Goal: Task Accomplishment & Management: Manage account settings

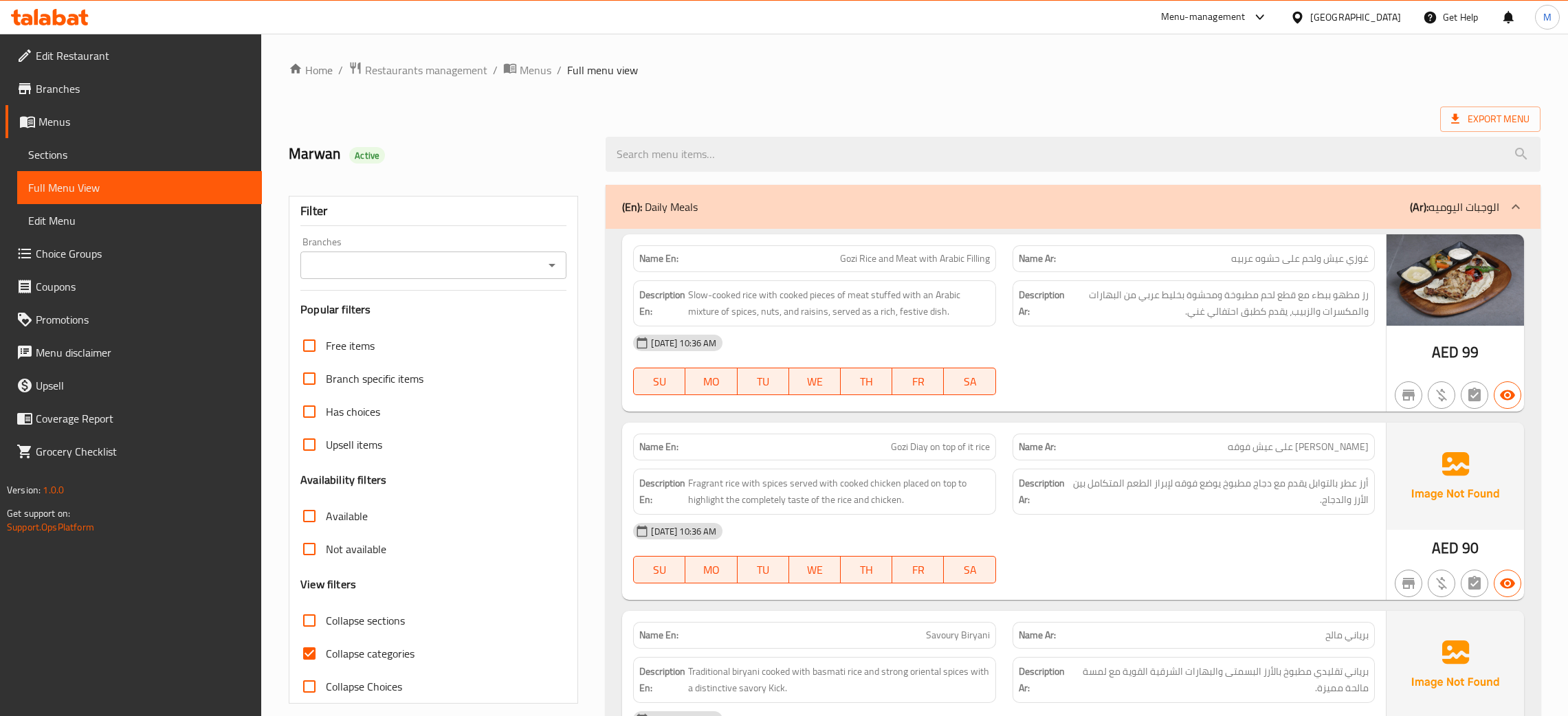
scroll to position [1639, 0]
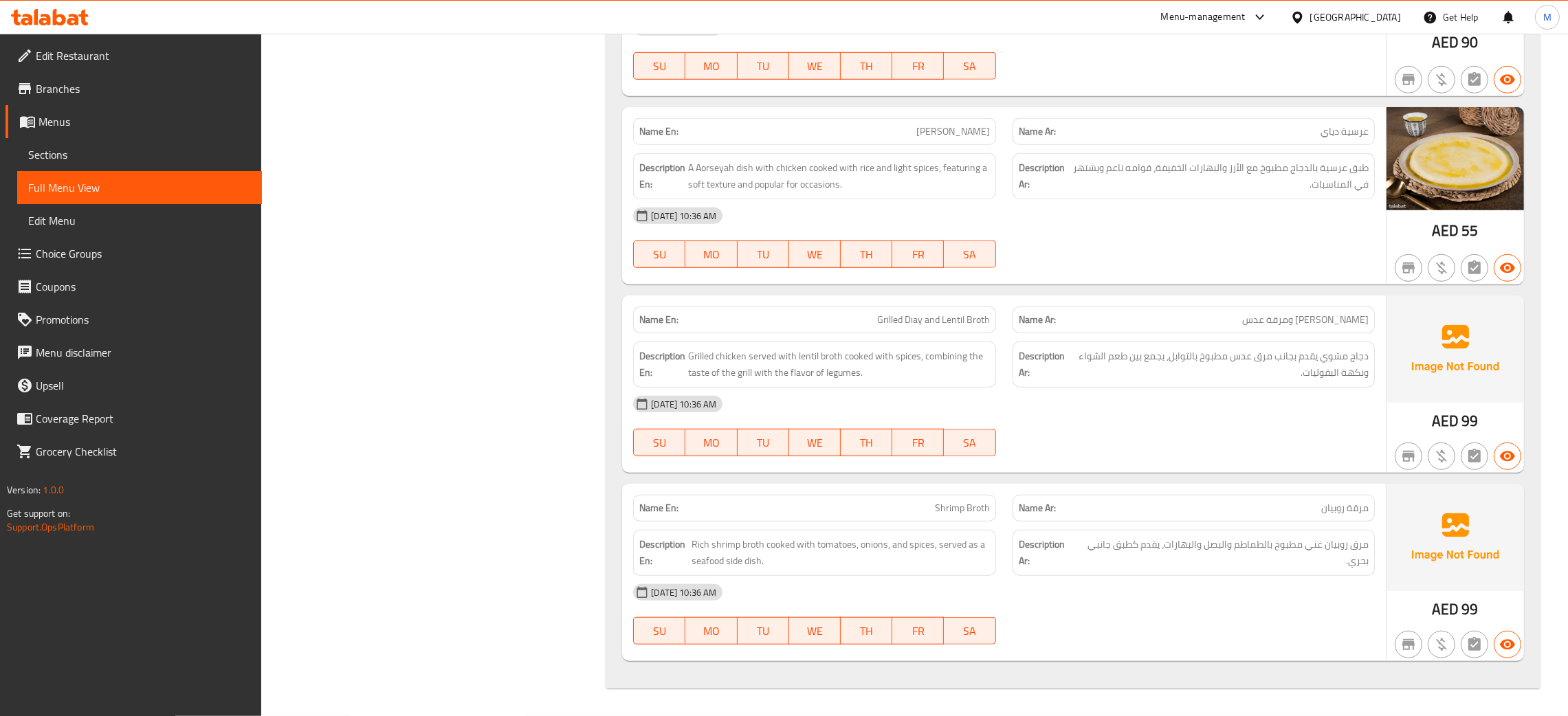
click at [1339, 22] on div "United Arab Emirates" at bounding box center [1356, 17] width 91 height 15
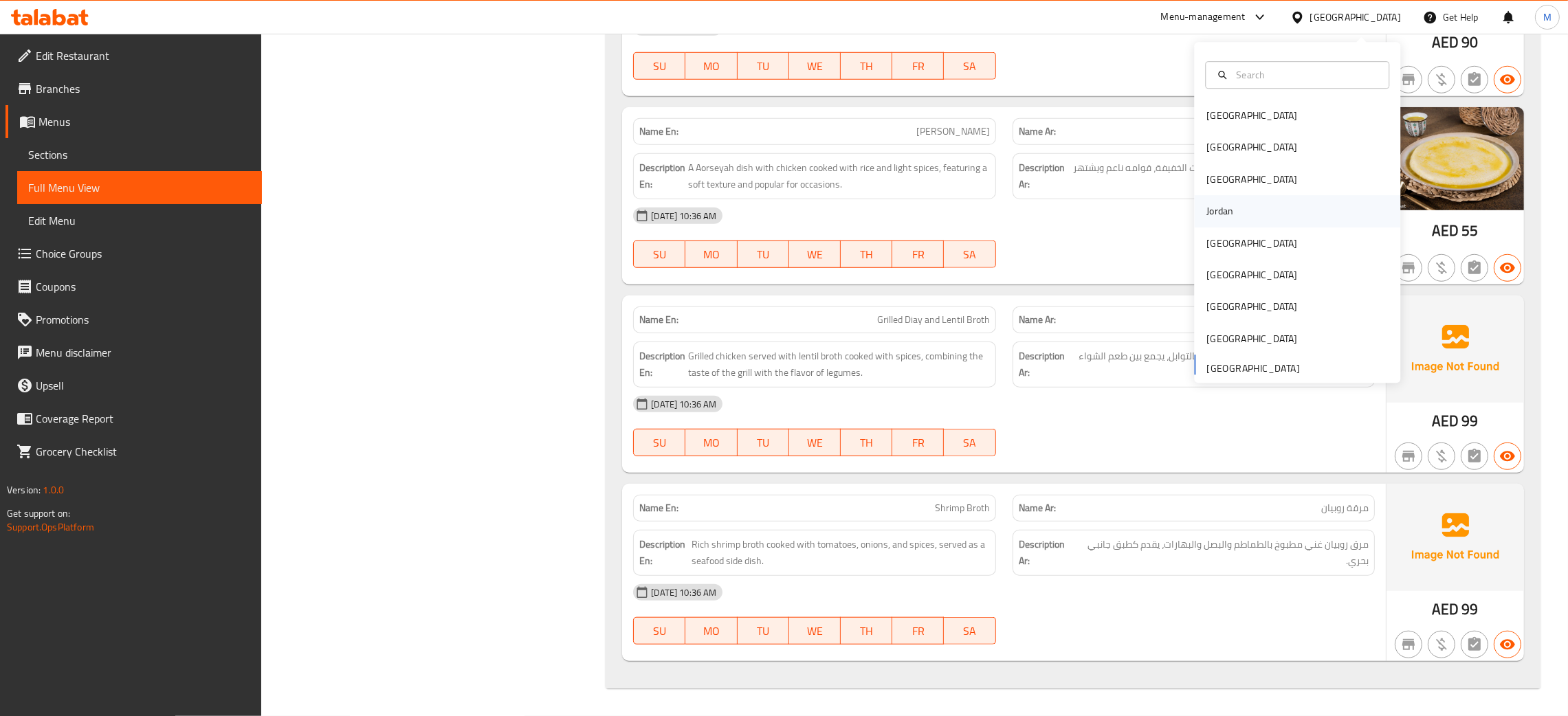
click at [1217, 204] on div "Jordan" at bounding box center [1219, 212] width 49 height 31
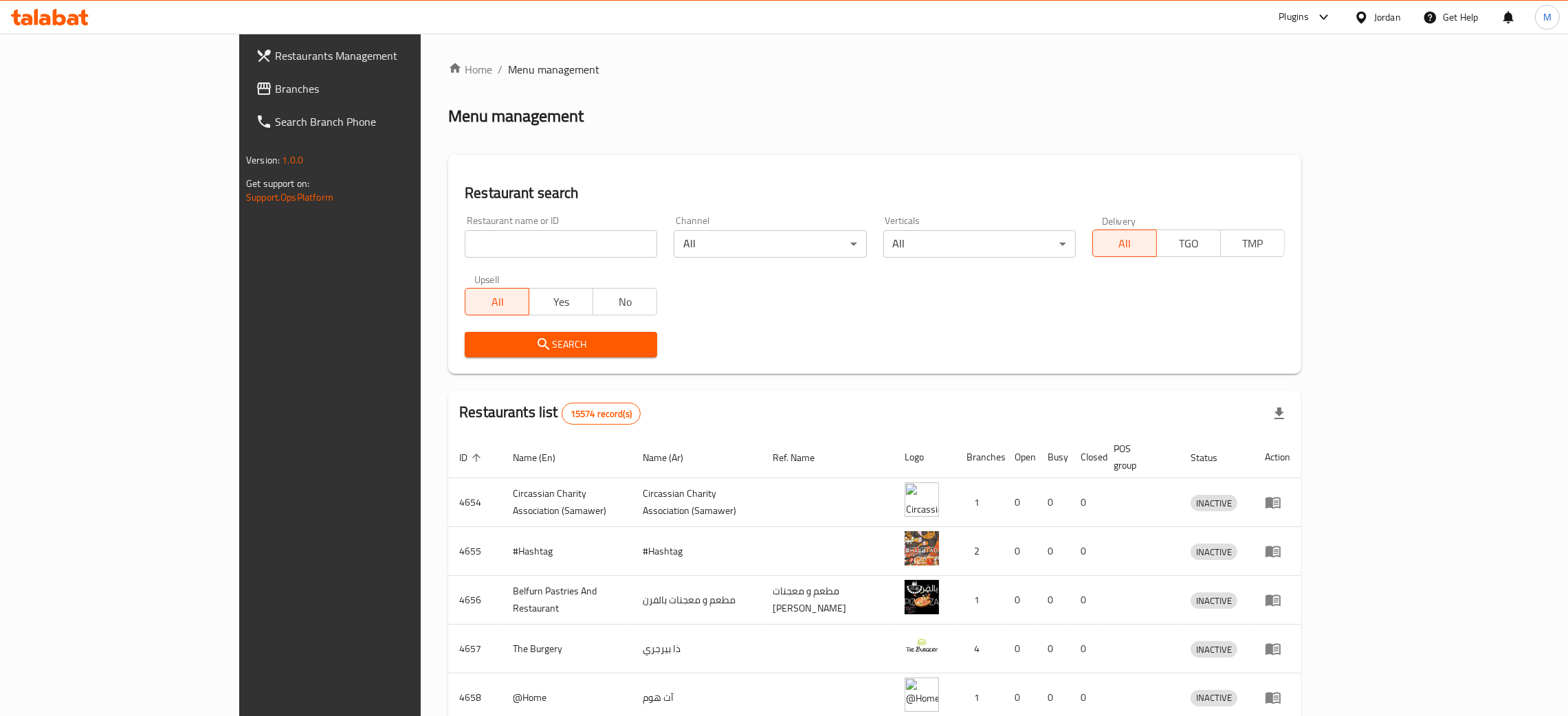
click at [275, 88] on span "Branches" at bounding box center [382, 89] width 215 height 16
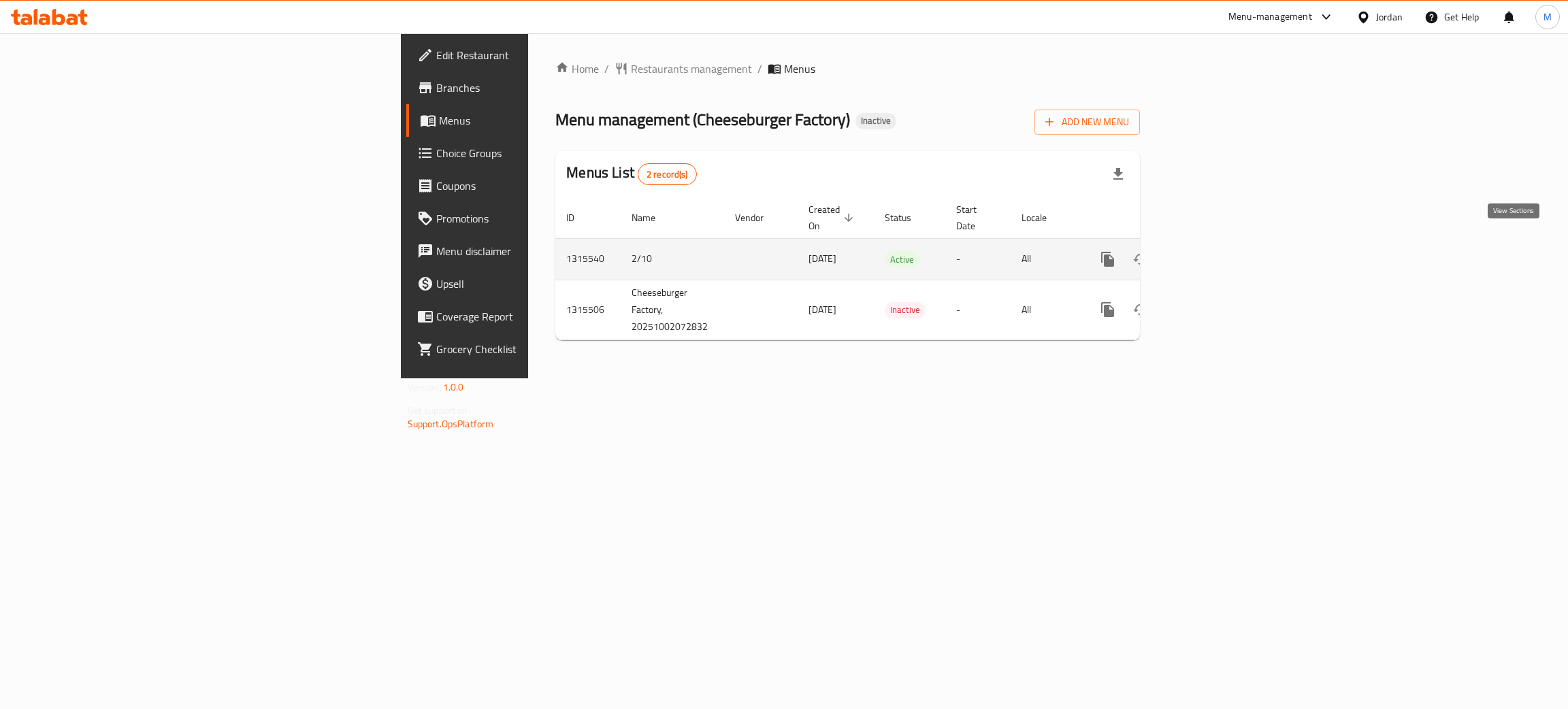
click at [1212, 253] on icon "enhanced table" at bounding box center [1206, 259] width 13 height 13
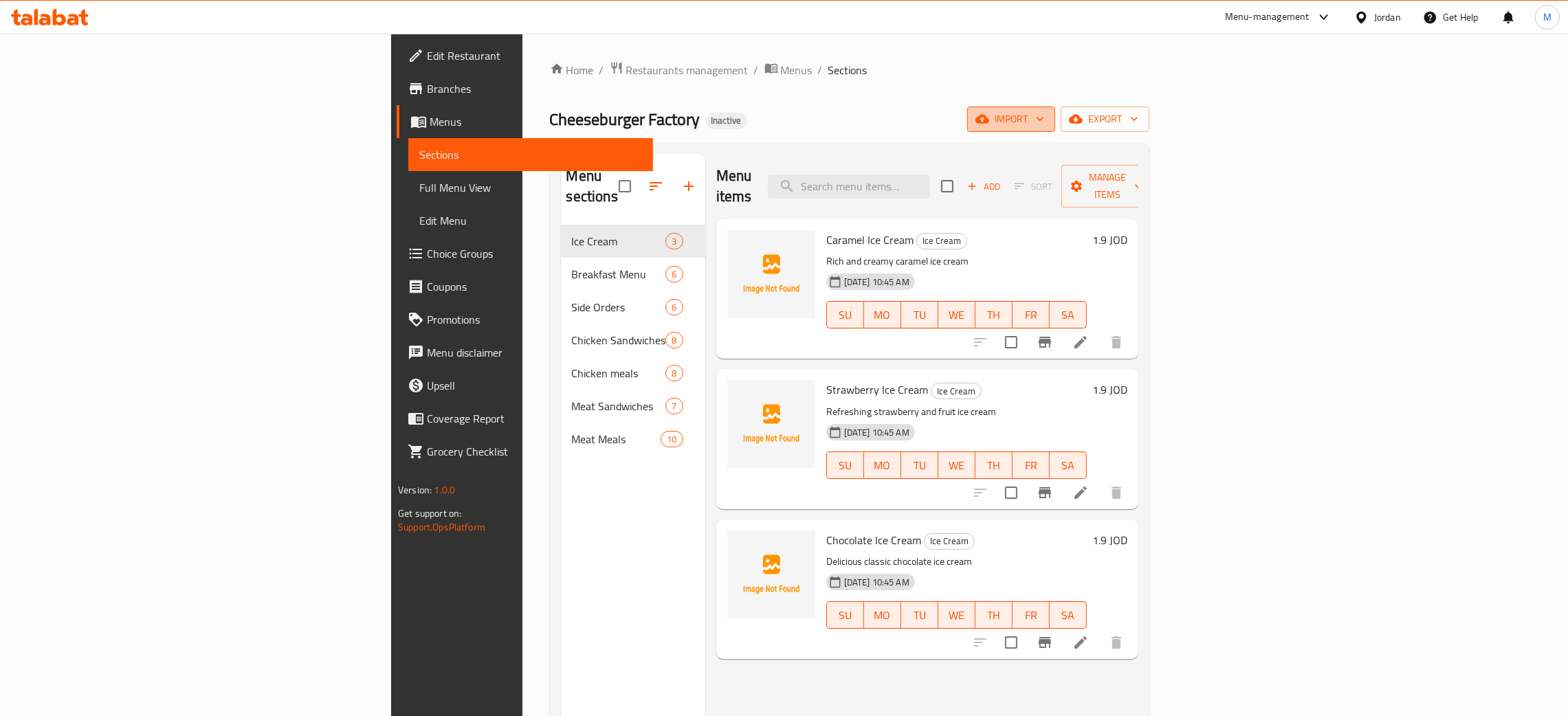
click at [1044, 115] on span "import" at bounding box center [1011, 119] width 66 height 17
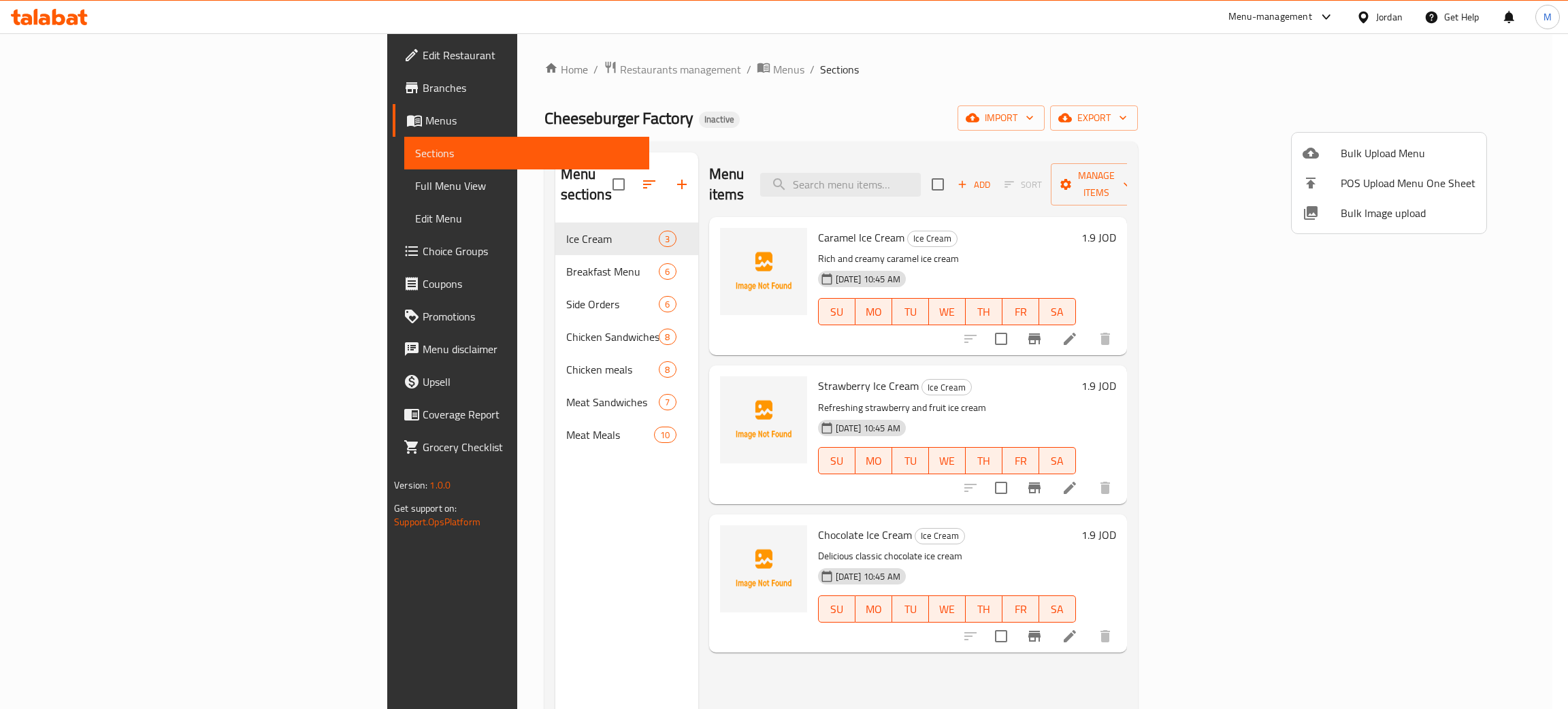
click at [1349, 218] on span "Bulk Image upload" at bounding box center [1408, 213] width 134 height 16
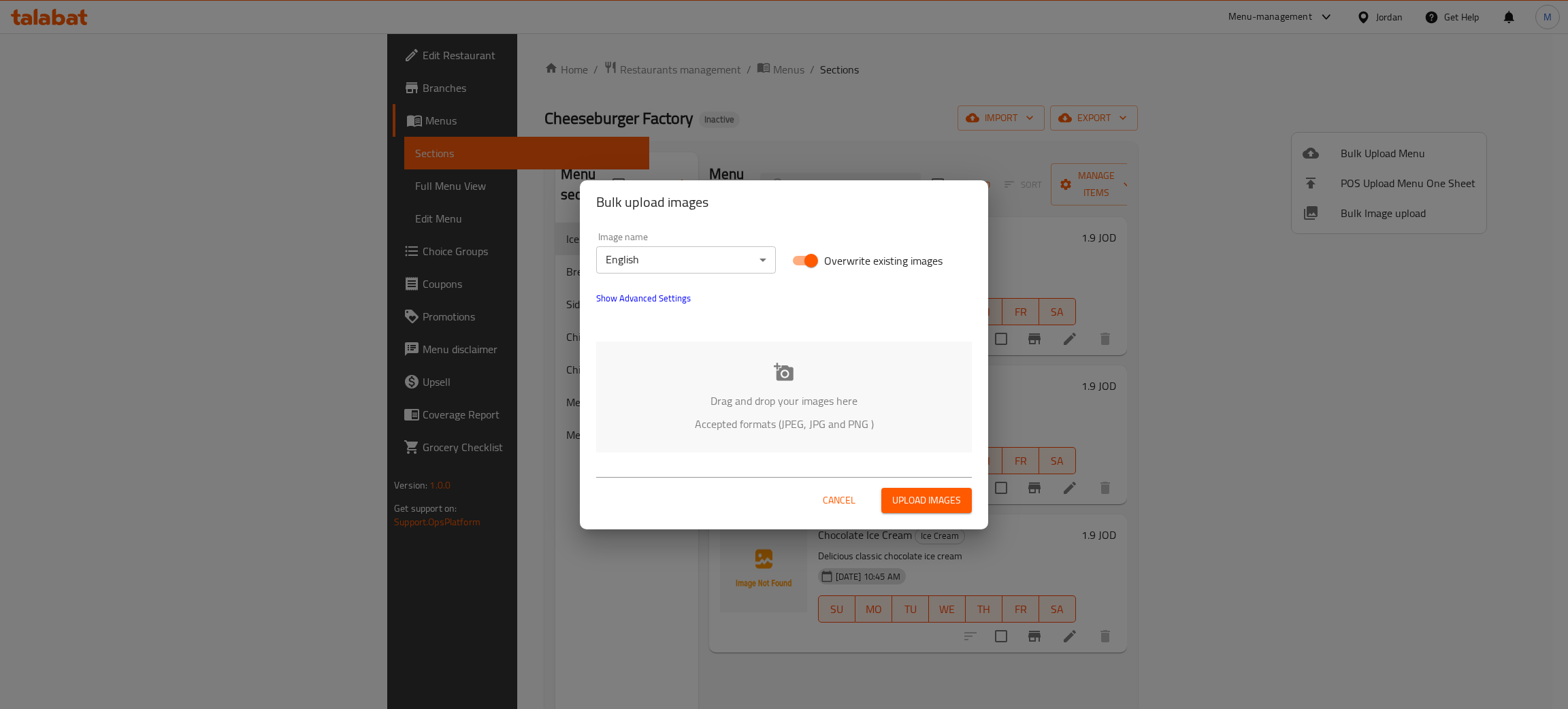
click at [746, 386] on div "Drag and drop your images here Accepted formats (JPEG, JPG and PNG )" at bounding box center [784, 397] width 375 height 111
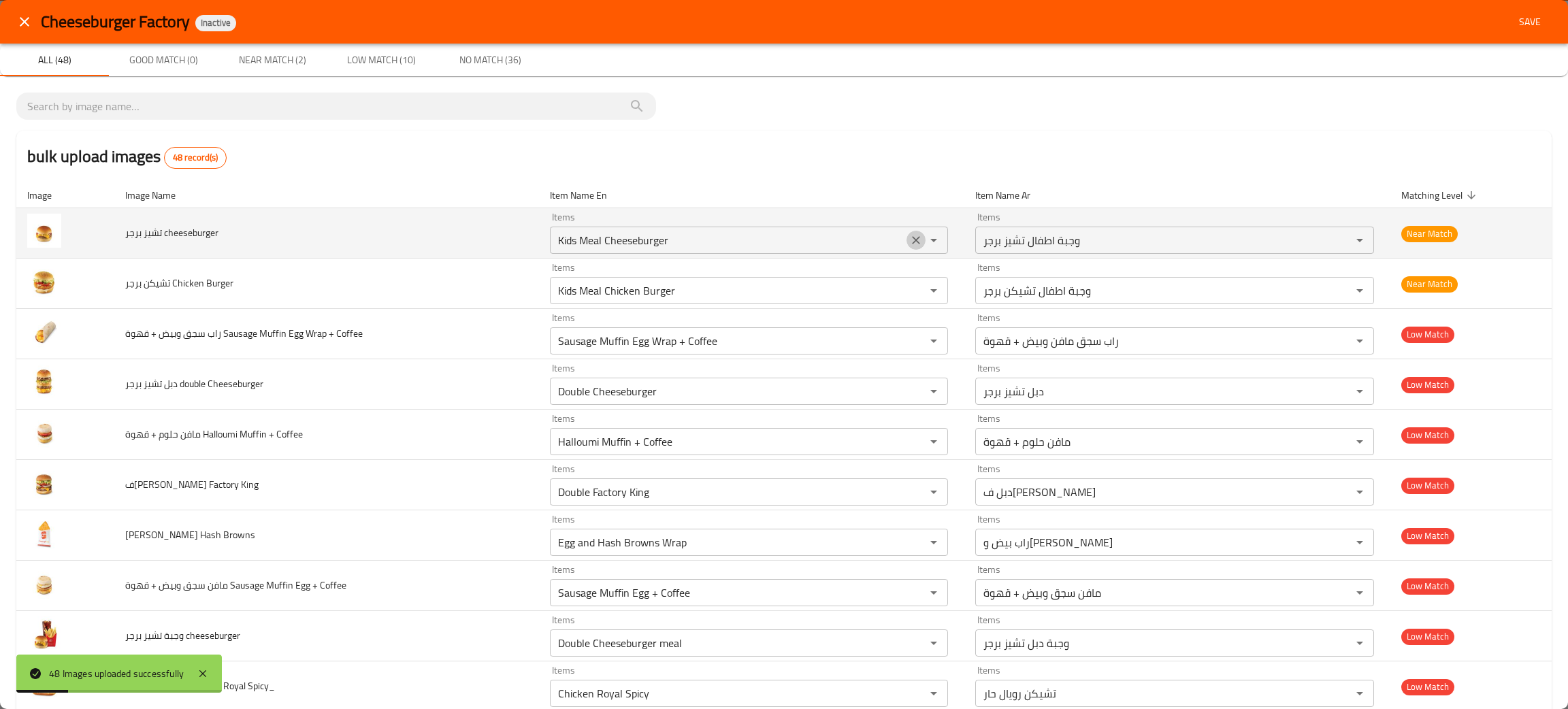
click at [912, 240] on icon "Clear" at bounding box center [916, 240] width 13 height 13
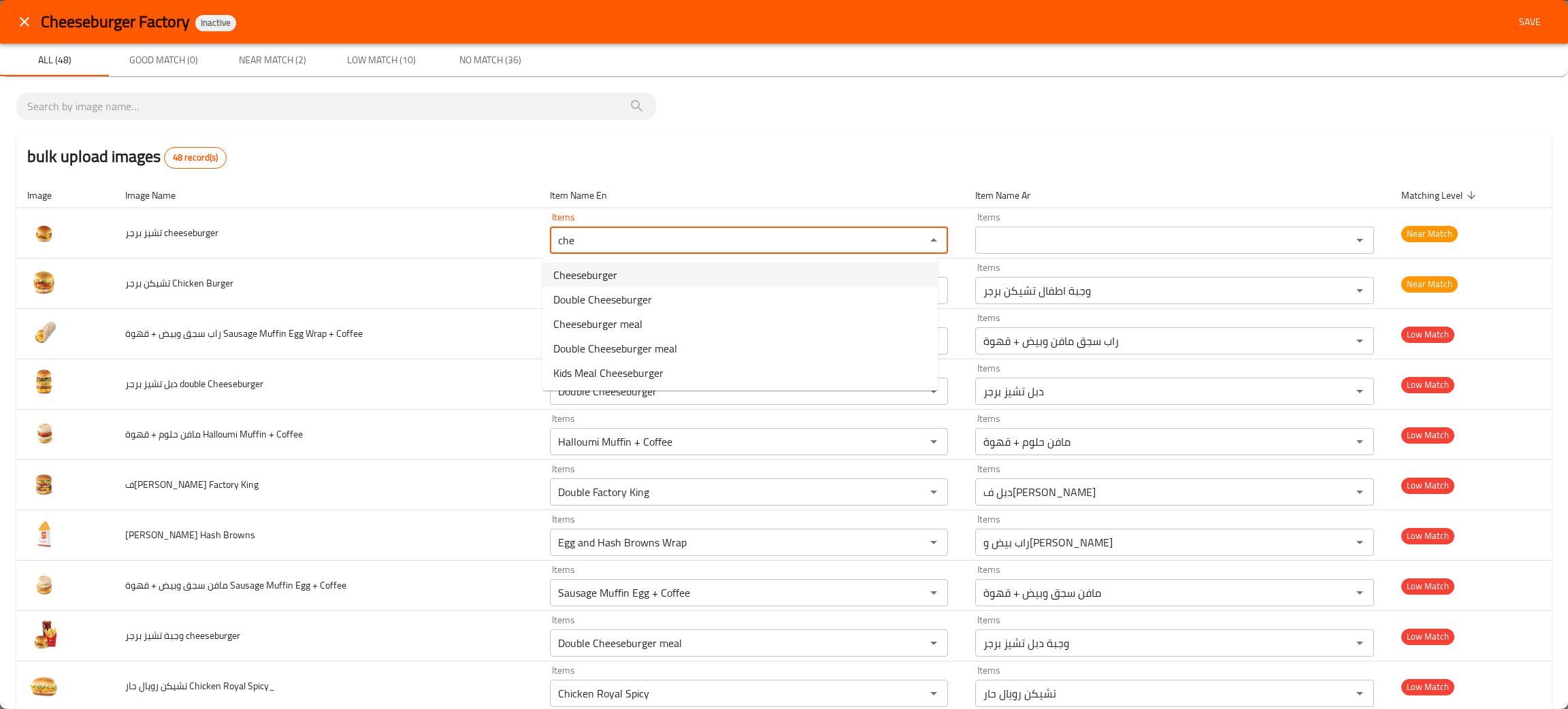
click at [583, 272] on span "Cheeseburger" at bounding box center [585, 275] width 64 height 16
type cheeseburger "Cheeseburger"
type cheeseburger-ar "تشيز برجر"
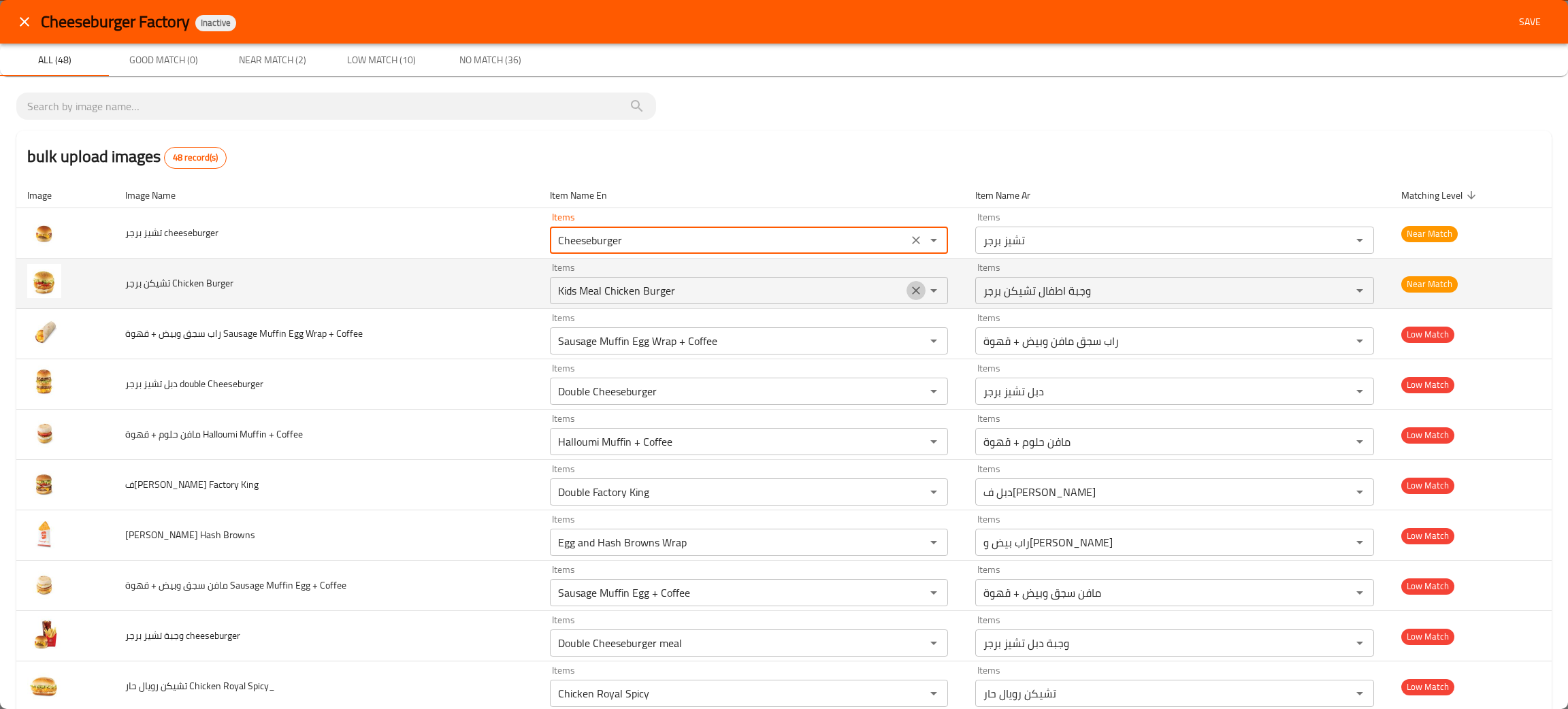
click at [910, 288] on icon "Clear" at bounding box center [916, 290] width 13 height 13
type cheeseburger "Cheeseburger"
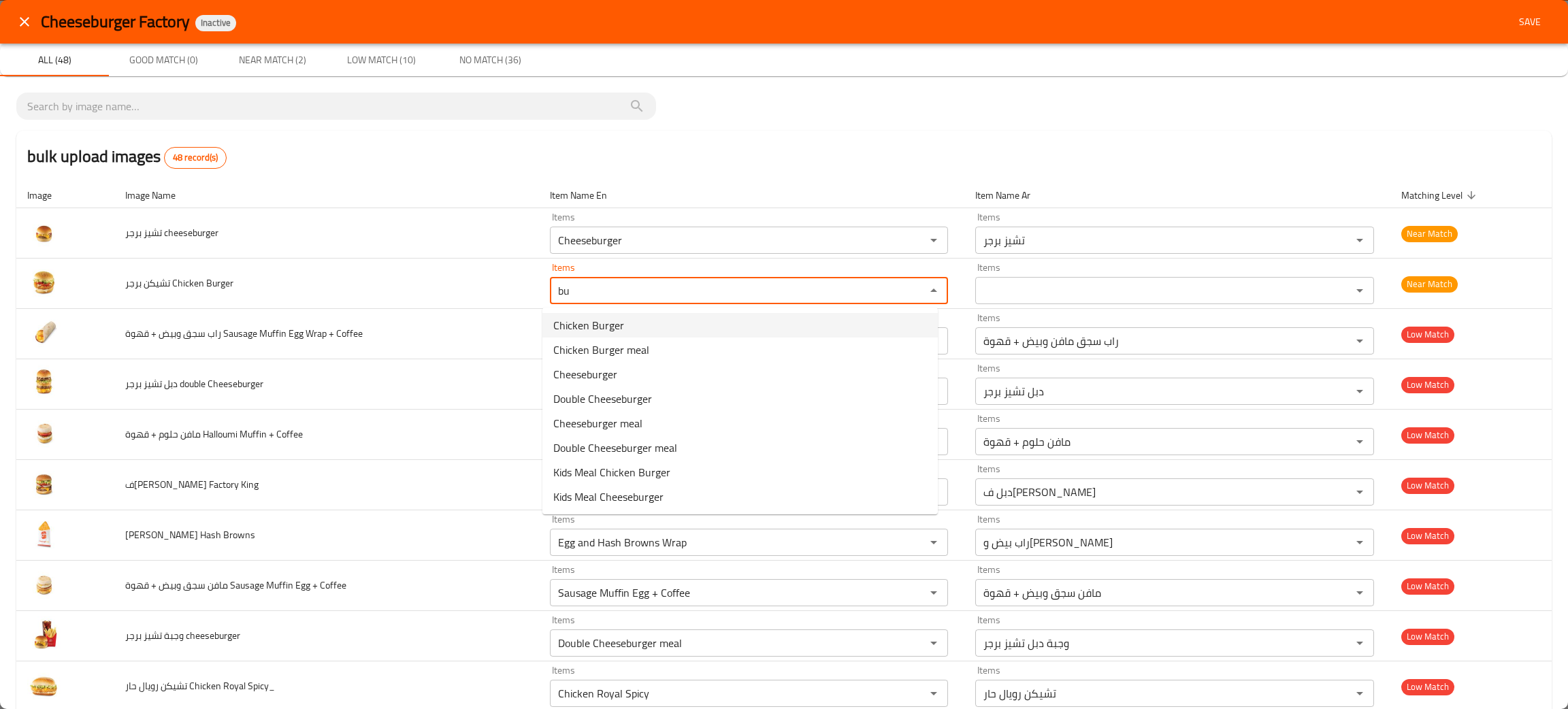
click at [601, 325] on span "Chicken Burger" at bounding box center [589, 325] width 71 height 16
type Burger "Chicken Burger"
type Burger-ar "تشيكن برجر"
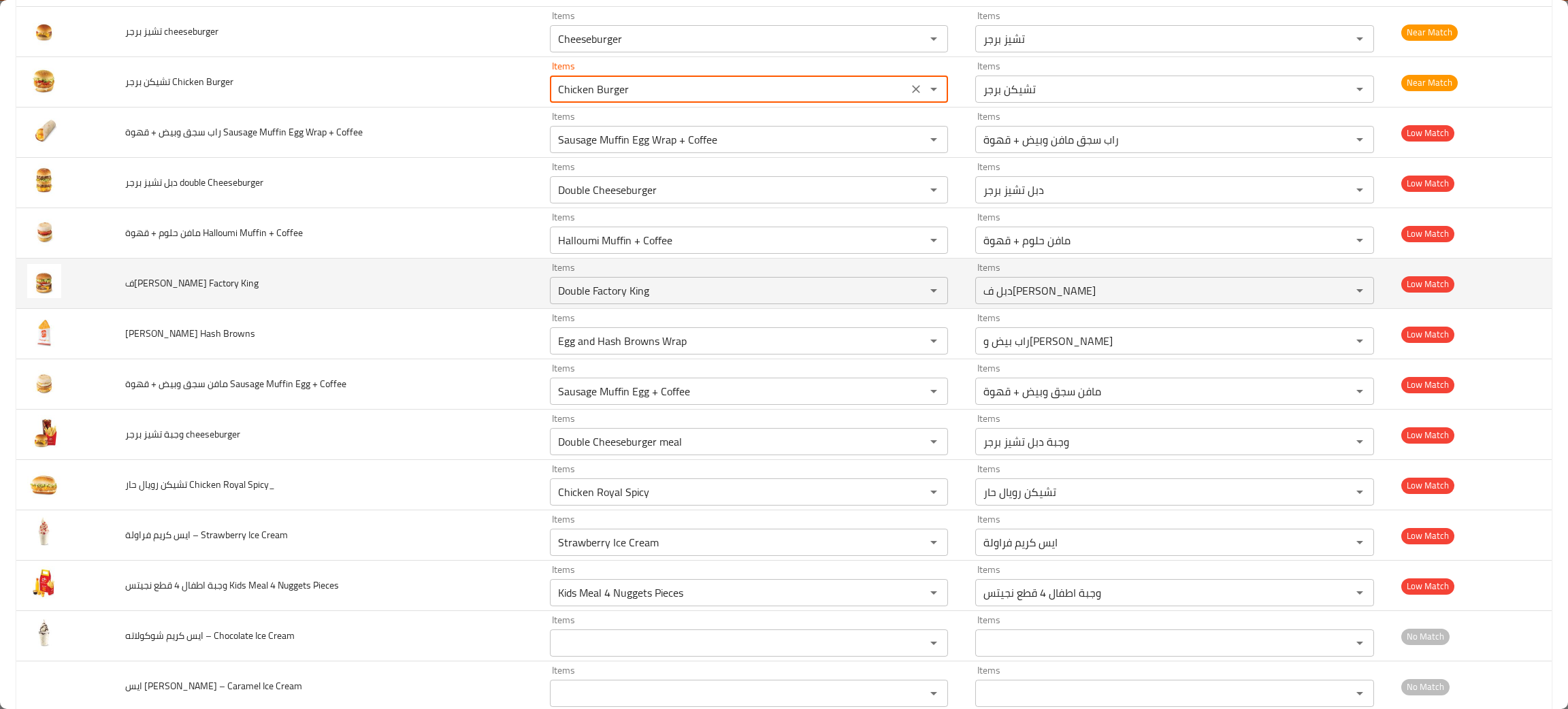
scroll to position [204, 0]
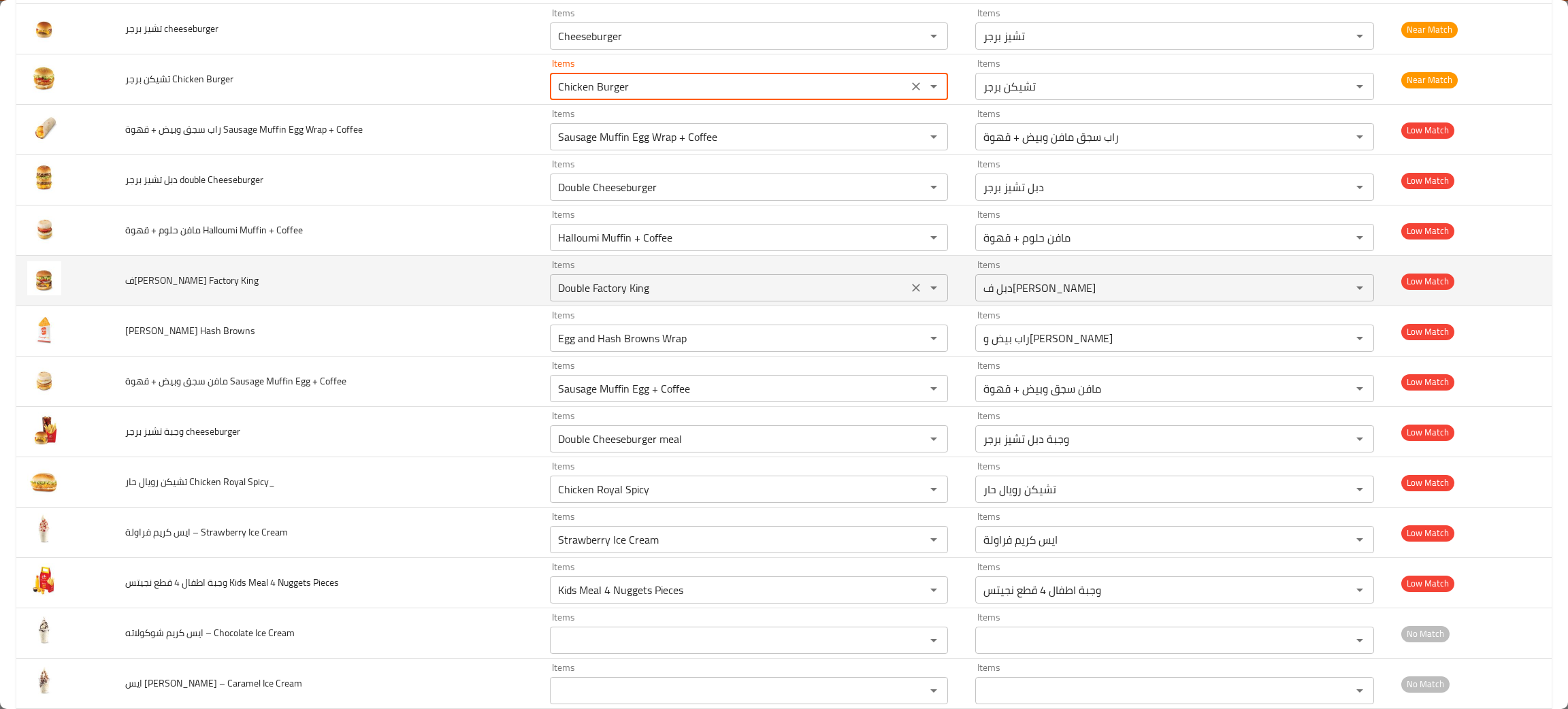
click at [910, 286] on icon "Clear" at bounding box center [916, 287] width 13 height 13
type Burger "Chicken Burger"
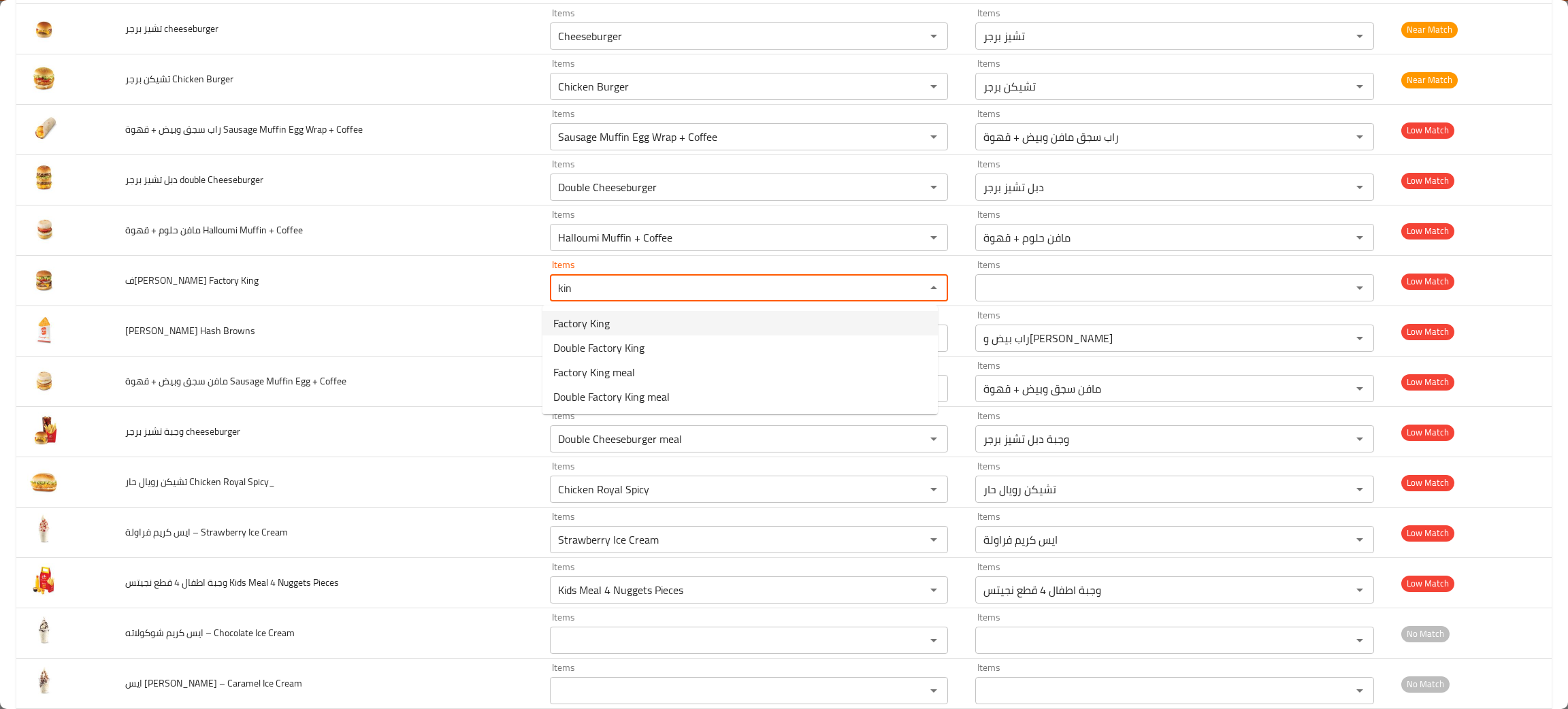
click at [587, 328] on span "Factory King" at bounding box center [582, 323] width 56 height 16
type King "Factory King"
type King-ar "ف[PERSON_NAME]"
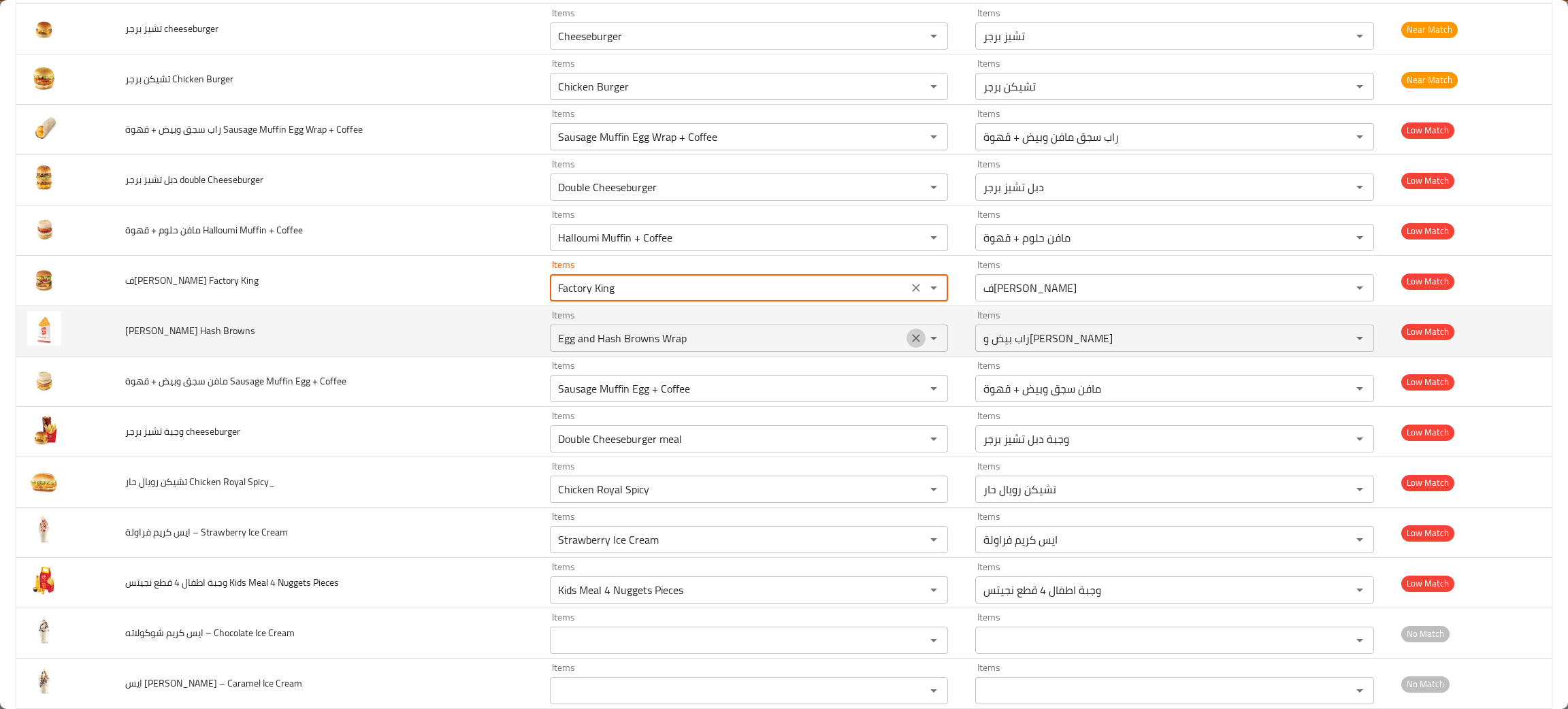
click at [913, 337] on icon "Clear" at bounding box center [916, 338] width 8 height 8
type King "Factory King"
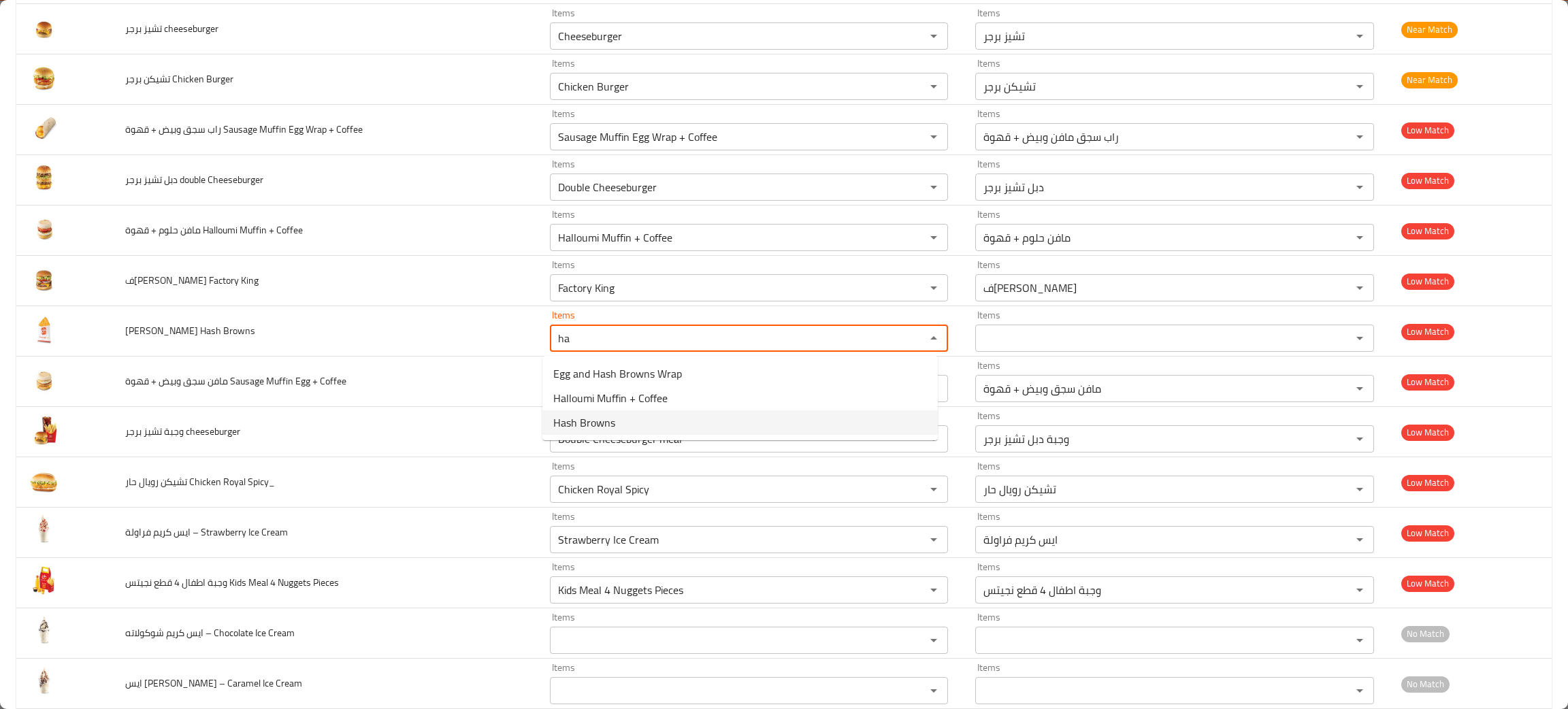
click at [575, 427] on span "Hash Browns" at bounding box center [584, 422] width 62 height 16
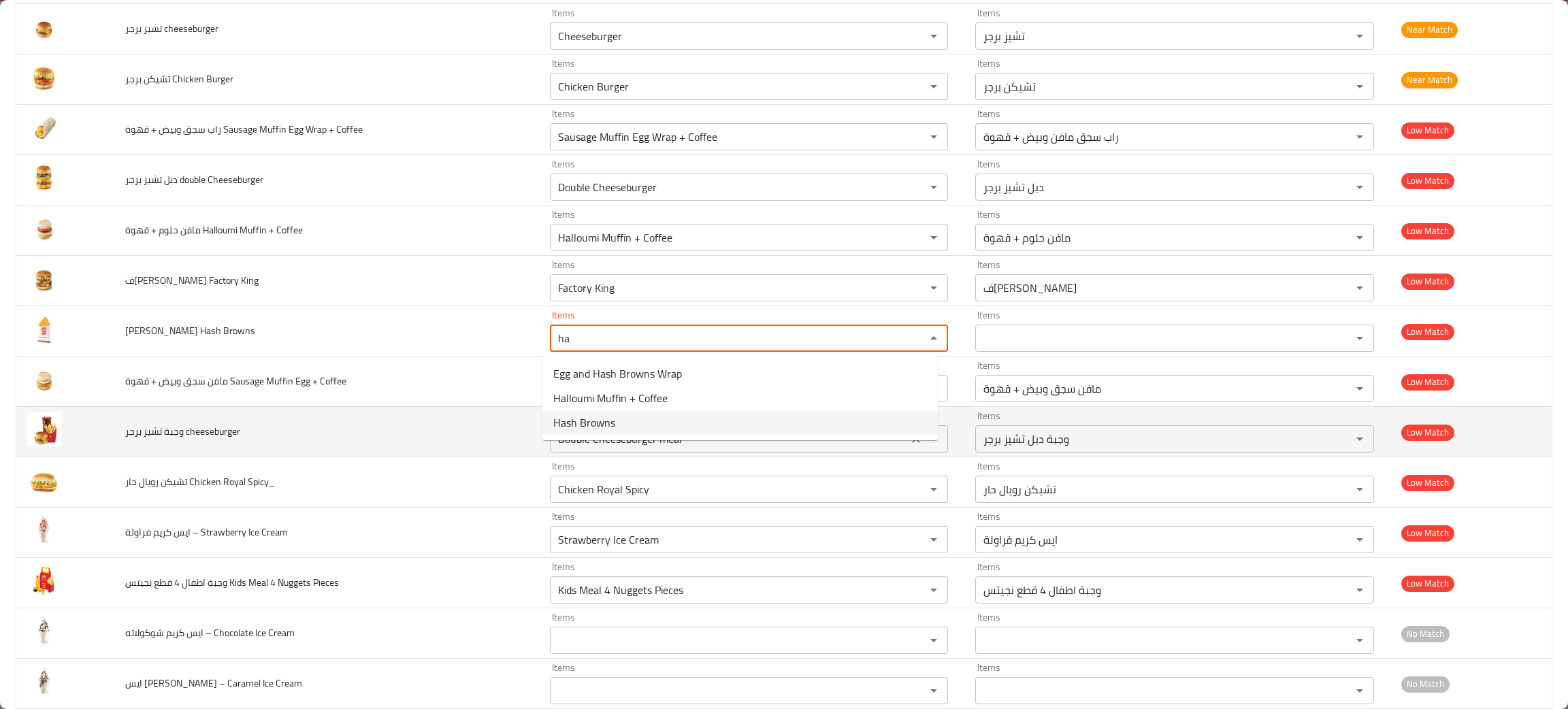
type Browns "Hash Browns"
type Browns-ar "[PERSON_NAME]"
click at [910, 440] on icon "Clear" at bounding box center [916, 439] width 13 height 13
type Browns "Hash Browns"
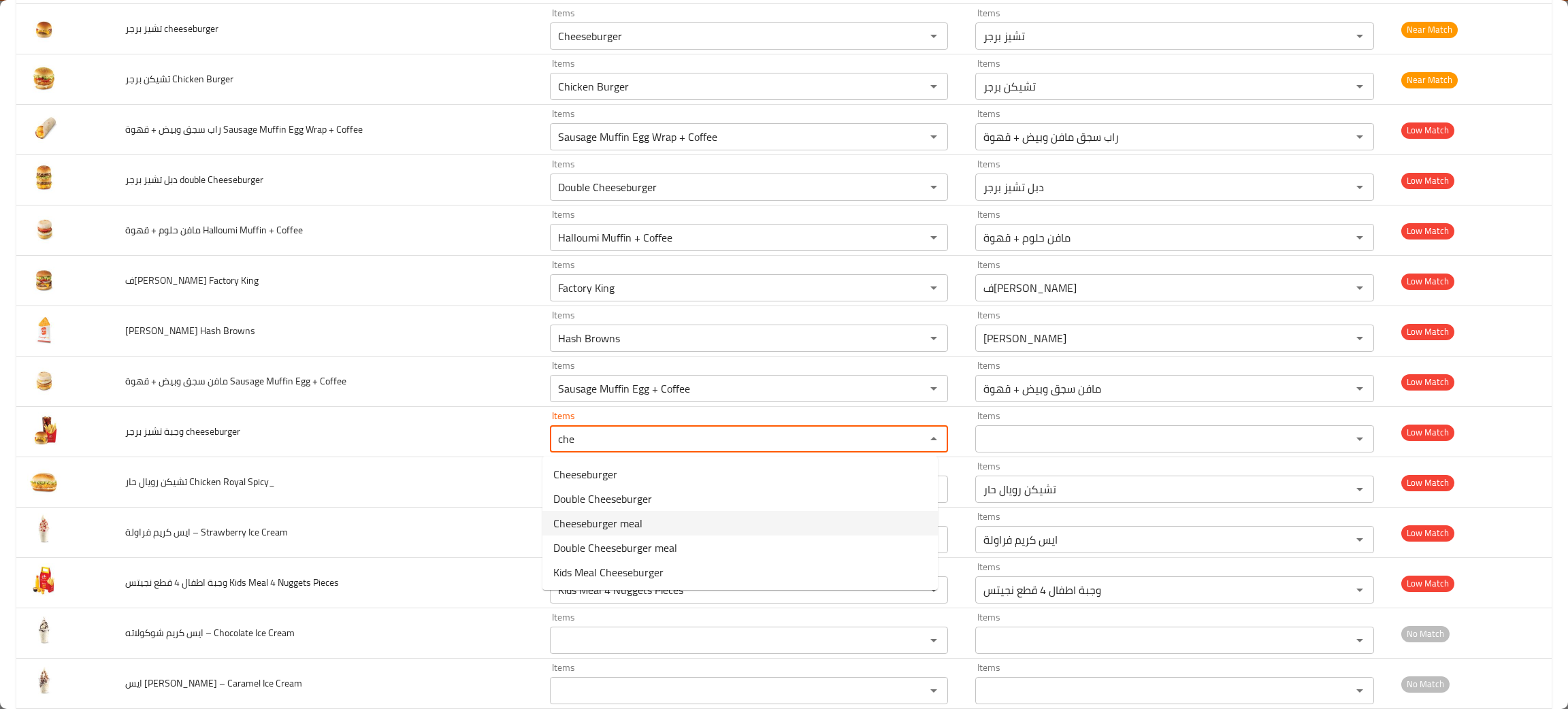
click at [621, 521] on span "Cheeseburger meal" at bounding box center [598, 523] width 89 height 16
type cheeseburger "Cheeseburger meal"
type cheeseburger-ar "وجبة تشيز برجر"
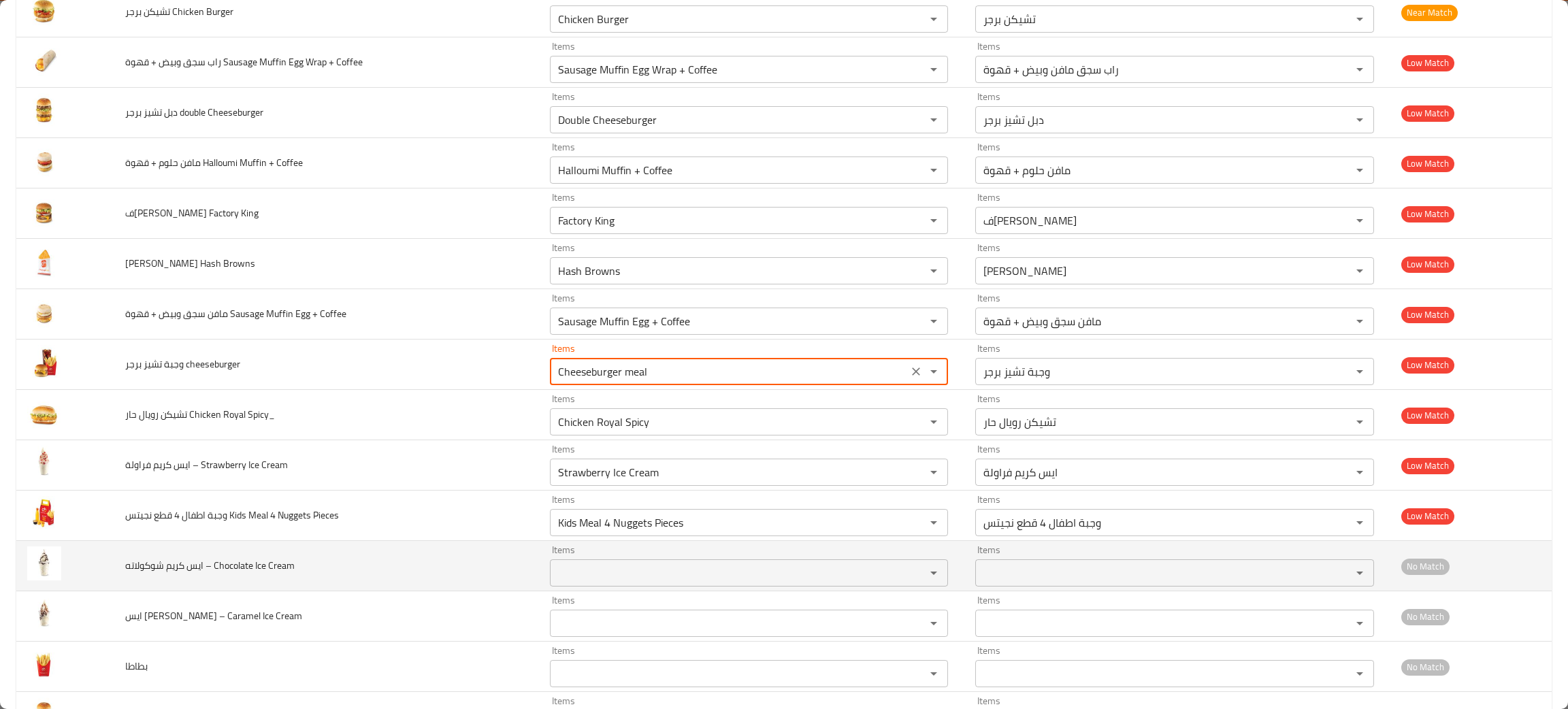
scroll to position [306, 0]
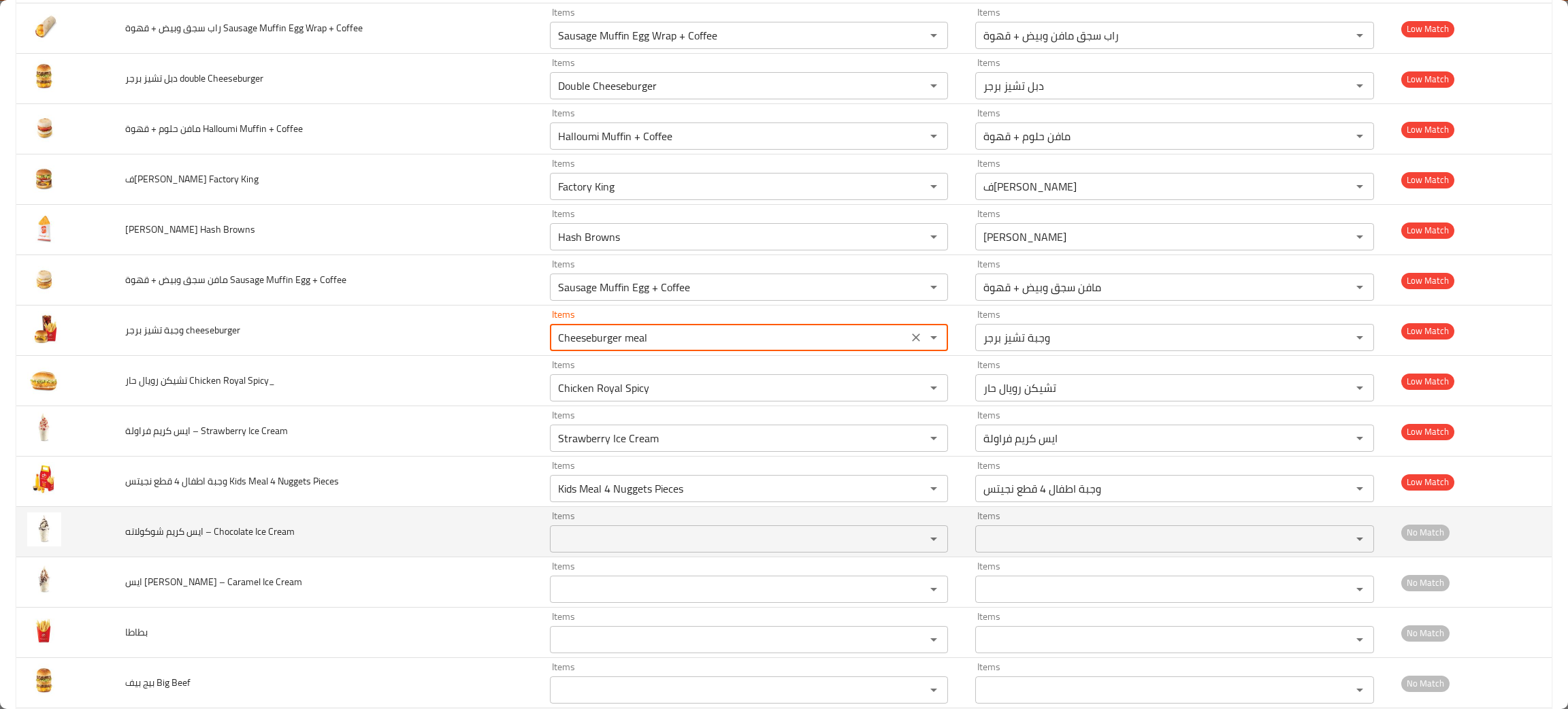
type cheeseburger "Cheeseburger meal"
click at [614, 541] on Cream "Items" at bounding box center [729, 539] width 350 height 19
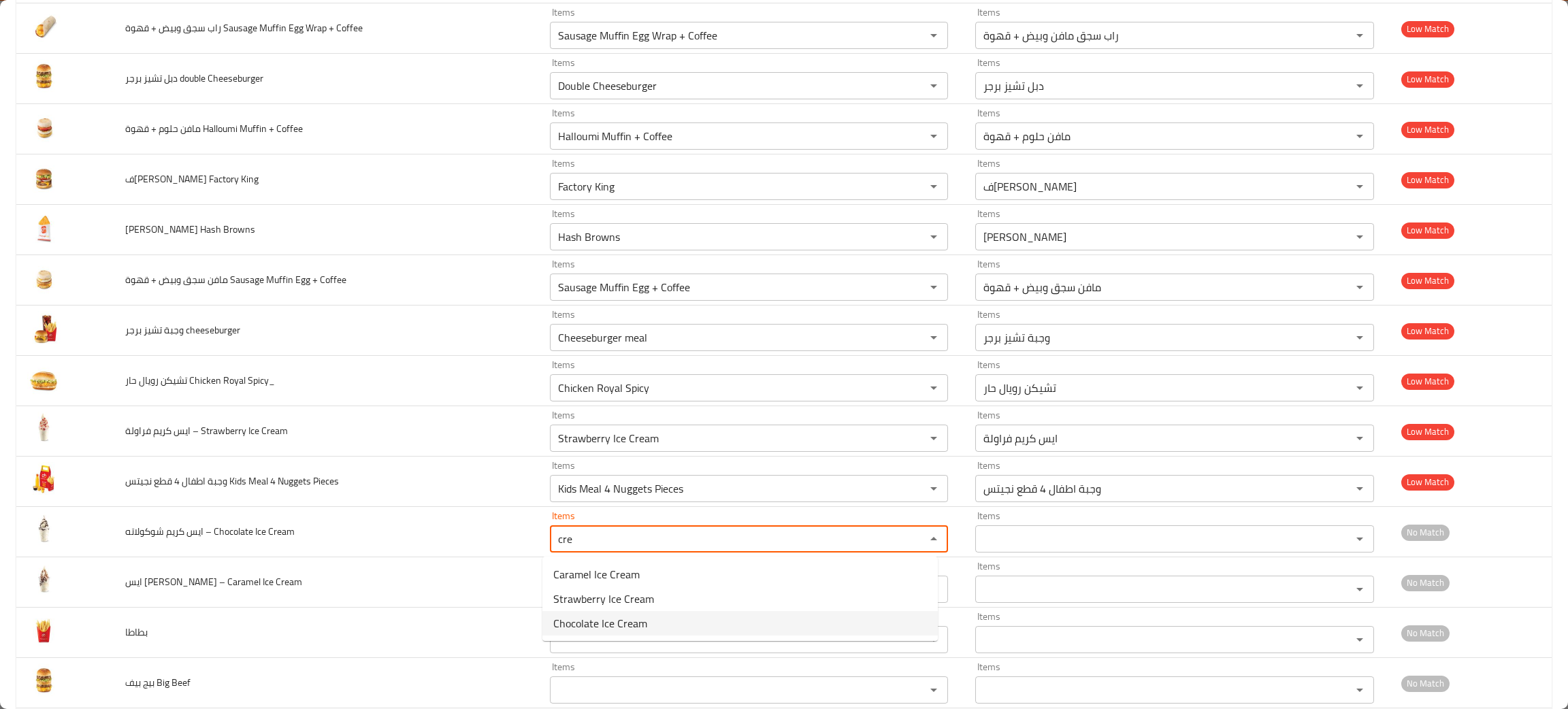
click at [601, 620] on span "Chocolate Ice Cream" at bounding box center [600, 623] width 94 height 16
type Cream "Chocolate Ice Cream"
type Cream-ar "ايس [PERSON_NAME]ه"
type Cream "Chocolate Ice Cream"
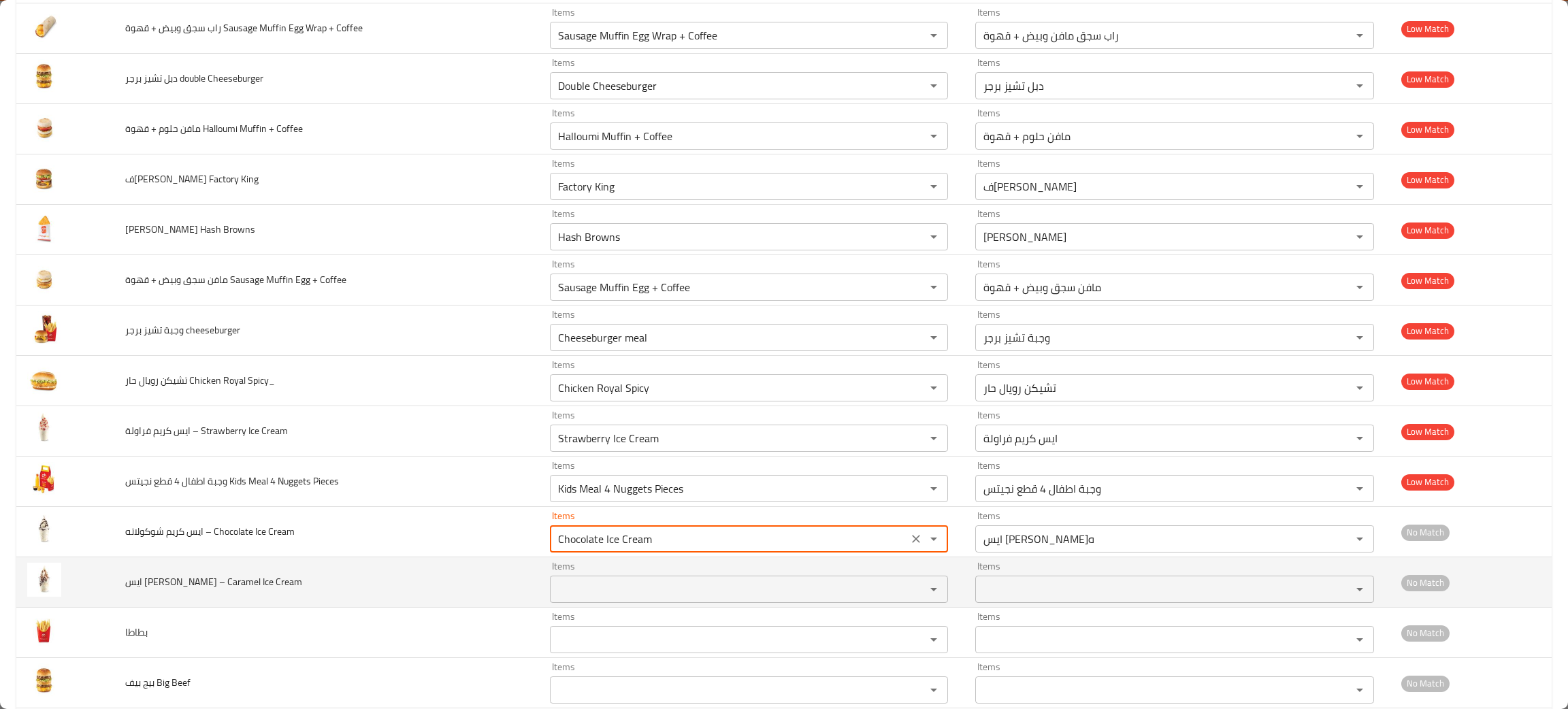
click at [634, 580] on div "Items" at bounding box center [749, 589] width 398 height 27
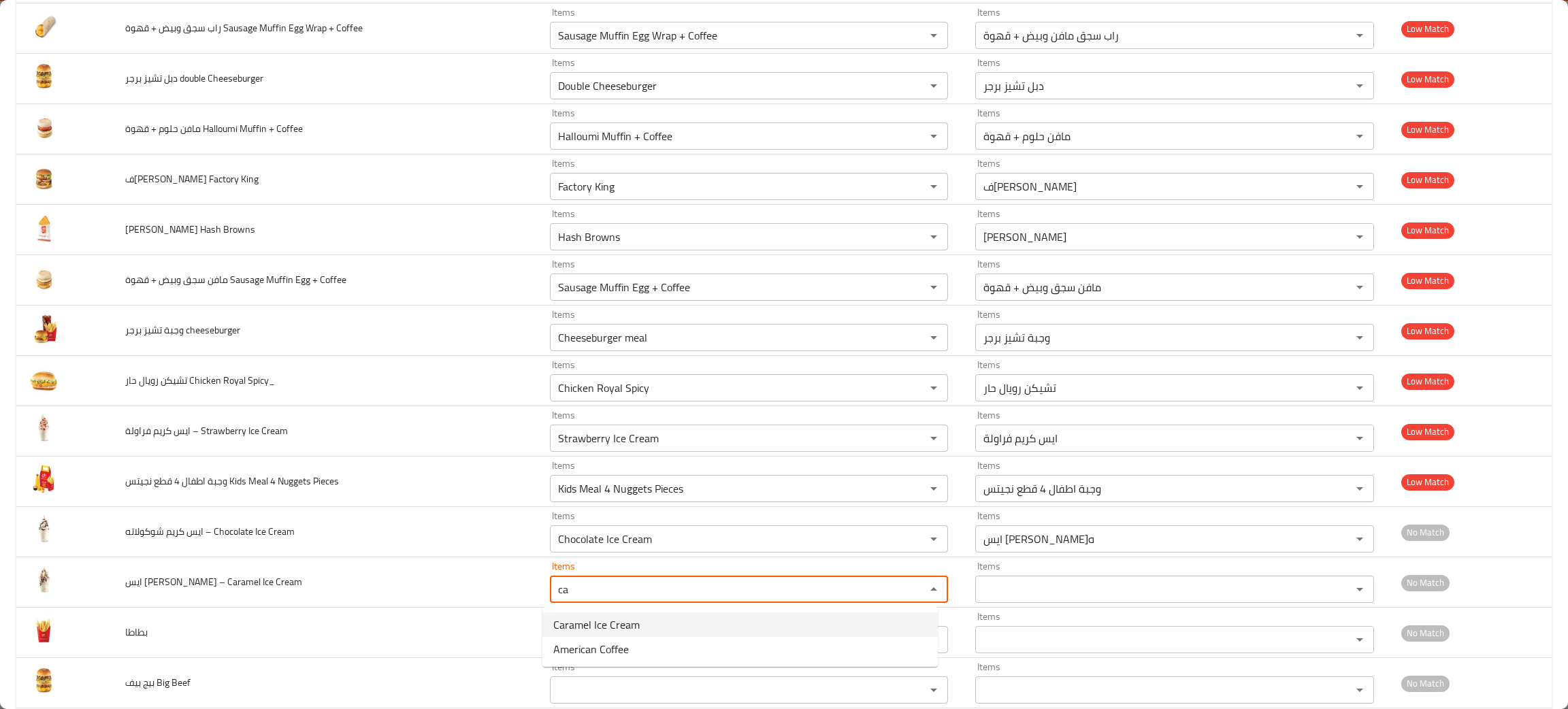
click at [610, 618] on span "Caramel Ice Cream" at bounding box center [596, 624] width 86 height 16
type Cream "Caramel Ice Cream"
type Cream-ar "ايس [PERSON_NAME]"
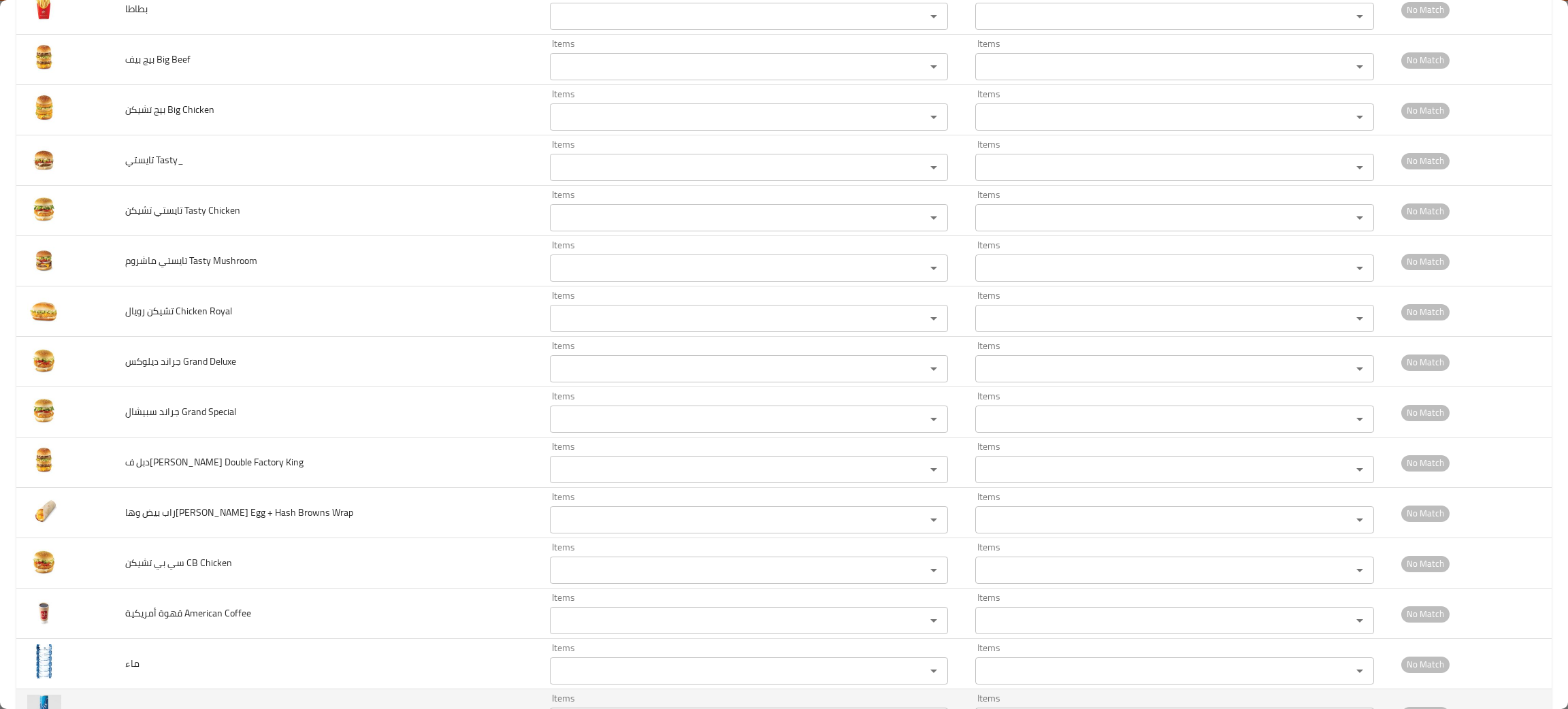
scroll to position [725, 0]
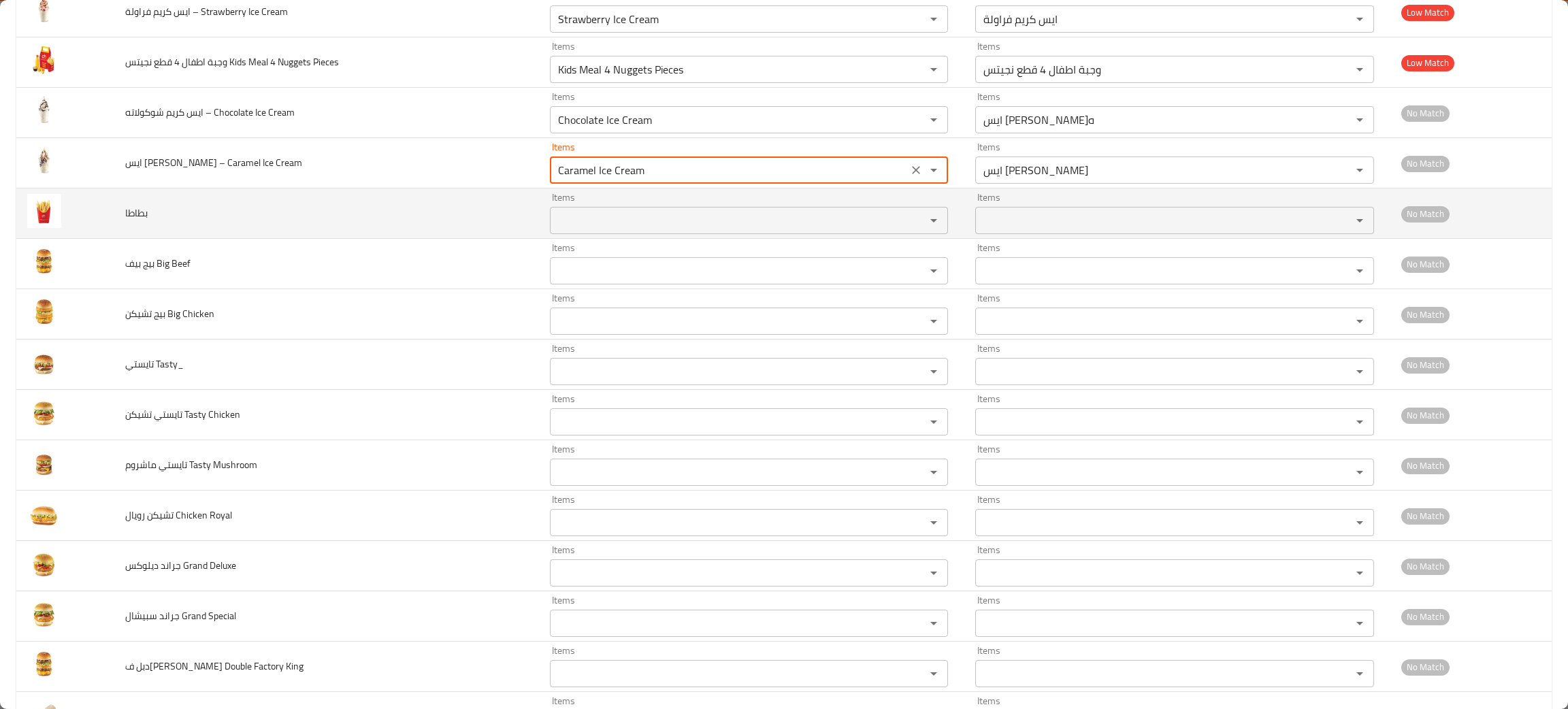
type Cream "Caramel Ice Cream"
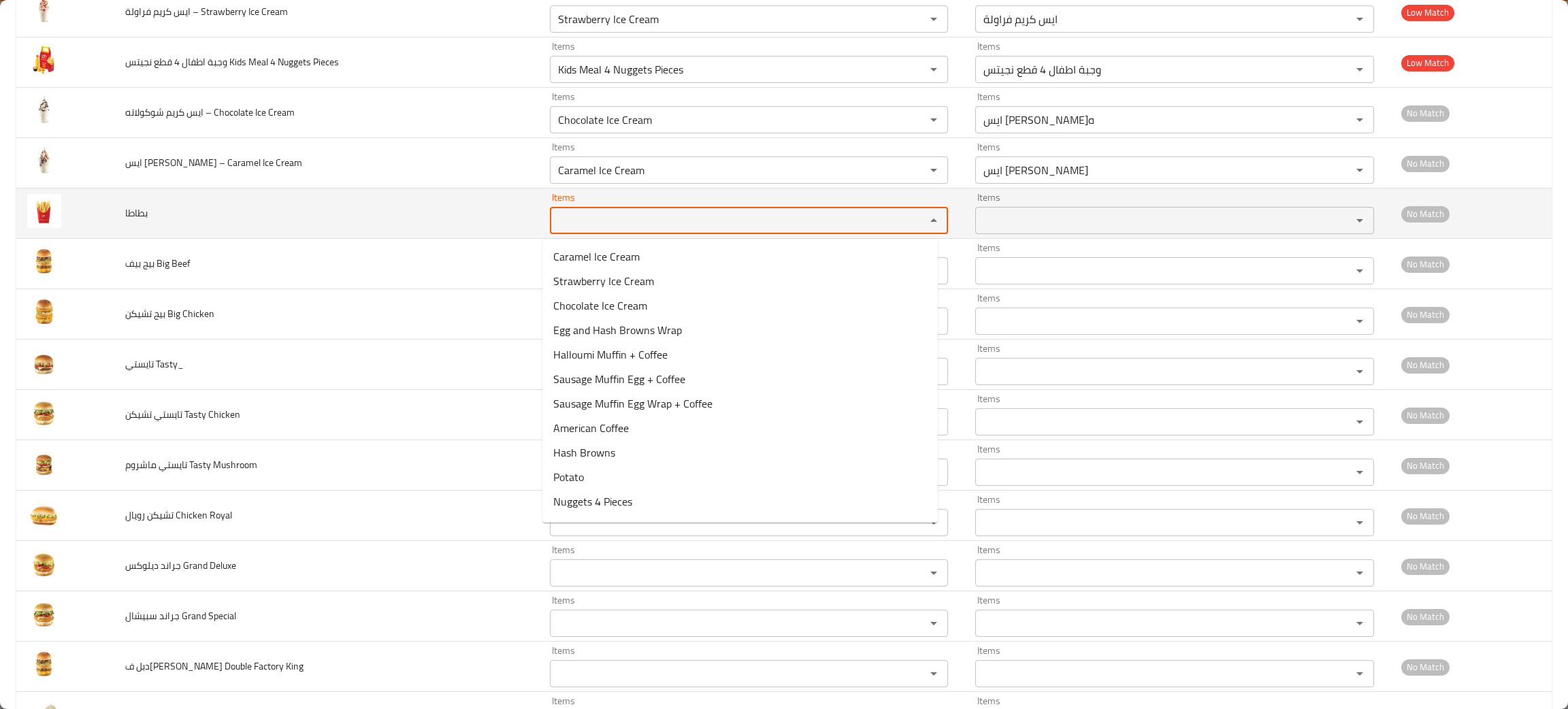
click at [570, 220] on input "Items" at bounding box center [729, 221] width 350 height 19
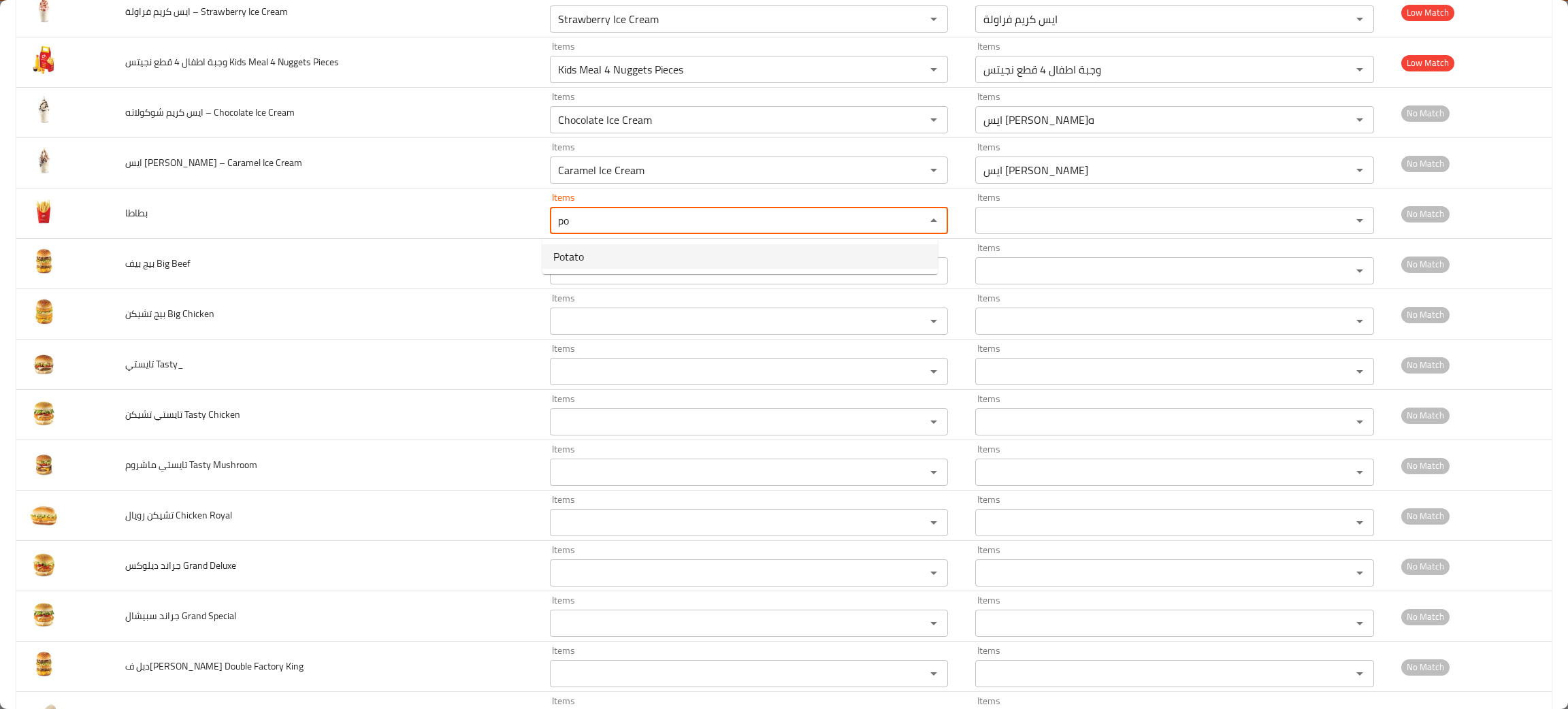
click at [582, 255] on span "Potato" at bounding box center [568, 256] width 30 height 16
type input "Potato"
type input "بطاطا"
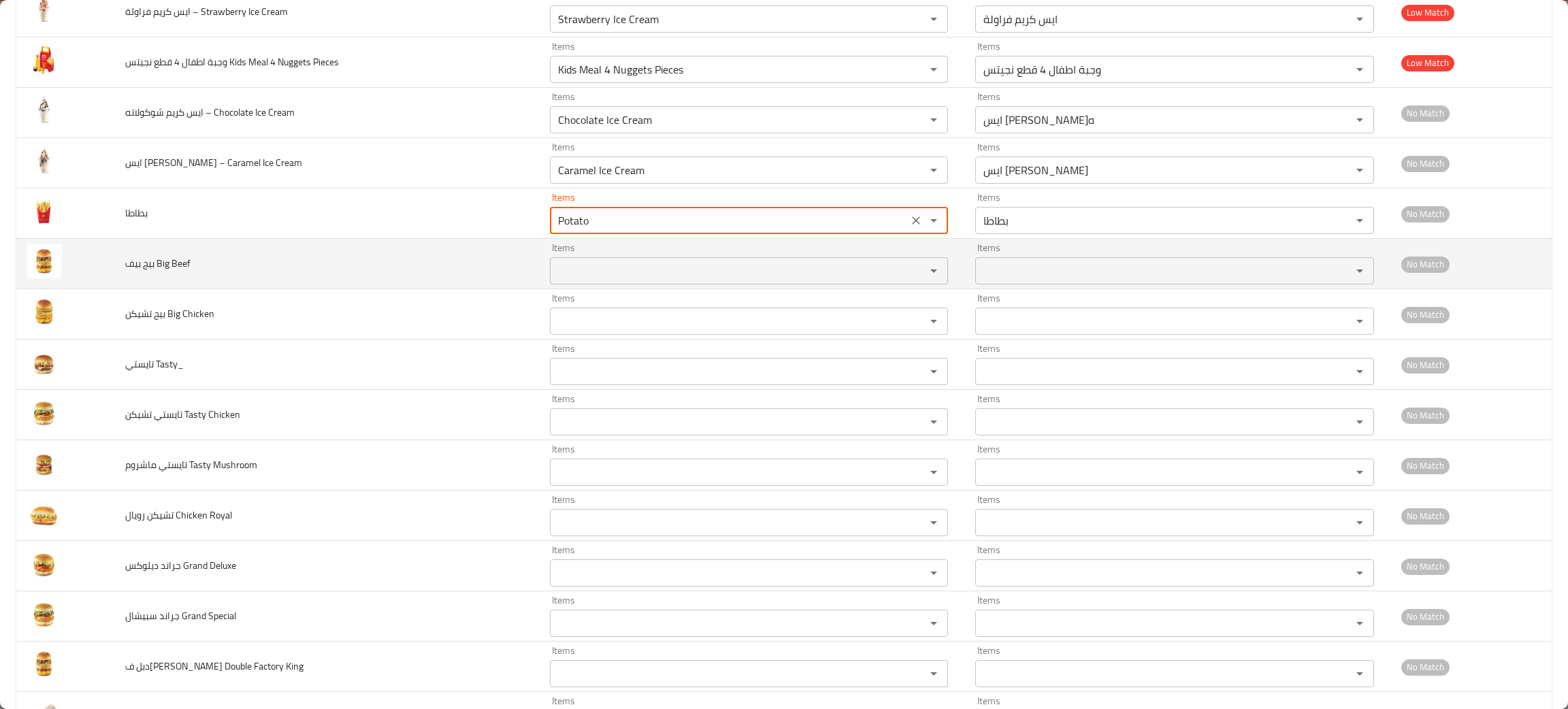
type input "Potato"
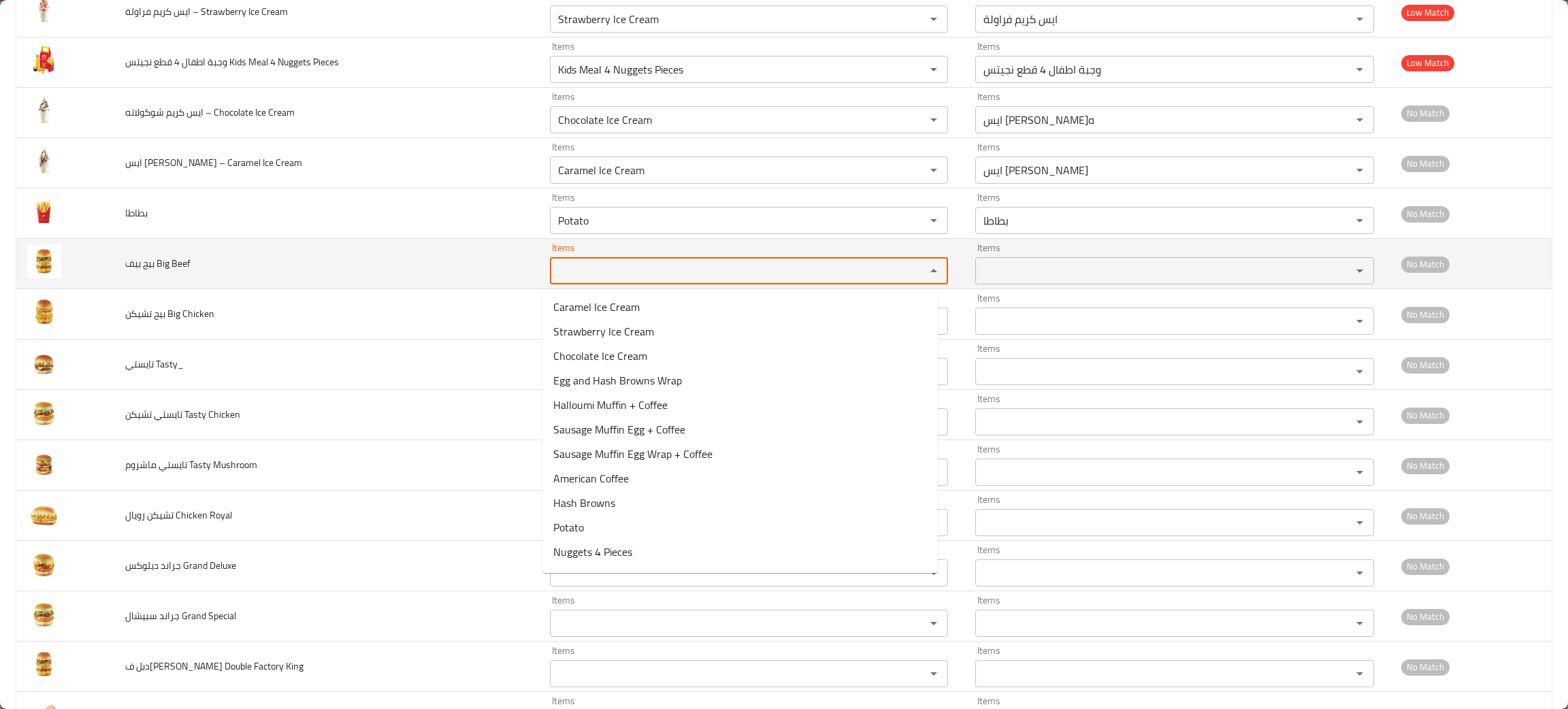
click at [582, 280] on Beef "Items" at bounding box center [729, 271] width 350 height 19
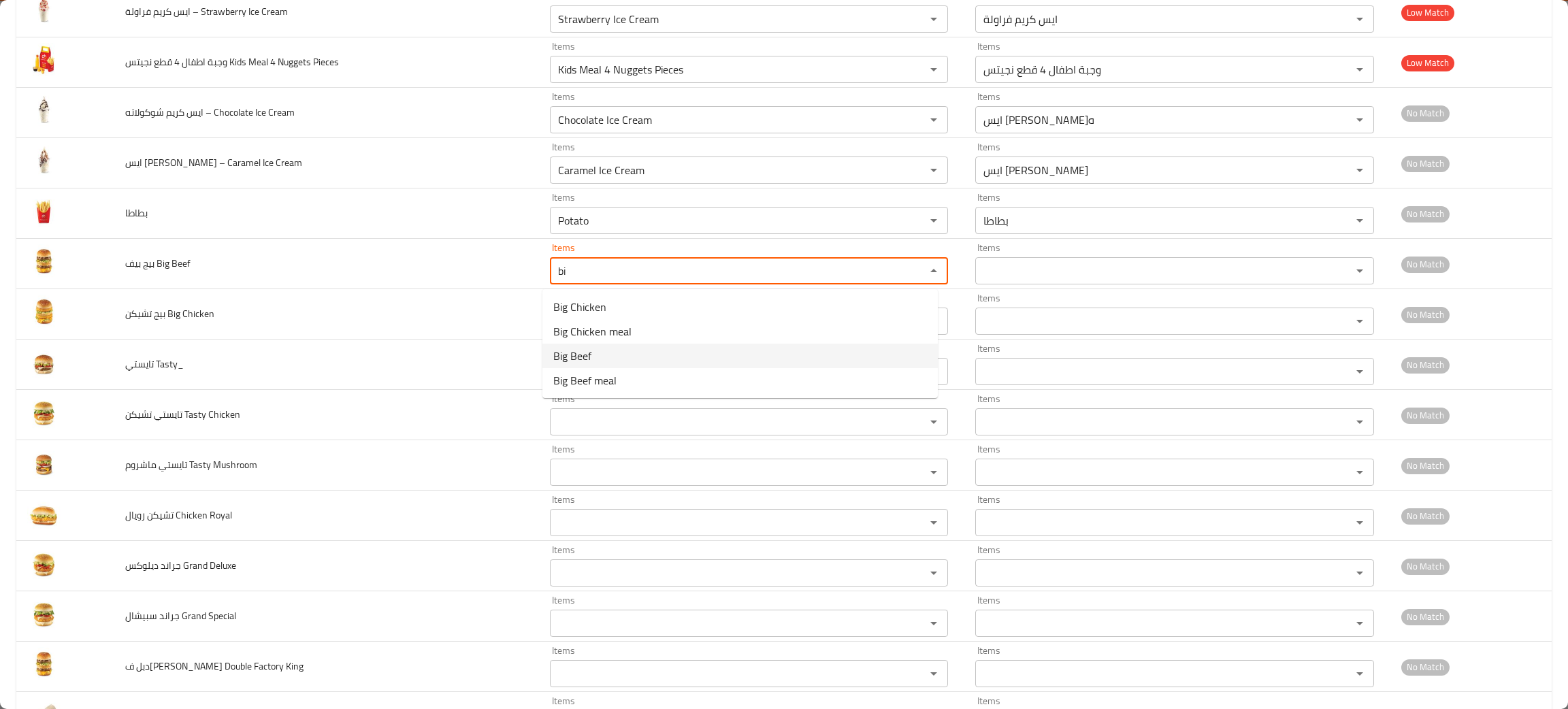
click at [576, 351] on span "Big Beef" at bounding box center [573, 356] width 38 height 16
type Beef "Big Beef"
type Beef-ar "بيج بيف"
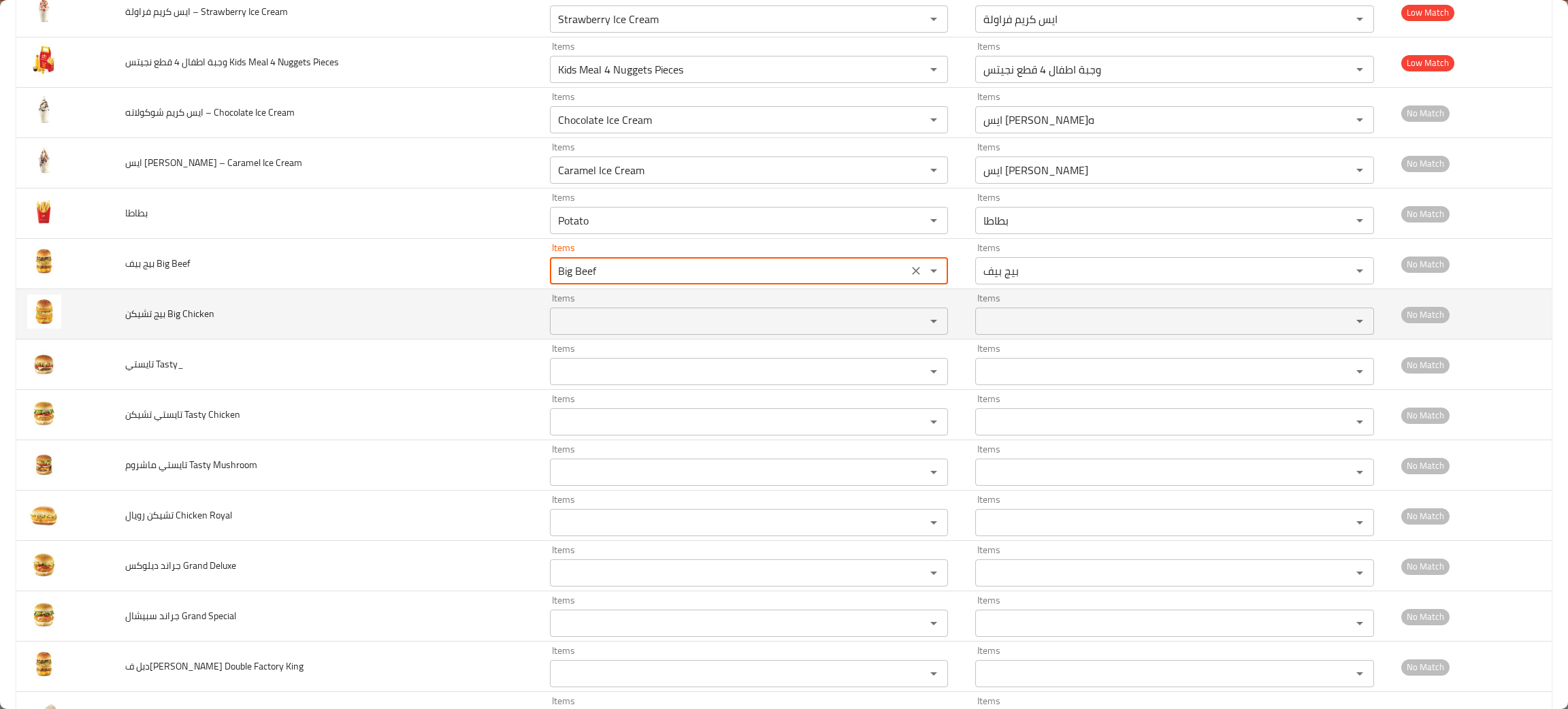
type Beef "Big Beef"
click at [590, 324] on Chicken "Items" at bounding box center [729, 321] width 350 height 19
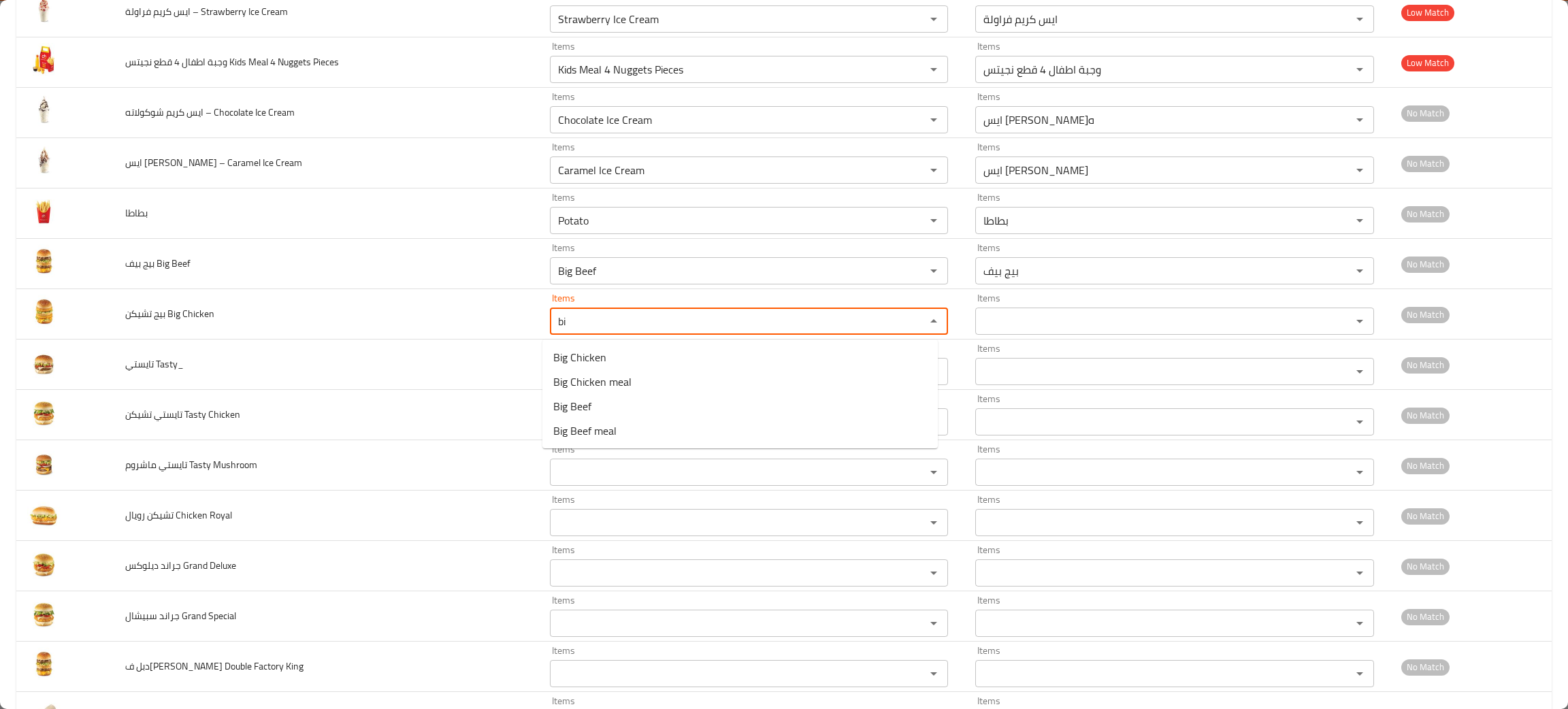
click at [590, 340] on Chicken-popup "Big Chicken Big Chicken meal Big Beef Big Beef meal" at bounding box center [740, 394] width 395 height 109
click at [590, 350] on span "Big Chicken" at bounding box center [580, 357] width 53 height 16
type Chicken "Big Chicken"
type Chicken-ar "بيج تشيكن"
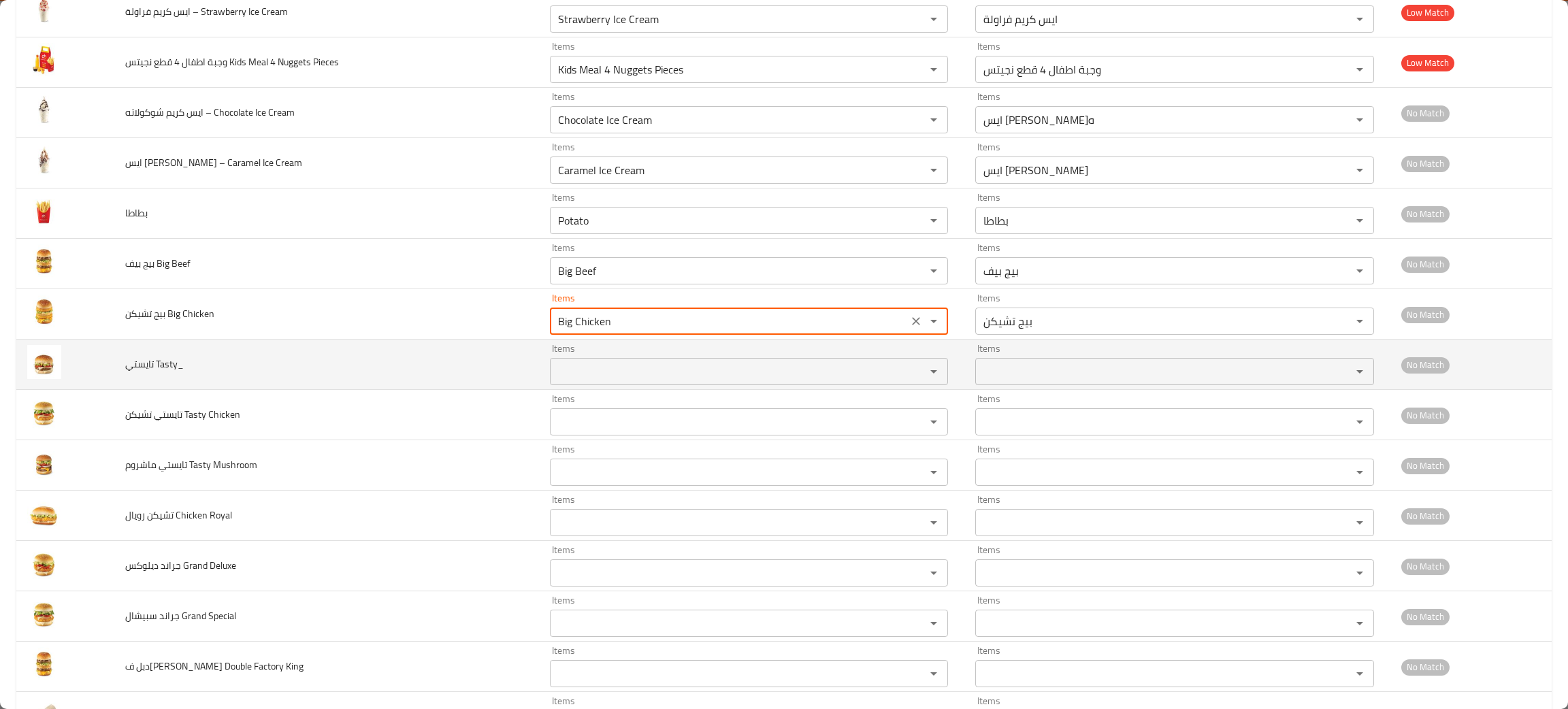
click at [573, 383] on div "Items" at bounding box center [749, 371] width 398 height 27
type Chicken "Big Chicken"
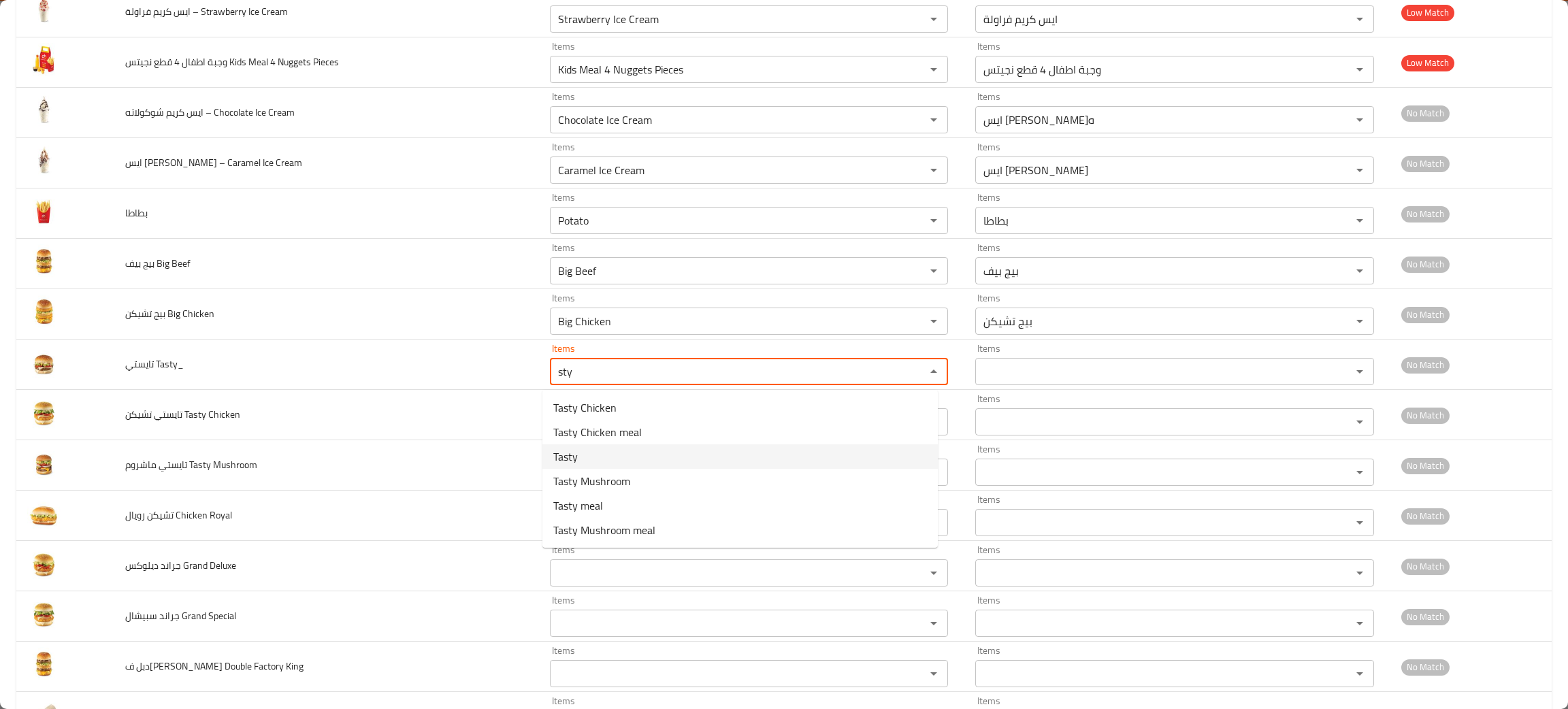
click at [579, 451] on Tasty_-option-2 "Tasty" at bounding box center [740, 456] width 395 height 24
type Tasty_ "Tasty"
type Tasty_-ar "تايستي"
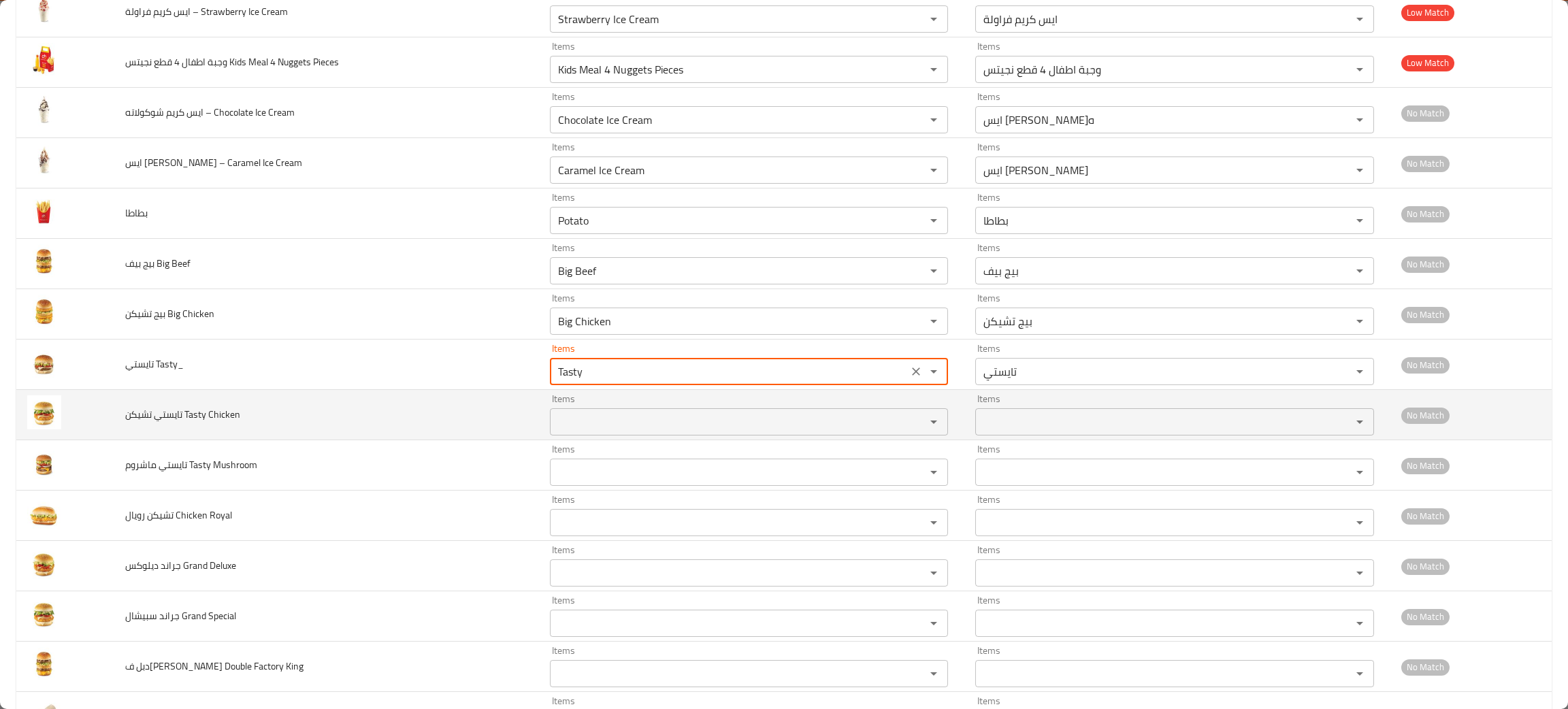
type Tasty_ "Tasty"
click at [566, 427] on Chicken "Items" at bounding box center [729, 422] width 350 height 19
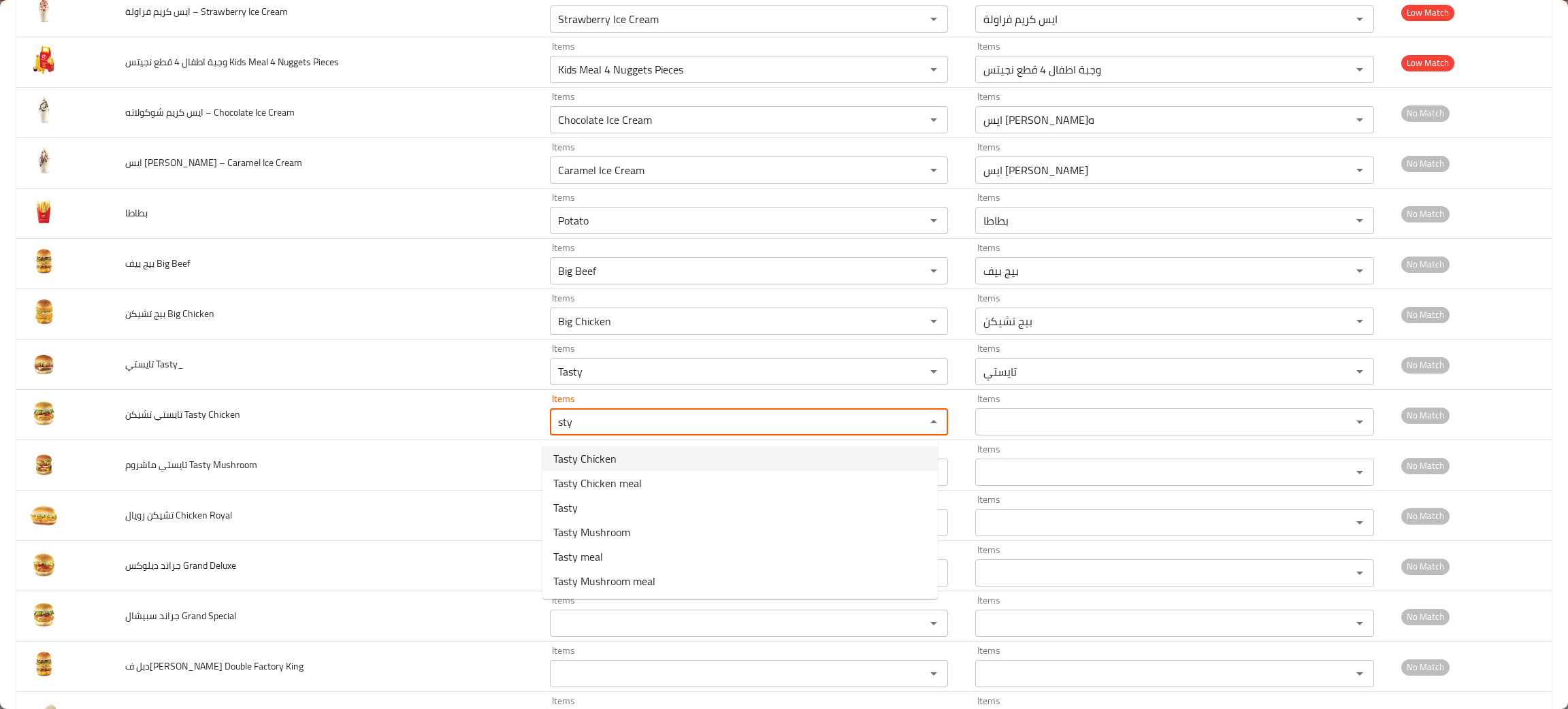
click at [569, 452] on span "Tasty Chicken" at bounding box center [585, 459] width 64 height 16
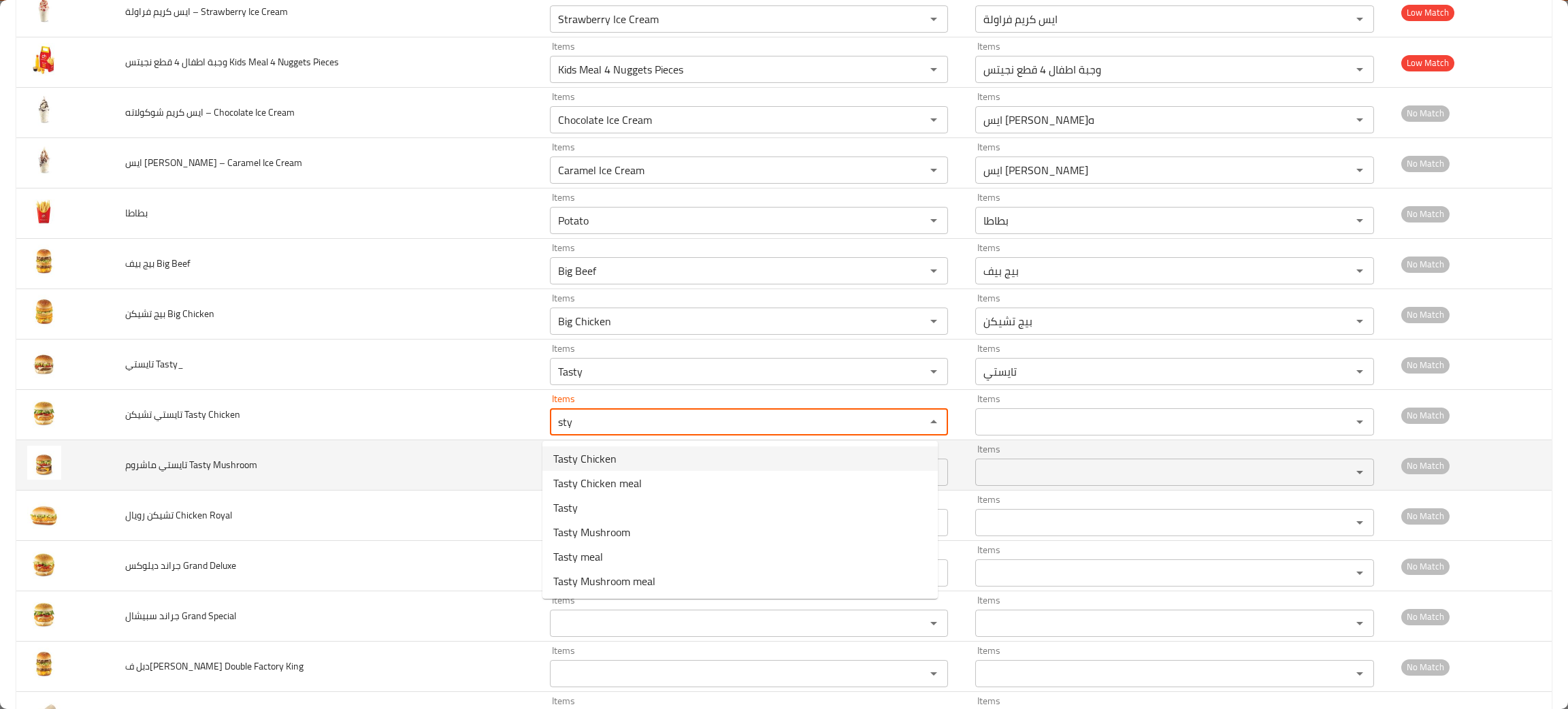
type Chicken "Tasty Chicken"
type Chicken-ar "[PERSON_NAME]"
type Chicken "Tasty Chicken"
click at [560, 465] on Mushroom "Items" at bounding box center [729, 472] width 350 height 19
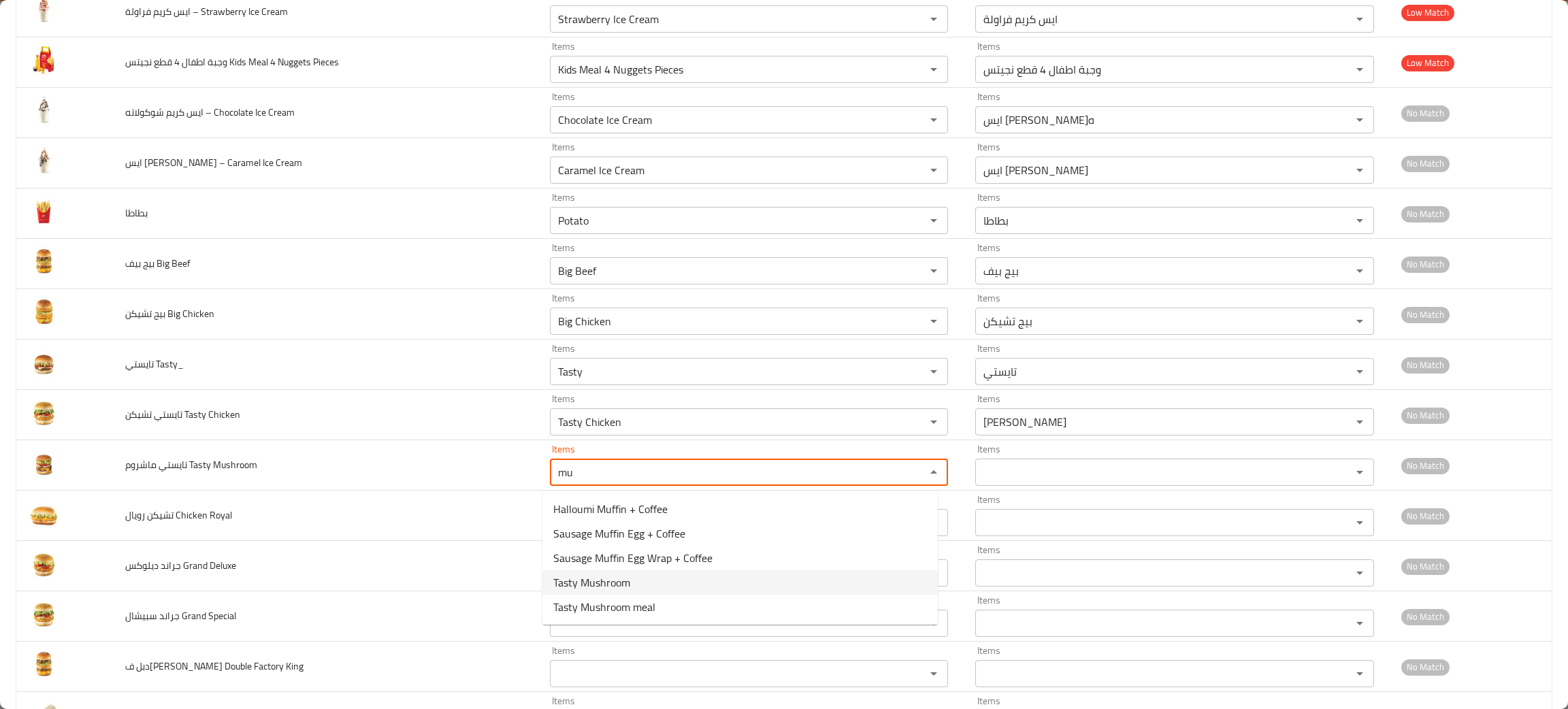
click at [589, 580] on span "Tasty Mushroom" at bounding box center [592, 582] width 77 height 16
type Mushroom "Tasty Mushroom"
type Mushroom-ar "[PERSON_NAME]"
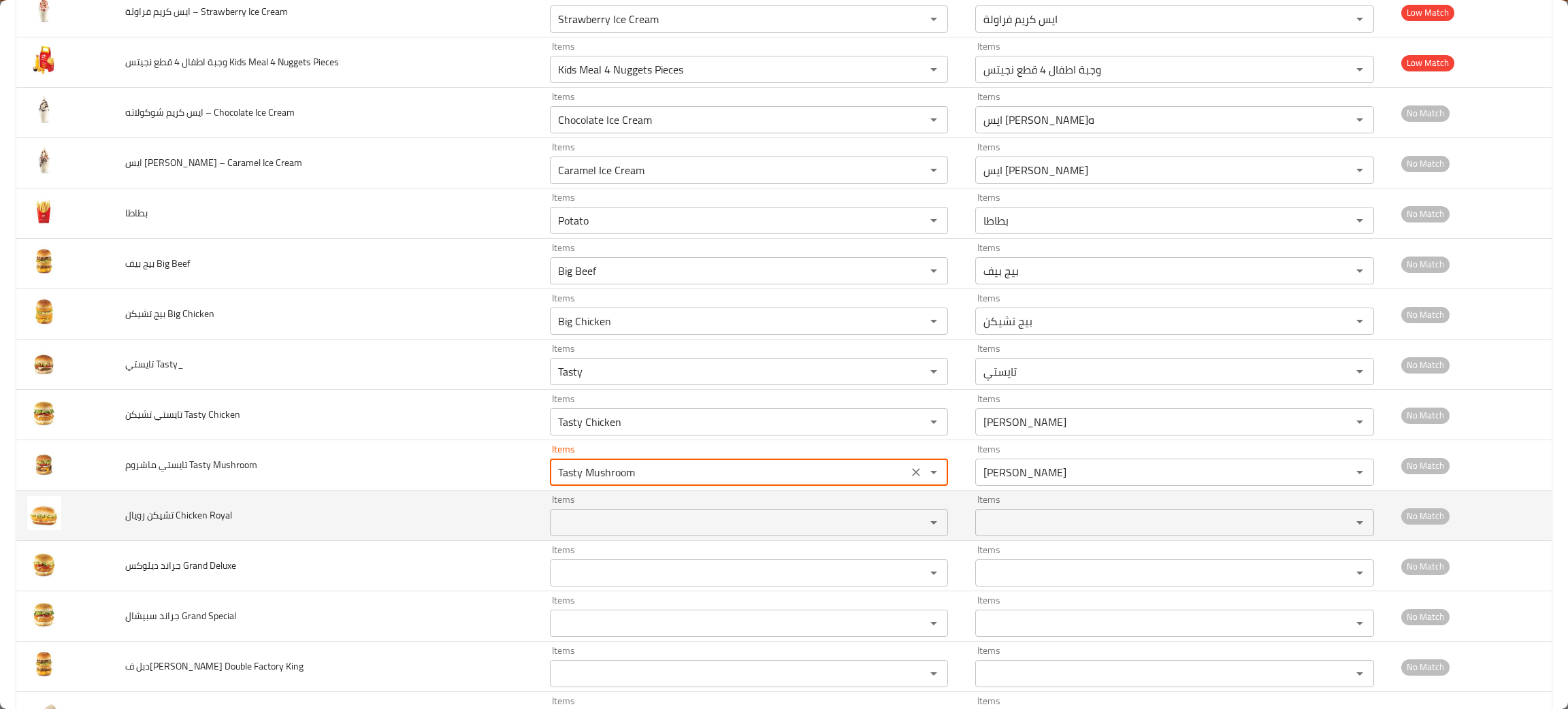
type Mushroom "Tasty Mushroom"
click at [565, 530] on Royal "Items" at bounding box center [729, 522] width 350 height 19
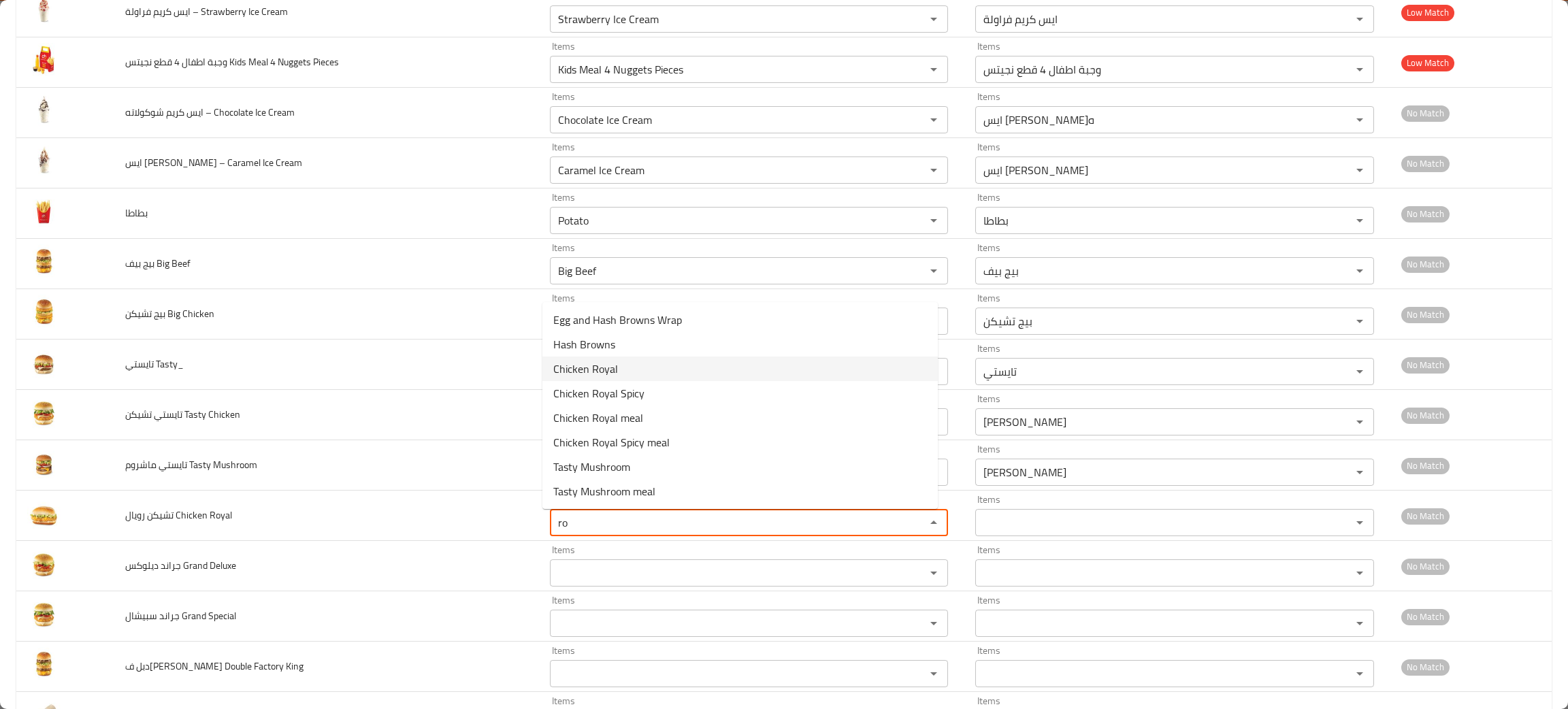
click at [574, 367] on span "Chicken Royal" at bounding box center [586, 369] width 65 height 16
type Royal "Chicken Royal"
type Royal-ar "تشيكن رويال"
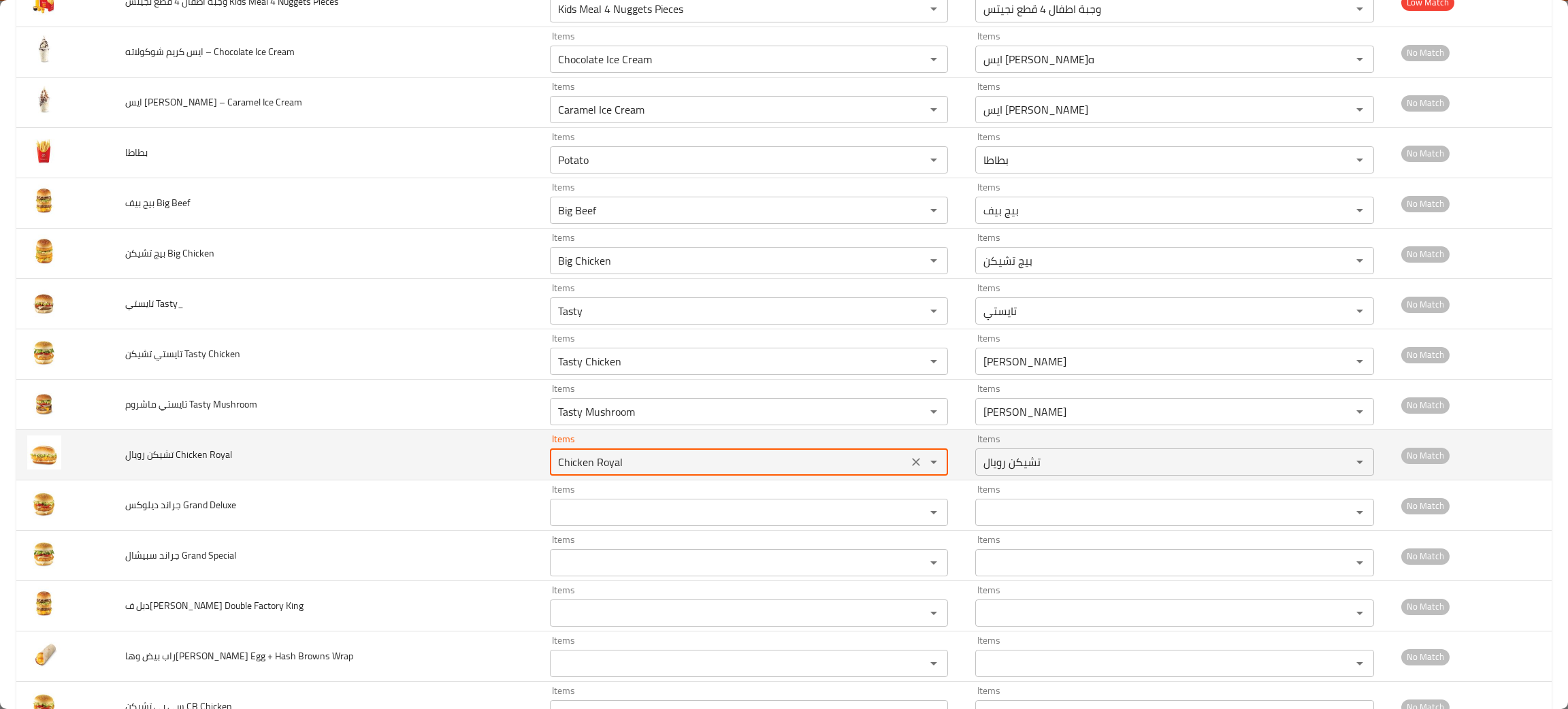
scroll to position [826, 0]
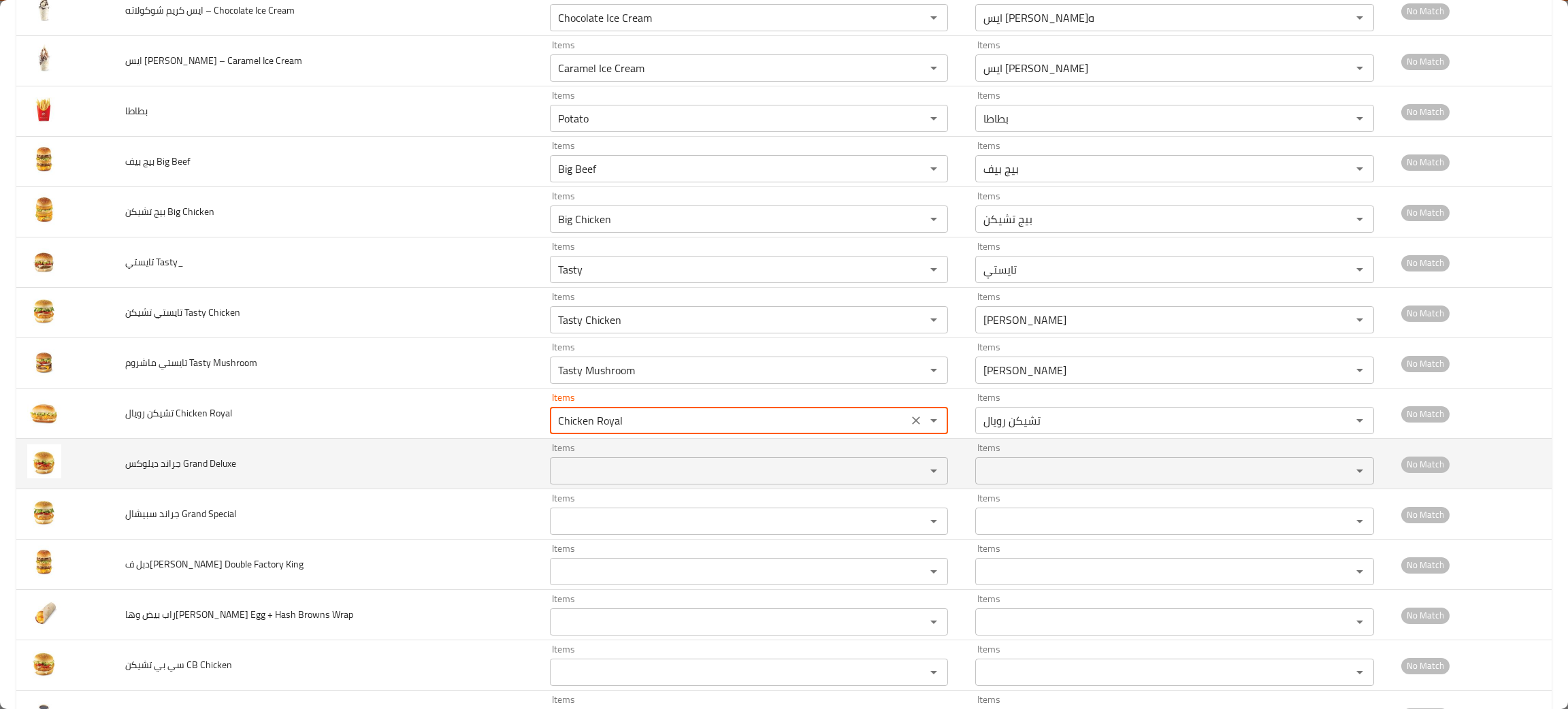
type Royal "Chicken Royal"
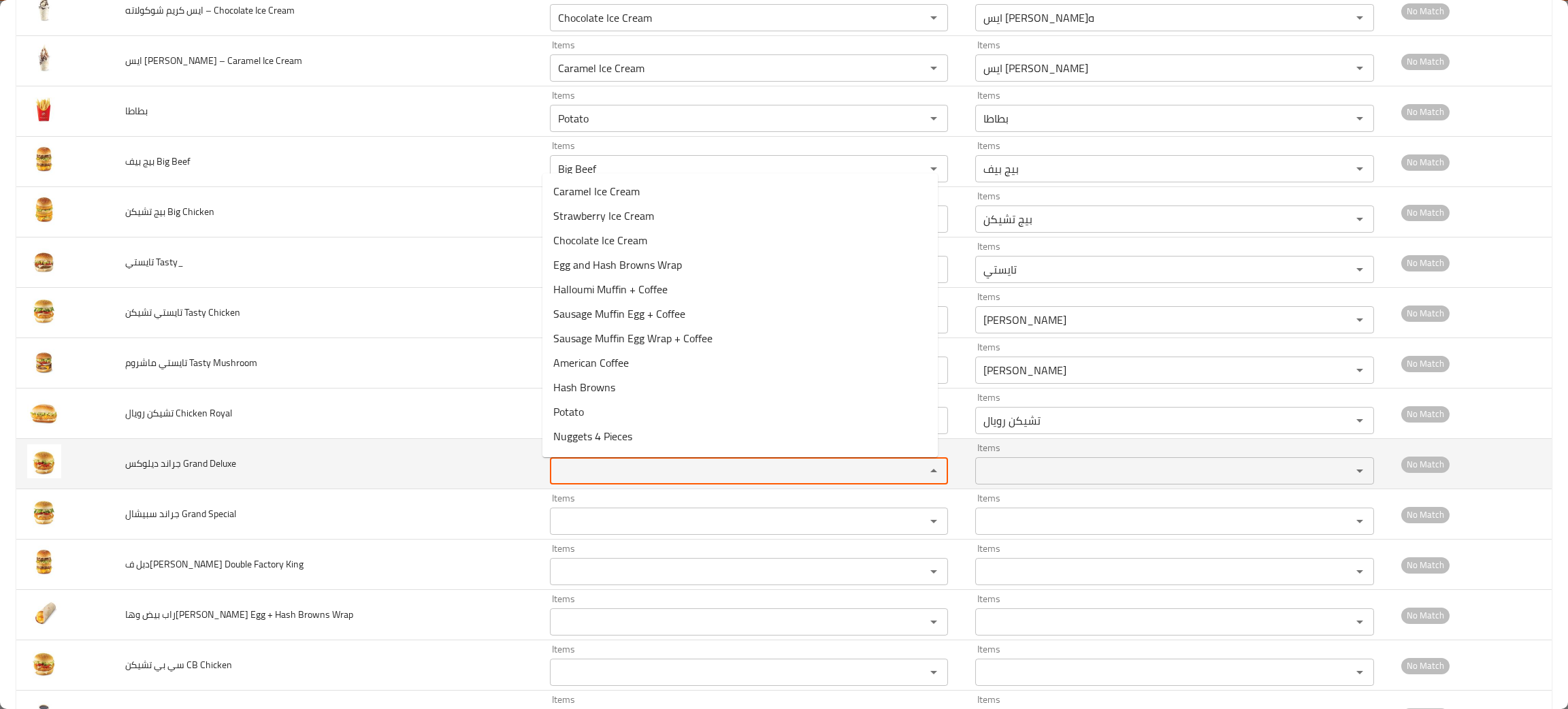
click at [617, 472] on Deluxe "Items" at bounding box center [729, 470] width 350 height 19
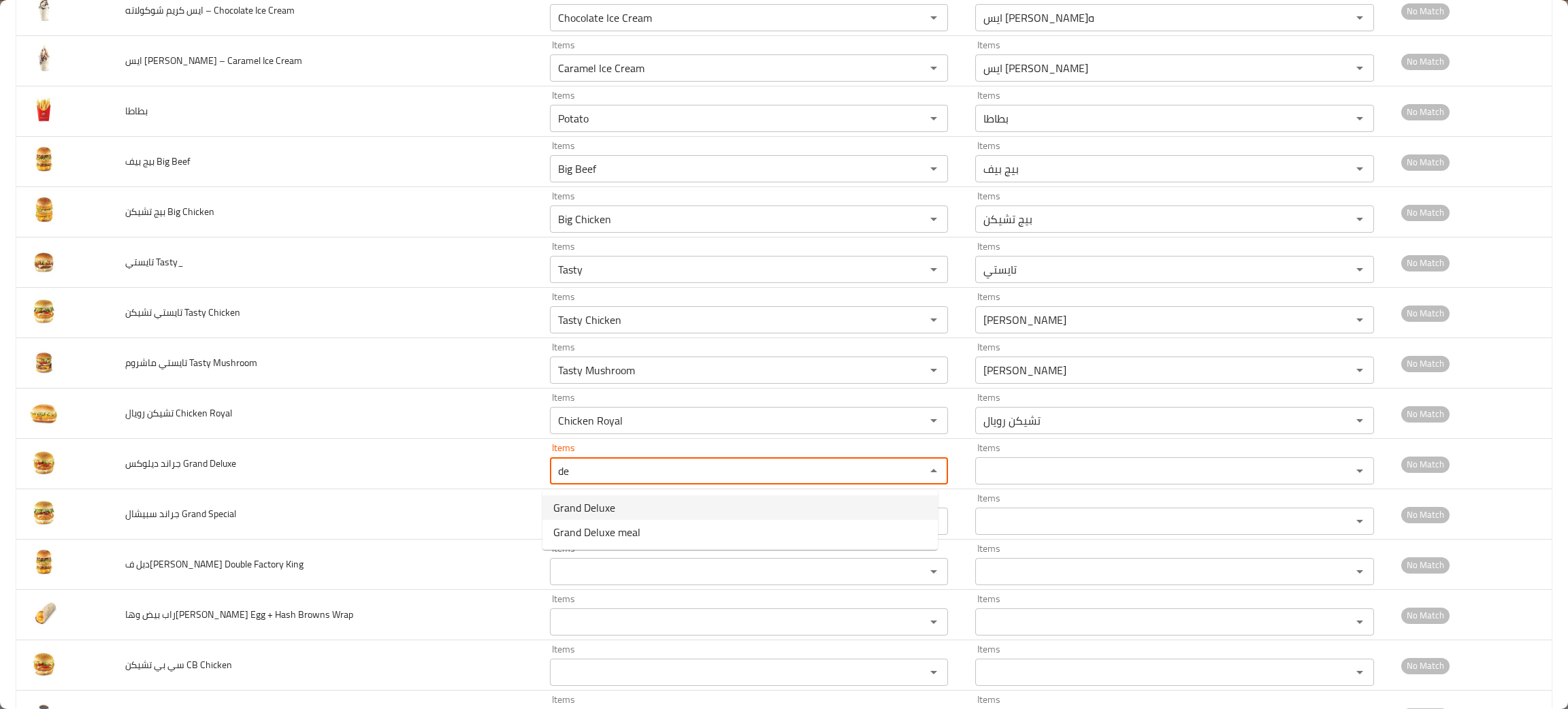
click at [606, 510] on span "Grand Deluxe" at bounding box center [584, 507] width 62 height 16
type Deluxe "Grand Deluxe"
type Deluxe-ar "جراند ديلوكس"
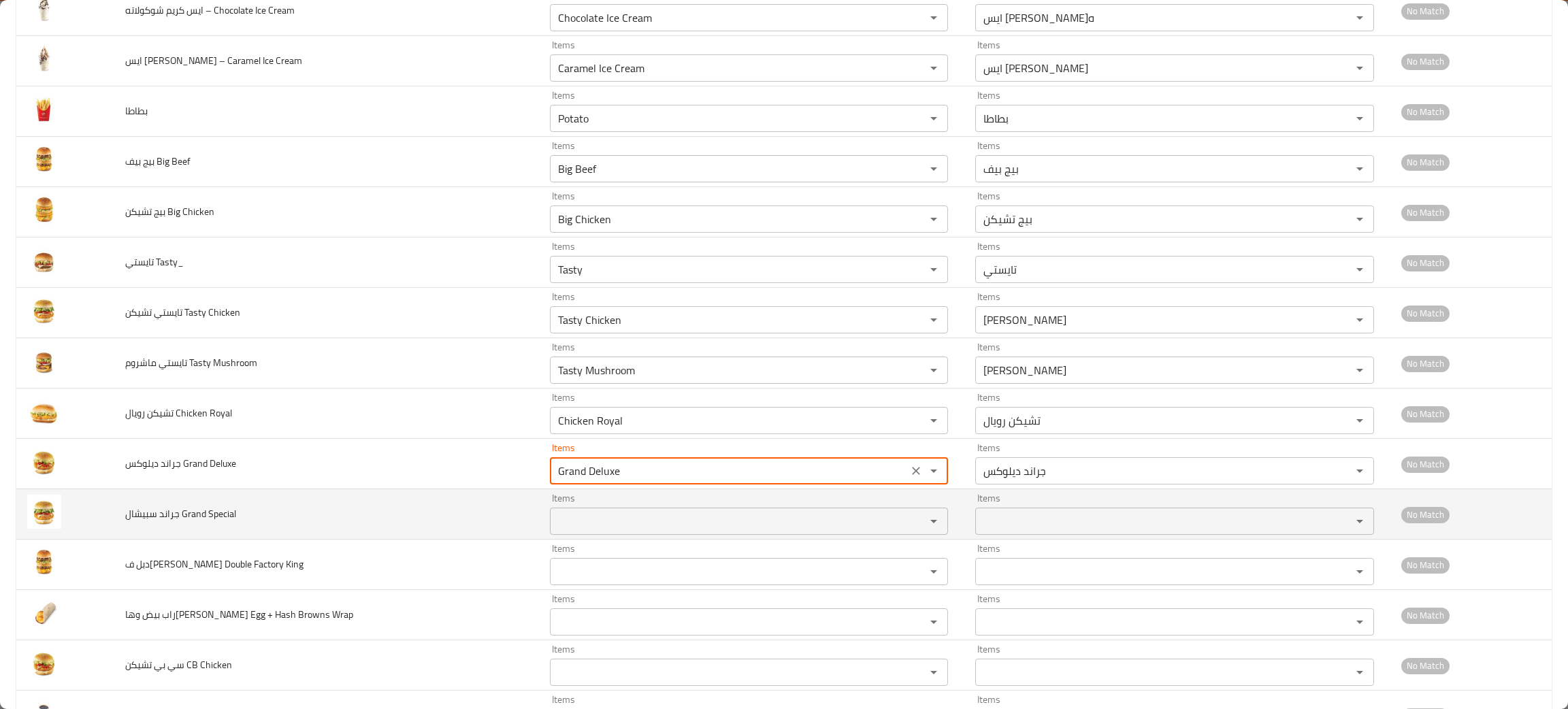
type Deluxe "Grand Deluxe"
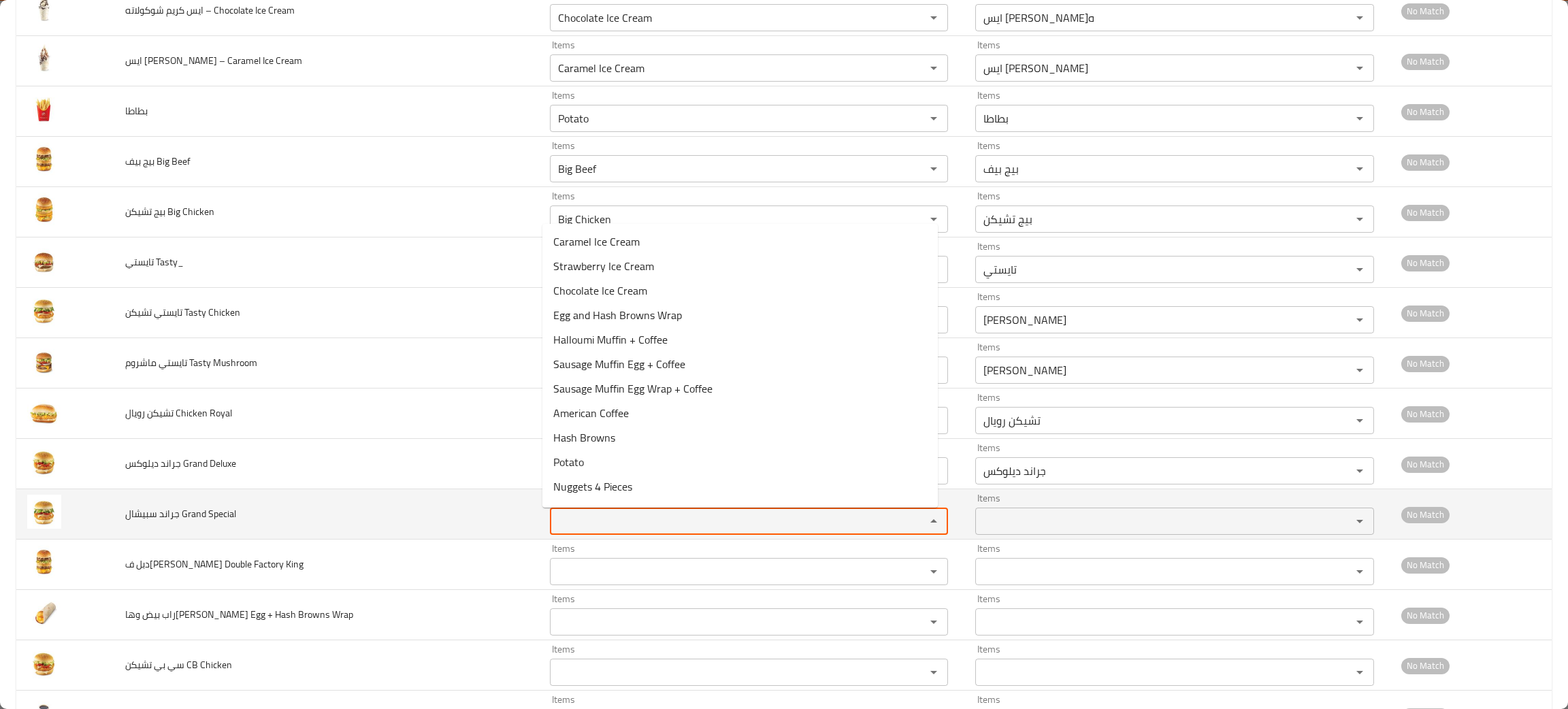
click at [621, 529] on Special "Items" at bounding box center [729, 521] width 350 height 19
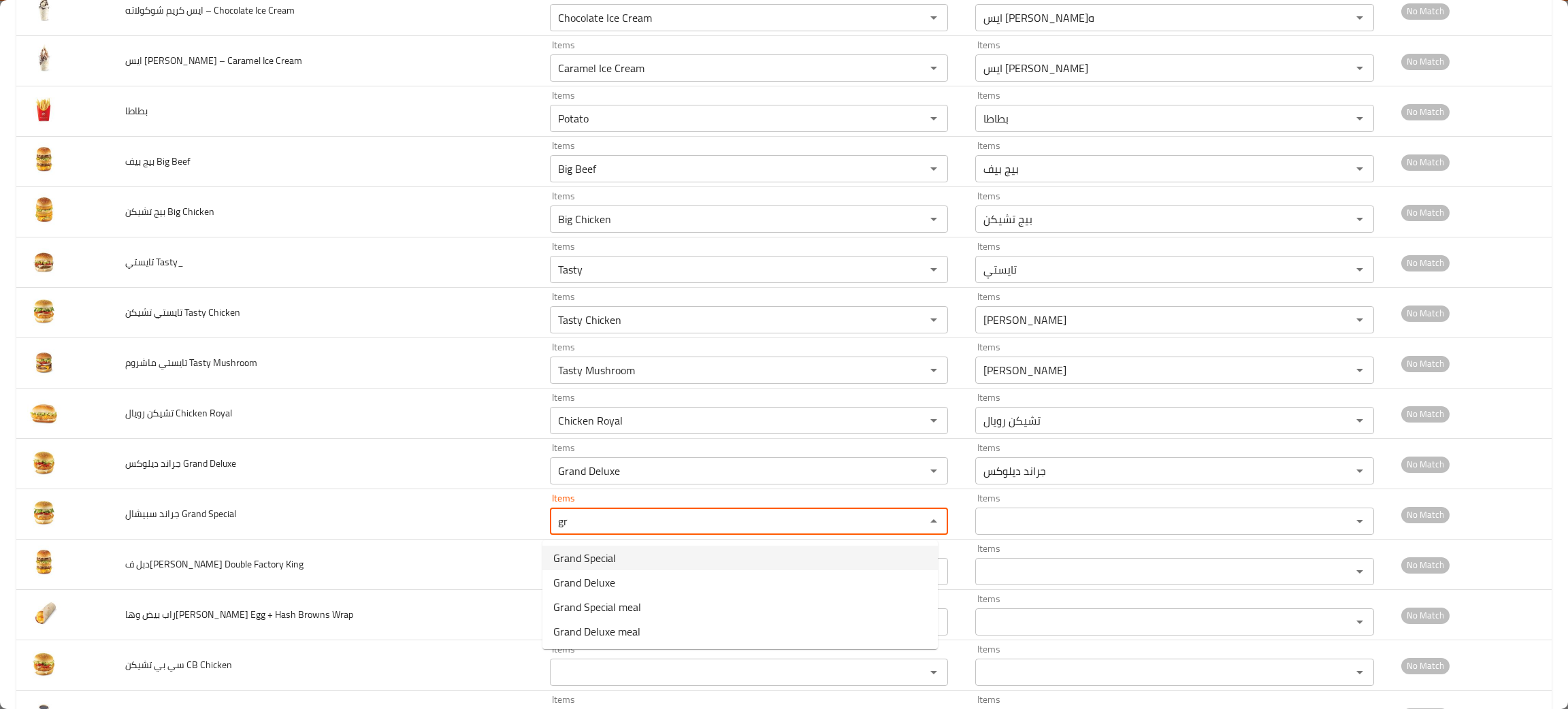
click at [585, 552] on span "Grand Special" at bounding box center [584, 558] width 63 height 16
type Special "Grand Special"
type Special-ar "جراند سبيشال"
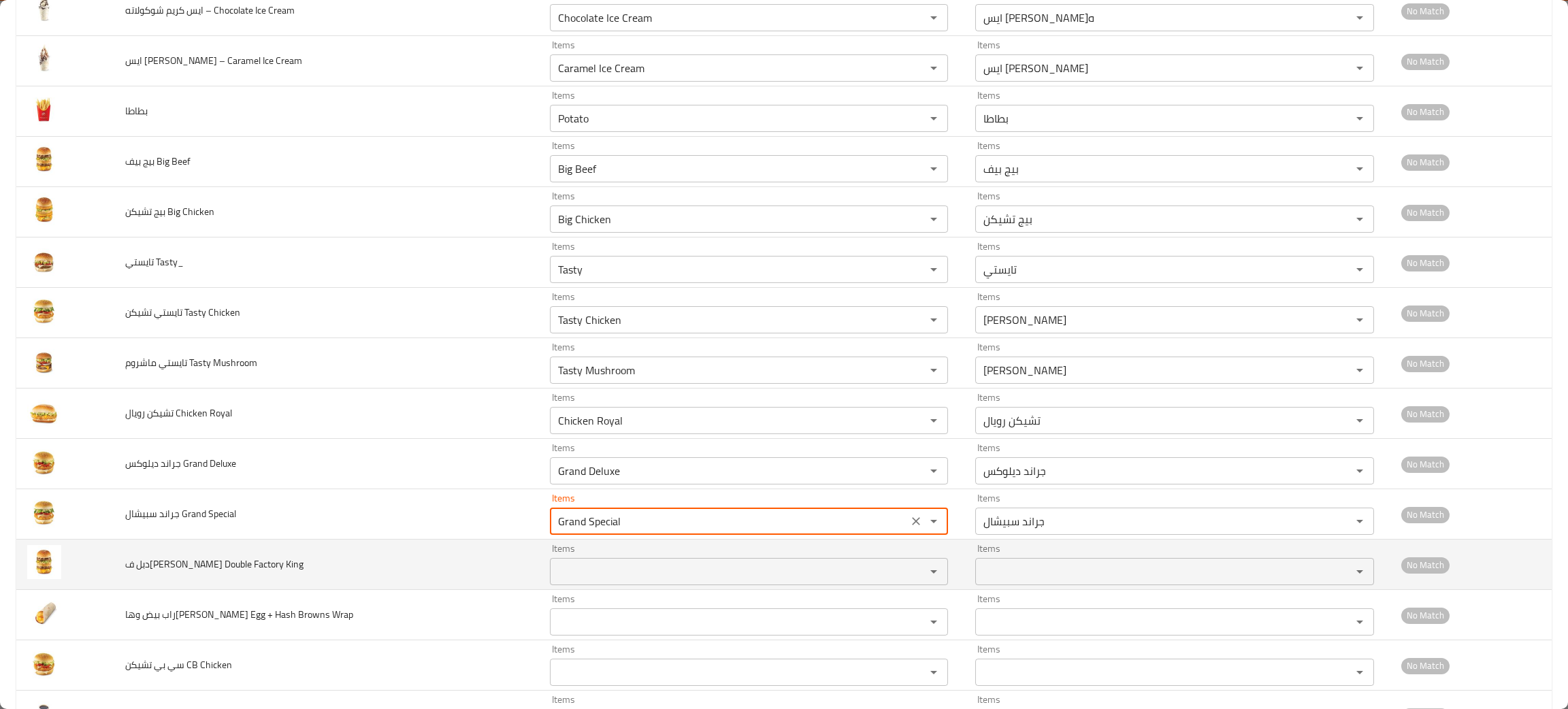
type Special "Grand Special"
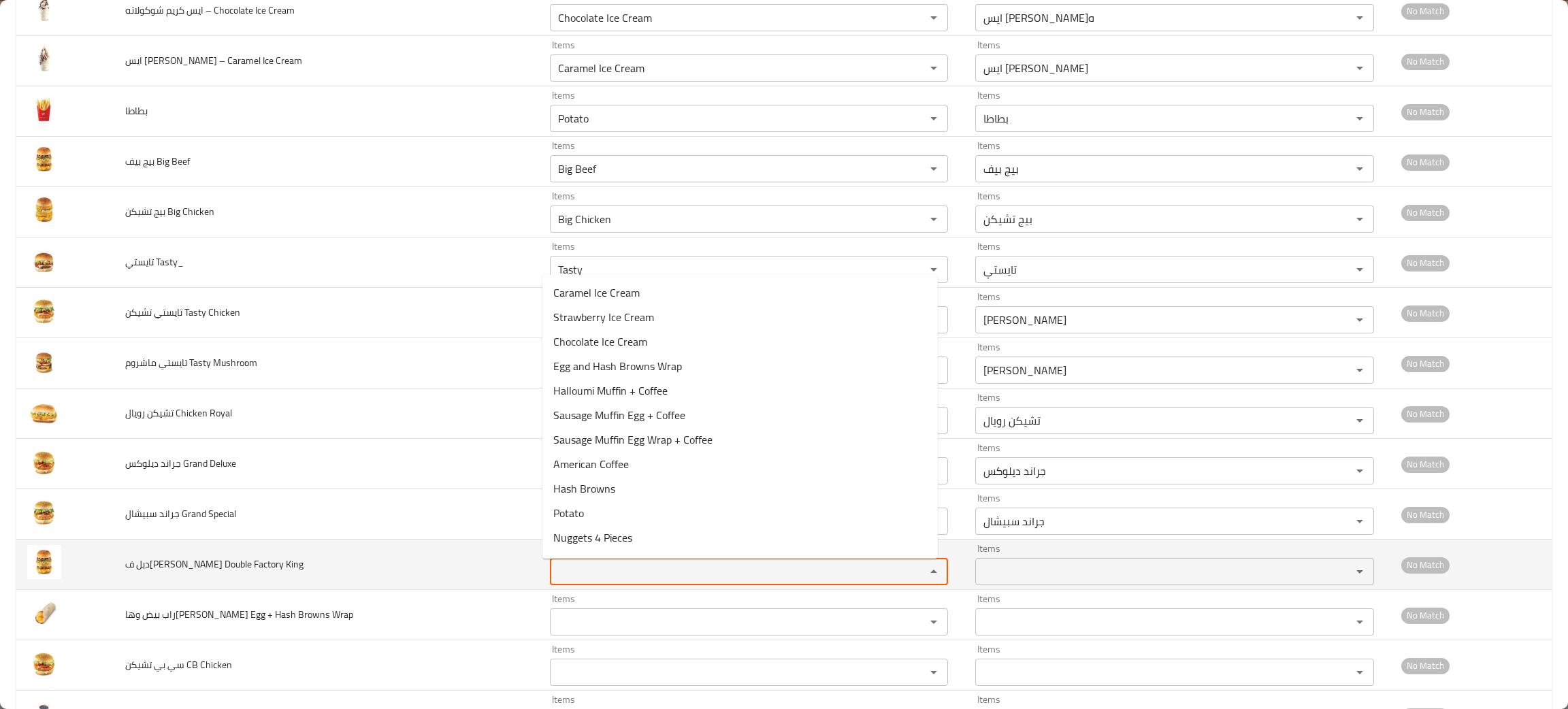
click at [584, 580] on King "Items" at bounding box center [729, 572] width 350 height 19
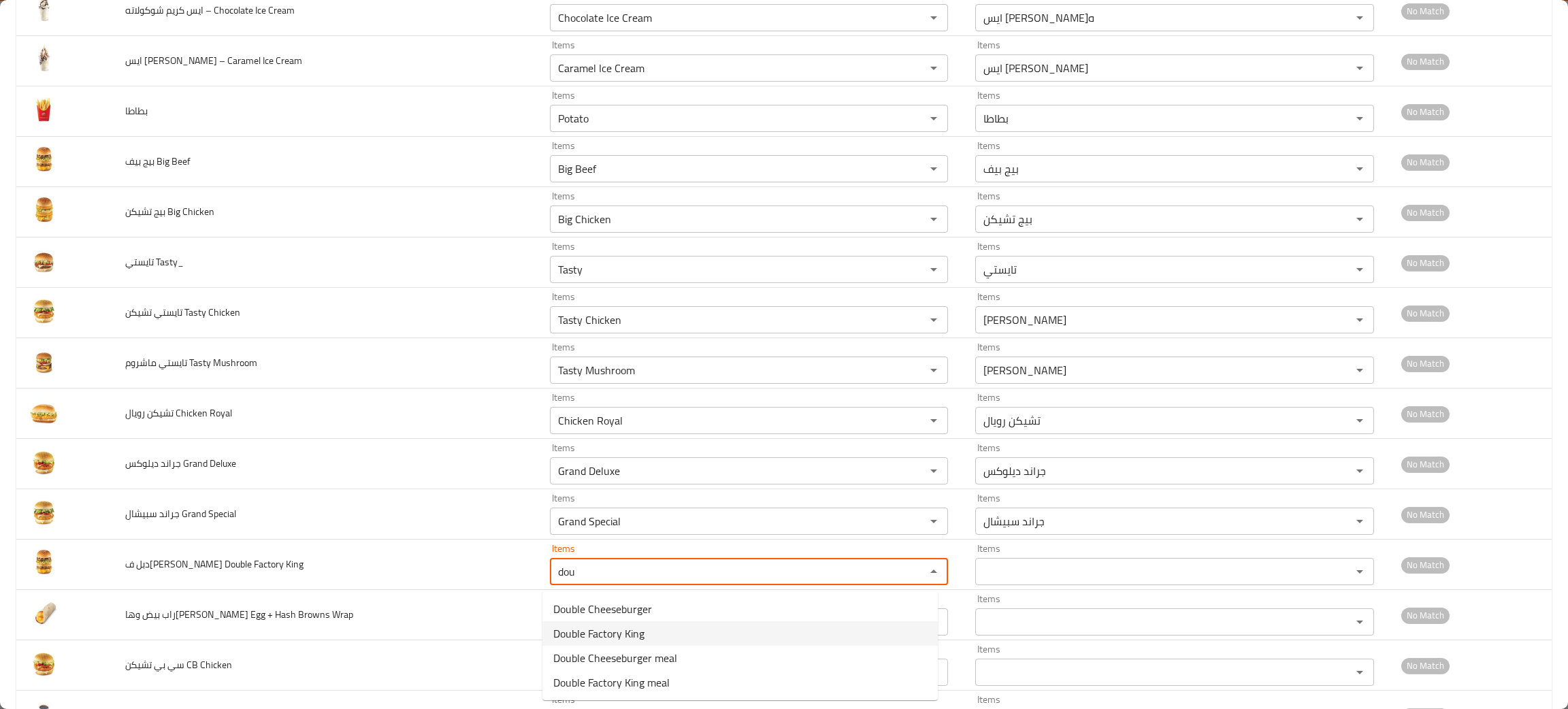
click at [596, 634] on span "Double Factory King" at bounding box center [599, 633] width 91 height 16
type King "Double Factory King"
type King-ar "دبل ف[PERSON_NAME]"
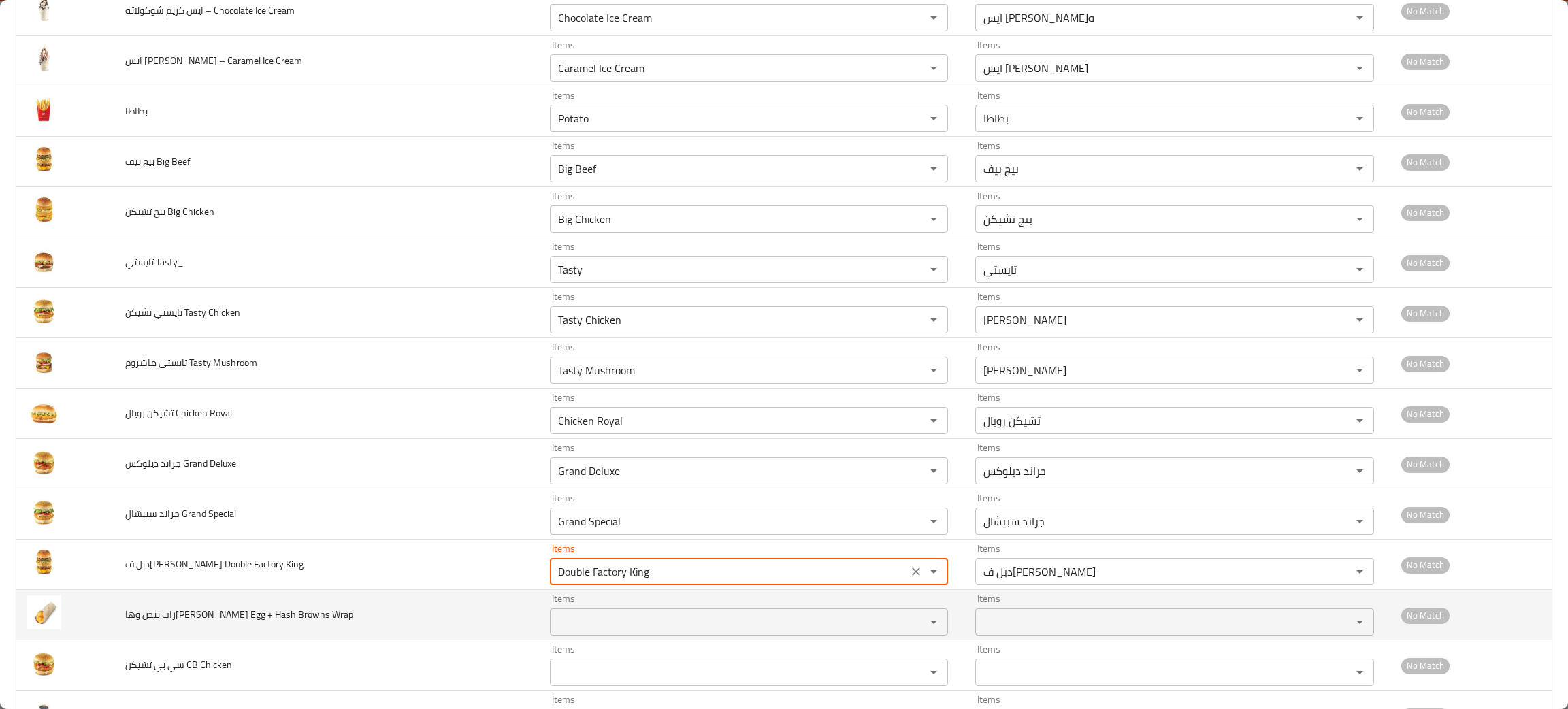
click at [591, 635] on div "Items" at bounding box center [749, 621] width 398 height 27
type King "Double Factory King"
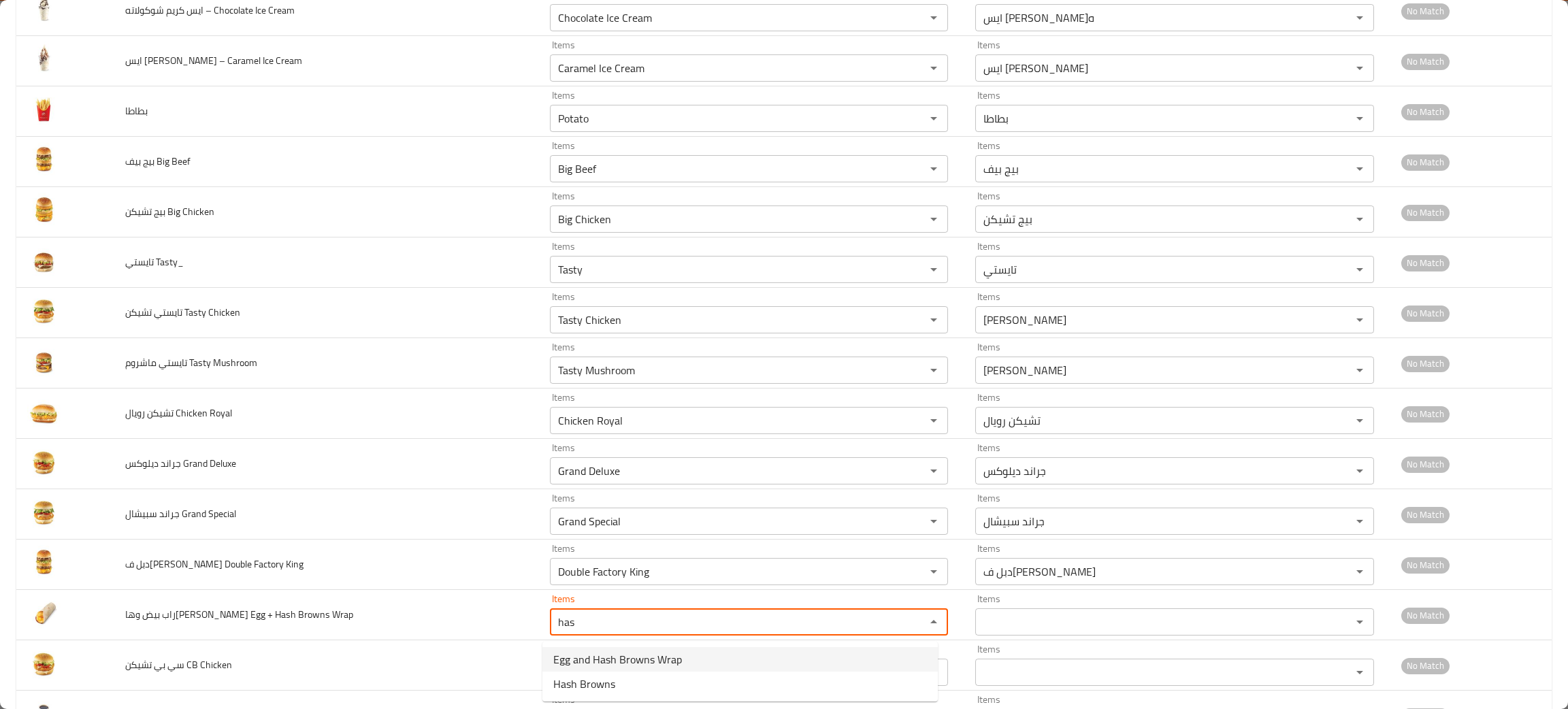
click at [596, 660] on span "Egg and Hash Browns Wrap" at bounding box center [618, 659] width 129 height 16
type Wrap "Egg and Hash Browns Wrap"
type Wrap-ar "راب بيض و[PERSON_NAME]"
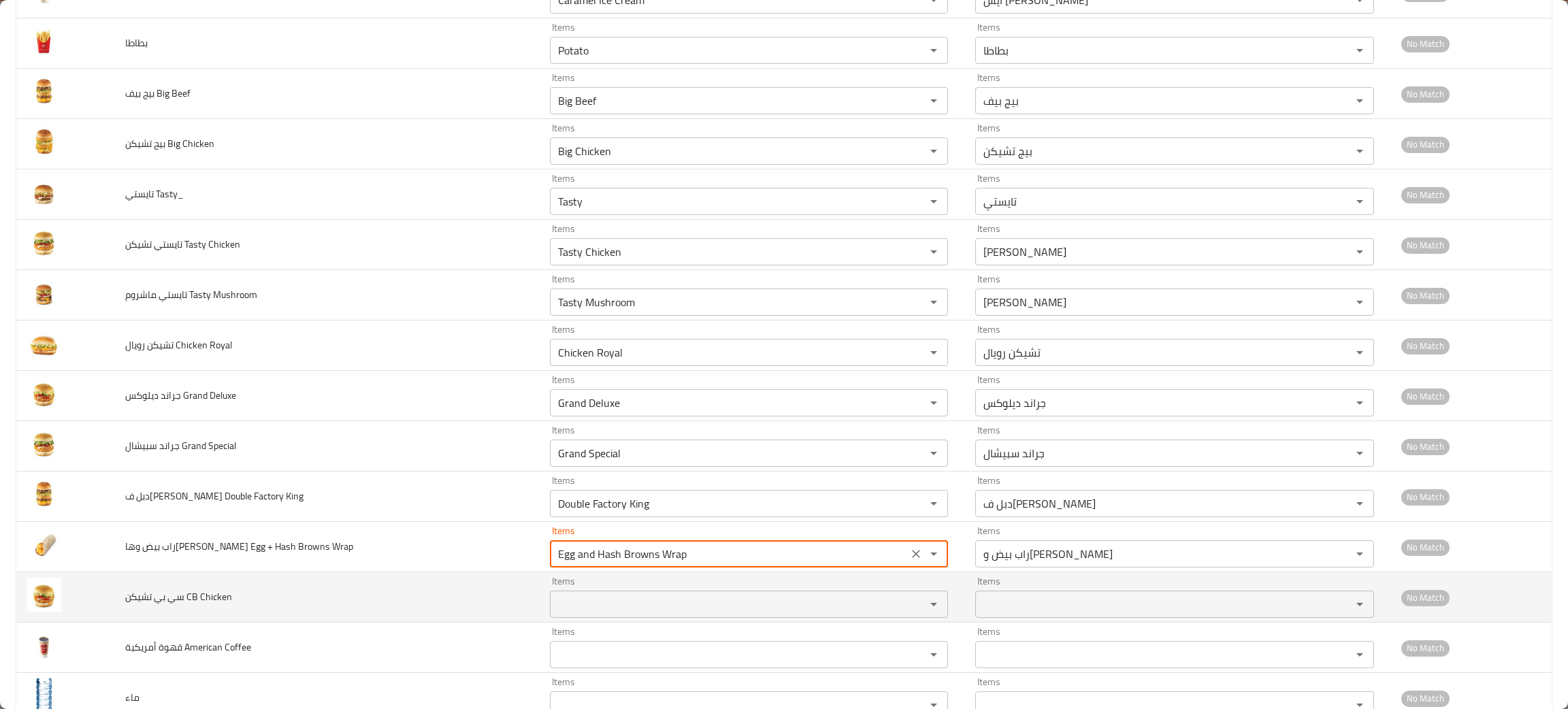
scroll to position [928, 0]
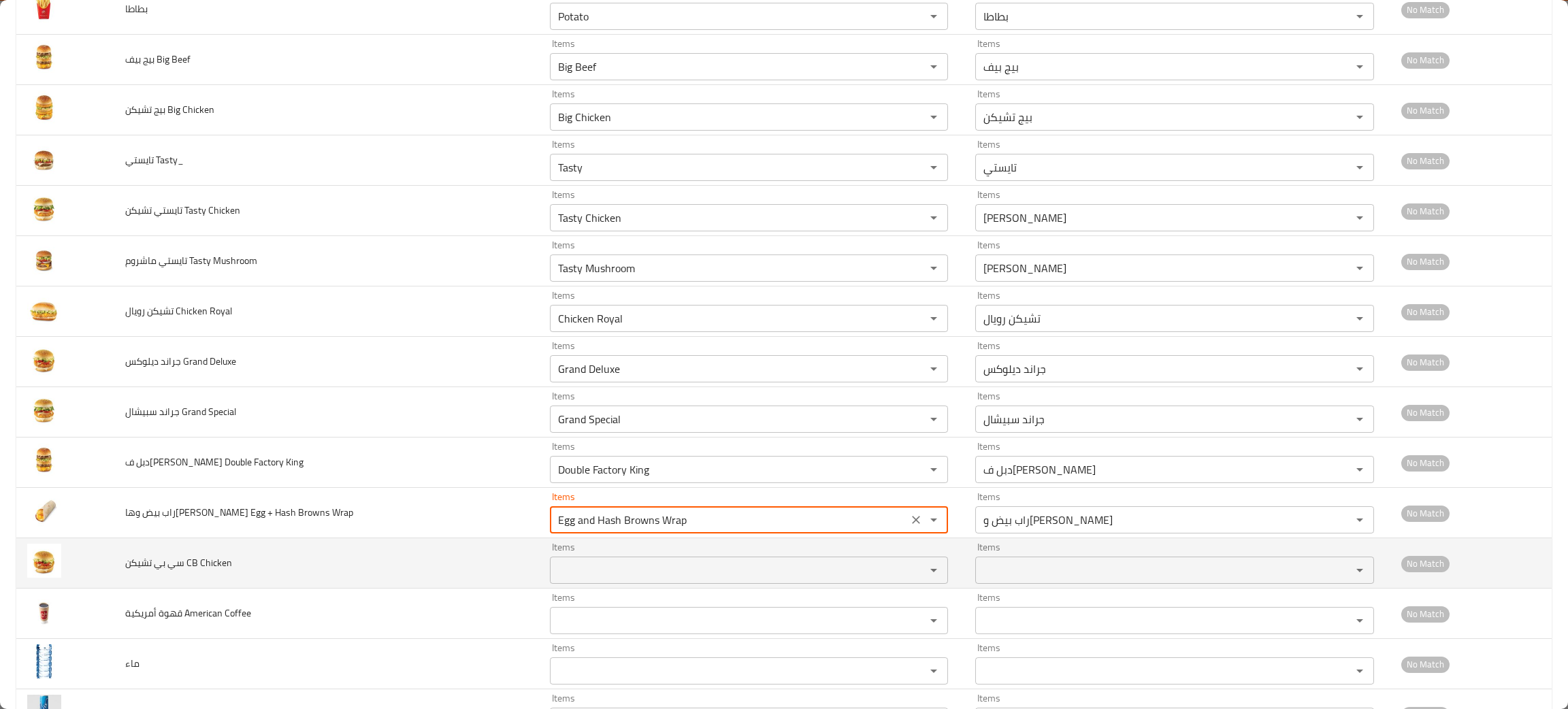
type Wrap "Egg and Hash Browns Wrap"
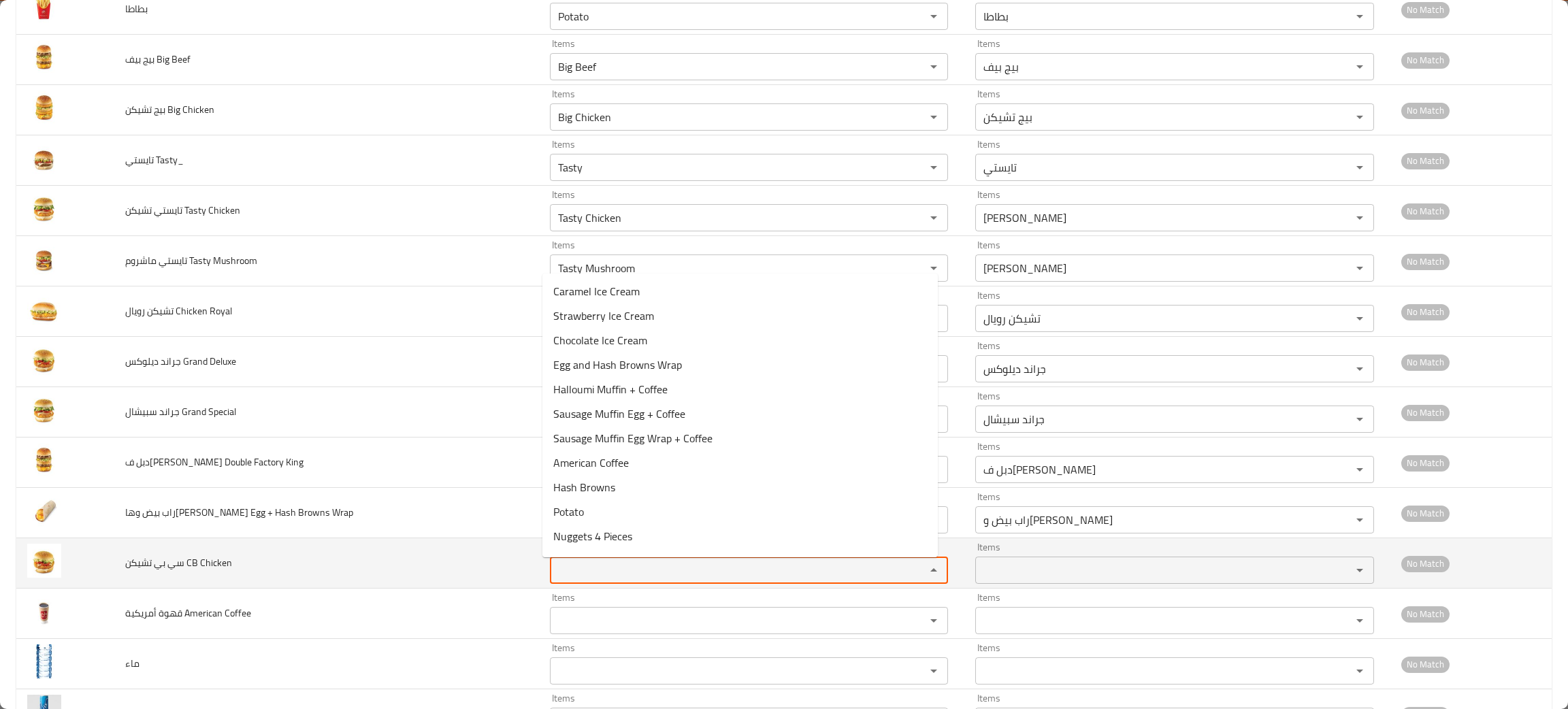
click at [607, 569] on Chicken "Items" at bounding box center [729, 570] width 350 height 19
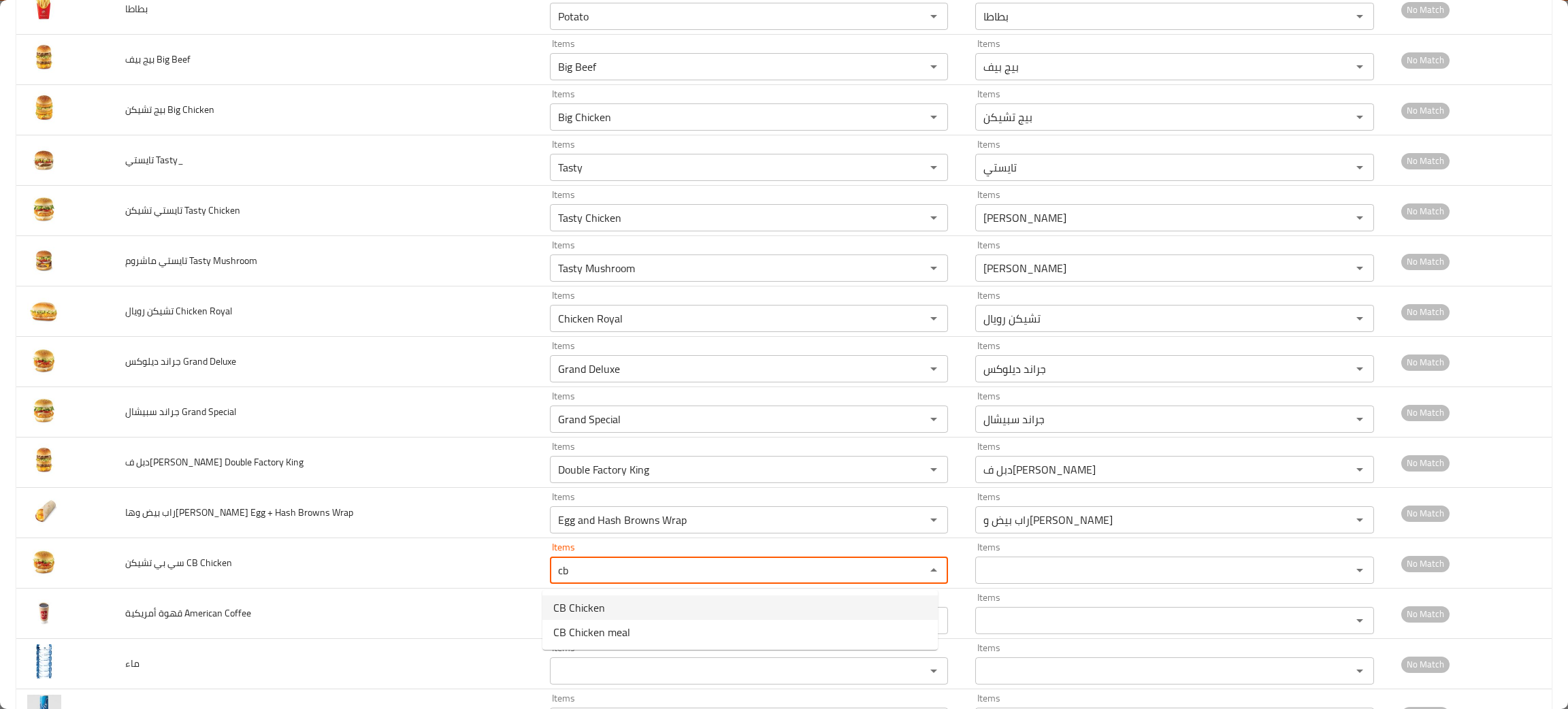
click at [597, 603] on span "CB Chicken" at bounding box center [579, 607] width 52 height 16
type Chicken "CB Chicken"
type Chicken-ar "سي بي تشيكن"
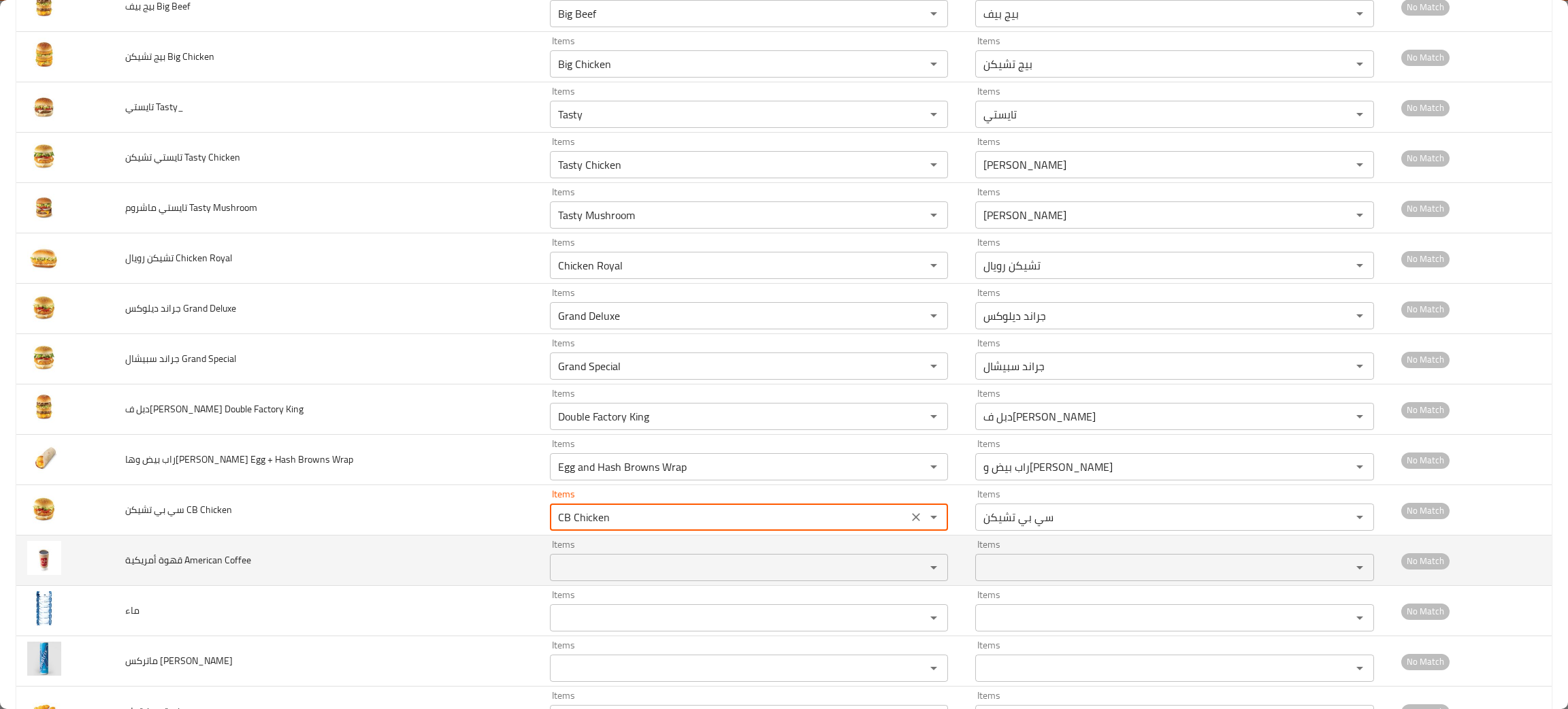
scroll to position [1030, 0]
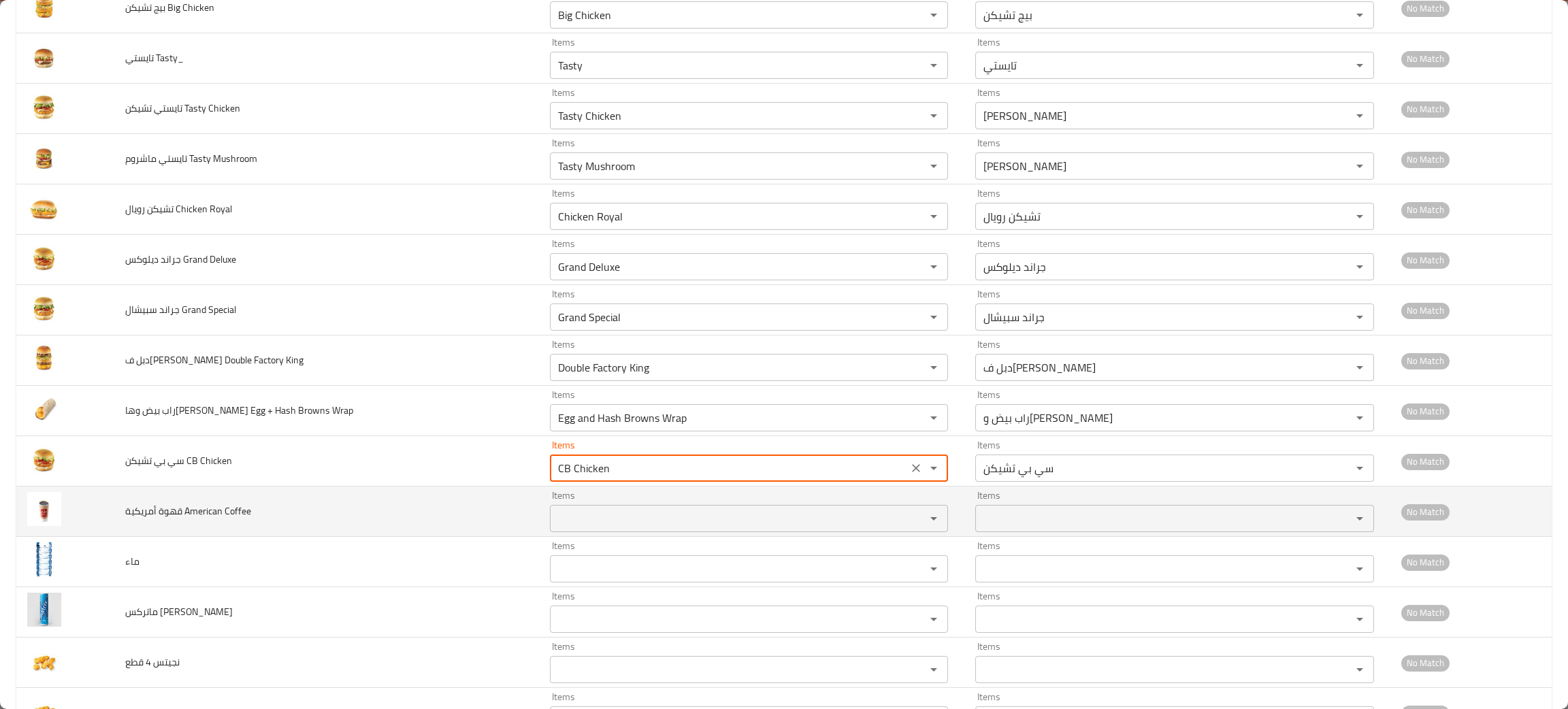
type Chicken "CB Chicken"
click at [594, 521] on Coffee "Items" at bounding box center [729, 518] width 350 height 19
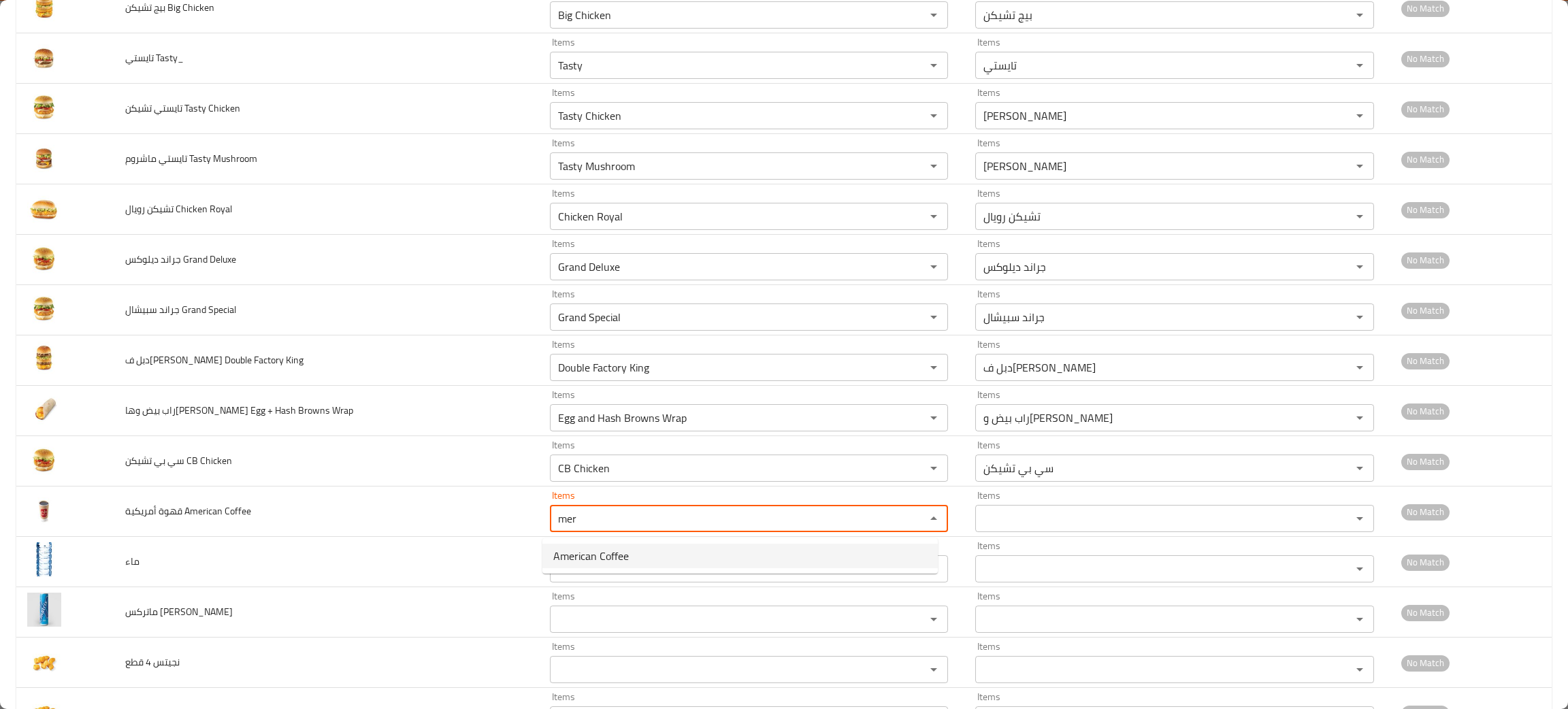
click at [602, 561] on span "American Coffee" at bounding box center [591, 555] width 75 height 16
type Coffee "American Coffee"
type Coffee-ar "قهوة أمريكية"
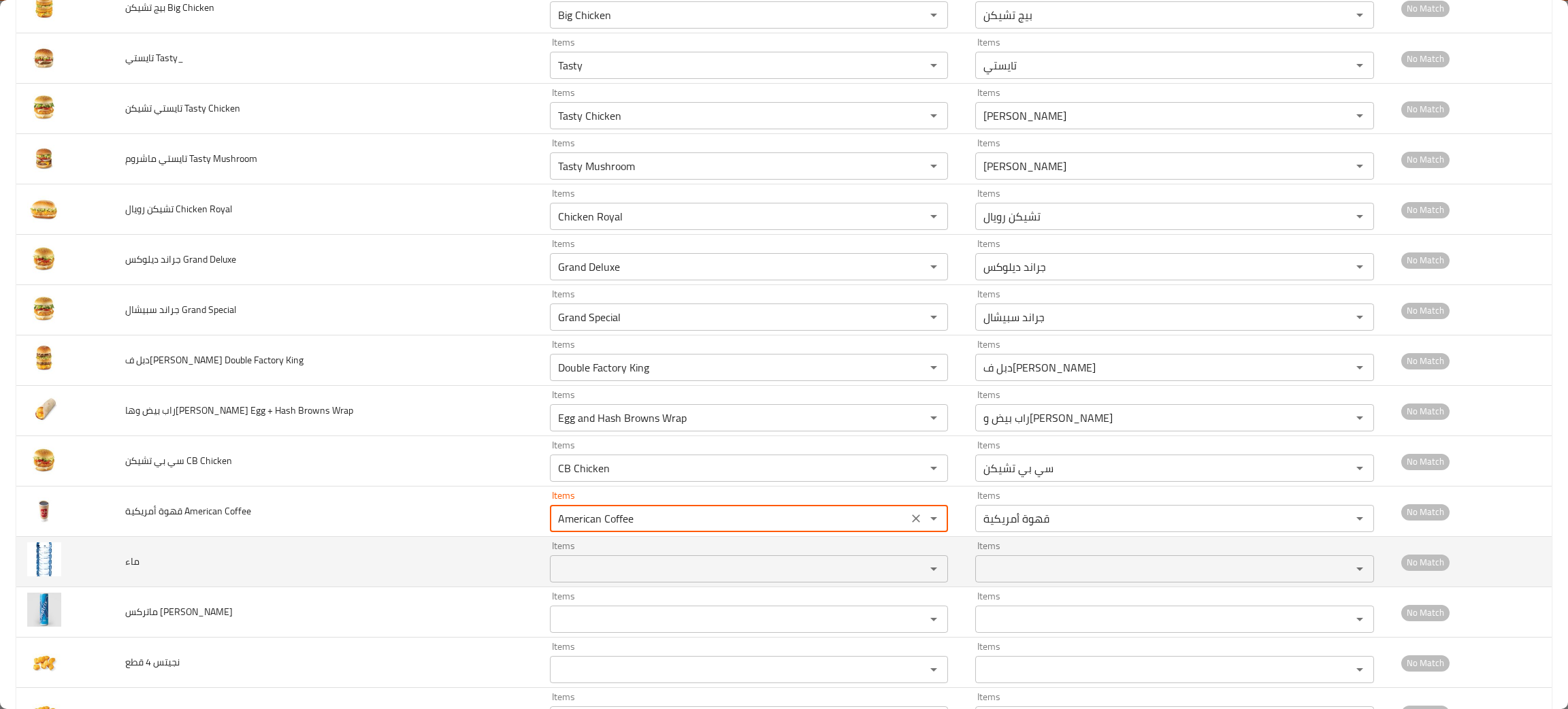
click at [599, 582] on div "Items" at bounding box center [749, 569] width 398 height 27
type Coffee "American Coffee"
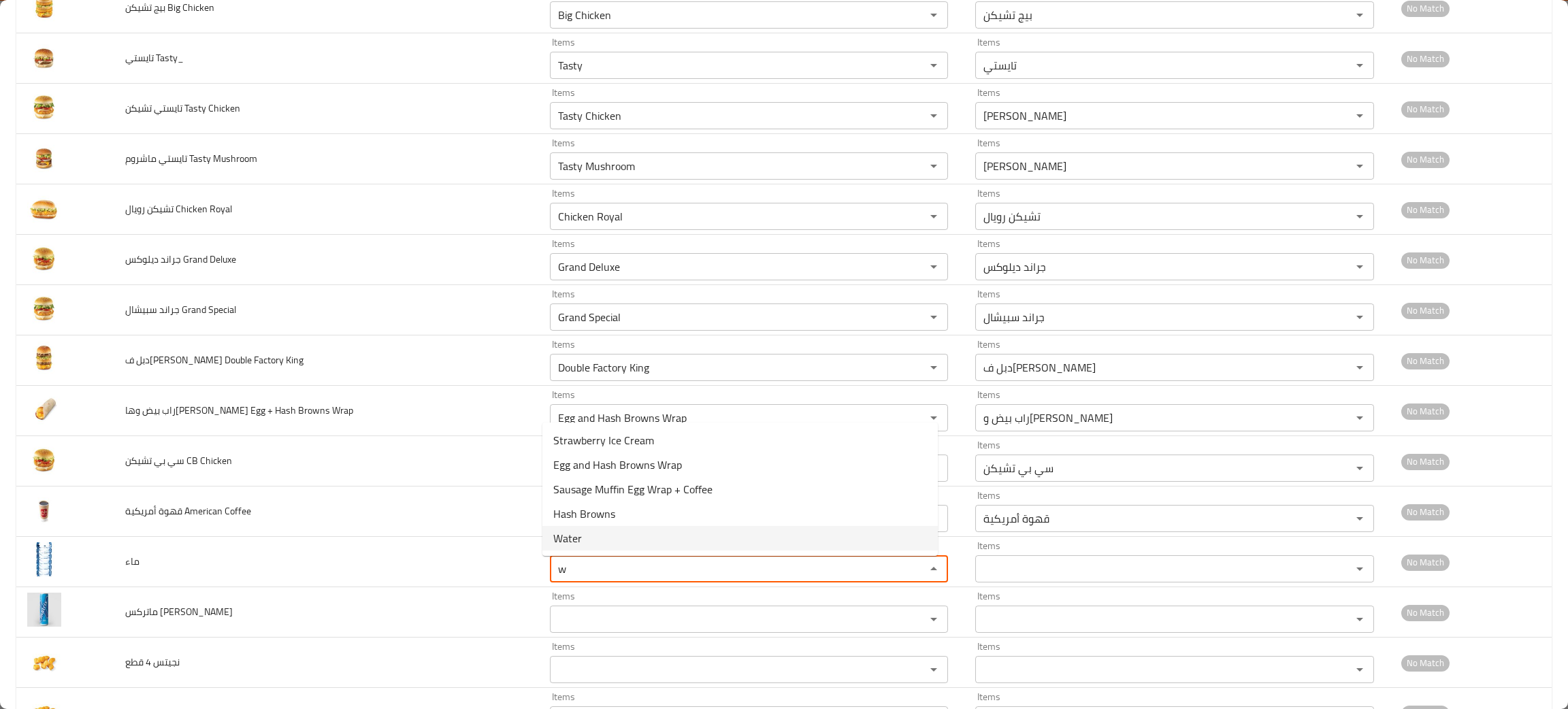
click at [587, 537] on li "Water" at bounding box center [740, 538] width 395 height 24
type input "Water"
type input "ماء"
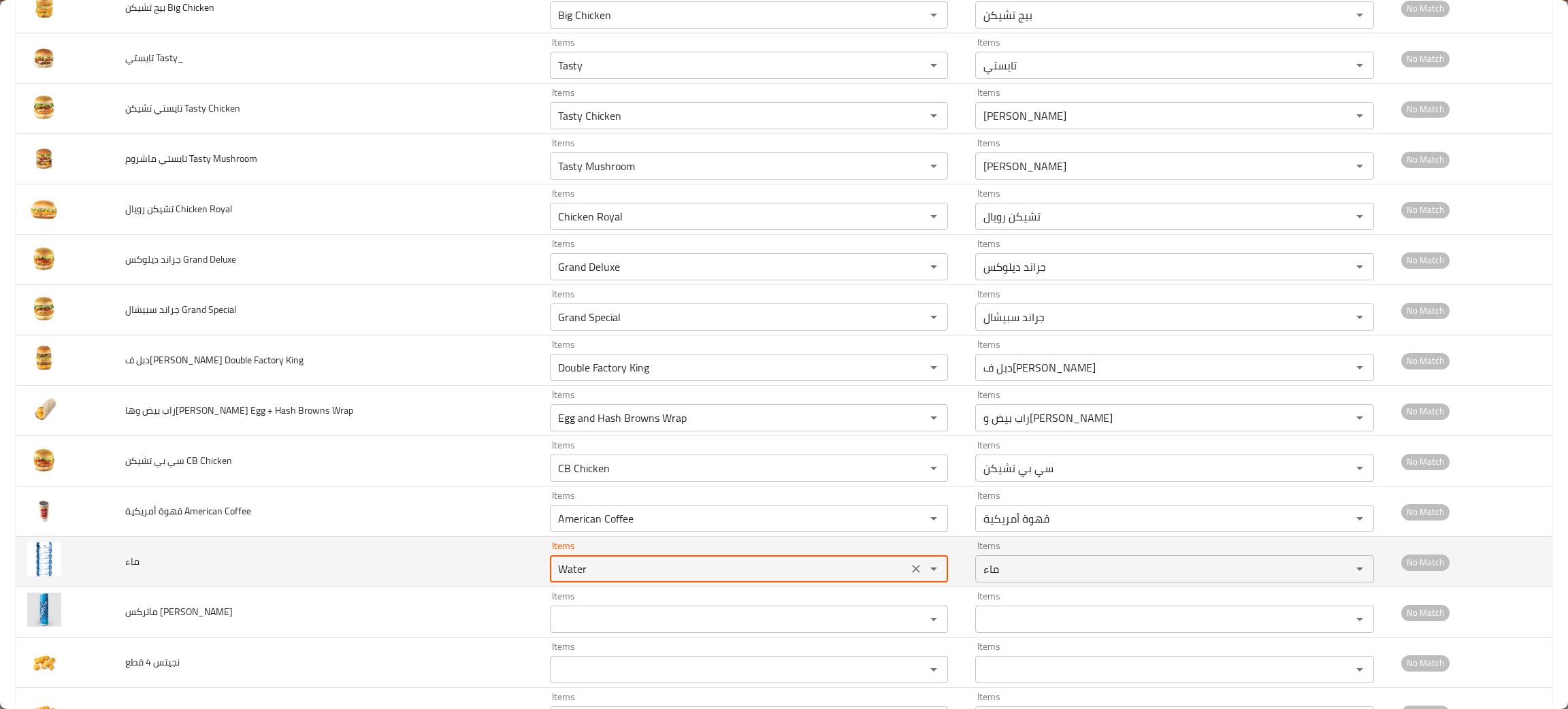
scroll to position [1133, 0]
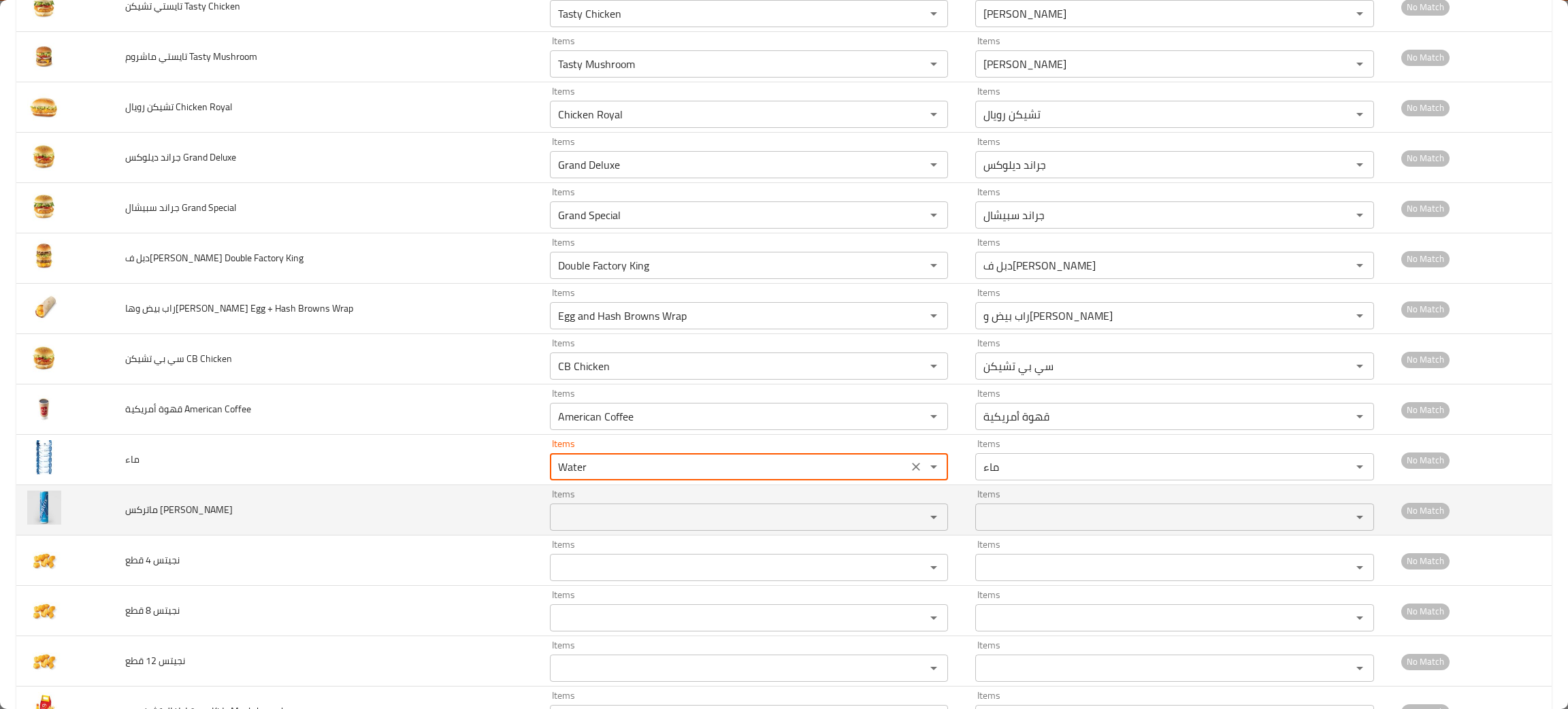
type input "Water"
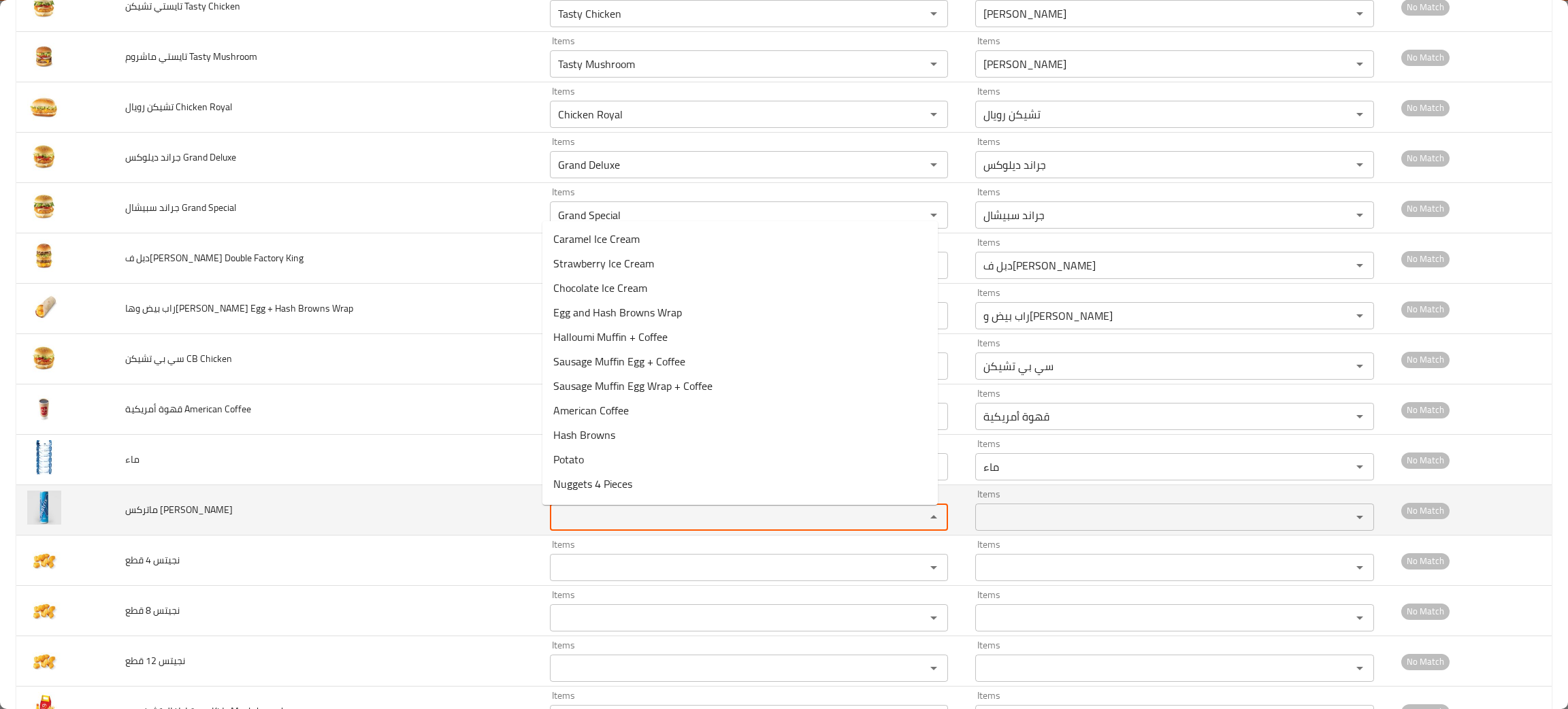
click at [585, 527] on كولا "Items" at bounding box center [729, 517] width 350 height 19
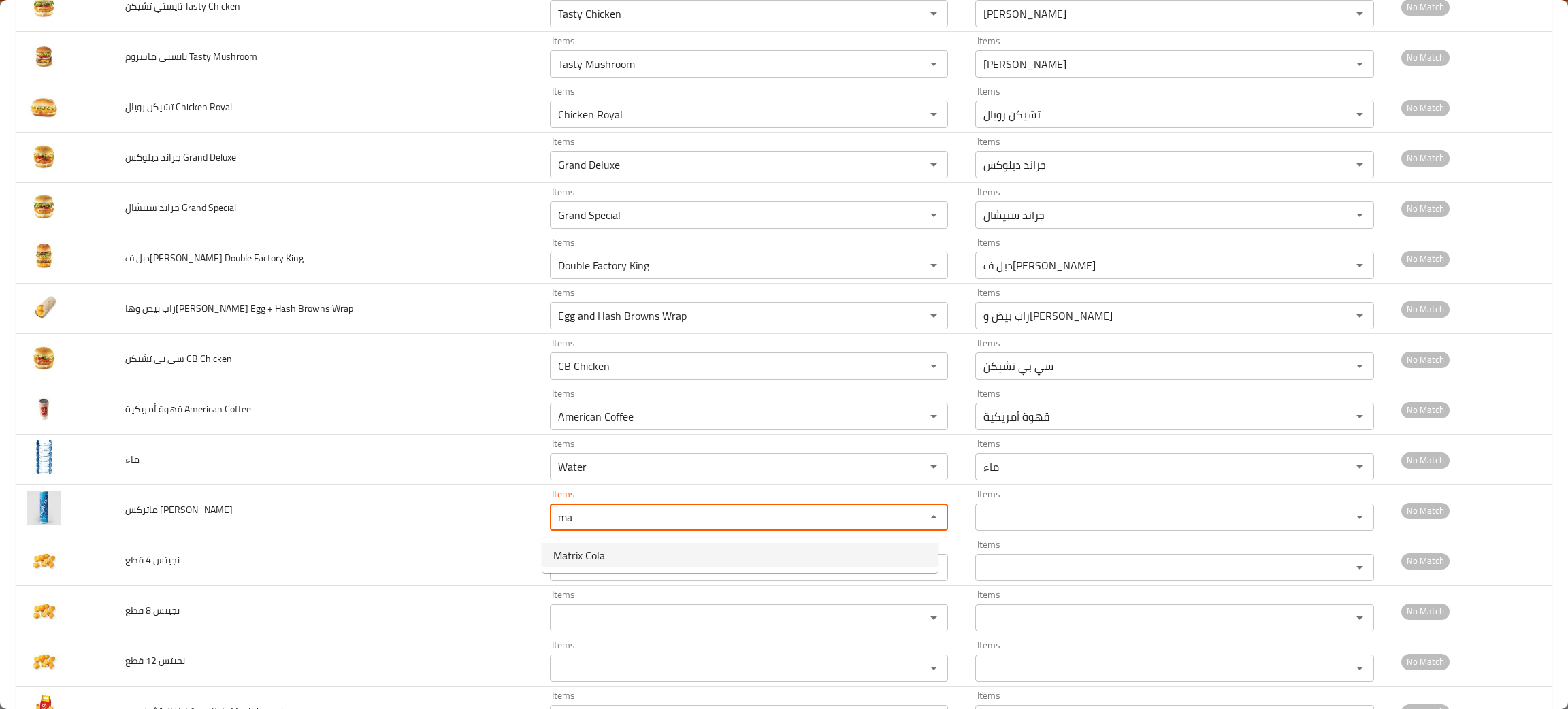
click at [590, 557] on span "Matrix Cola" at bounding box center [579, 555] width 52 height 16
type كولا "Matrix Cola"
type كولا-ar "ماتركس [PERSON_NAME]"
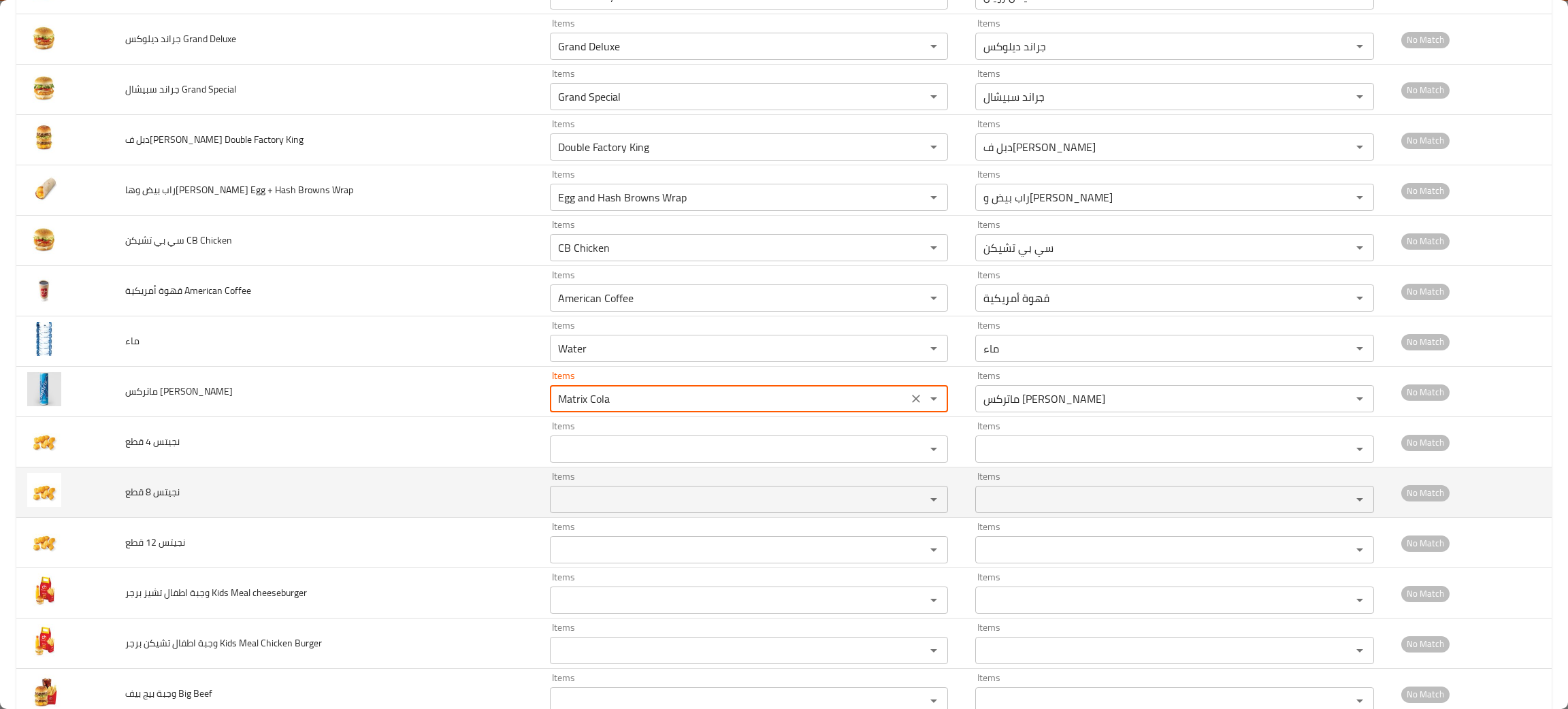
scroll to position [1337, 0]
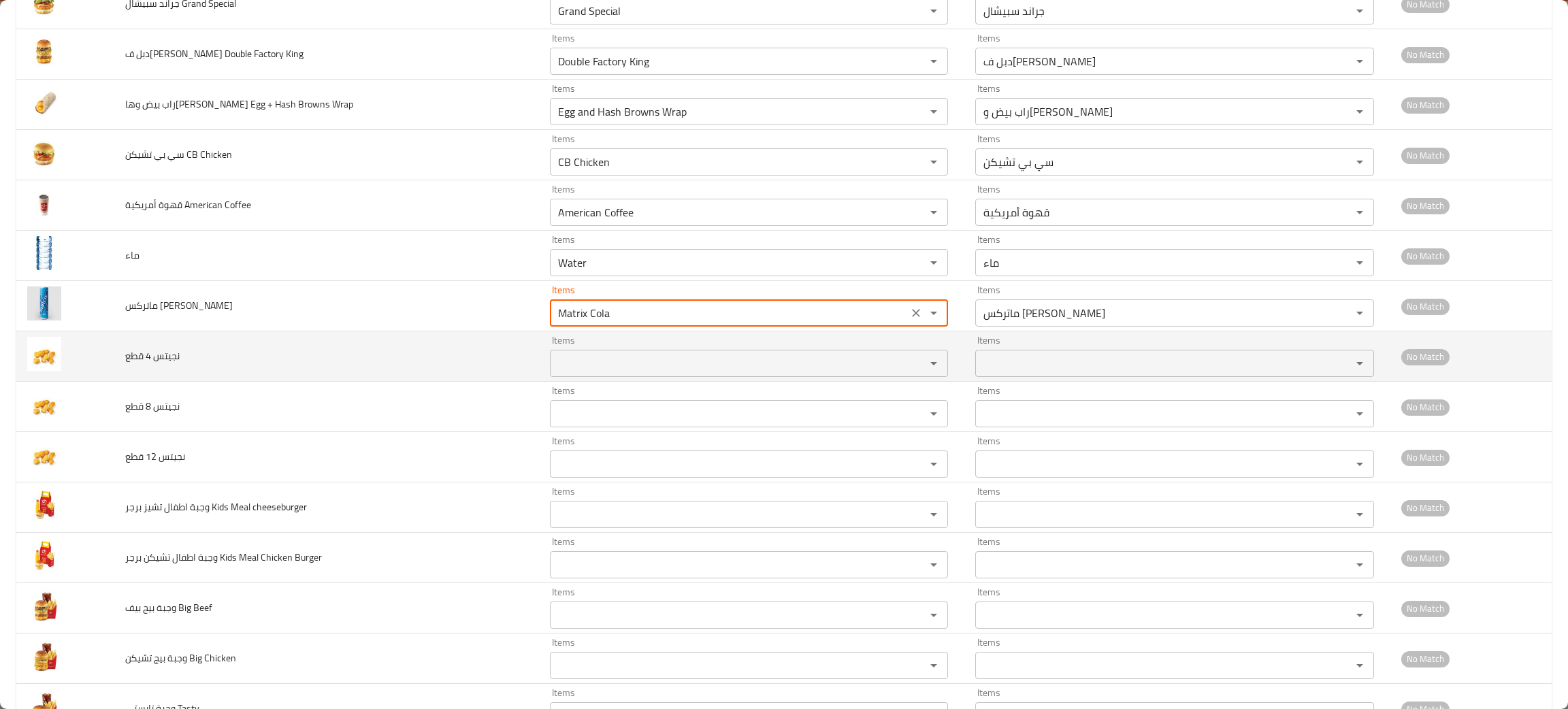
type كولا "Matrix Cola"
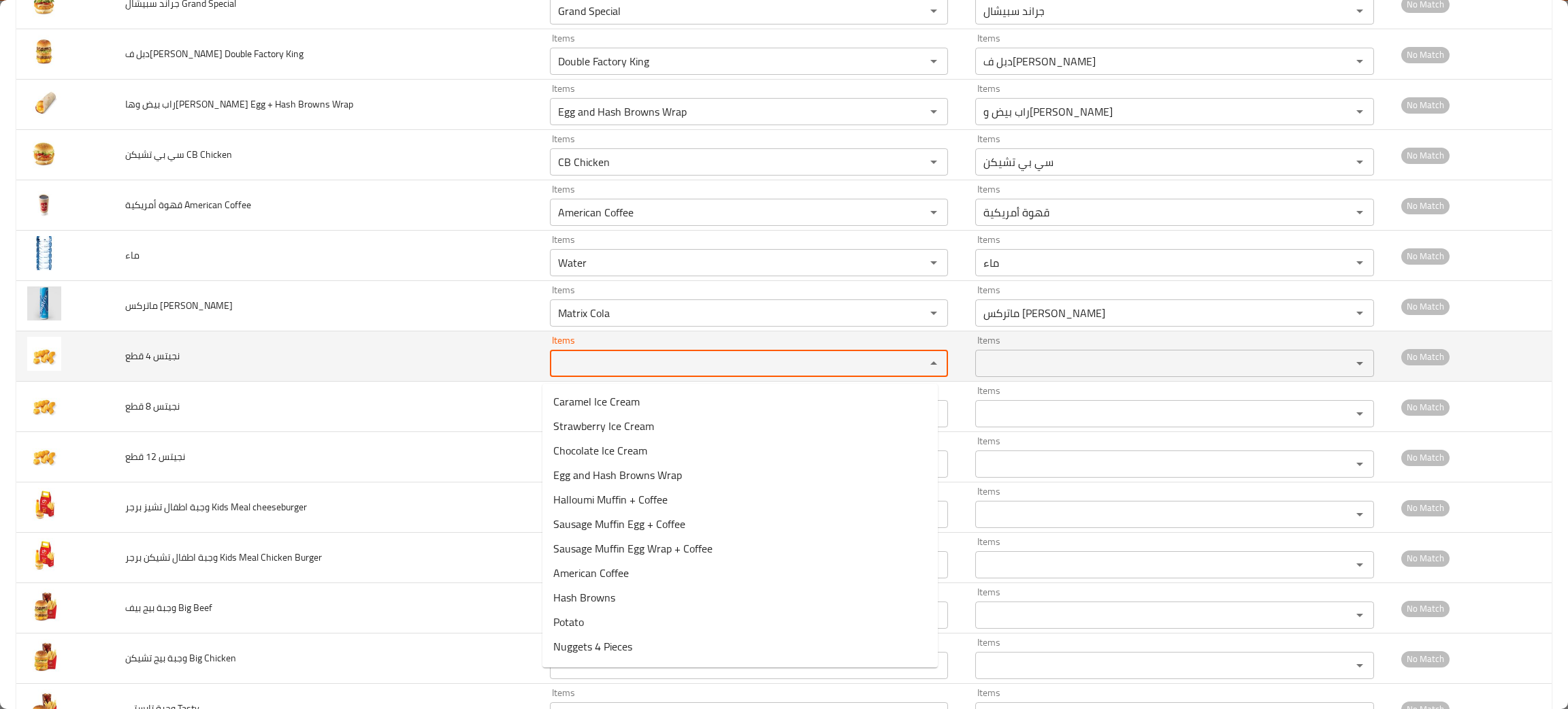
click at [565, 373] on قطع "Items" at bounding box center [729, 363] width 350 height 19
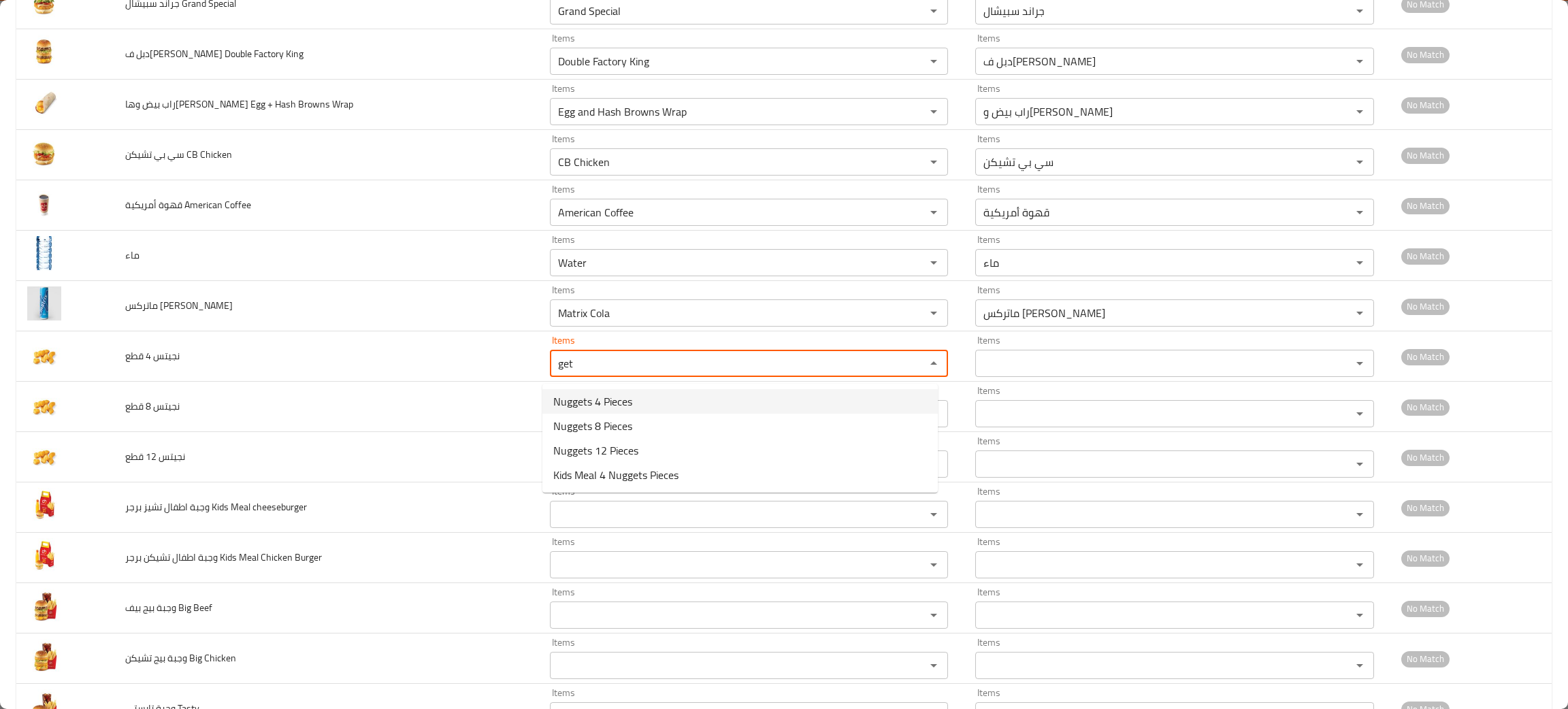
click at [587, 402] on span "Nuggets 4 Pieces" at bounding box center [593, 401] width 79 height 16
type قطع "Nuggets 4 Pieces"
type قطع-ar "نجيتس 4 قطع"
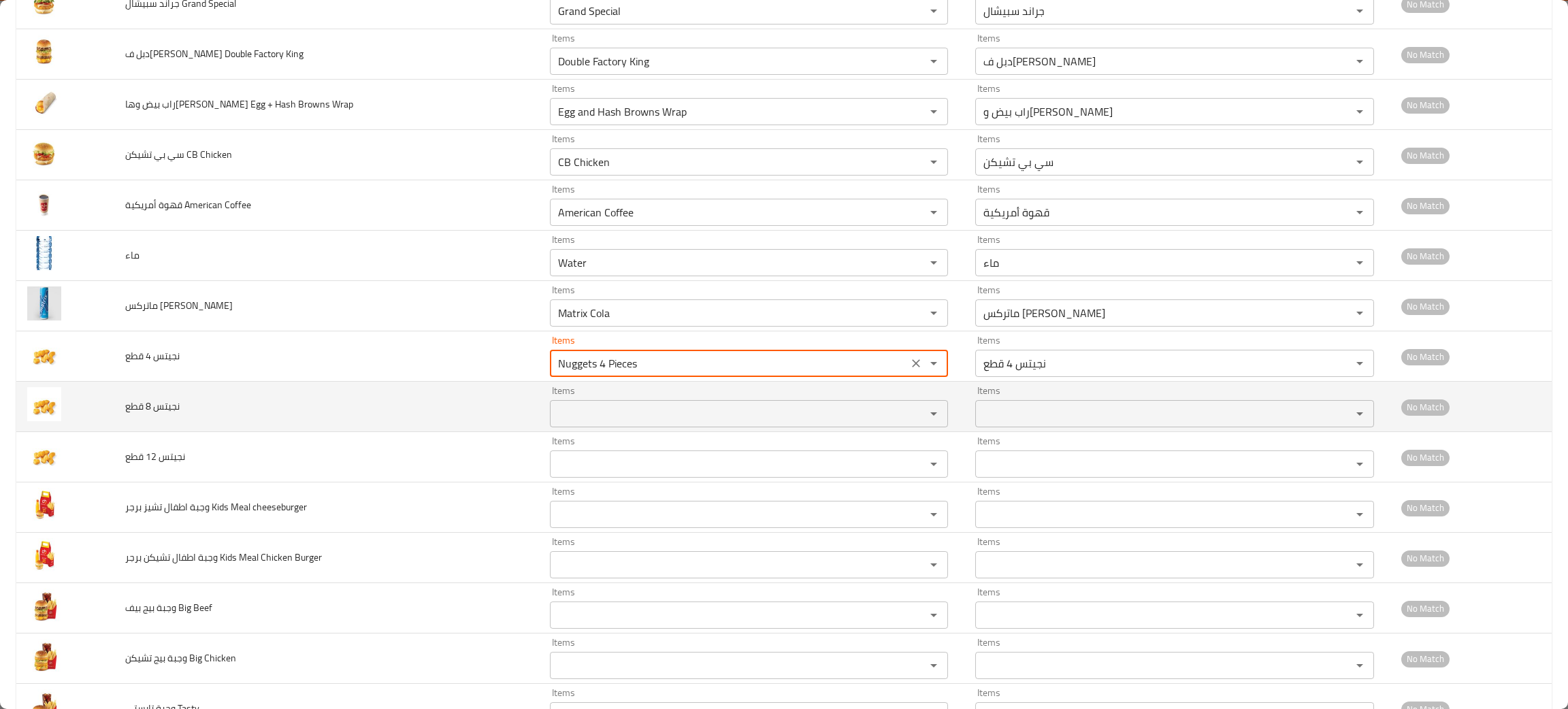
type قطع "Nuggets 4 Pieces"
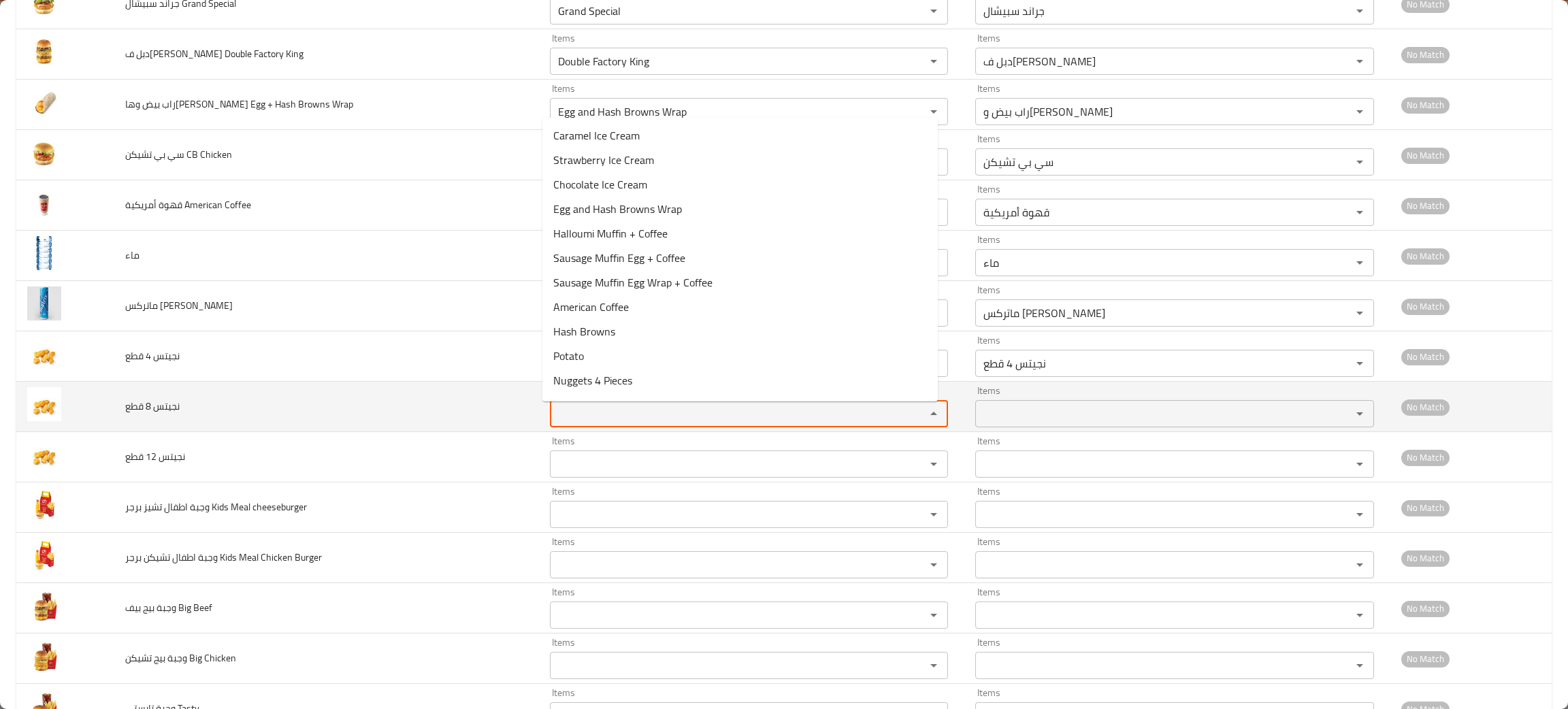
click at [594, 414] on قطع "Items" at bounding box center [729, 414] width 350 height 19
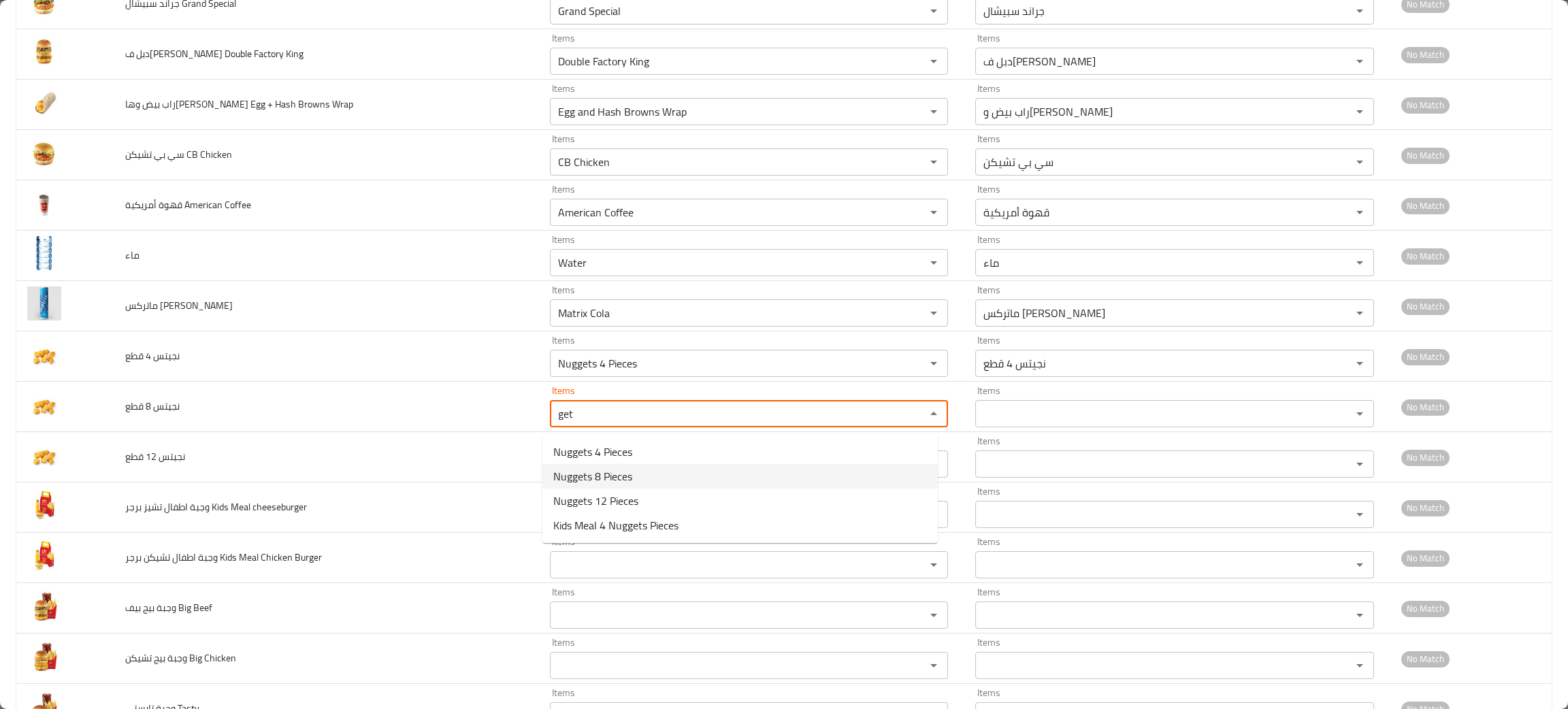
click at [577, 477] on span "Nuggets 8 Pieces" at bounding box center [593, 476] width 79 height 16
type قطع "Nuggets 8 Pieces"
type قطع-ar "نجيتس 8 قطع"
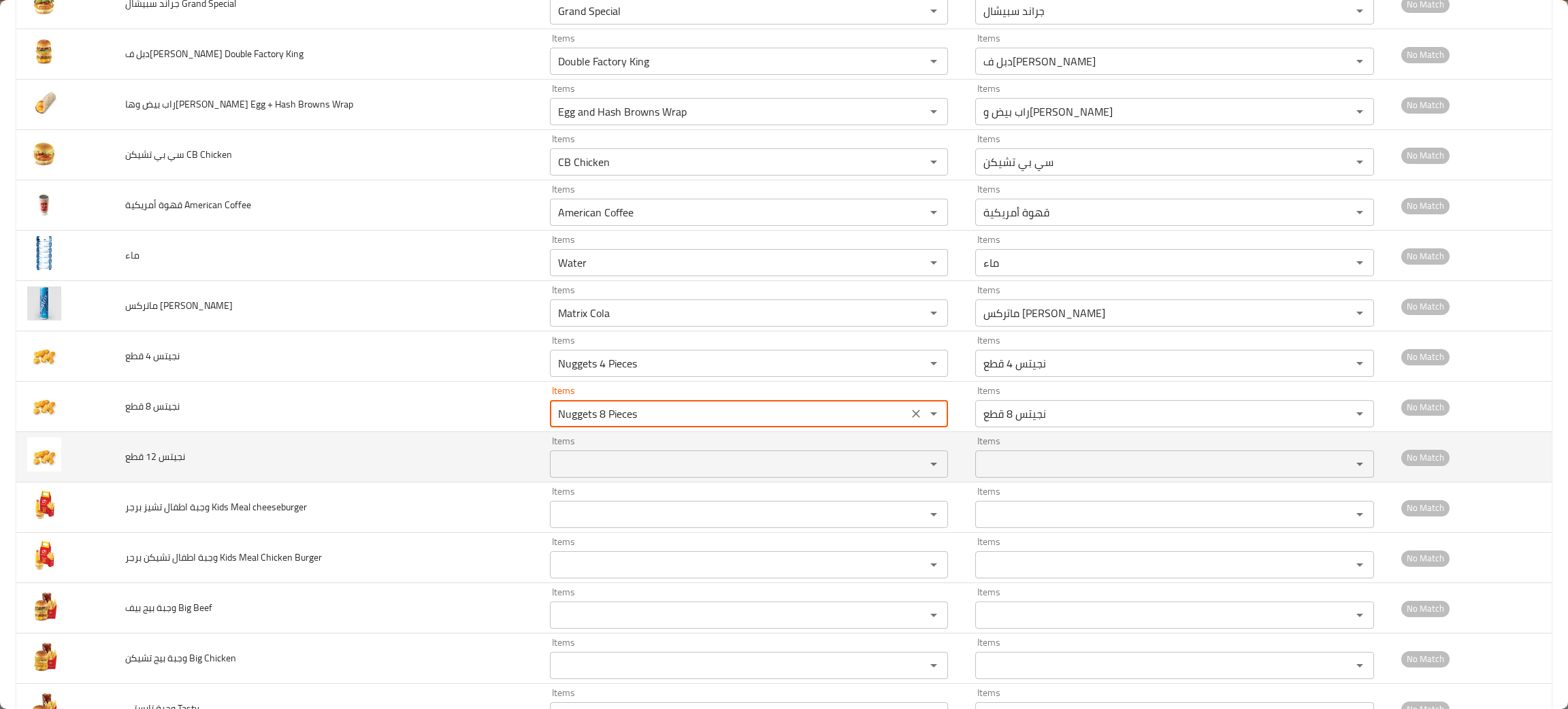
type قطع "Nuggets 8 Pieces"
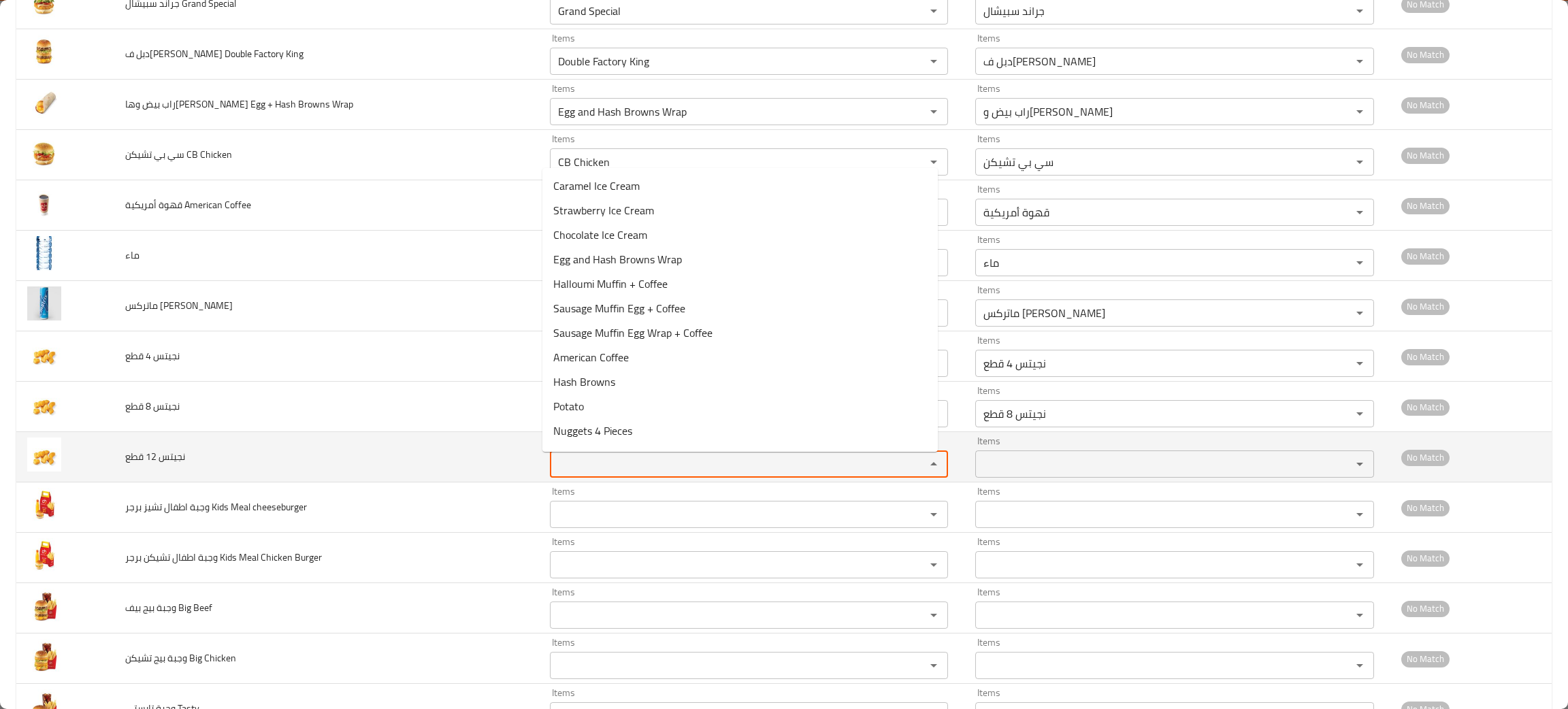
click at [589, 470] on قطع "Items" at bounding box center [729, 464] width 350 height 19
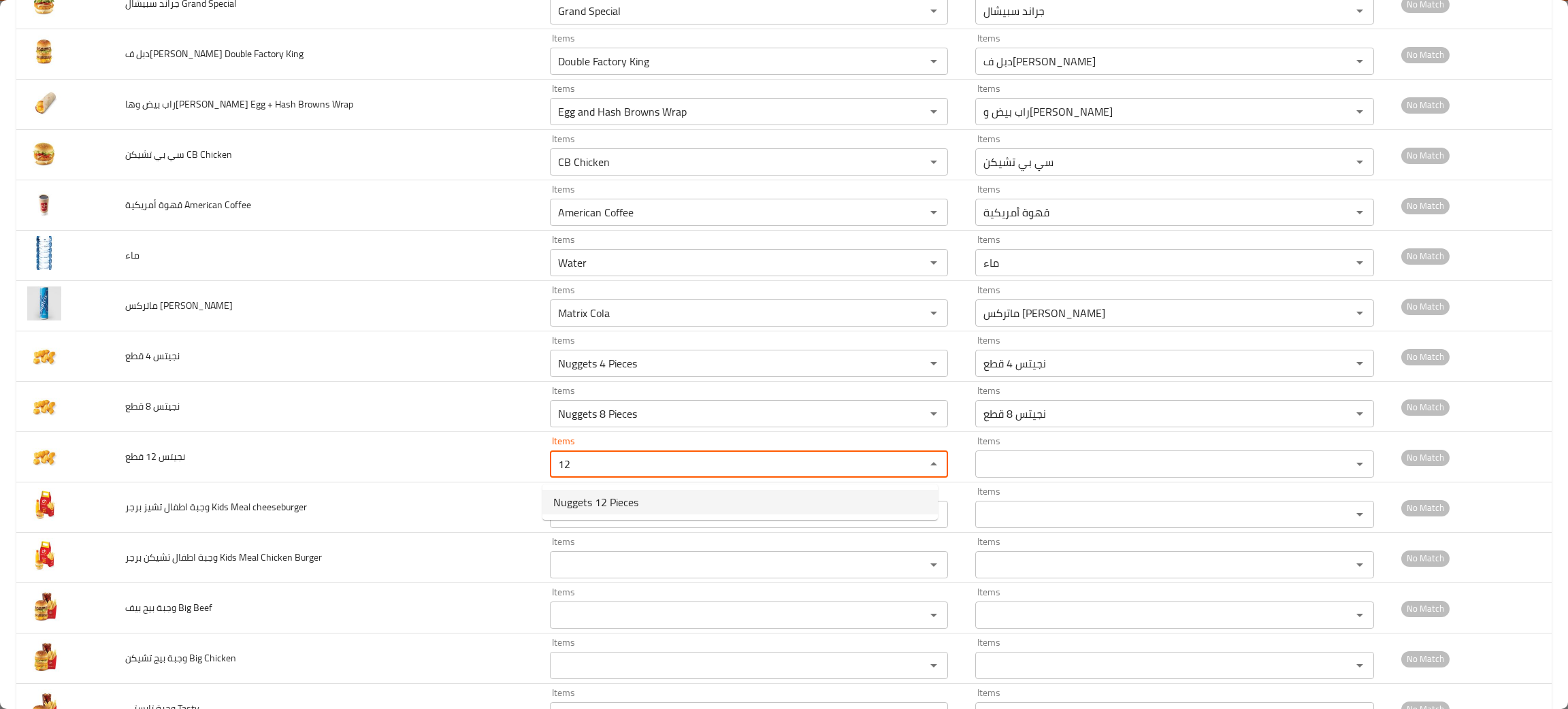
click at [594, 507] on span "Nuggets 12 Pieces" at bounding box center [596, 502] width 85 height 16
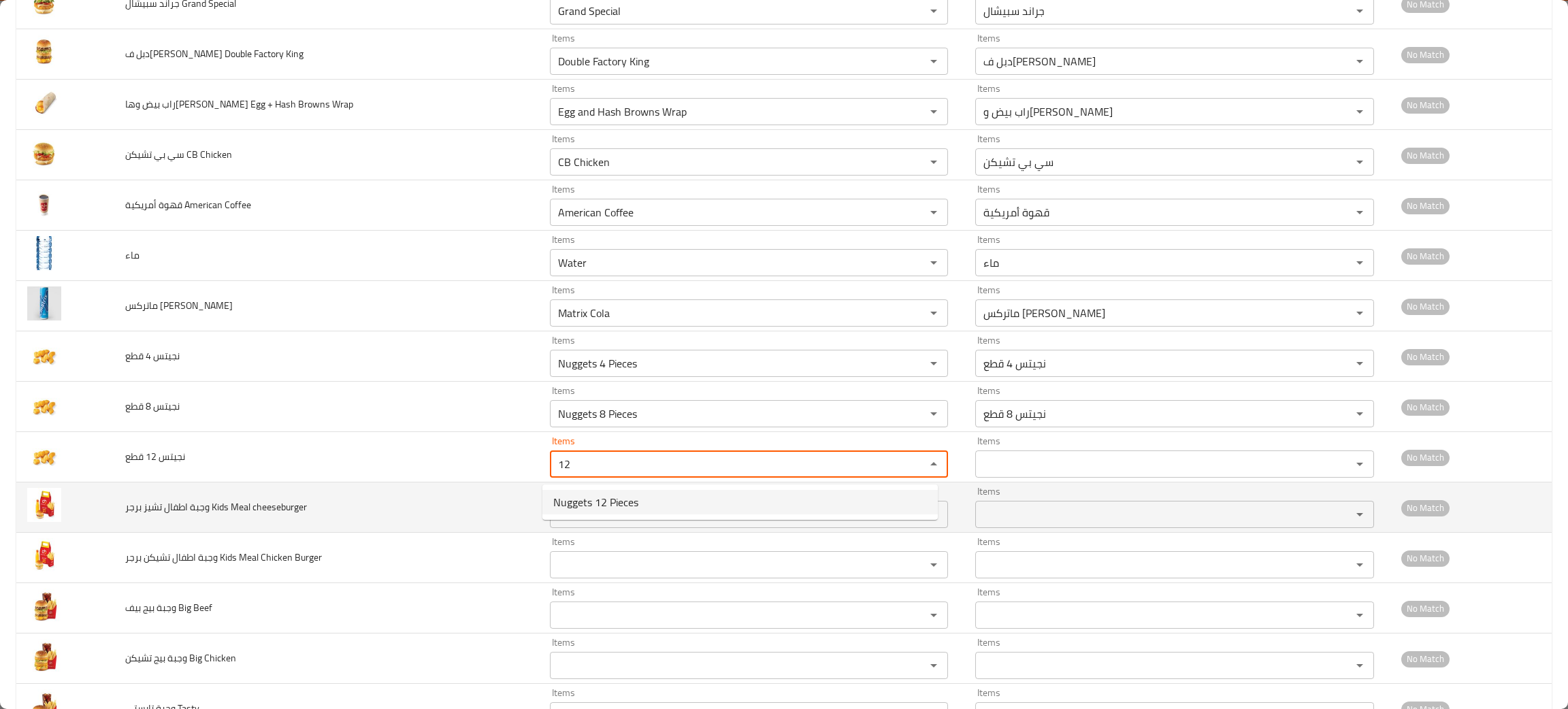
type قطع "Nuggets 12 Pieces"
type قطع-ar "نجيتس 12 قطع"
type قطع "Nuggets 12 Pieces"
click at [601, 524] on cheeseburger "Items" at bounding box center [729, 514] width 350 height 19
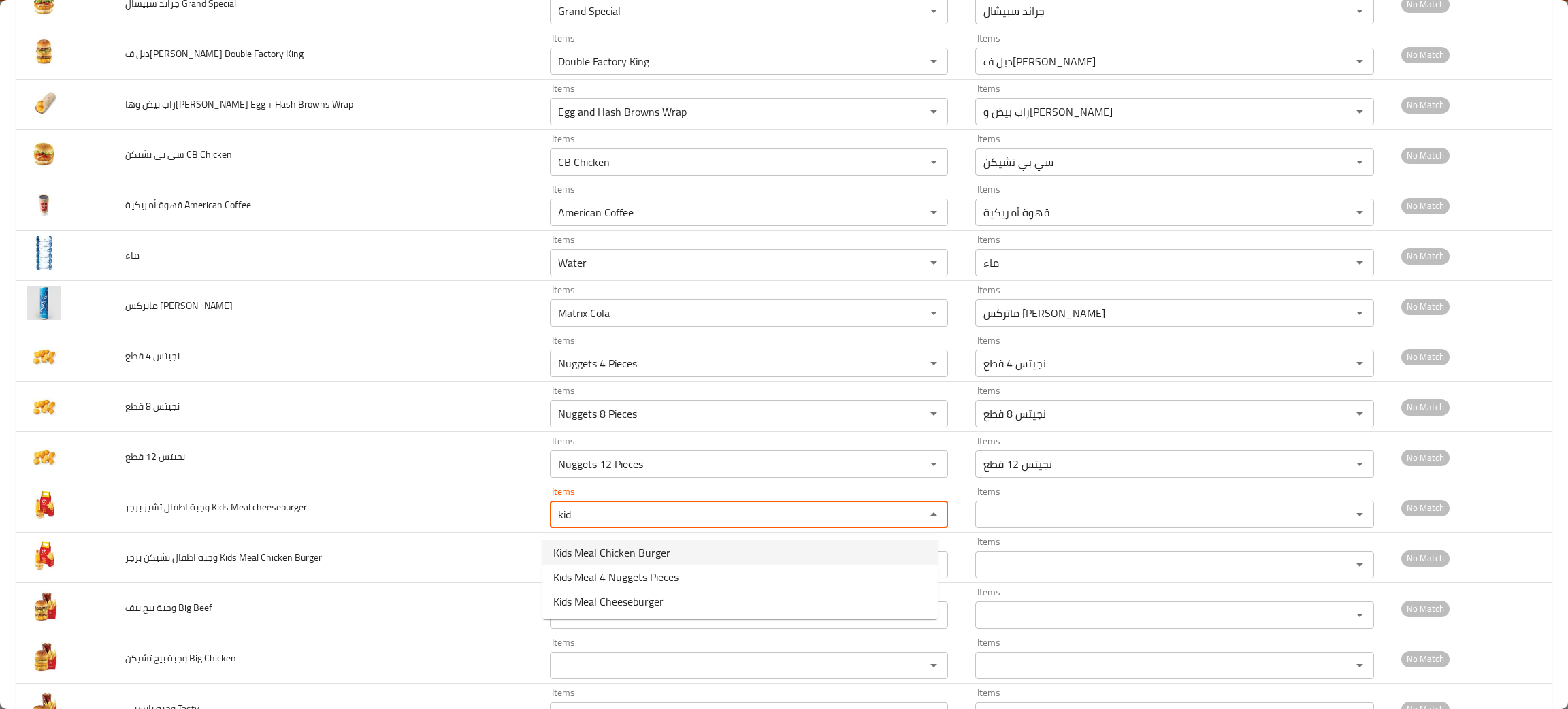
type cheeseburger "kid"
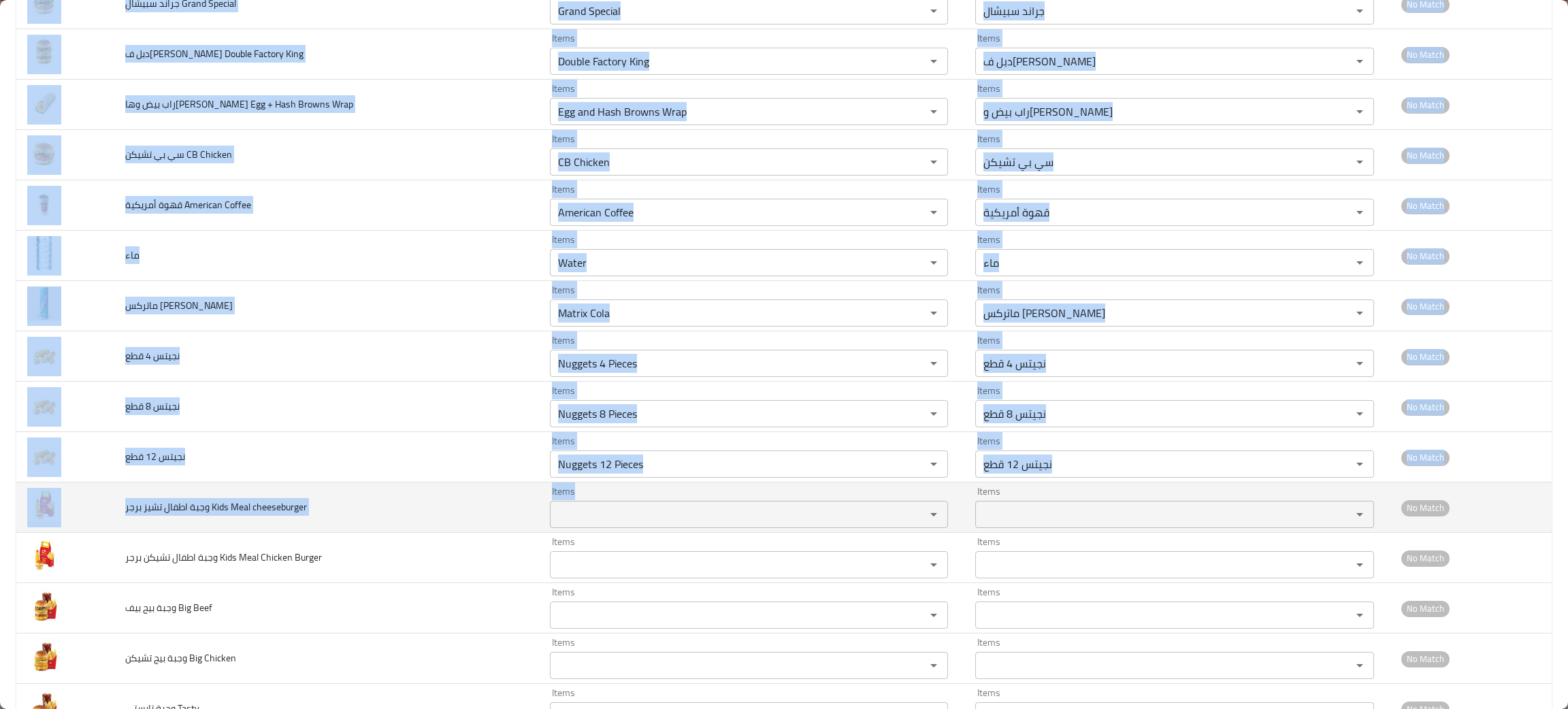
drag, startPoint x: 0, startPoint y: 353, endPoint x: 567, endPoint y: 524, distance: 592.2
click at [567, 524] on div "bulk upload images 48 record(s) Image Image Name Item Name En Item Name Ar Matc…" at bounding box center [784, 27] width 1568 height 2575
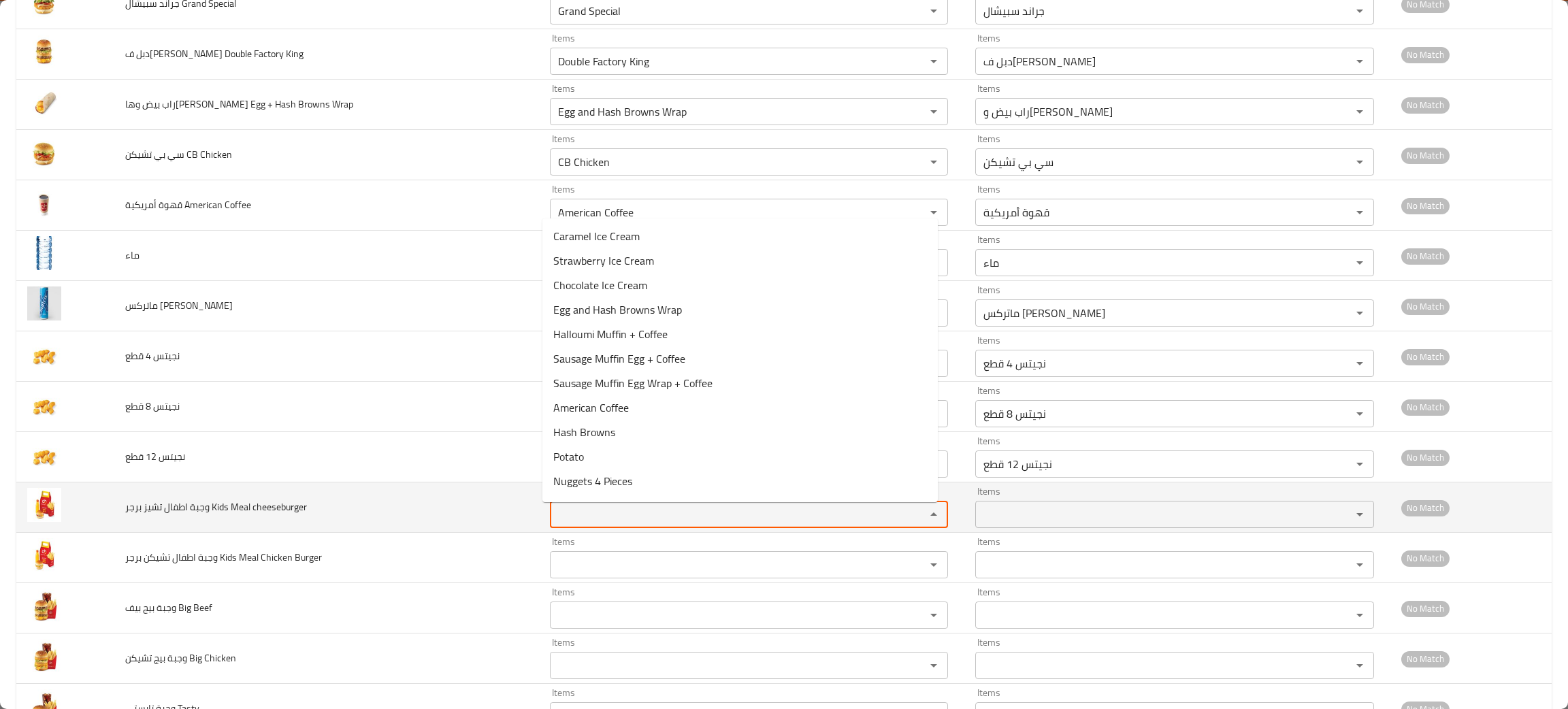
click at [567, 524] on cheeseburger "Items" at bounding box center [729, 514] width 350 height 19
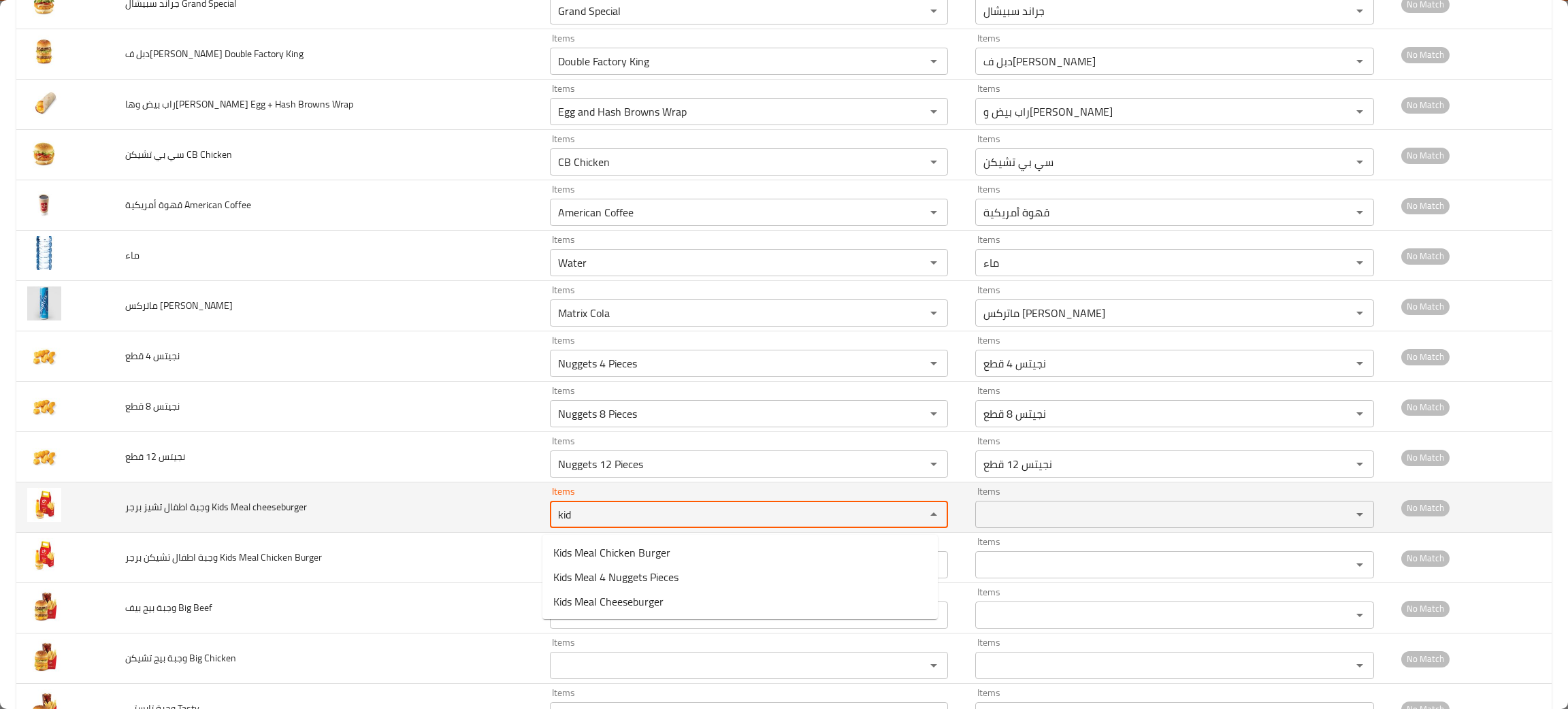
type cheeseburger "kid"
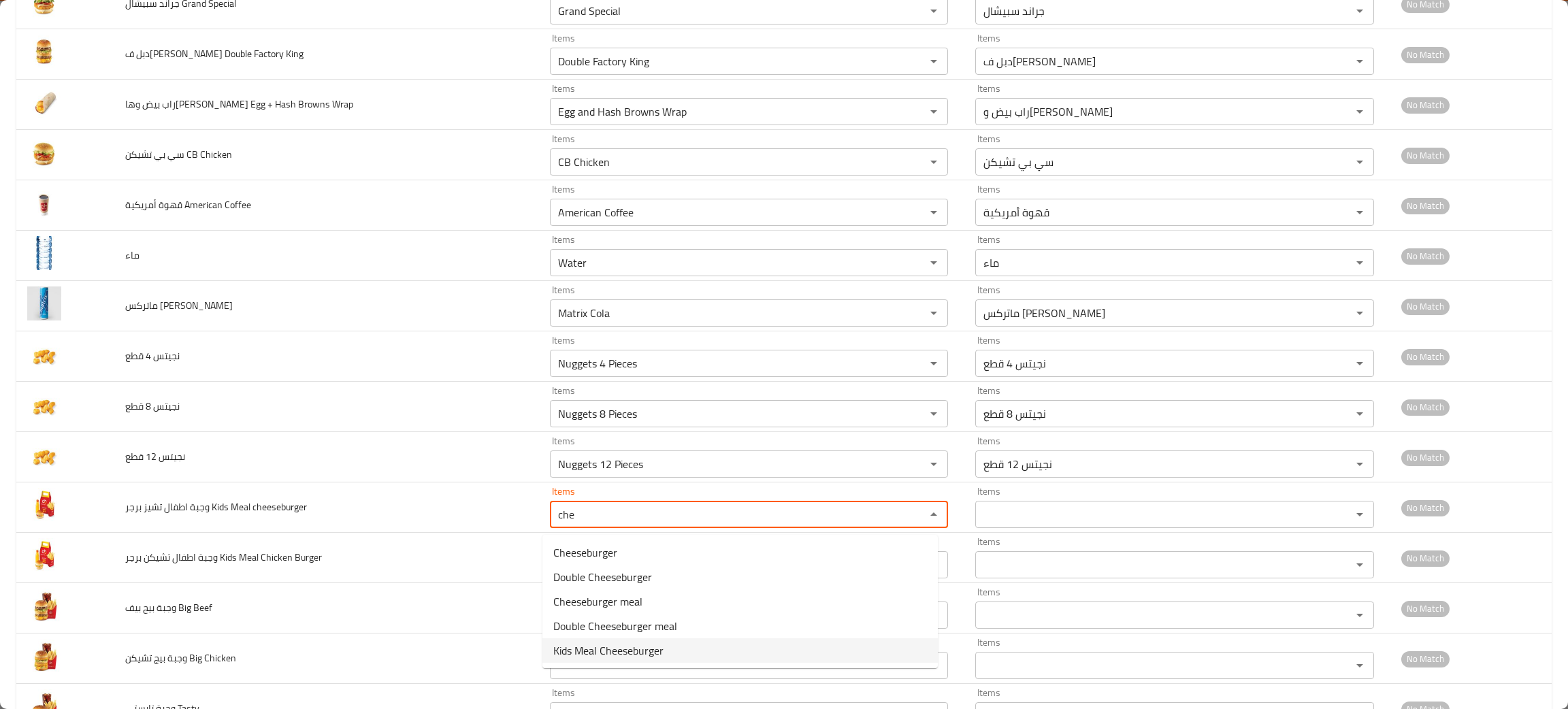
click at [627, 649] on span "Kids Meal Cheeseburger" at bounding box center [608, 650] width 110 height 16
type cheeseburger "Kids Meal Cheeseburger"
type cheeseburger-ar "وجبة اطفال تشيز برجر"
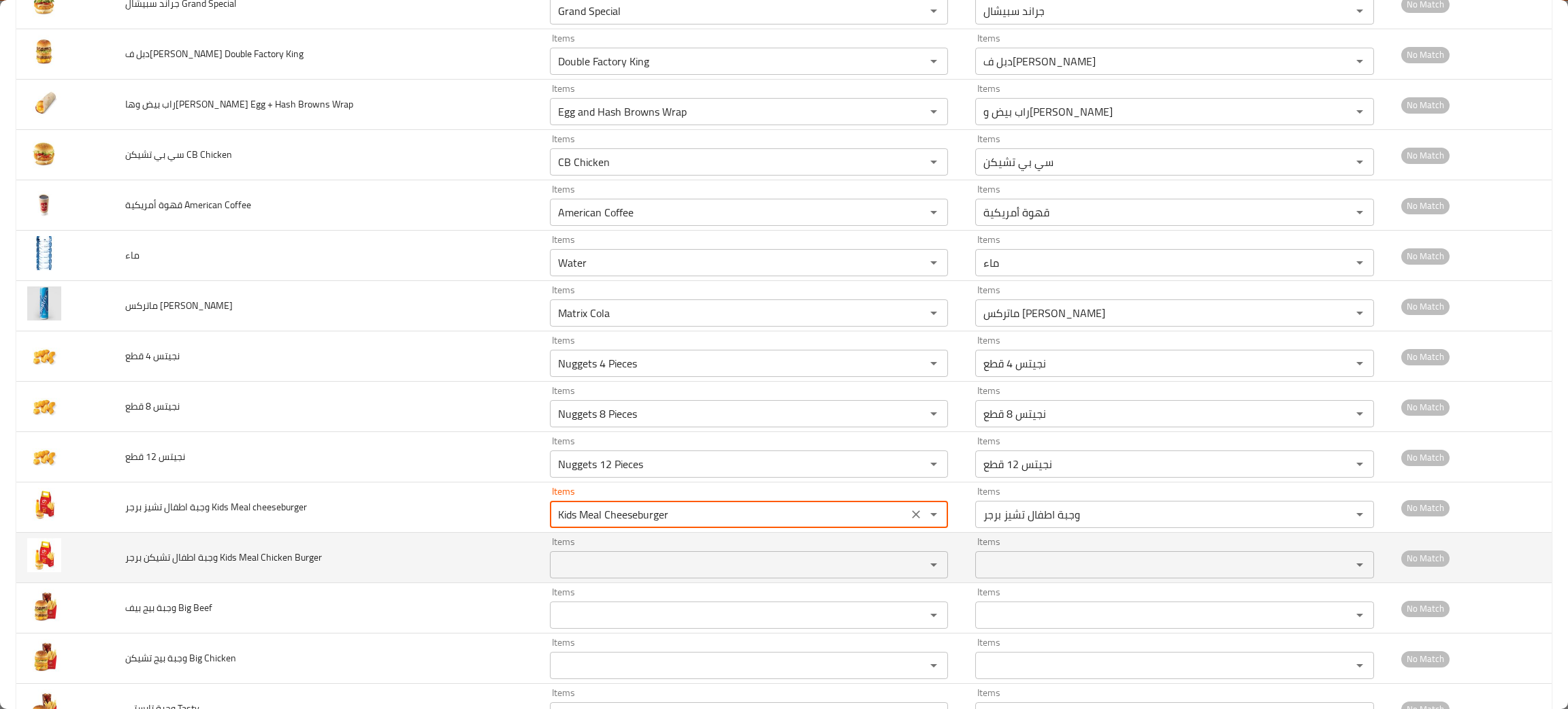
type cheeseburger "Kids Meal Cheeseburger"
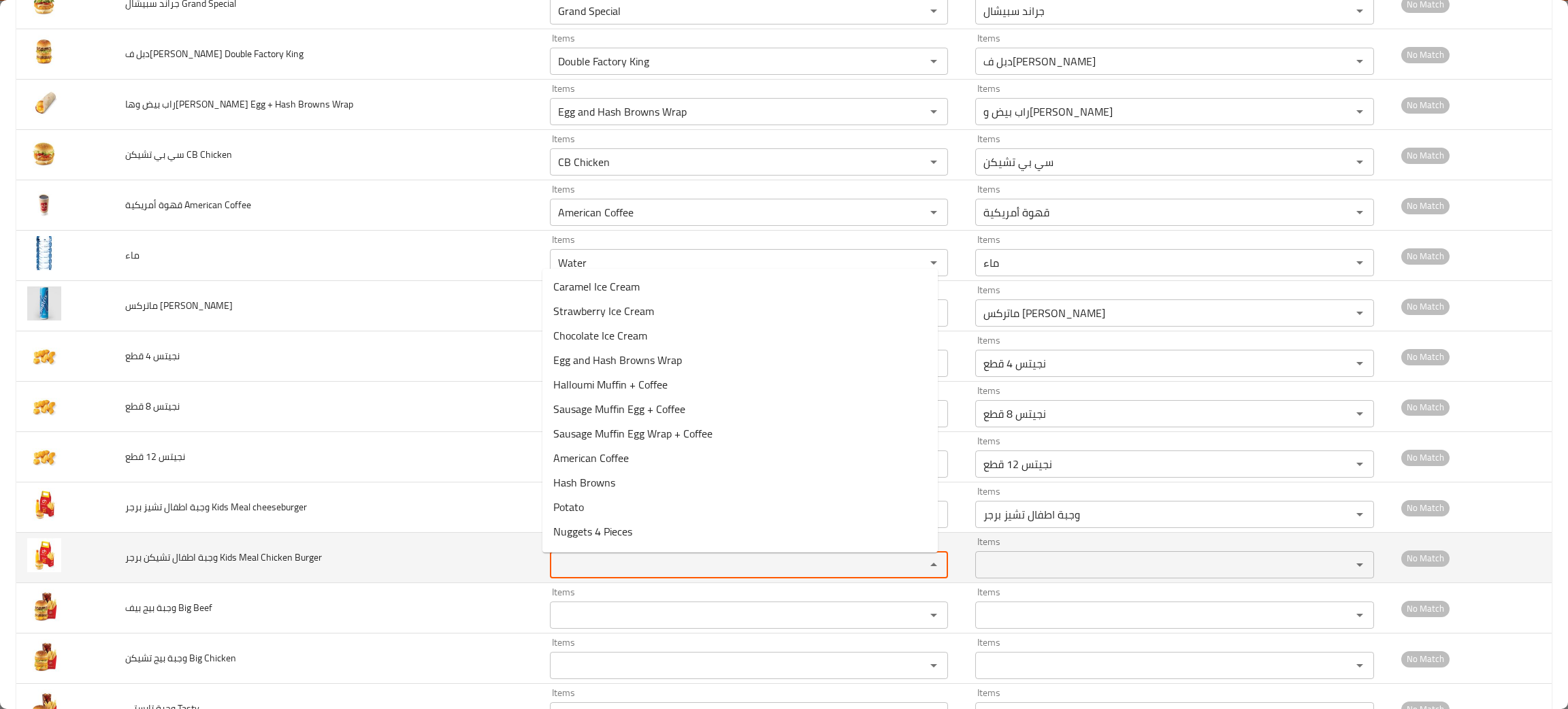
click at [573, 572] on Burger "Items" at bounding box center [729, 565] width 350 height 19
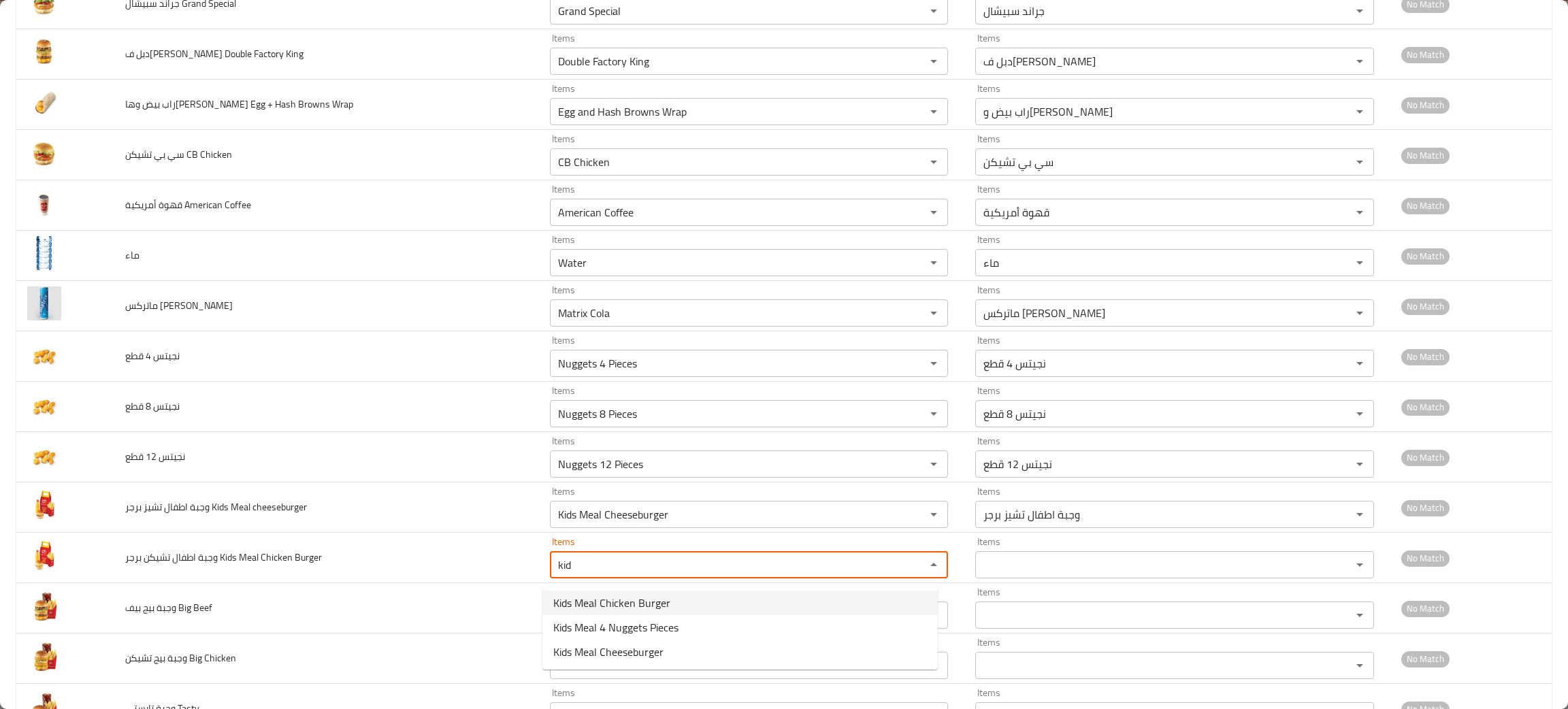
click at [617, 604] on span "Kids Meal Chicken Burger" at bounding box center [612, 603] width 117 height 16
type Burger "Kids Meal Chicken Burger"
type Burger-ar "وجبة اطفال تشيكن برجر"
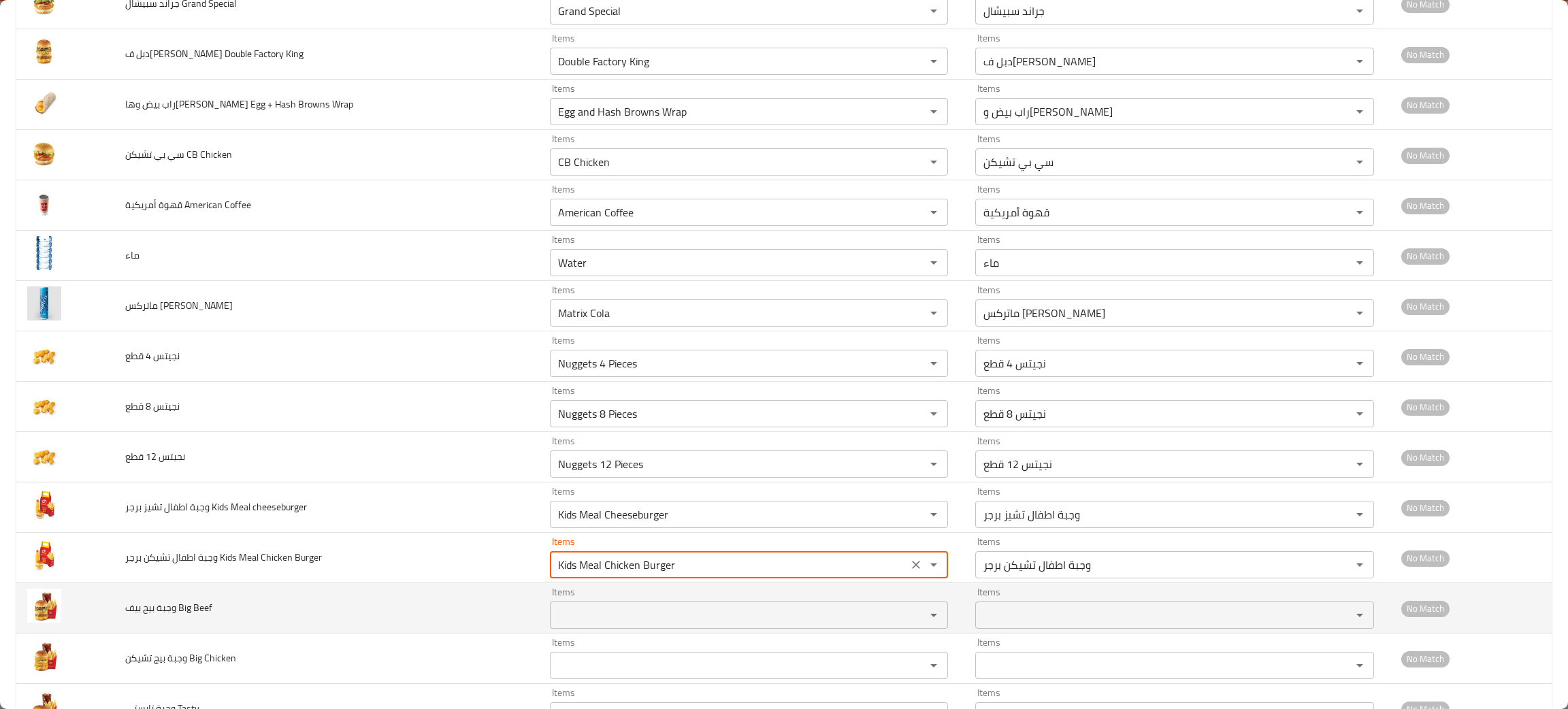
type Burger "Kids Meal Chicken Burger"
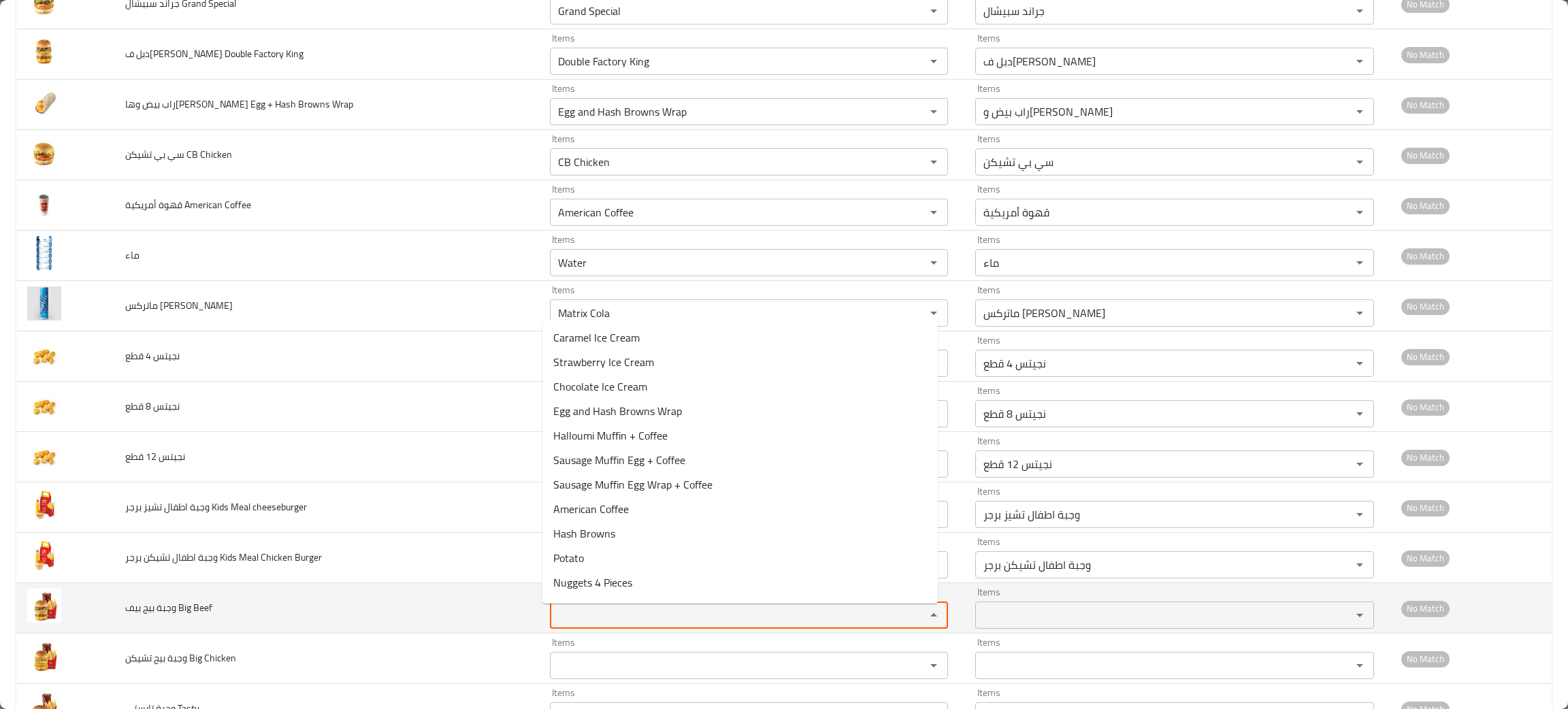
click at [573, 625] on Beef "Items" at bounding box center [729, 615] width 350 height 19
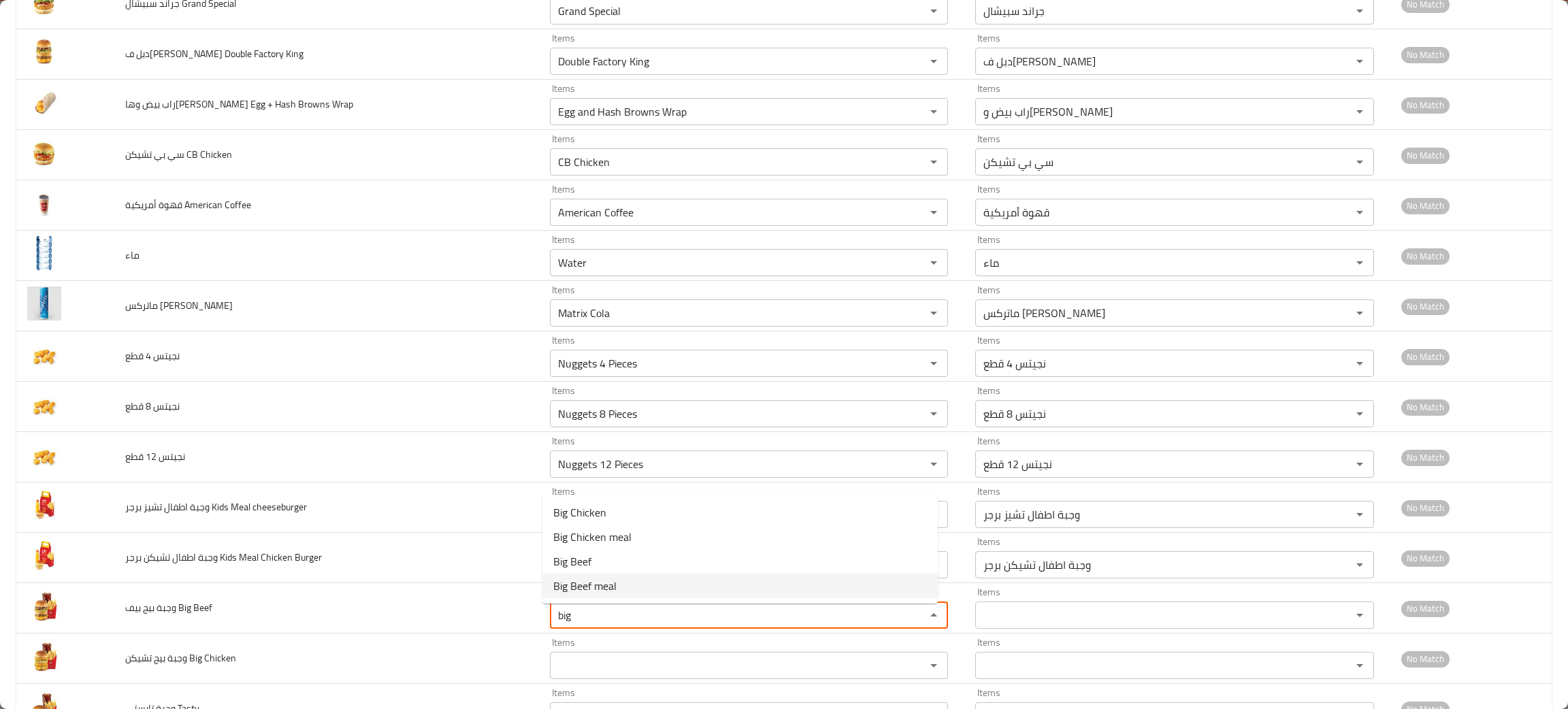
click at [613, 582] on span "Big Beef meal" at bounding box center [585, 586] width 64 height 16
type Beef "Big Beef meal"
type Beef-ar "وجبة بيج بيف"
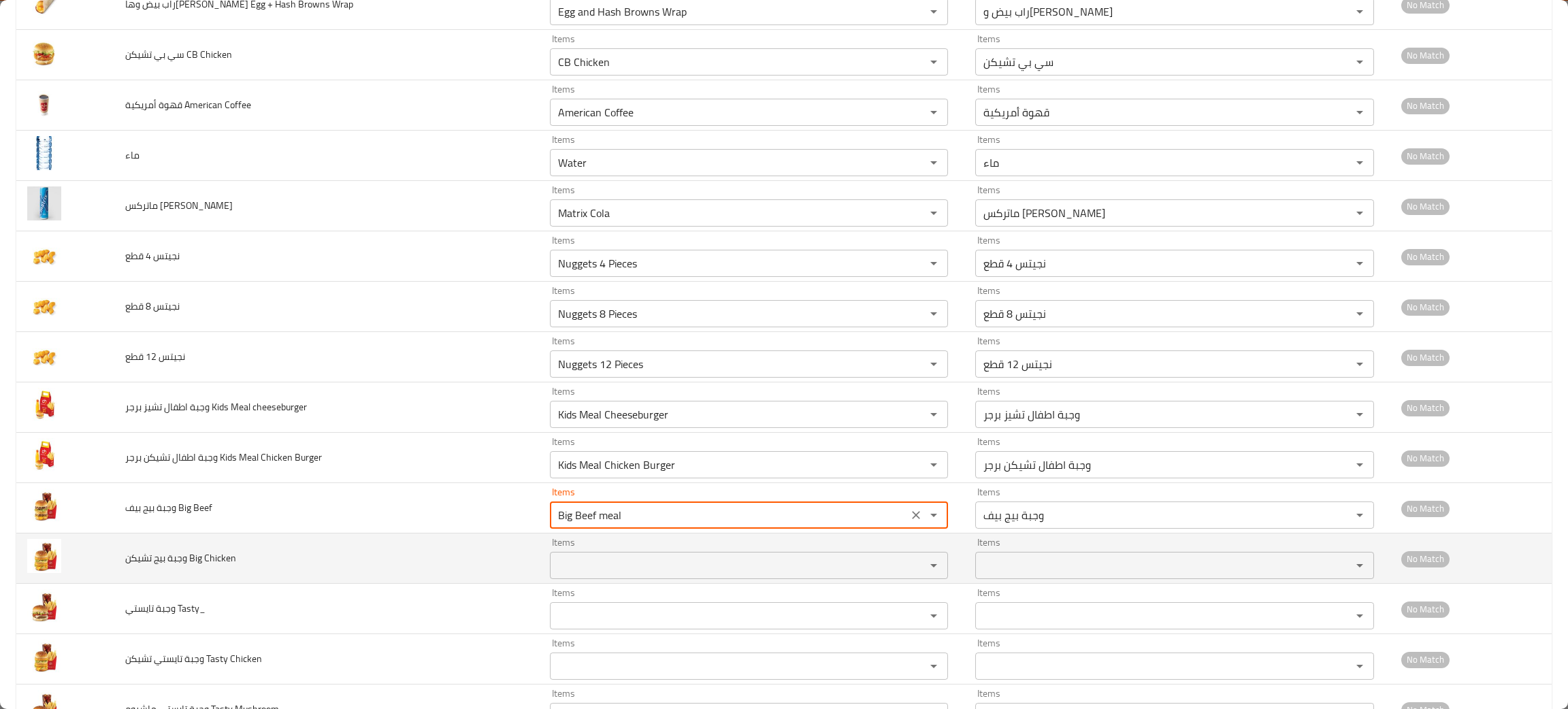
scroll to position [1439, 0]
type Beef "Big Beef meal"
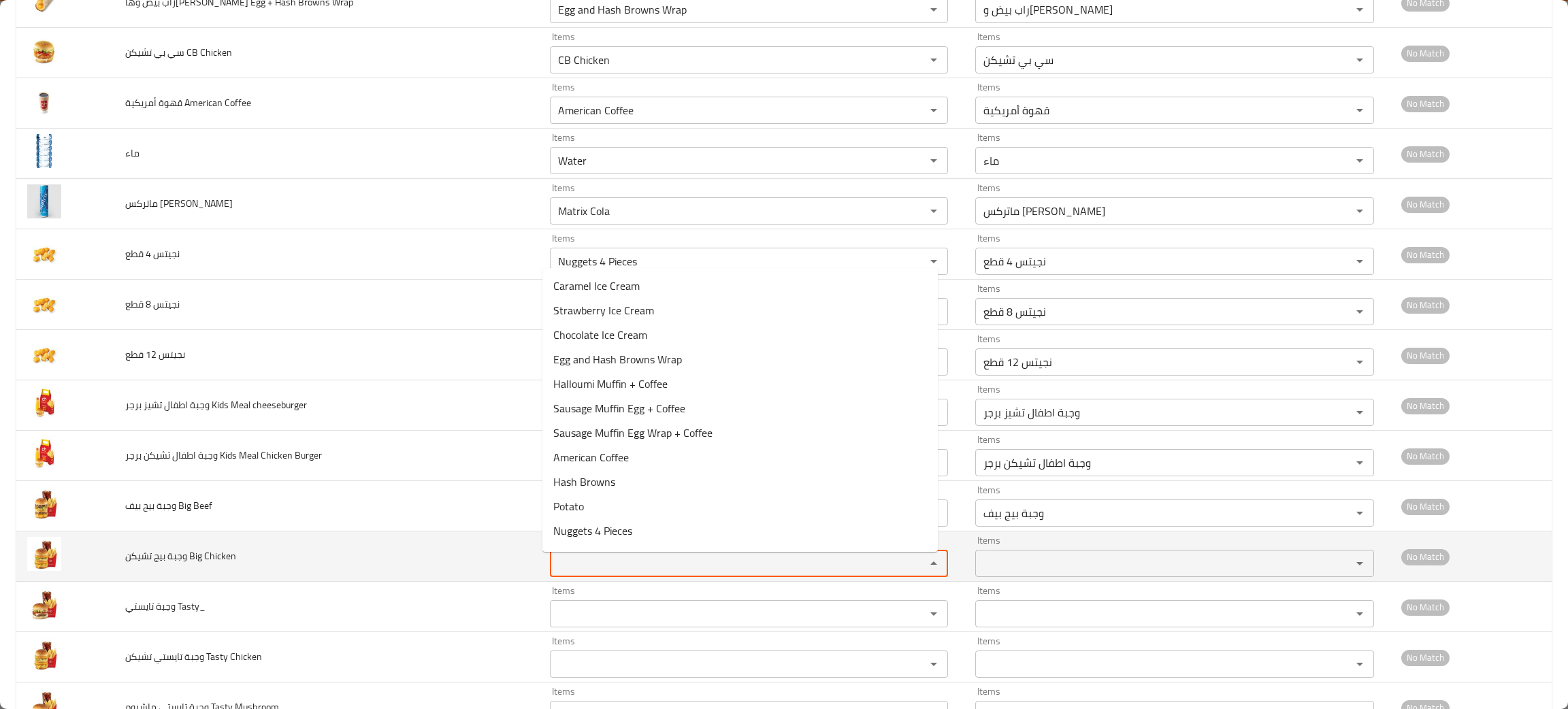
drag, startPoint x: 606, startPoint y: 567, endPoint x: 615, endPoint y: 572, distance: 10.3
click at [608, 569] on Chicken "Items" at bounding box center [729, 564] width 350 height 19
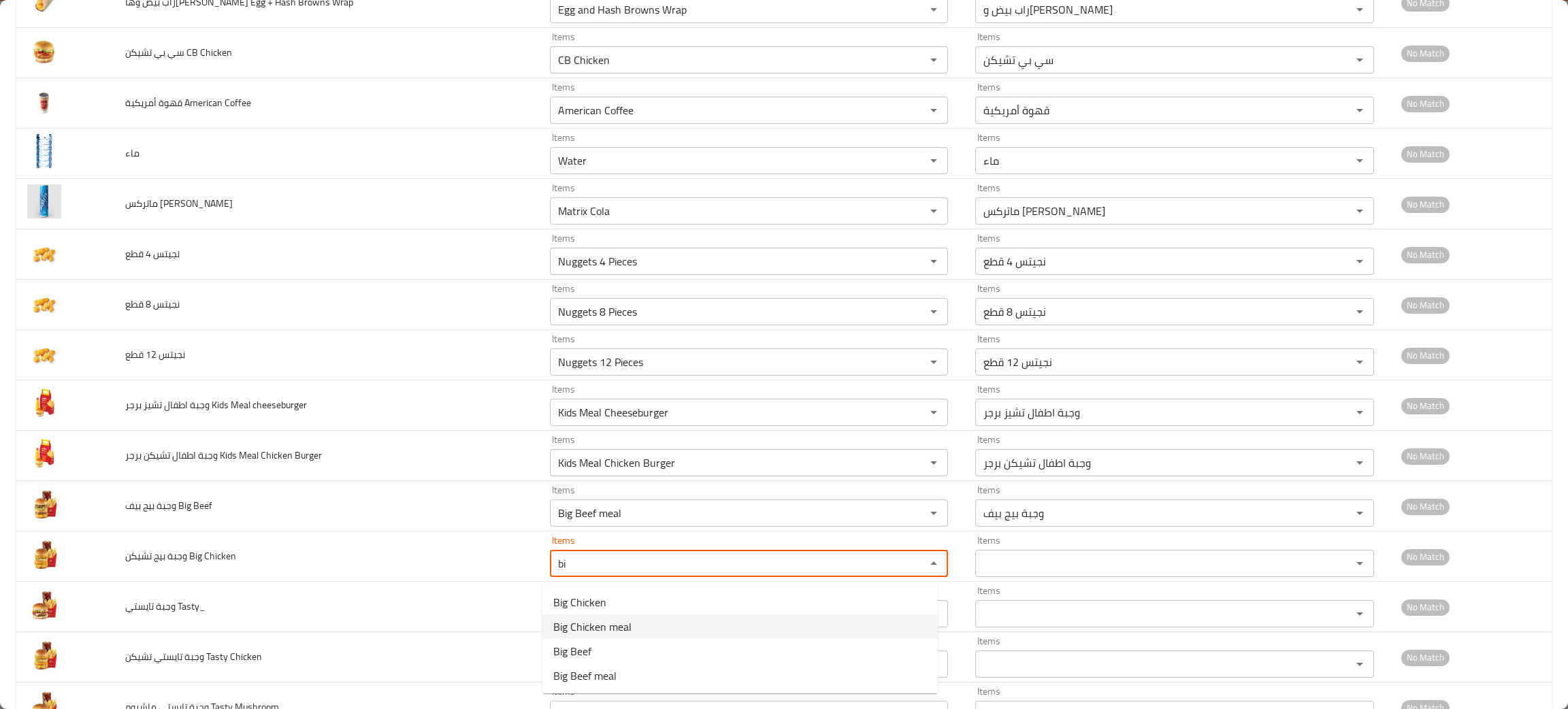
click at [610, 622] on span "Big Chicken meal" at bounding box center [593, 626] width 78 height 16
type Chicken "Big Chicken meal"
type Chicken-ar "وجبة بيج تشيكن"
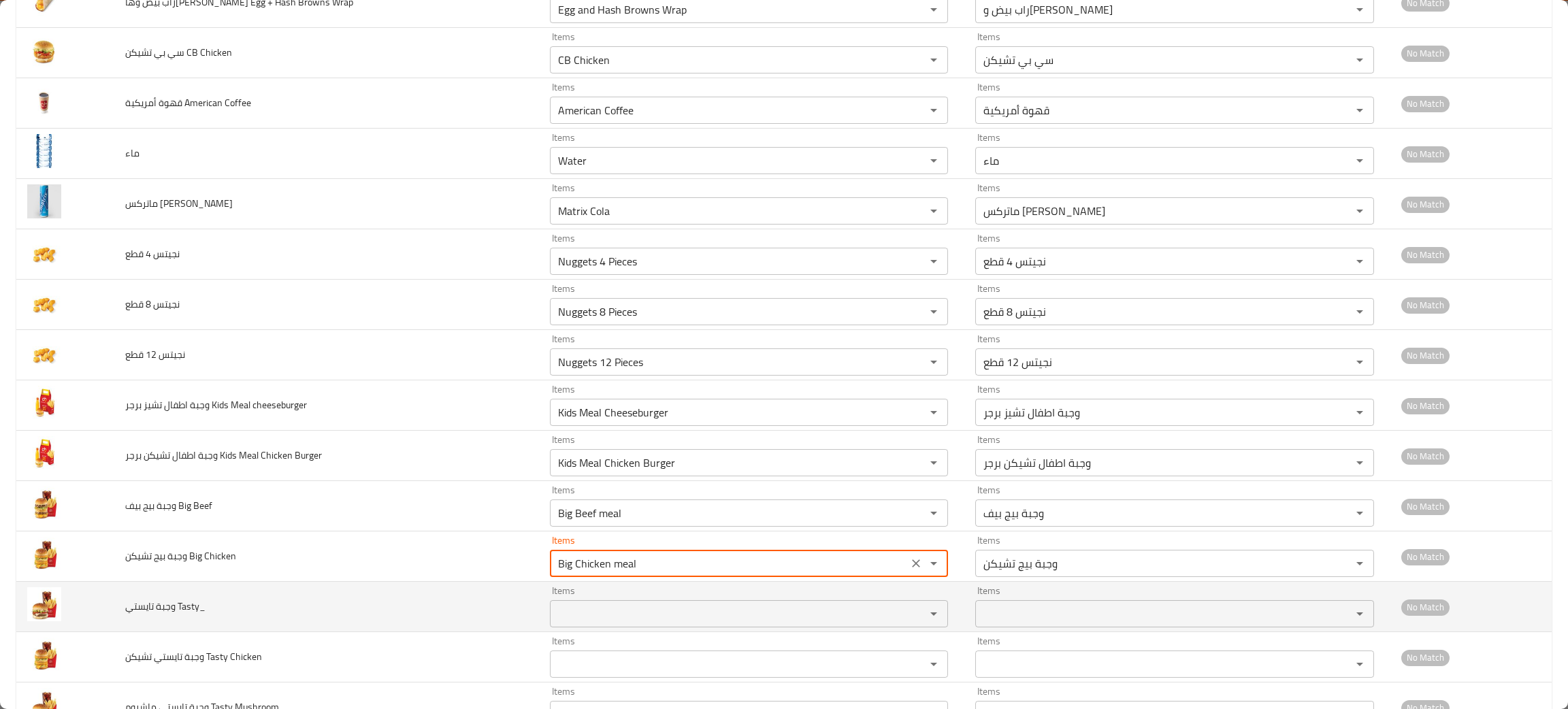
type Chicken "Big Chicken meal"
click at [570, 617] on Tasty_ "Items" at bounding box center [729, 614] width 350 height 19
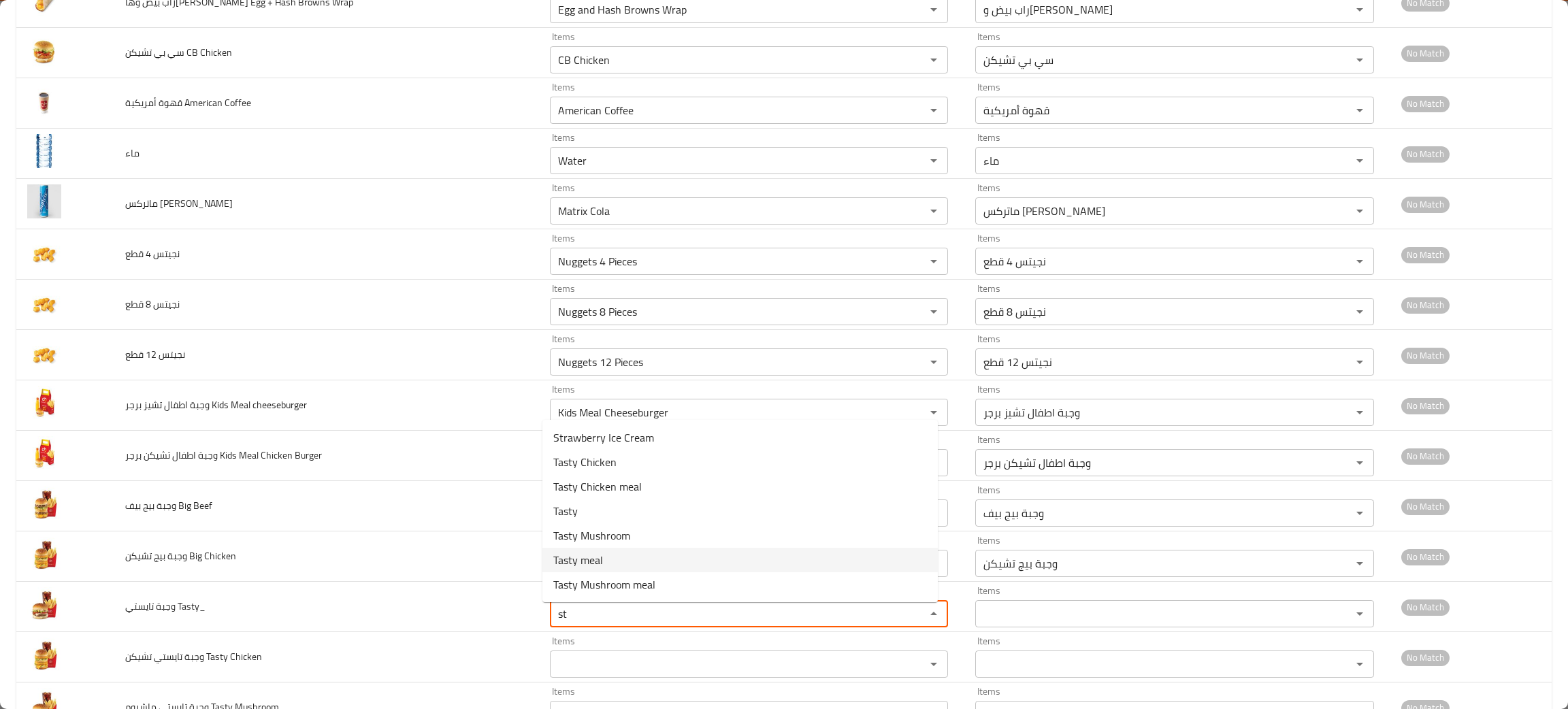
click at [595, 562] on span "Tasty meal" at bounding box center [578, 560] width 50 height 16
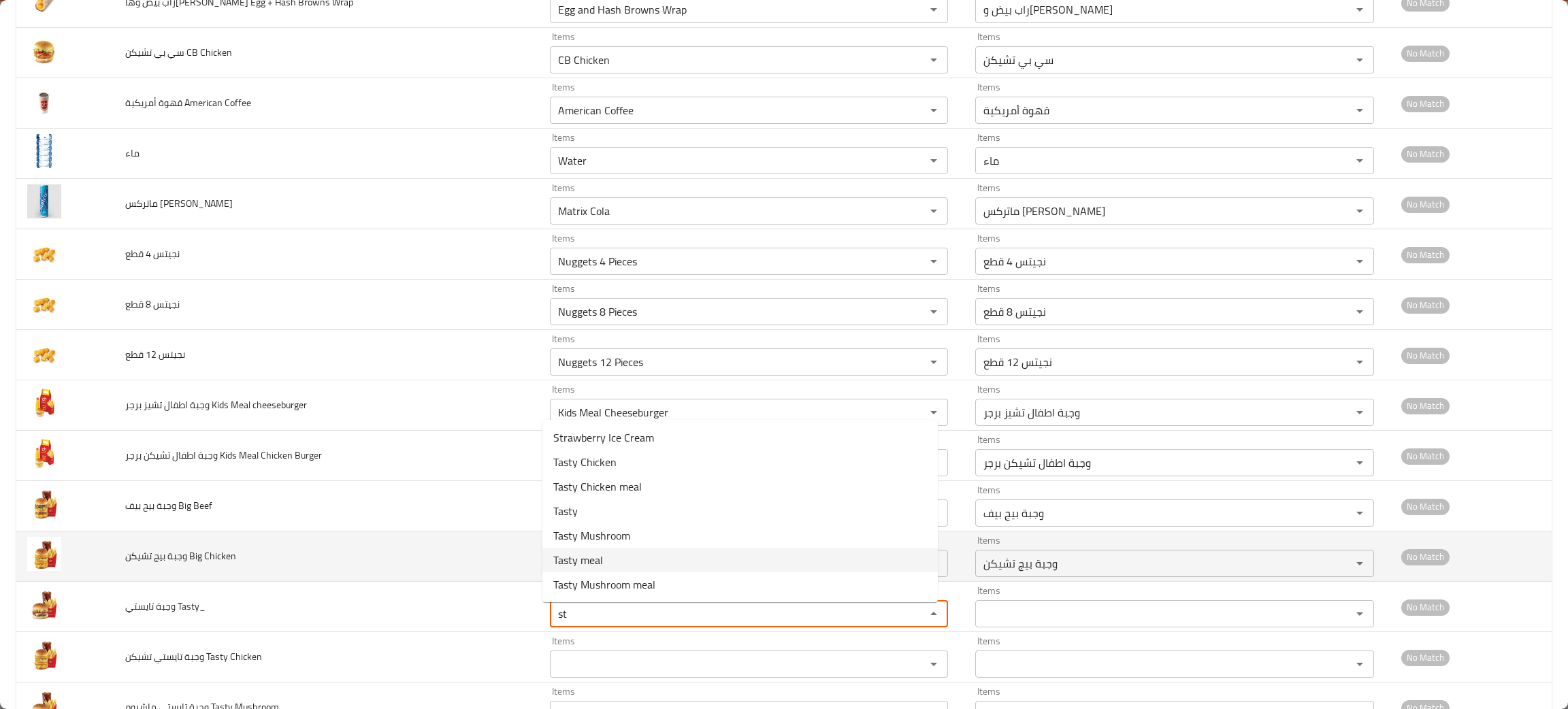
type Tasty_ "Tasty meal"
type Tasty_-ar "[PERSON_NAME]"
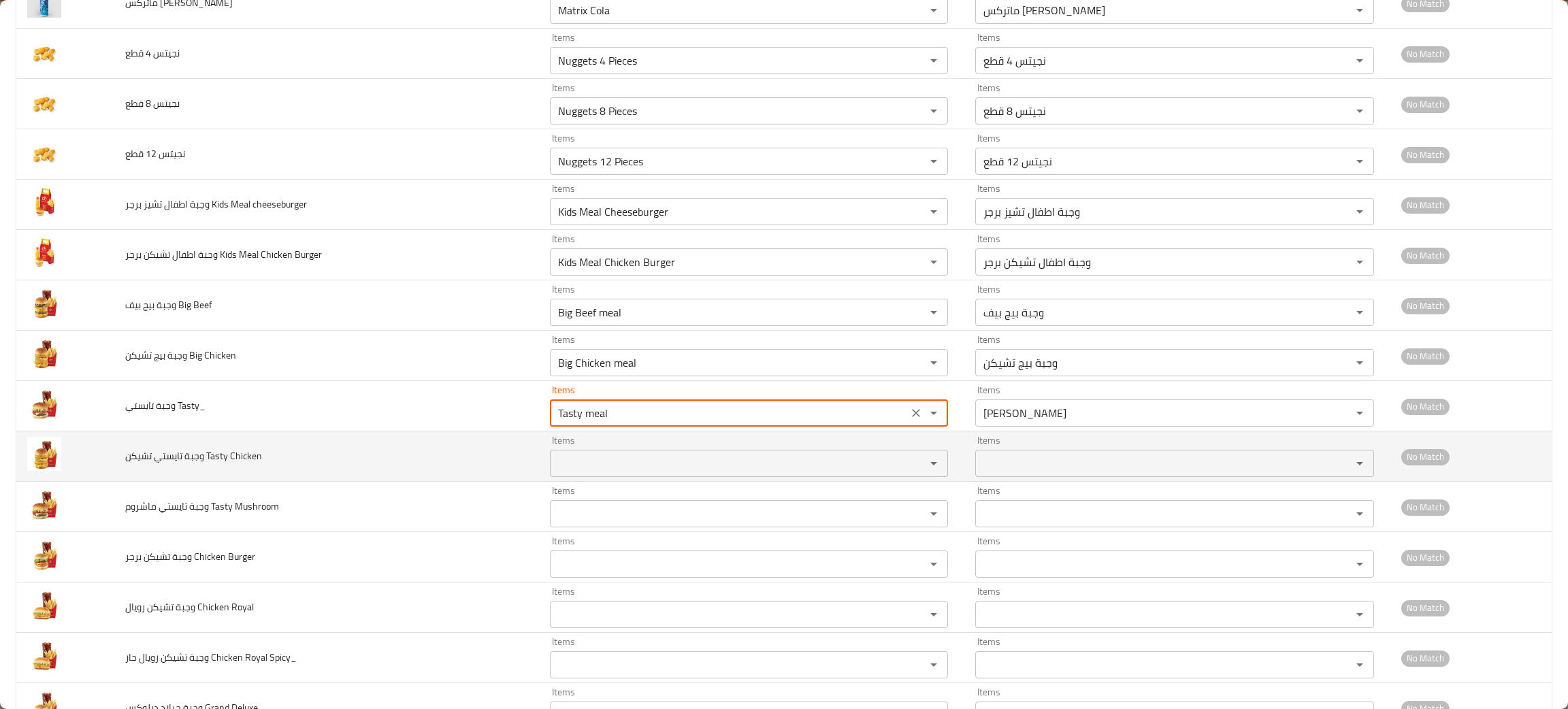
scroll to position [1643, 0]
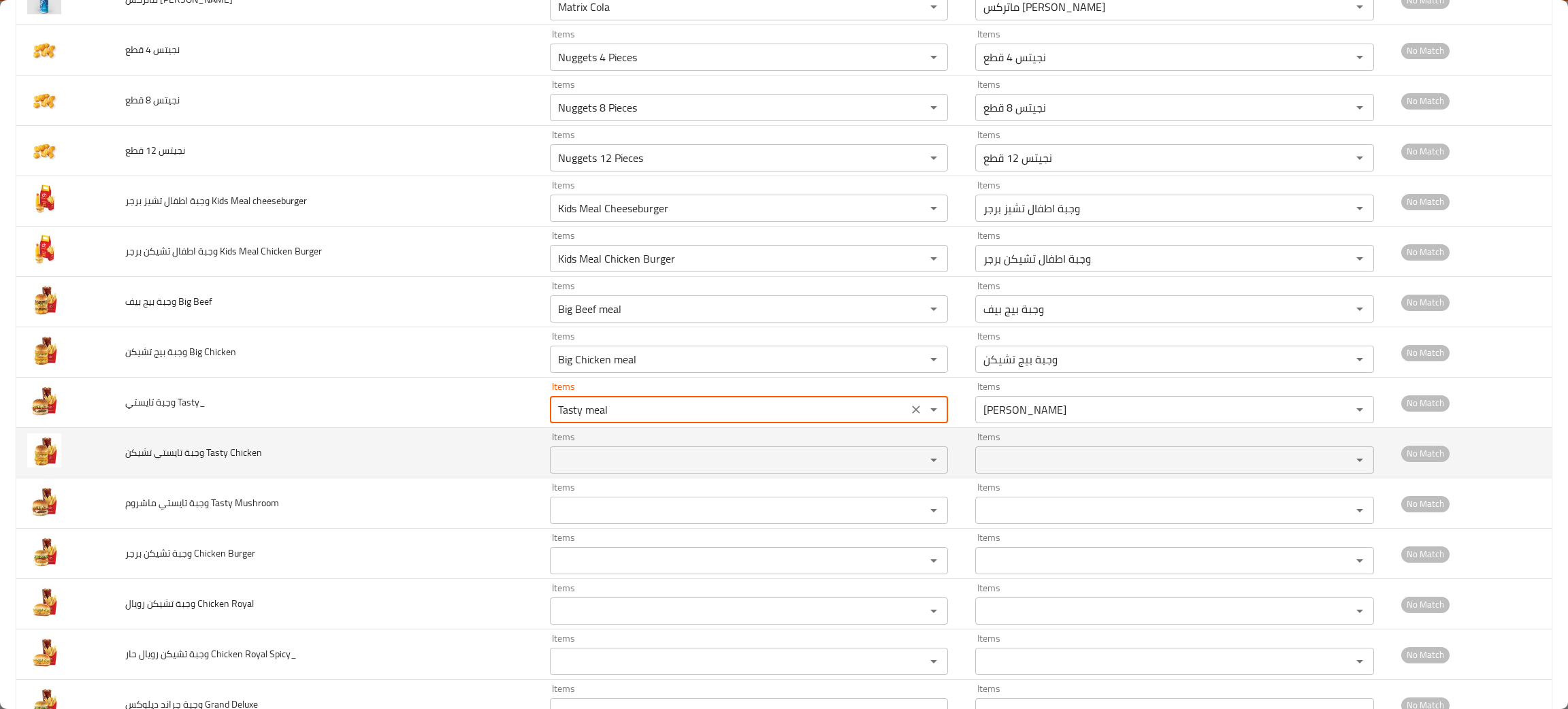
type Tasty_ "Tasty meal"
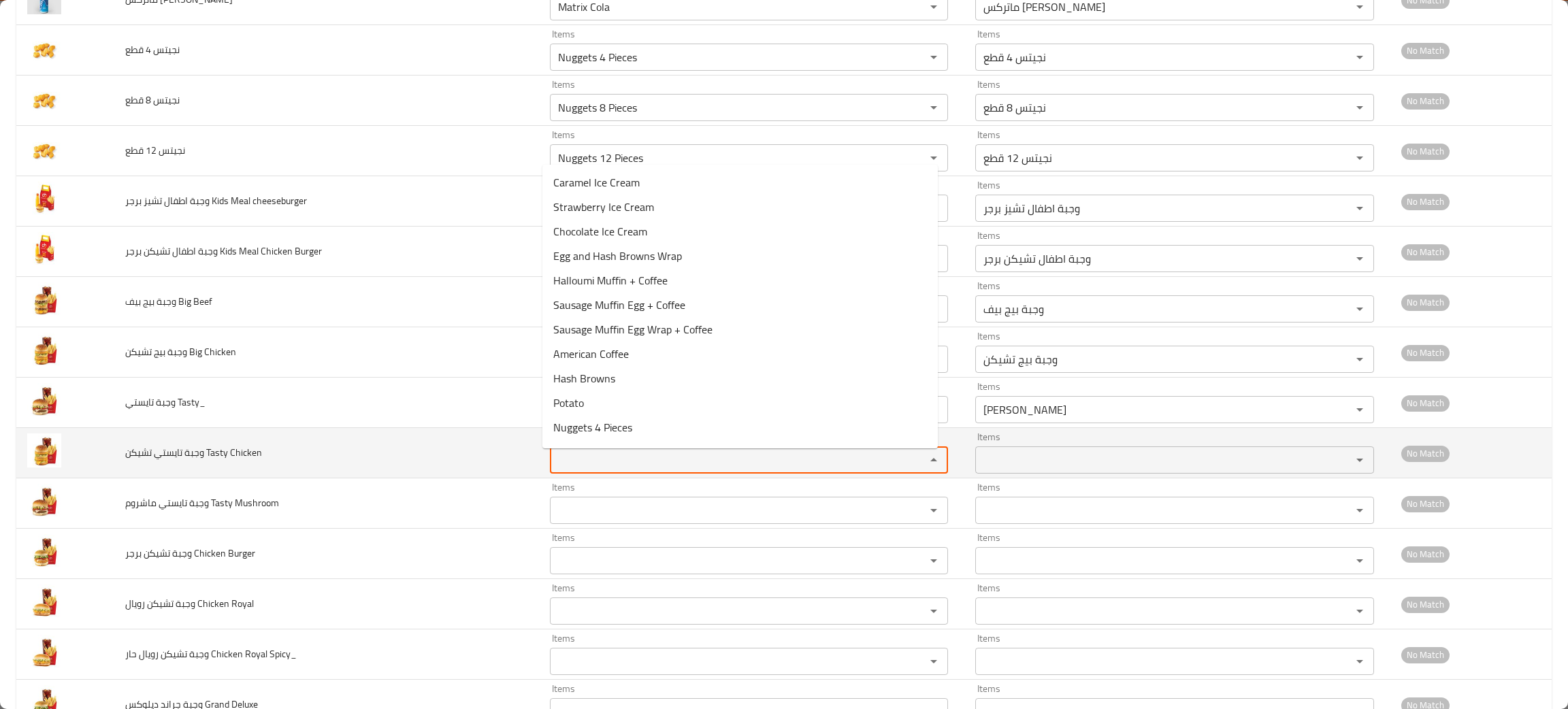
click at [584, 467] on Chicken "Items" at bounding box center [729, 460] width 350 height 19
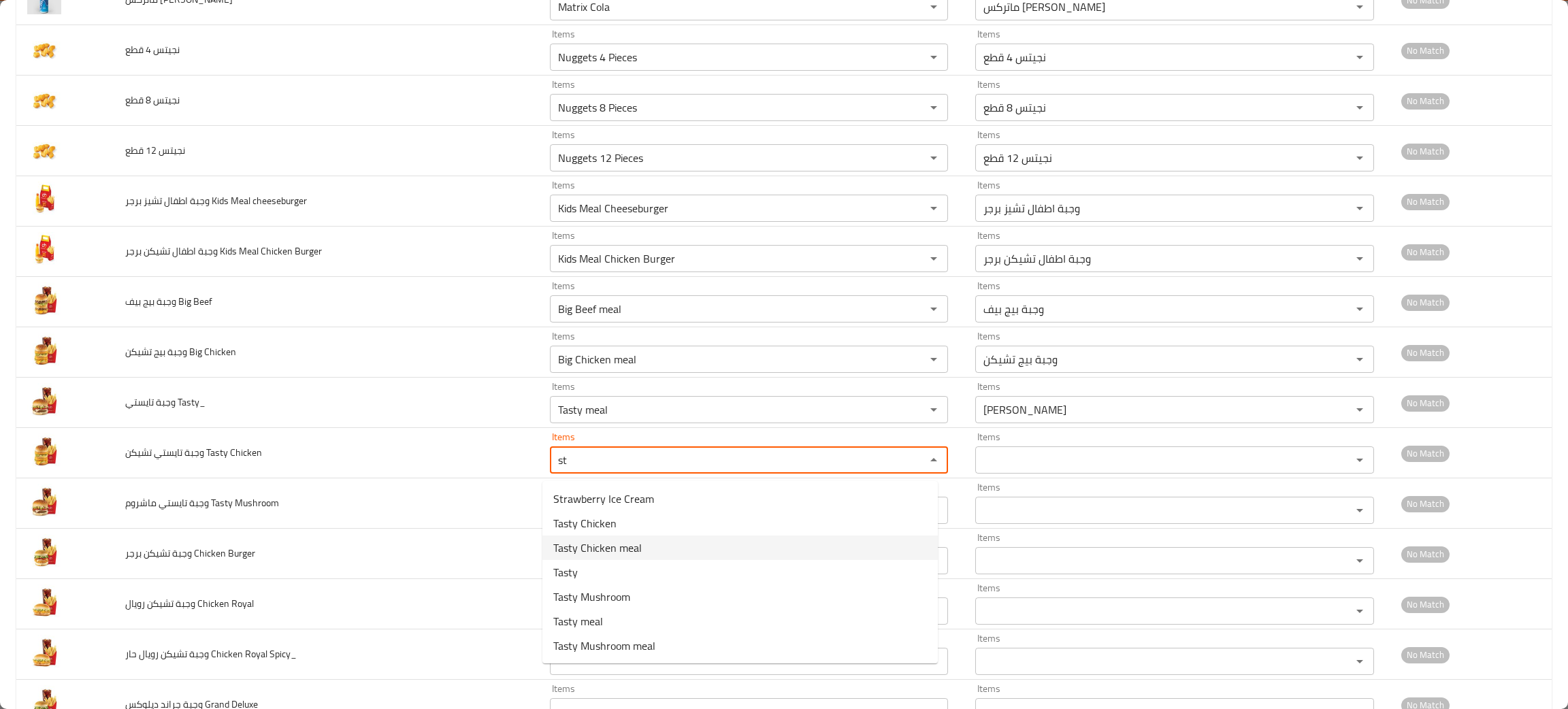
click at [607, 547] on span "Tasty Chicken meal" at bounding box center [598, 547] width 89 height 16
type Chicken "Tasty Chicken meal"
type Chicken-ar "[PERSON_NAME] تشيكن"
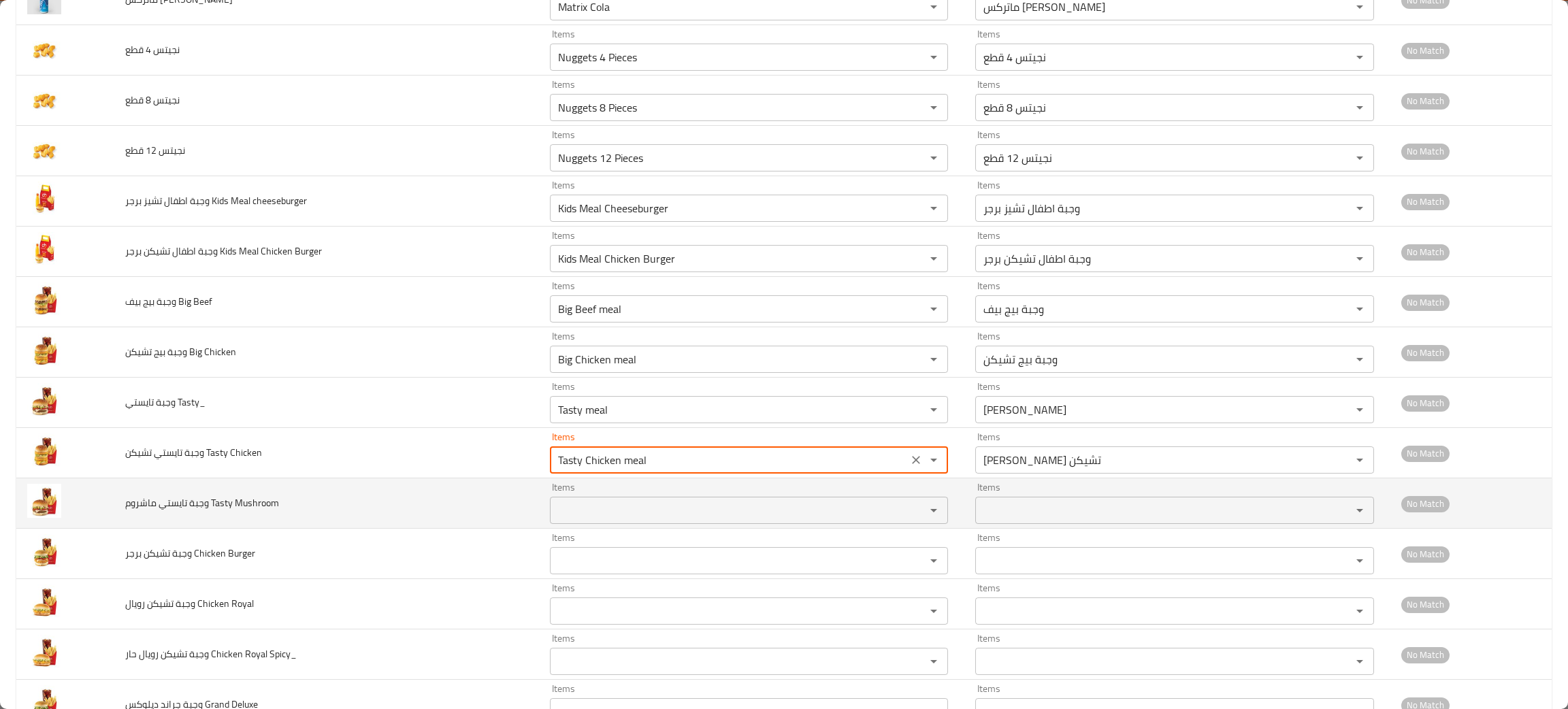
type Chicken "Tasty Chicken meal"
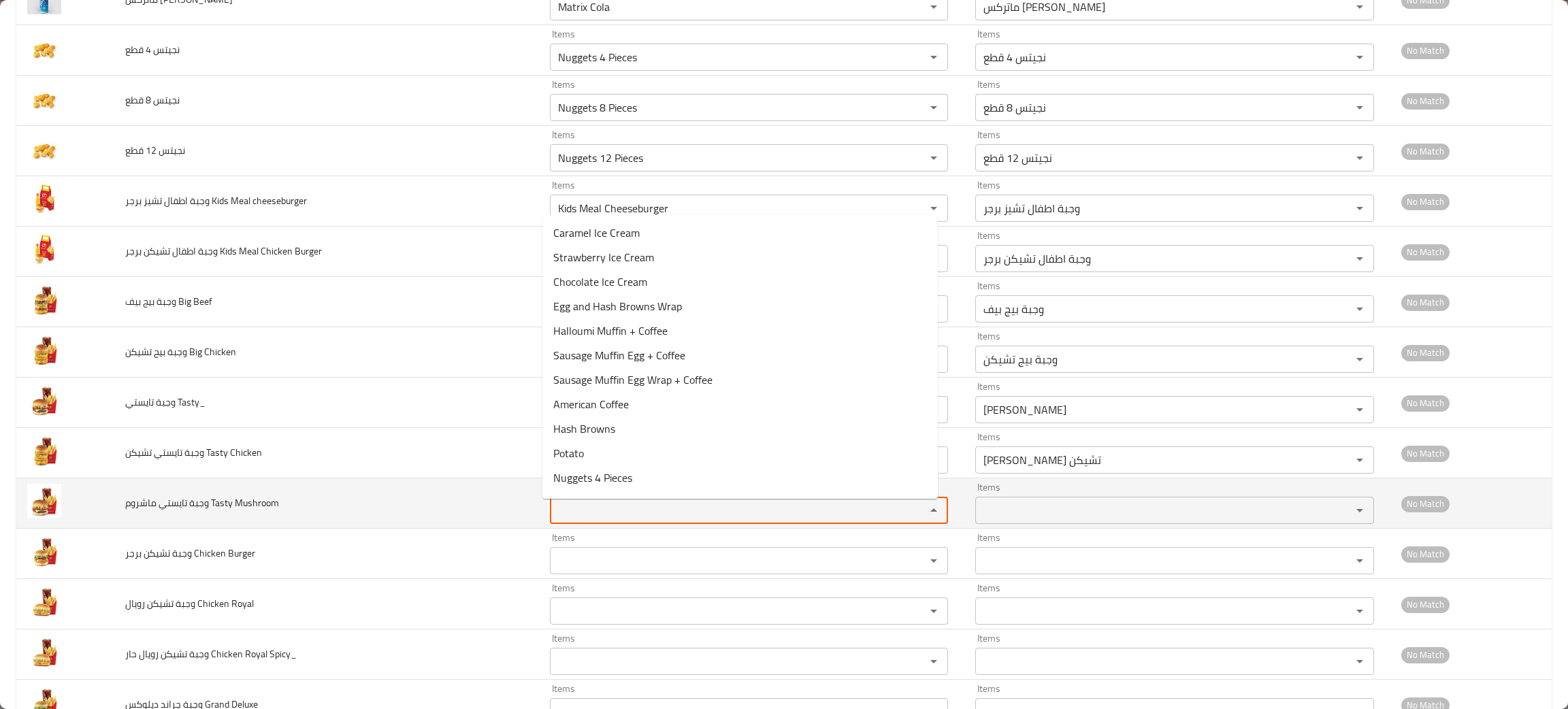
click at [597, 507] on Mushroom "Items" at bounding box center [729, 510] width 350 height 19
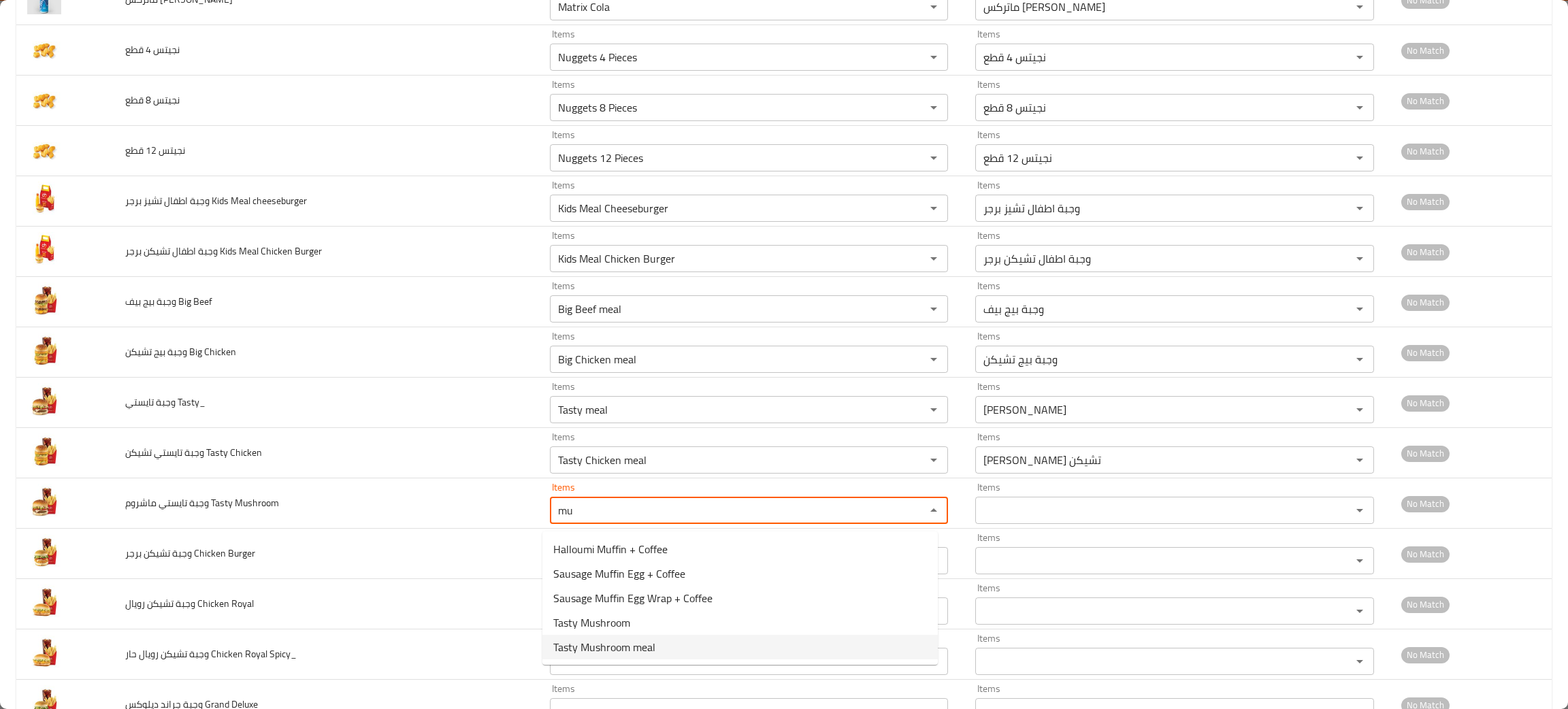
click at [596, 643] on span "Tasty Mushroom meal" at bounding box center [604, 647] width 102 height 16
type Mushroom "Tasty Mushroom meal"
type Mushroom-ar "وجبة [PERSON_NAME]"
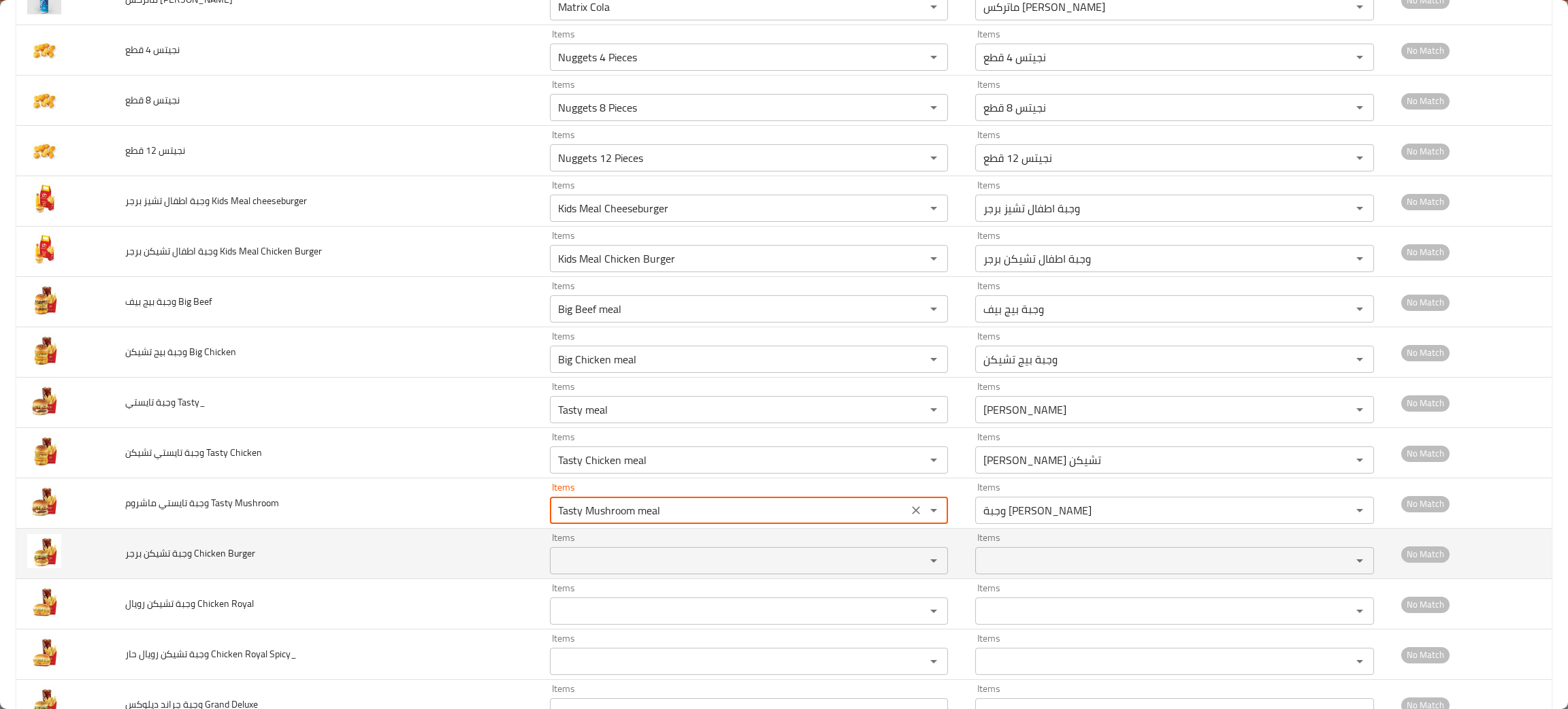
type Mushroom "Tasty Mushroom meal"
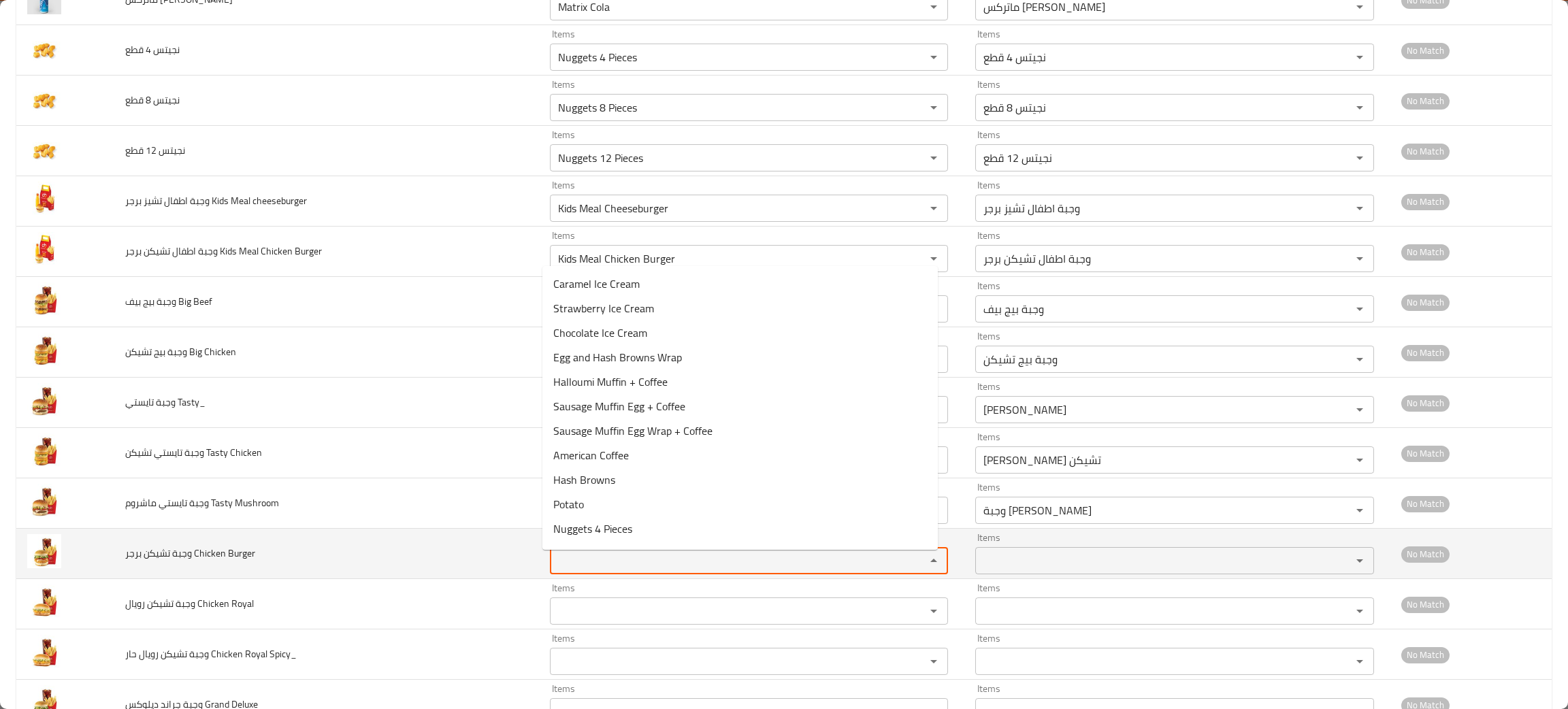
click at [610, 566] on Burger "Items" at bounding box center [729, 561] width 350 height 19
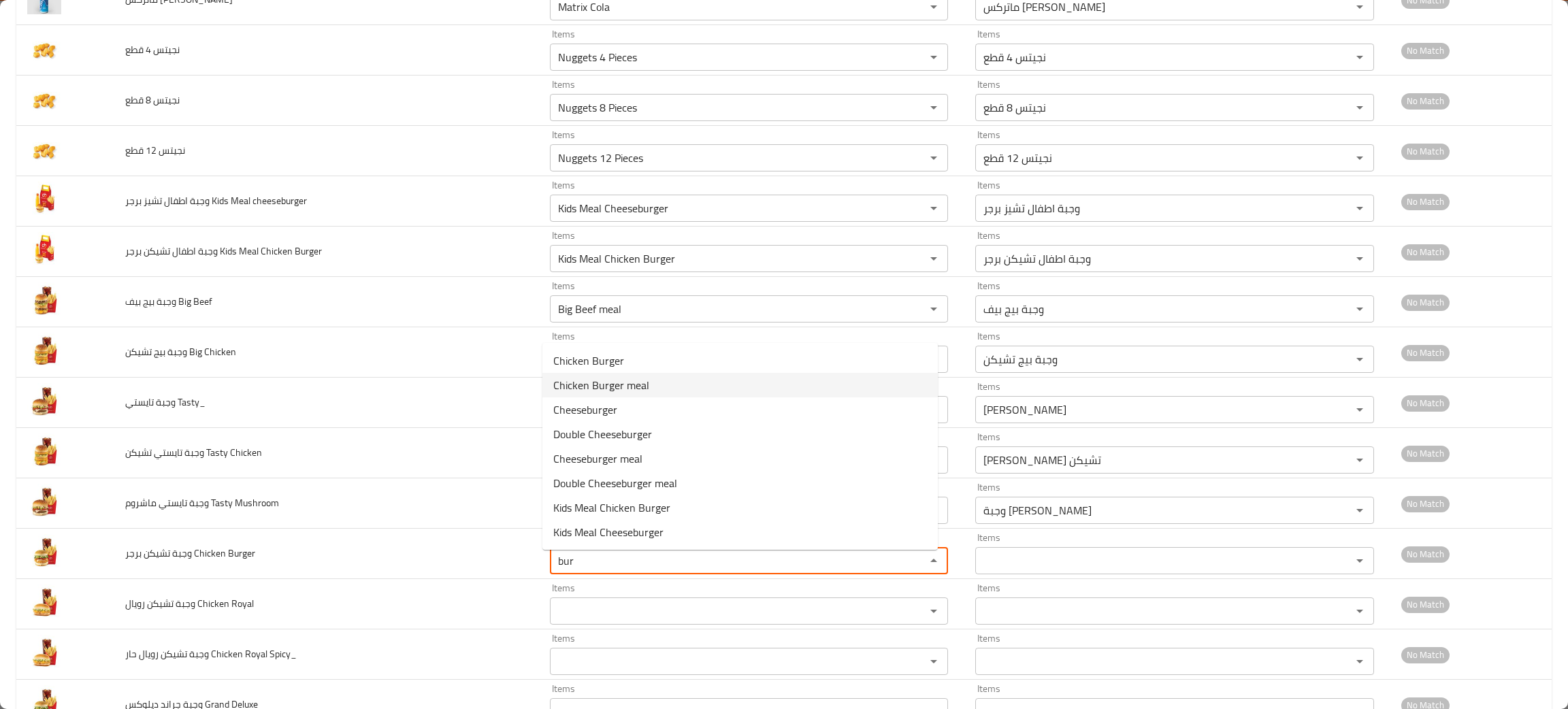
click at [610, 389] on span "Chicken Burger meal" at bounding box center [601, 385] width 96 height 16
type Burger "Chicken Burger meal"
type Burger-ar "وجبة تشيكن برجر"
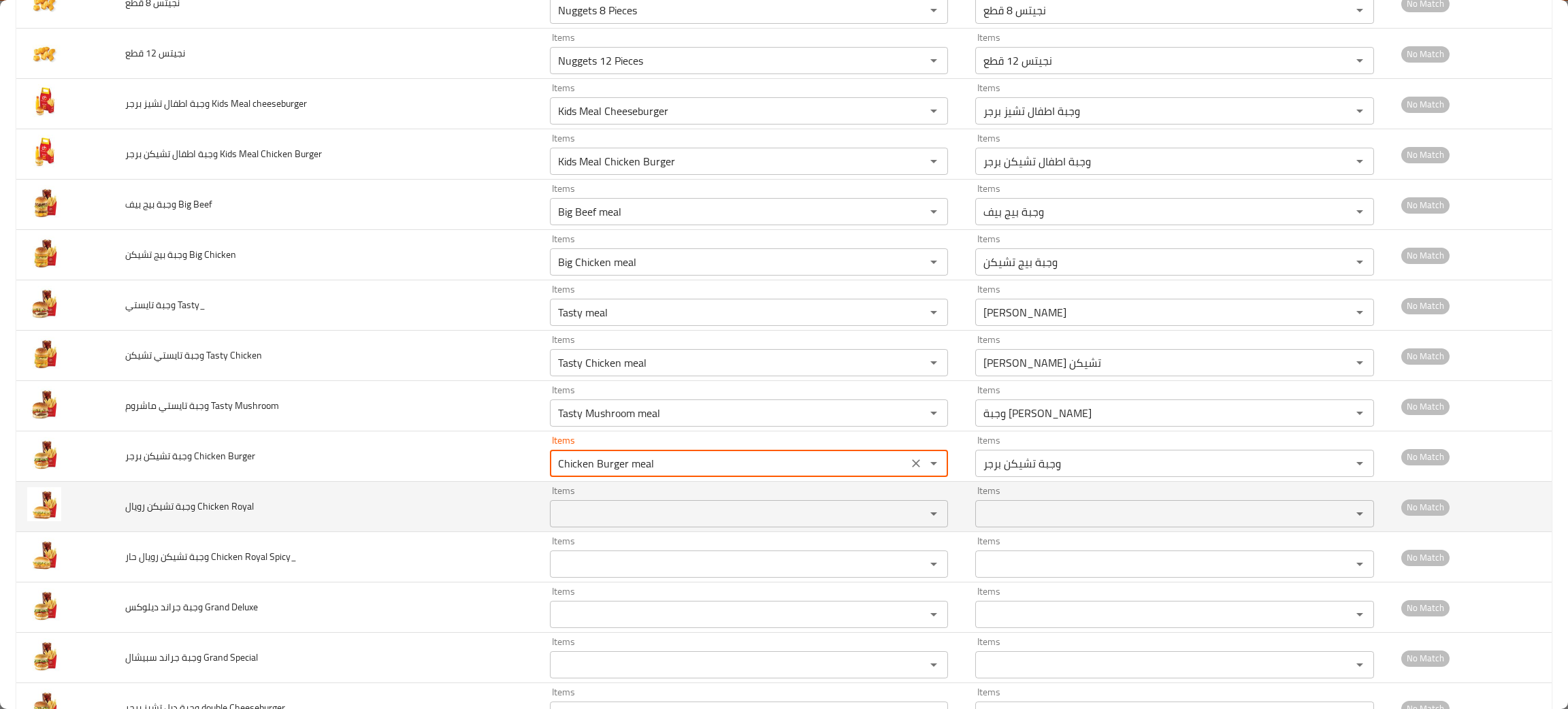
scroll to position [1745, 0]
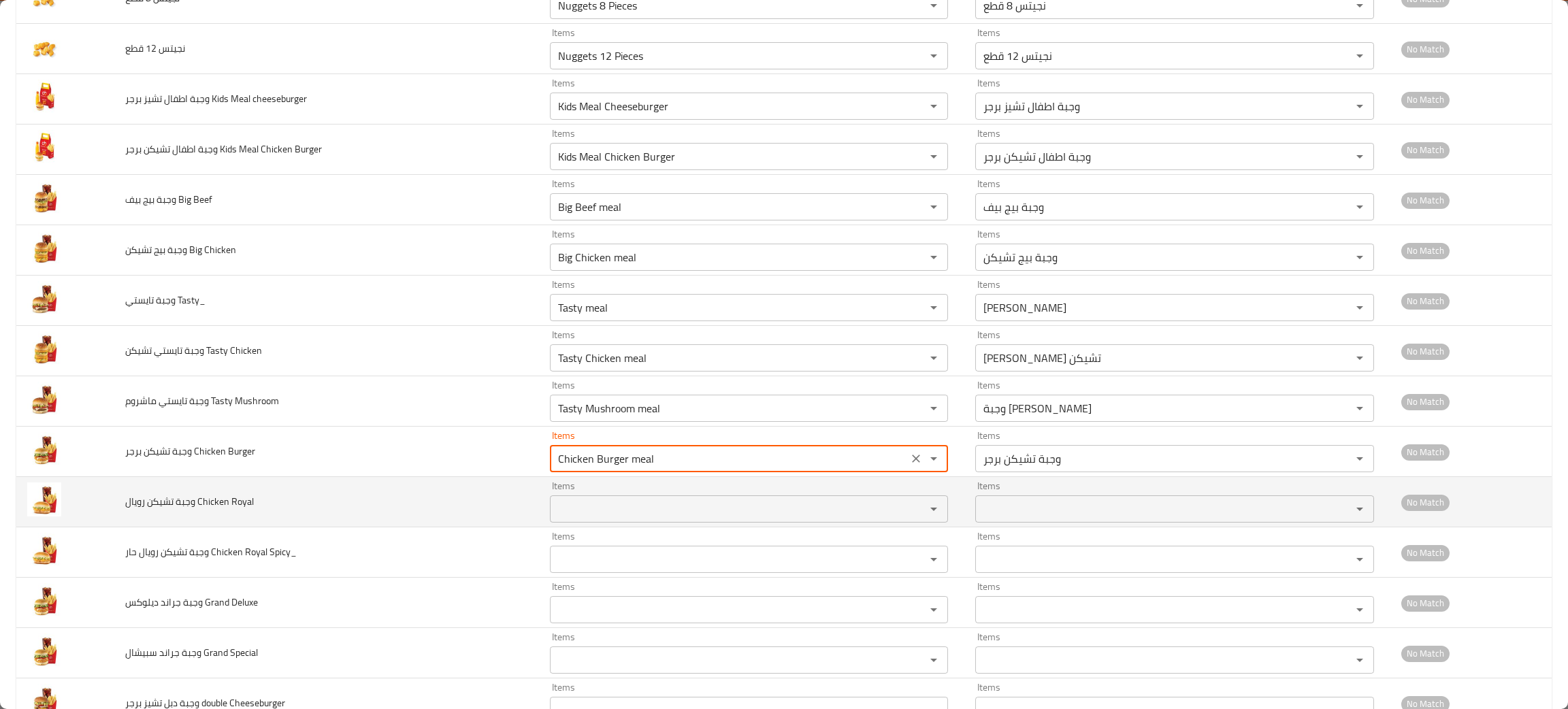
type Burger "Chicken Burger meal"
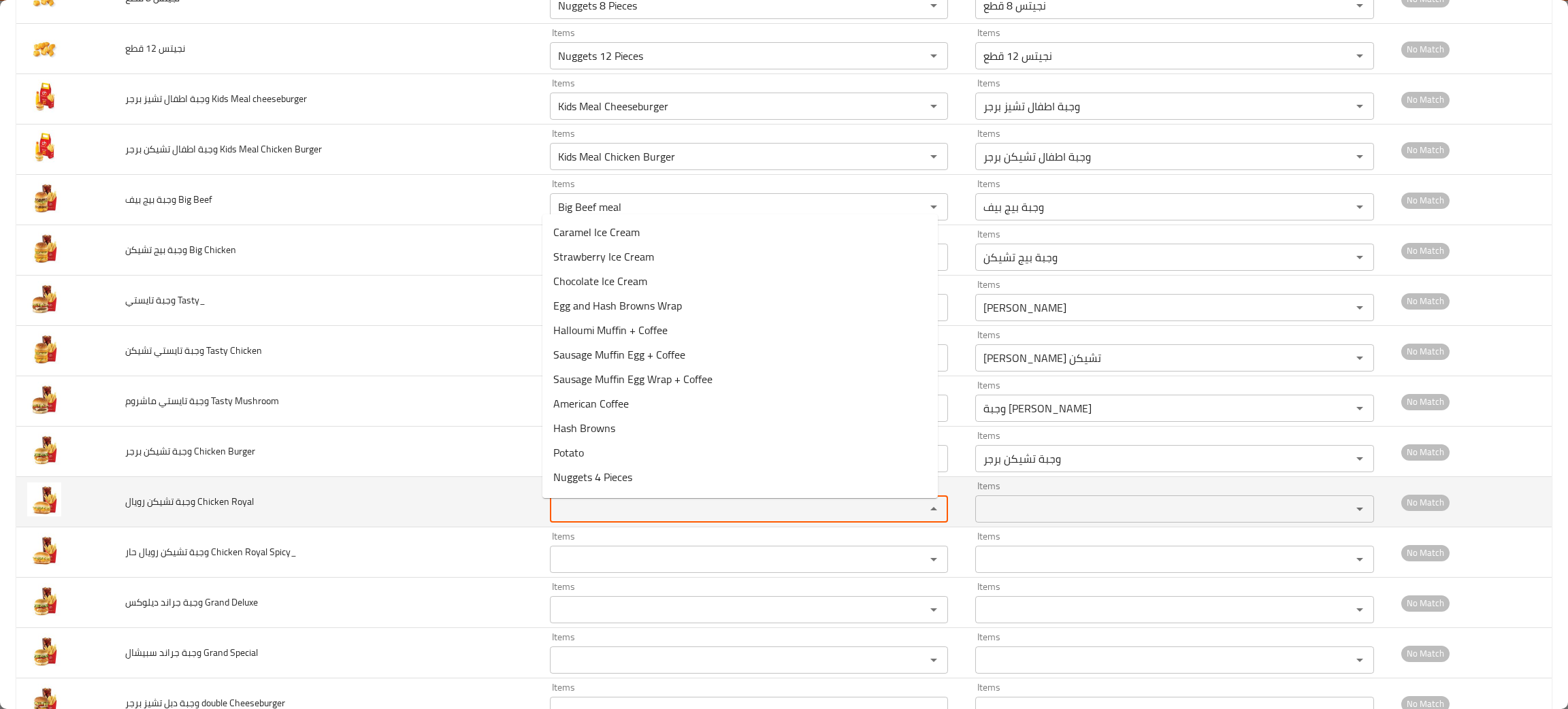
click at [591, 516] on Royal "Items" at bounding box center [729, 509] width 350 height 19
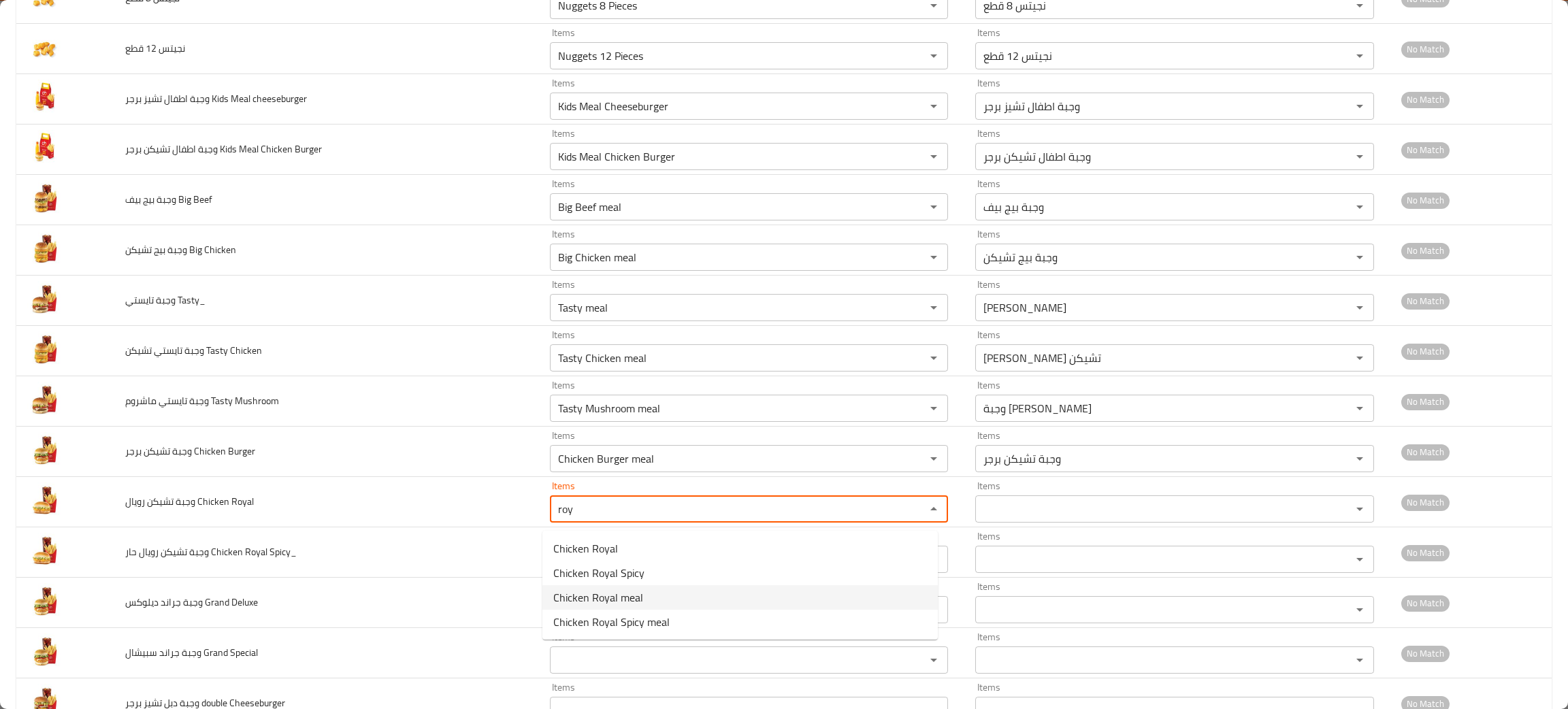
click at [583, 595] on span "Chicken Royal meal" at bounding box center [599, 597] width 90 height 16
type Royal "Chicken Royal meal"
type Royal-ar "وجبة تشيكن رويال"
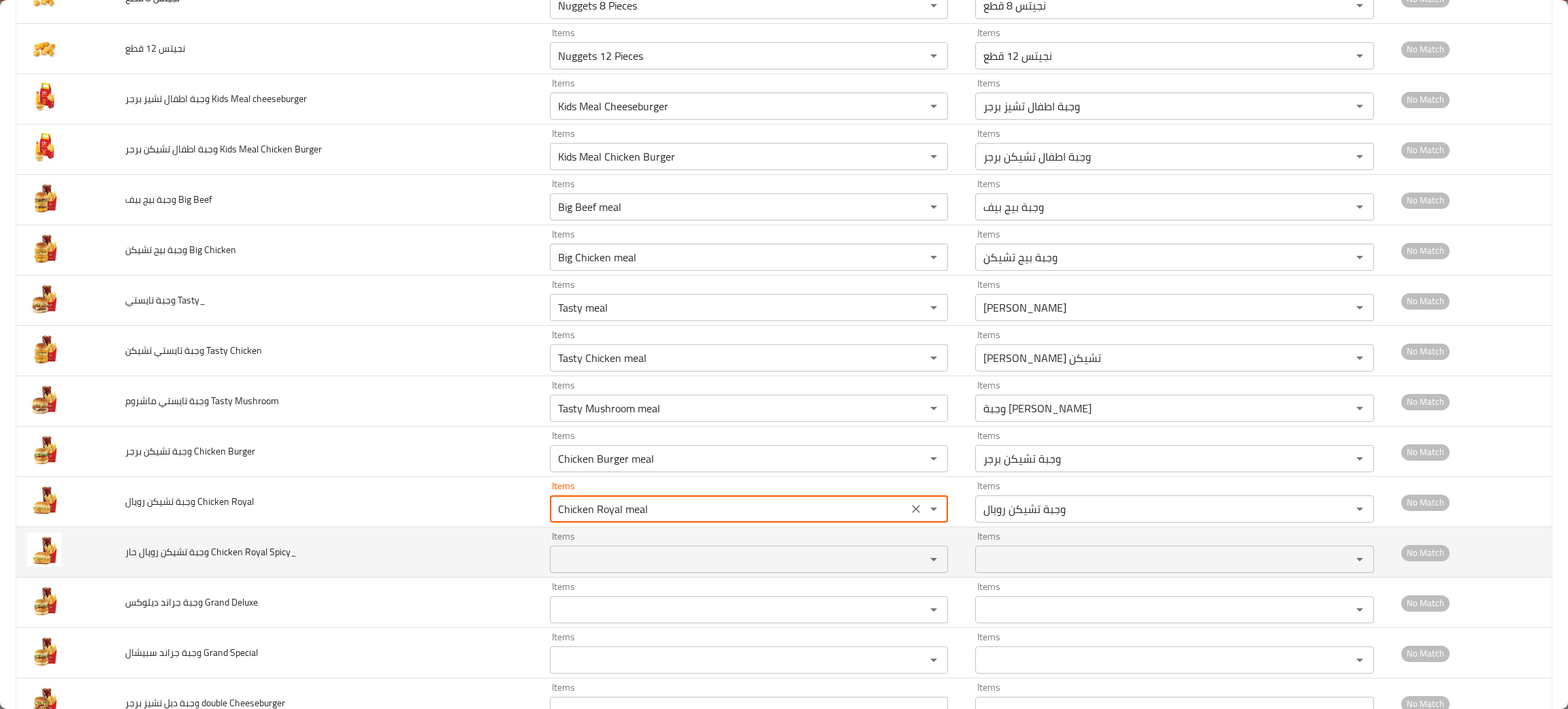
type Royal "Chicken Royal meal"
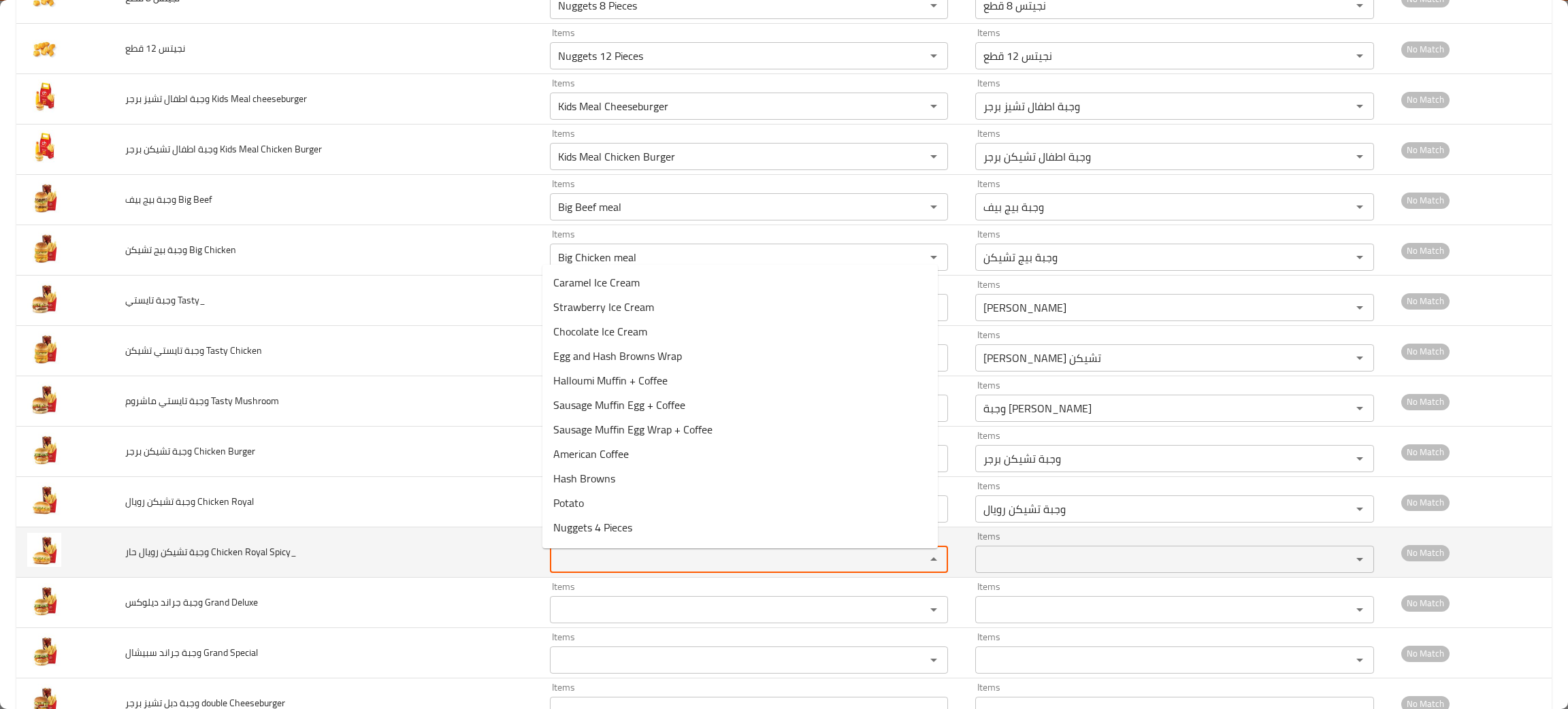
click at [582, 567] on Spicy_ "Items" at bounding box center [729, 559] width 350 height 19
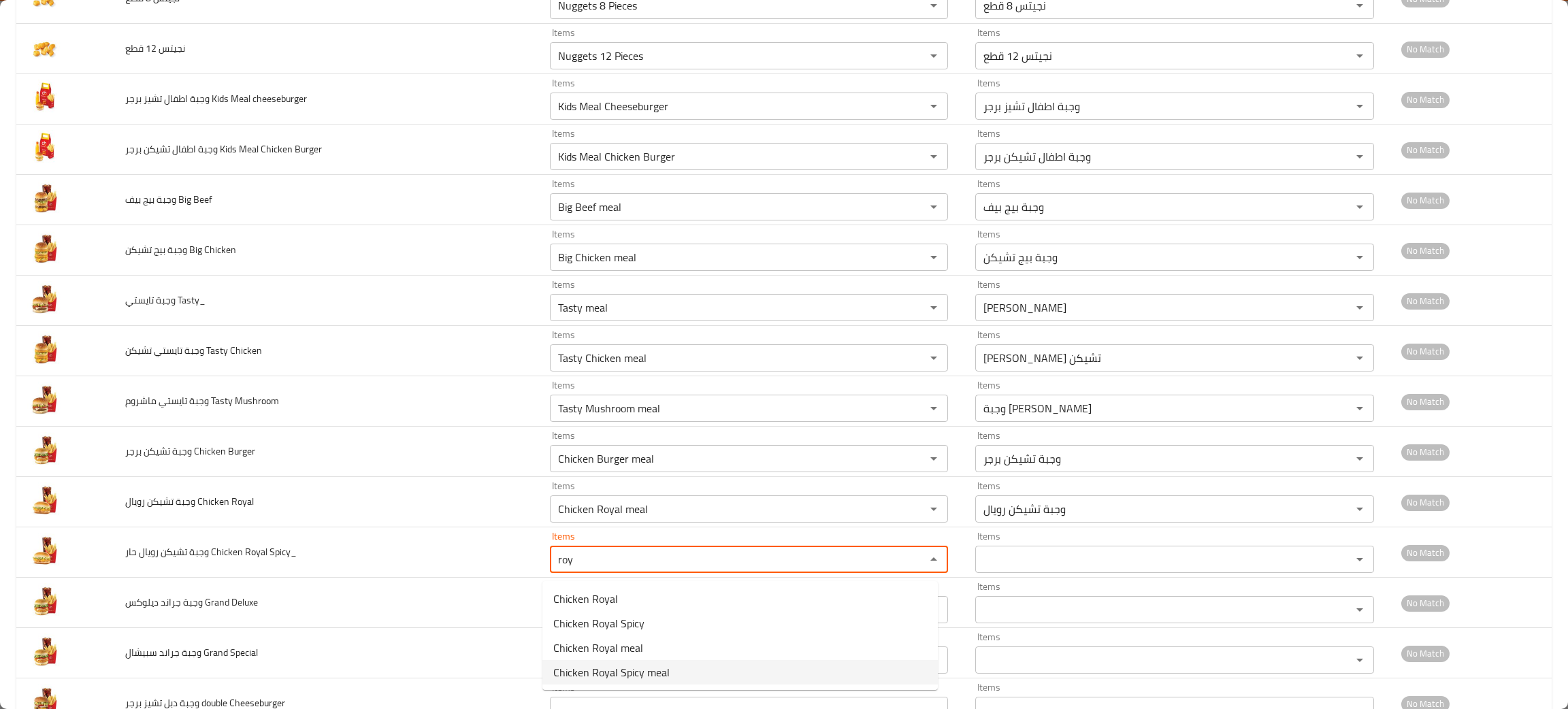
click at [616, 677] on span "Chicken Royal Spicy meal" at bounding box center [612, 672] width 117 height 16
type Spicy_ "Chicken Royal Spicy meal"
type Spicy_-ar "وجبة تشيكن رويال حار"
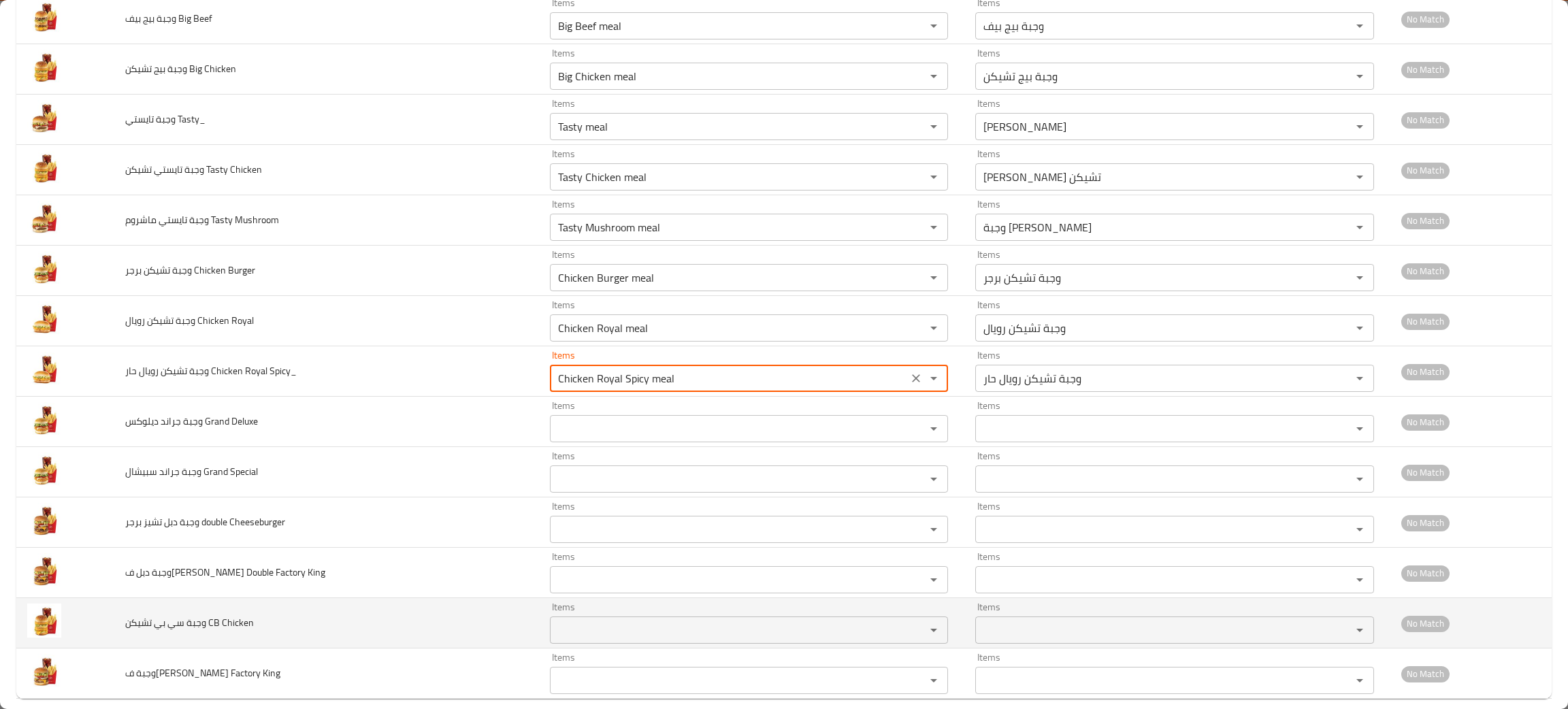
scroll to position [1949, 0]
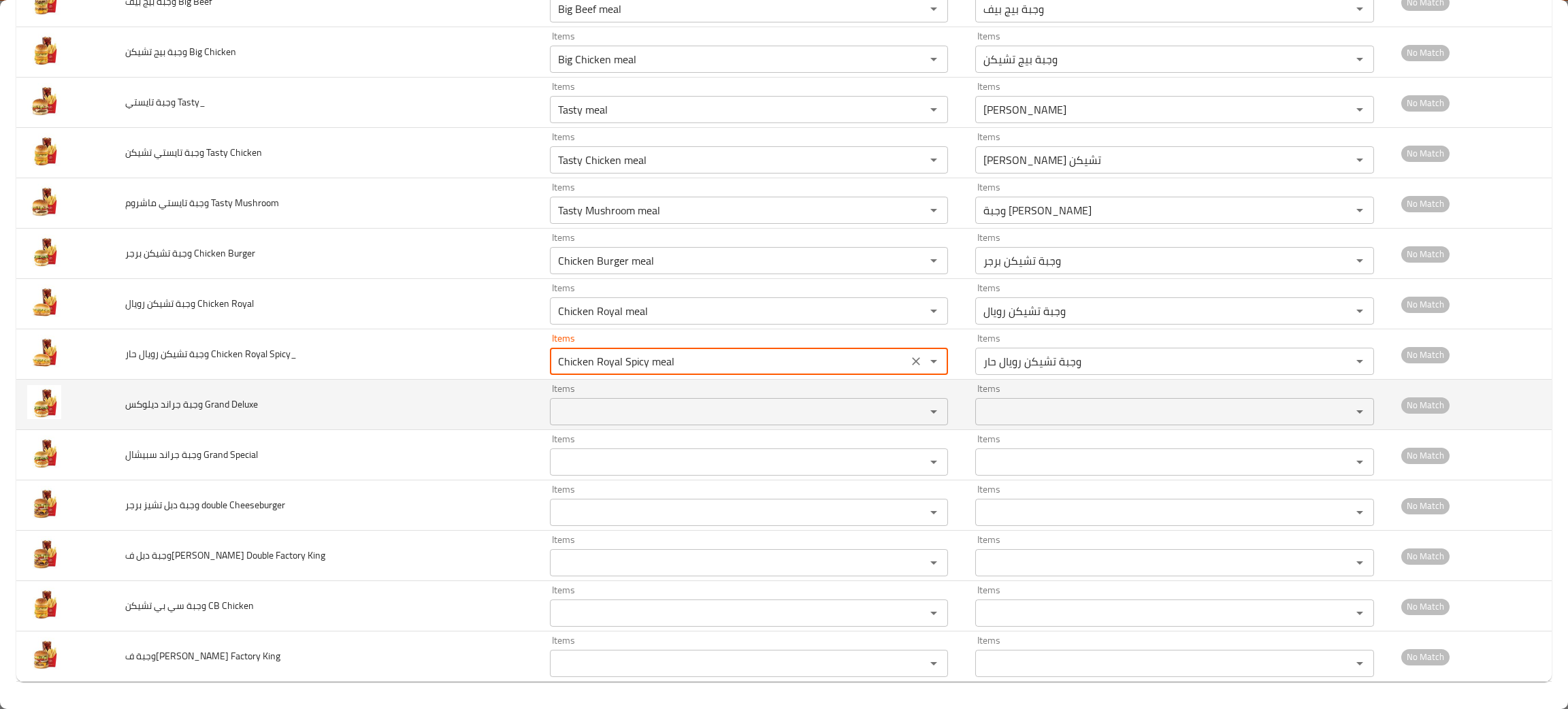
type Spicy_ "Chicken Royal Spicy meal"
click at [620, 402] on Deluxe "Items" at bounding box center [729, 411] width 350 height 19
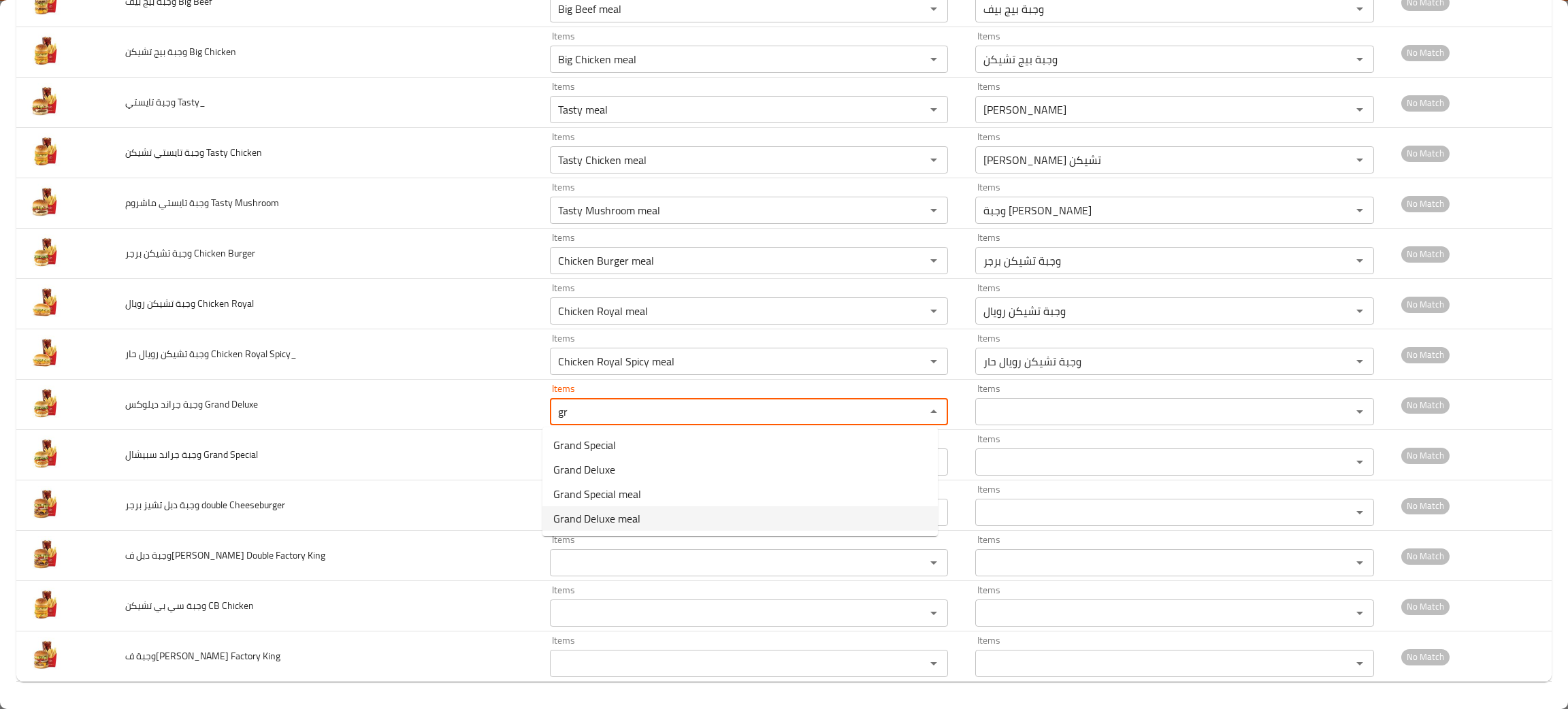
click at [613, 522] on span "Grand Deluxe meal" at bounding box center [597, 518] width 87 height 16
type Deluxe "Grand Deluxe meal"
type Deluxe-ar "وجبة جراند ديلوكس"
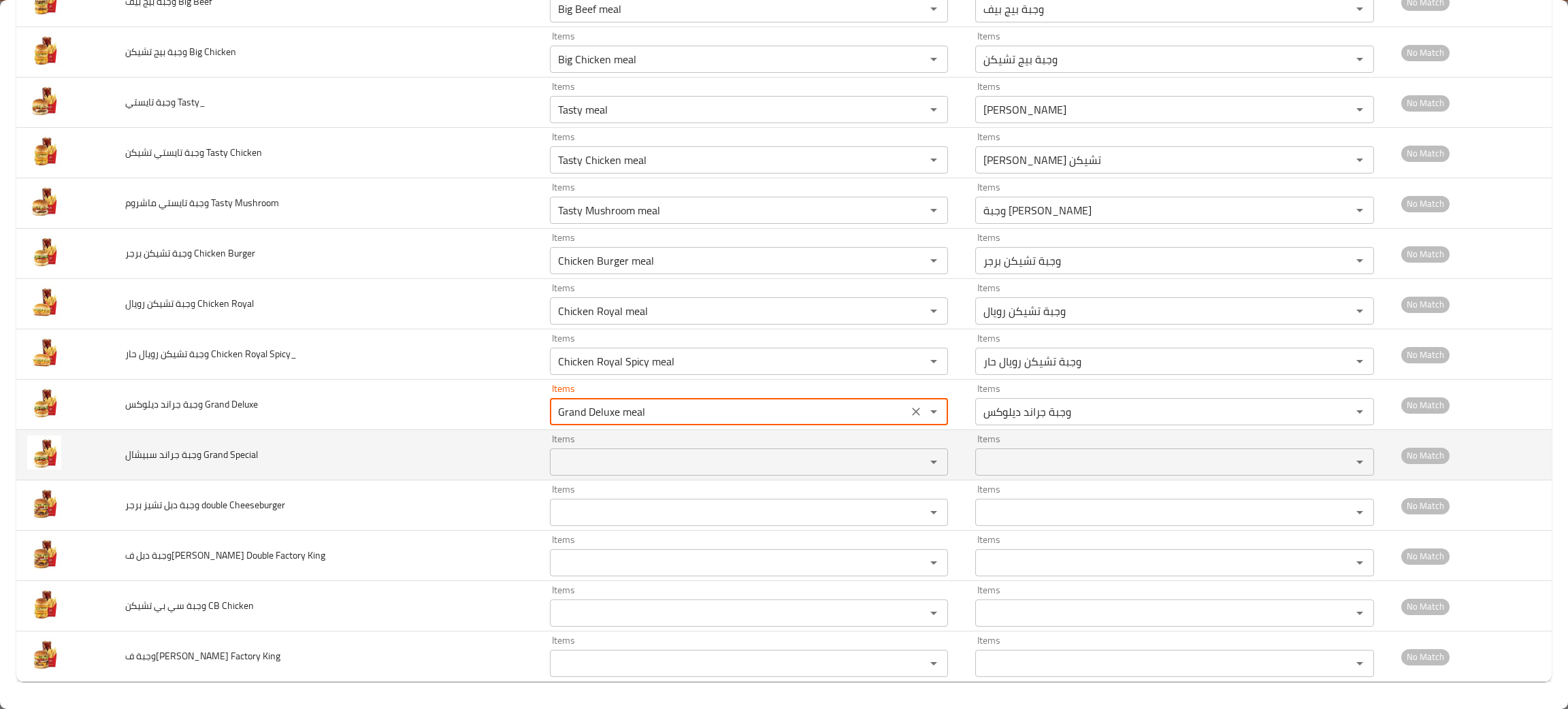
type Deluxe "Grand Deluxe meal"
click at [599, 457] on Special "Items" at bounding box center [729, 462] width 350 height 19
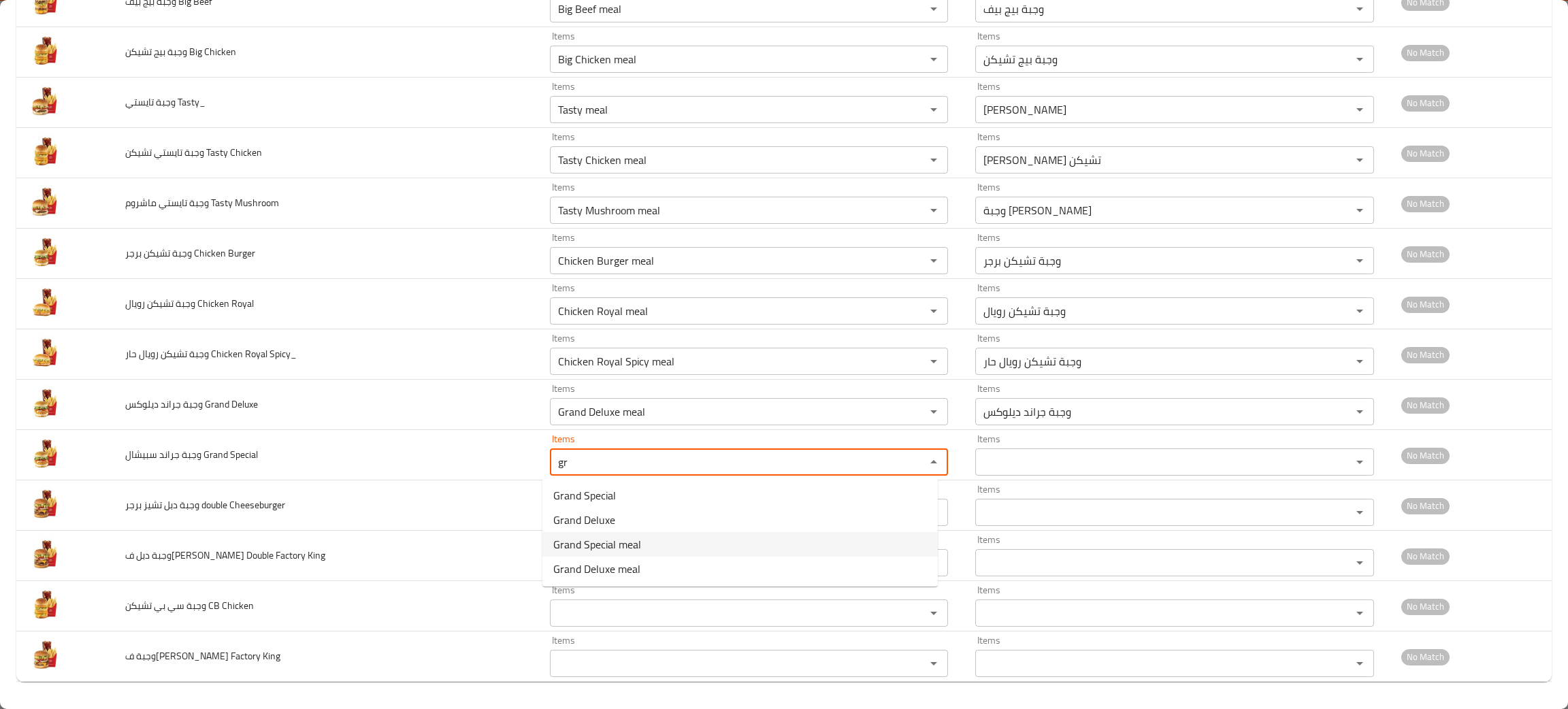
click at [603, 543] on span "Grand Special meal" at bounding box center [597, 544] width 88 height 16
type Special "Grand Special meal"
type Special-ar "وجبة جراند سبيشال"
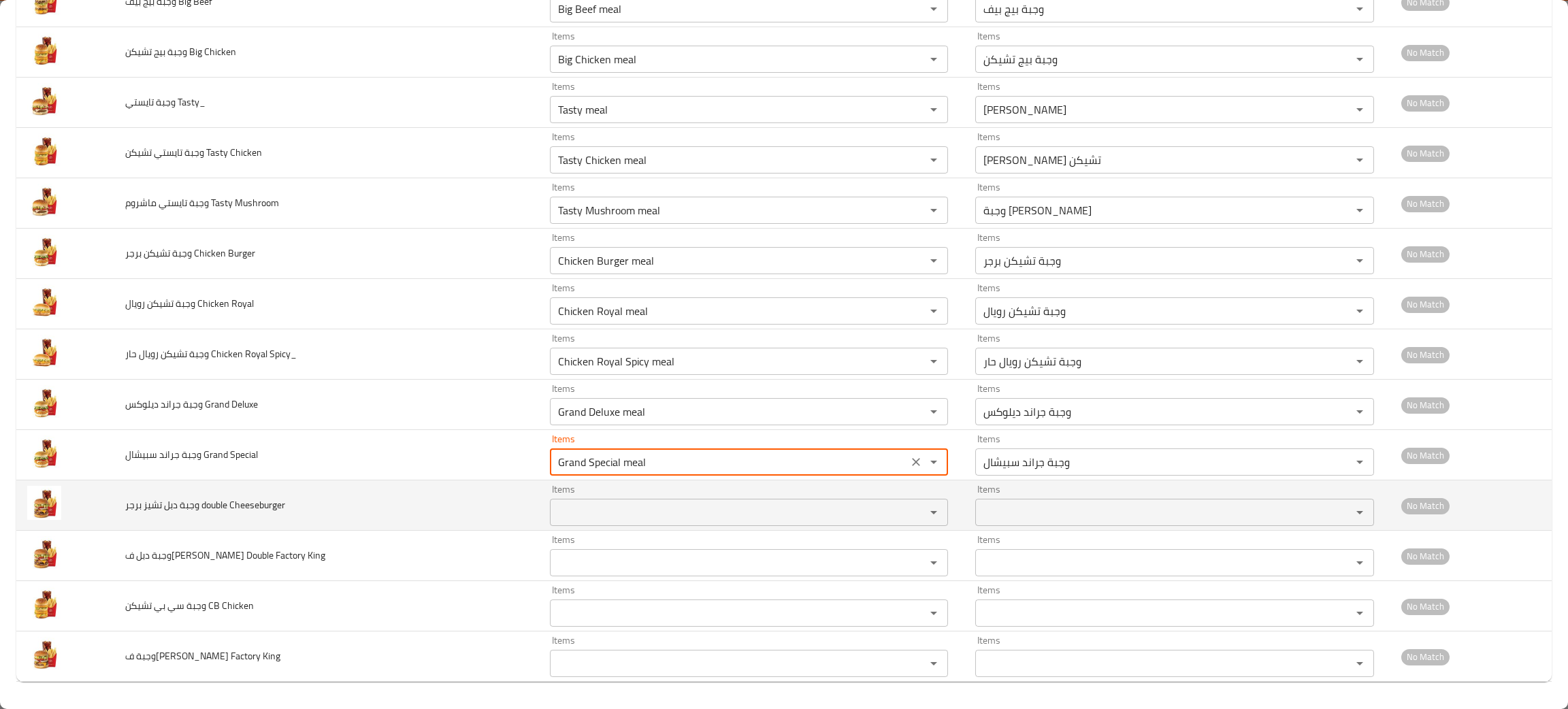
type Special "Grand Special meal"
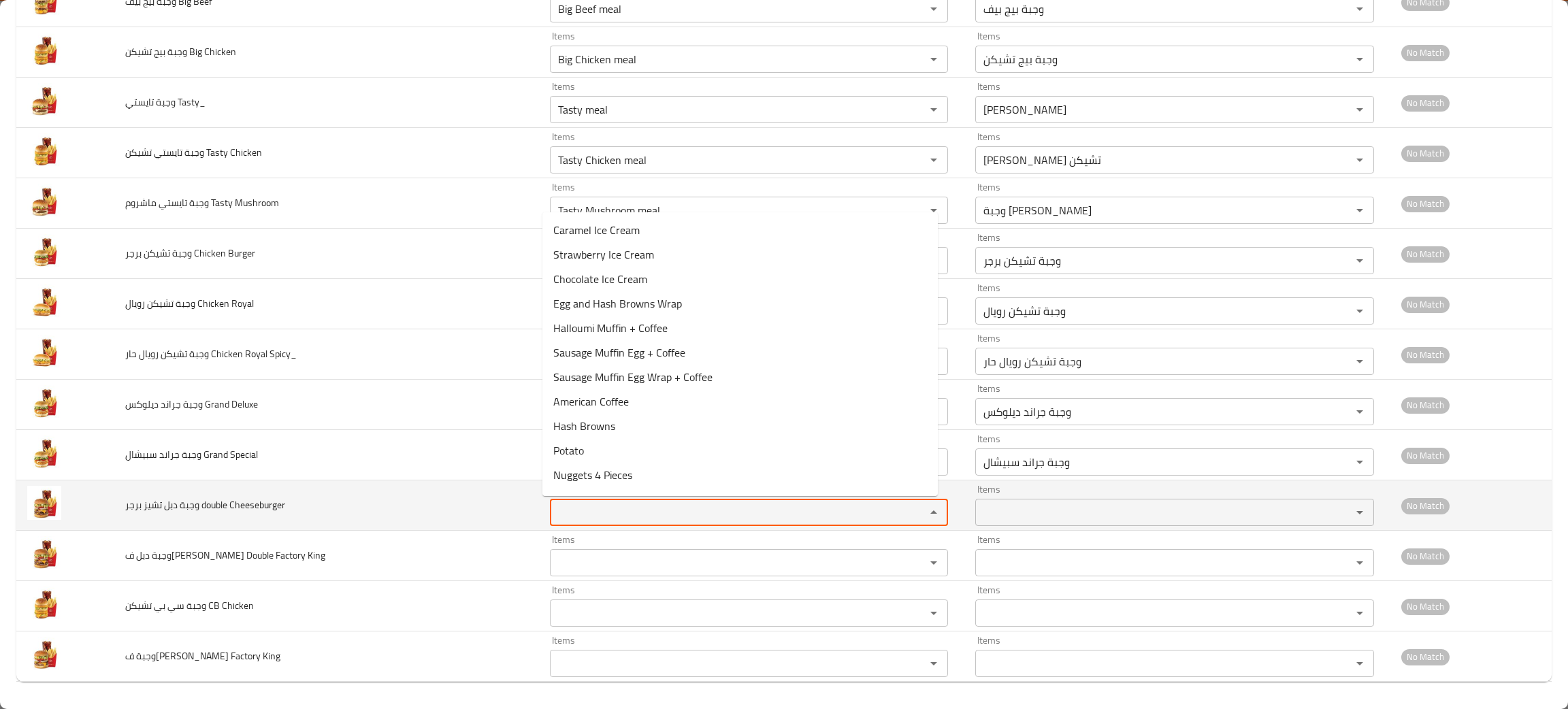
click at [587, 510] on Cheeseburger "Items" at bounding box center [729, 513] width 350 height 19
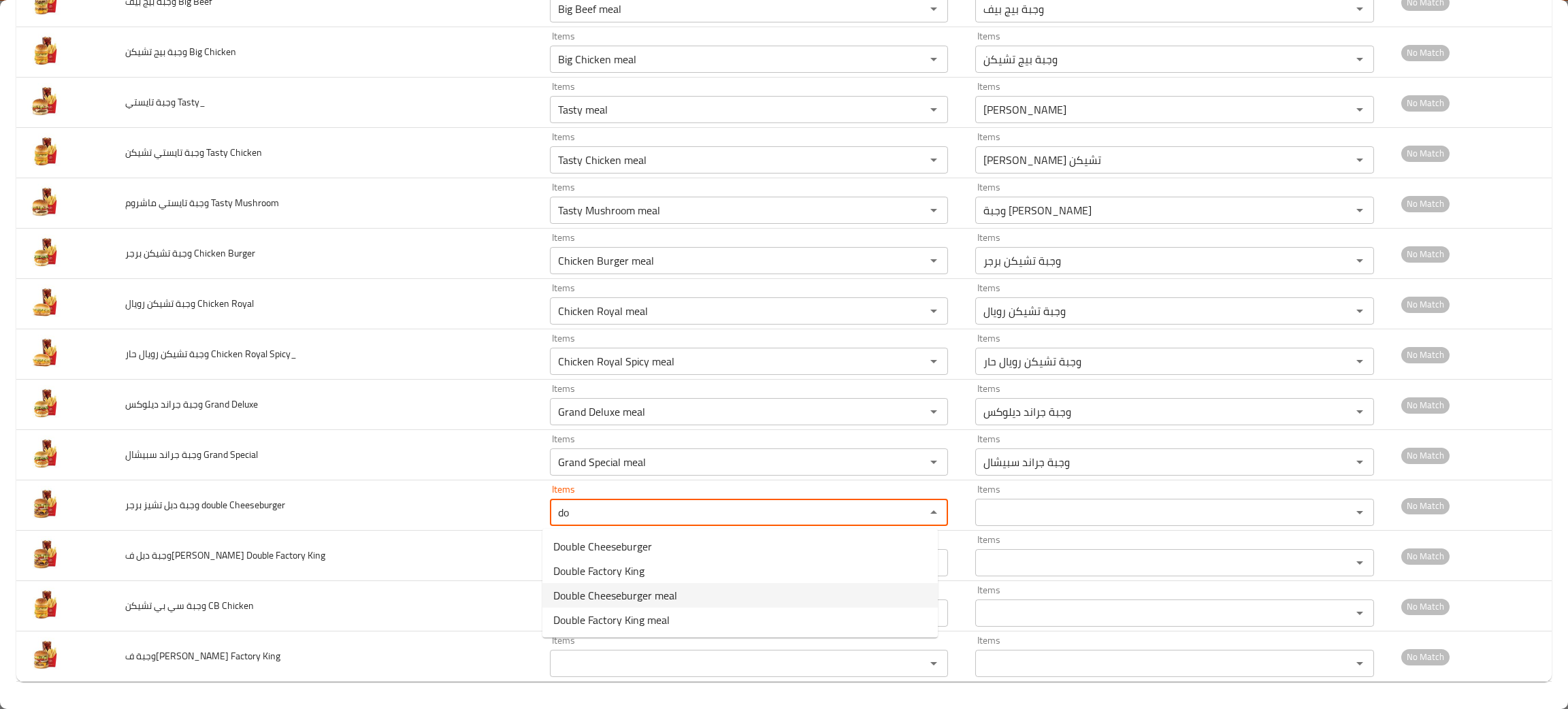
click at [612, 599] on span "Double Cheeseburger meal" at bounding box center [616, 595] width 124 height 16
type Cheeseburger "Double Cheeseburger meal"
type Cheeseburger-ar "وجبة دبل تشيز برجر"
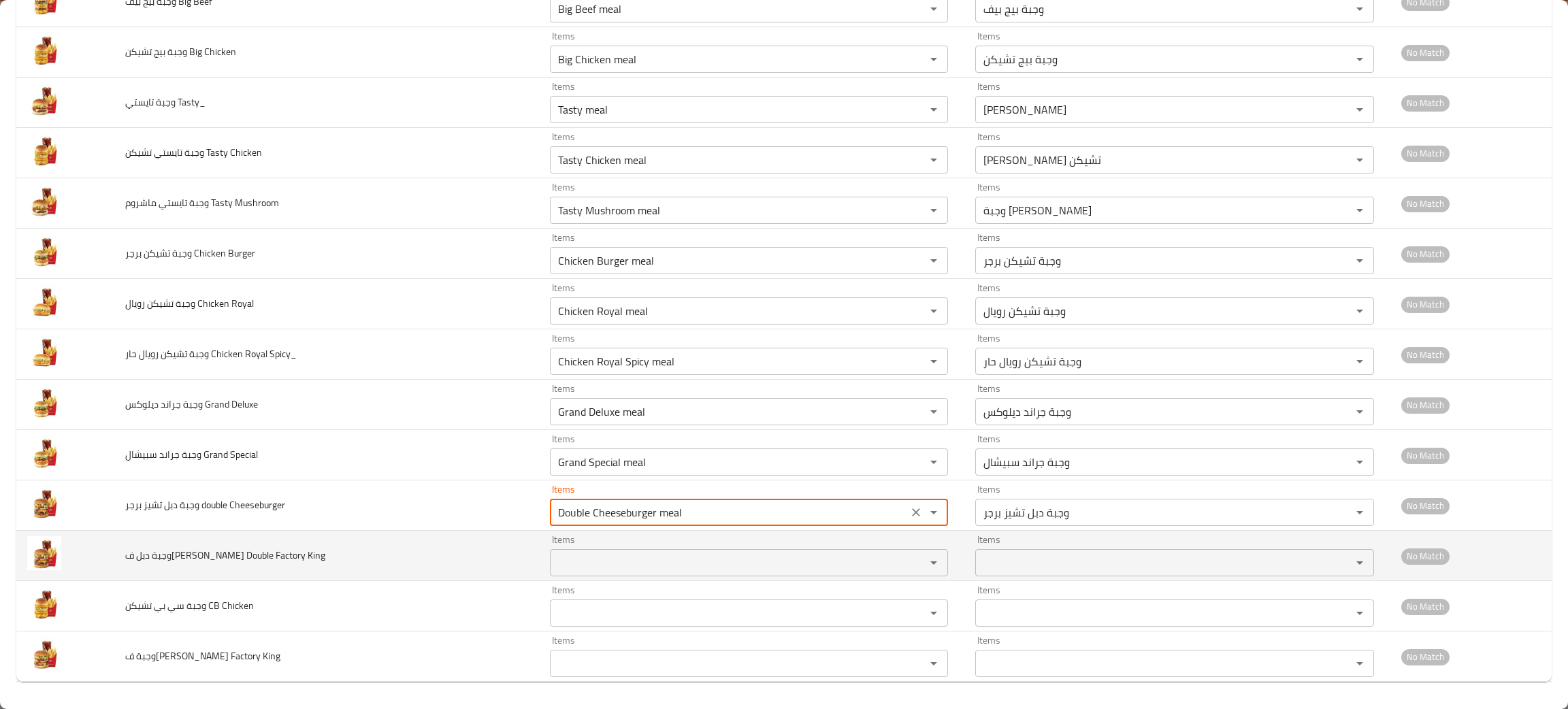
type Cheeseburger "Double Cheeseburger meal"
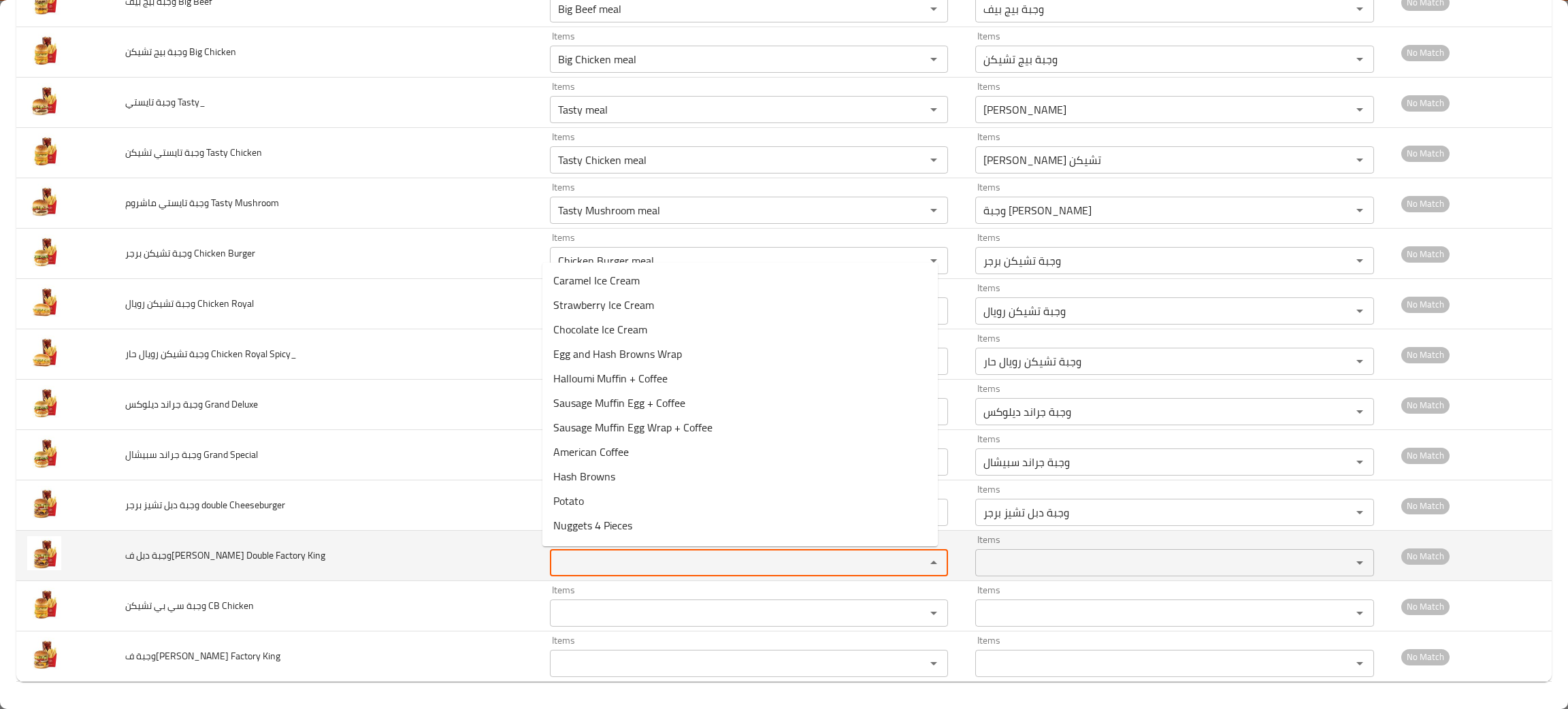
click at [590, 567] on King "Items" at bounding box center [729, 563] width 350 height 19
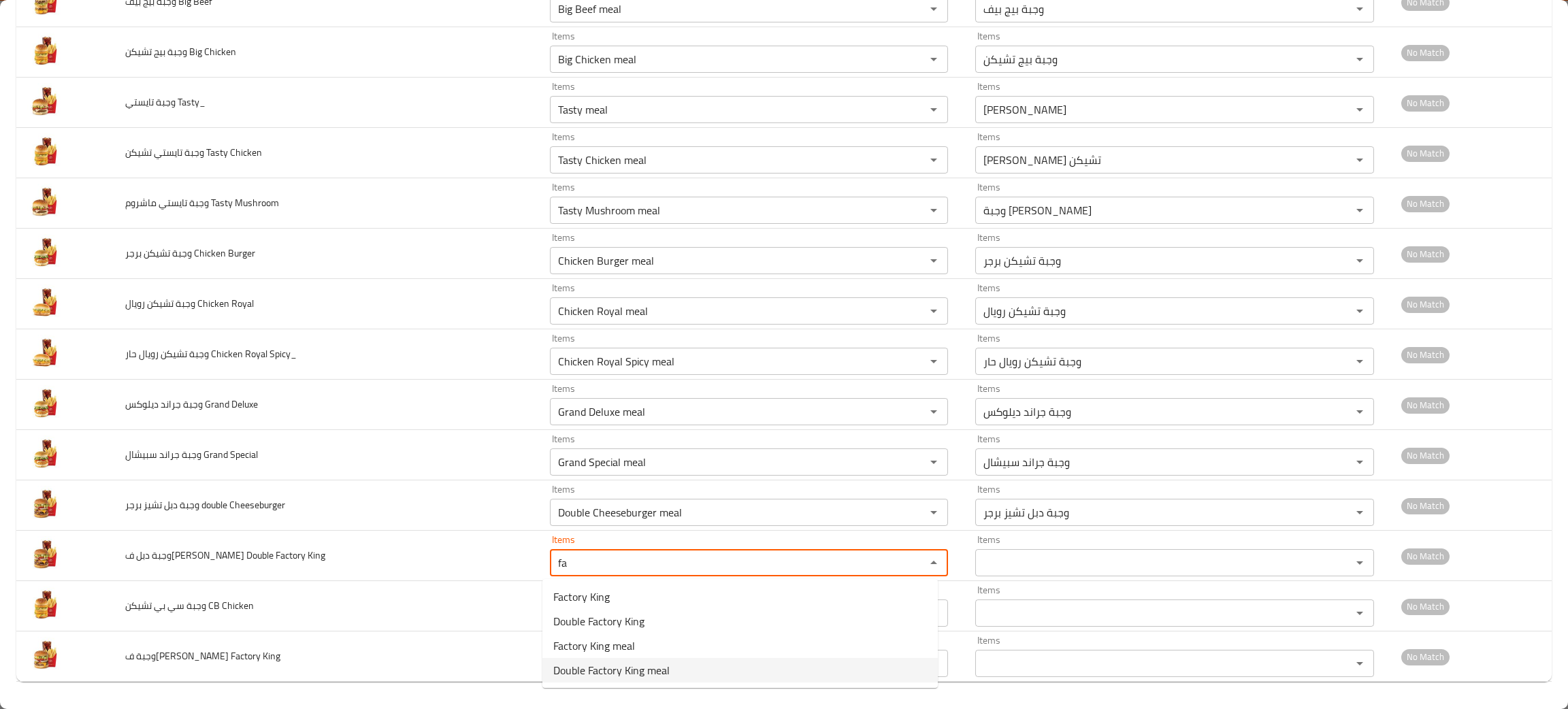
click at [601, 668] on span "Double Factory King meal" at bounding box center [612, 670] width 117 height 16
type King "Double Factory King meal"
type King-ar "وجبة دبل ف[PERSON_NAME]"
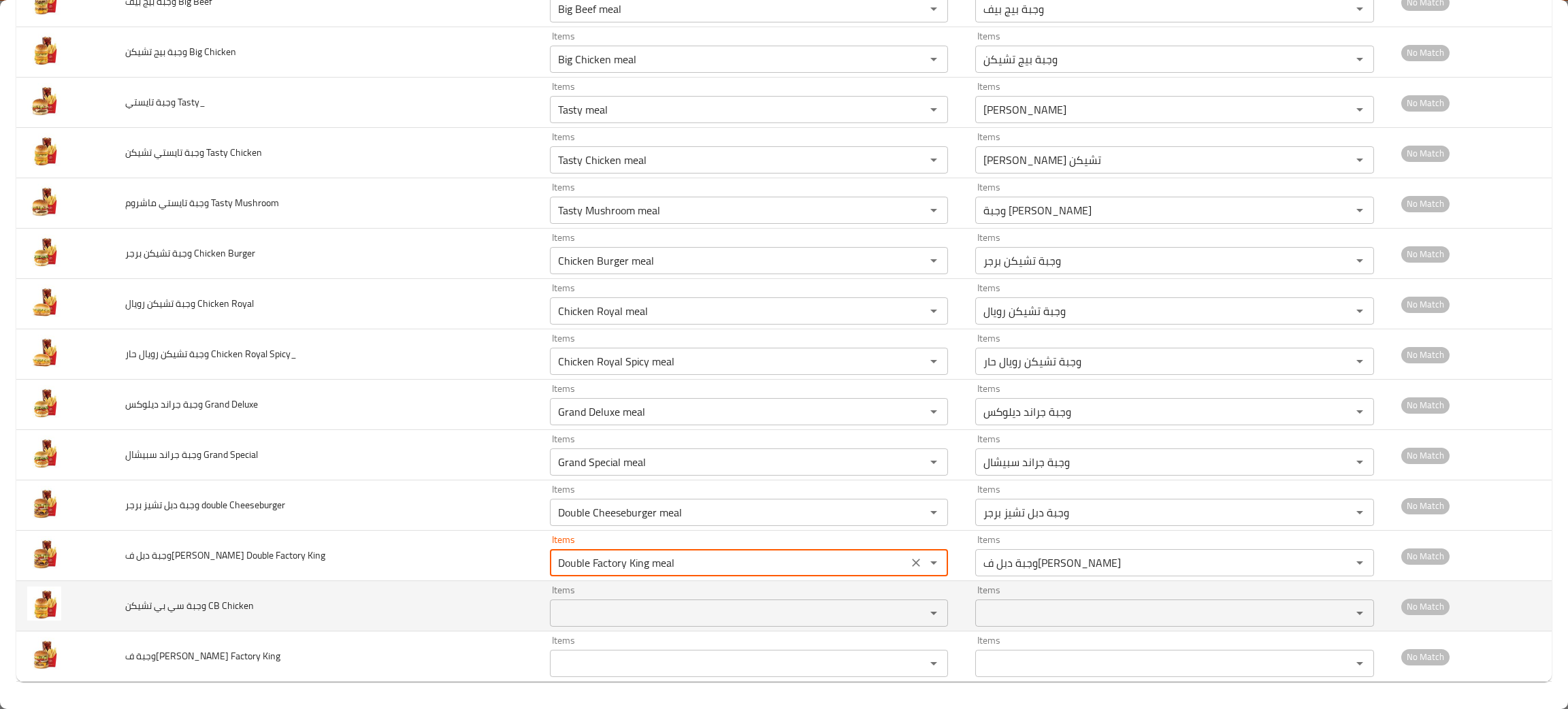
click at [575, 625] on div "Items" at bounding box center [749, 612] width 398 height 27
type King "Double Factory King meal"
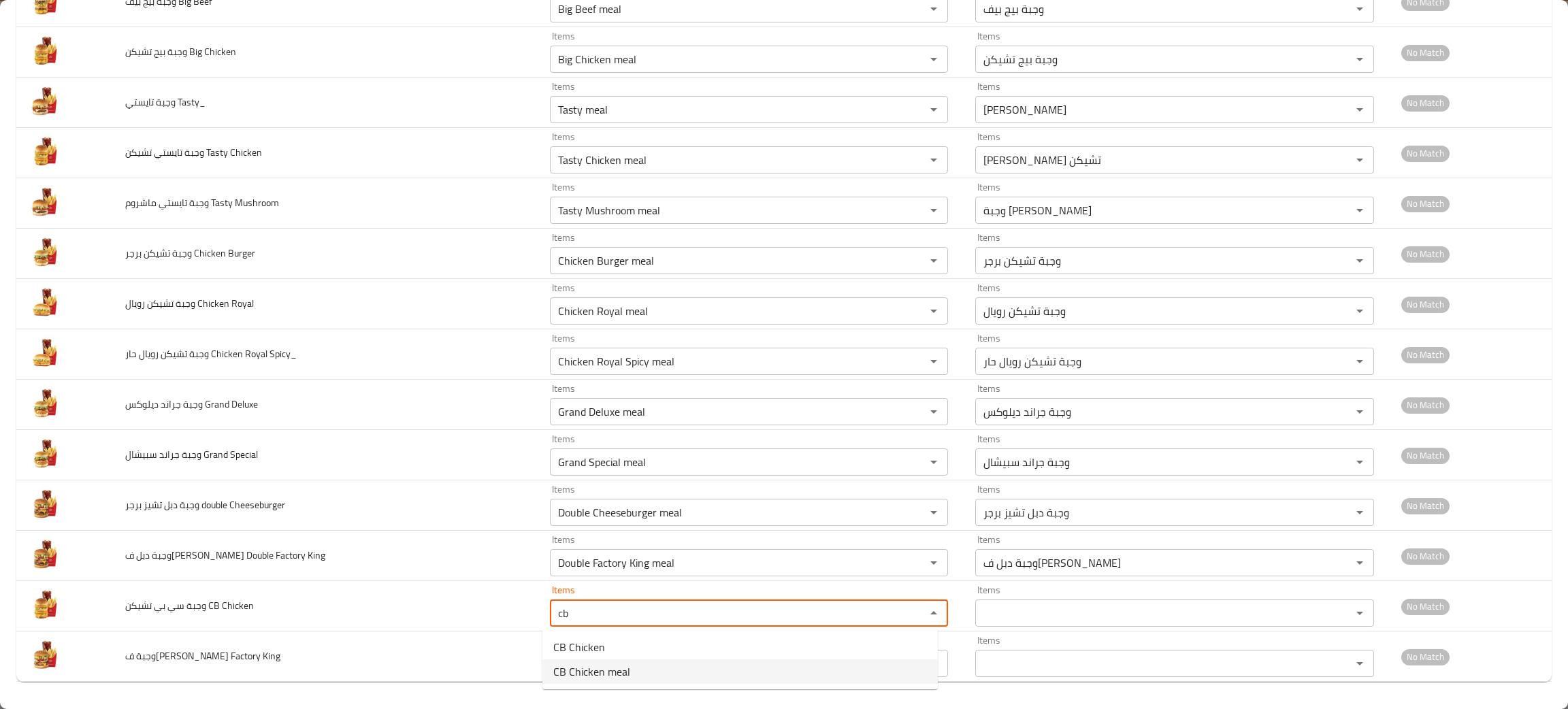
click at [584, 664] on span "CB Chicken meal" at bounding box center [592, 671] width 77 height 16
type Chicken "CB Chicken meal"
type Chicken-ar "وجبة سي بي تشيكن"
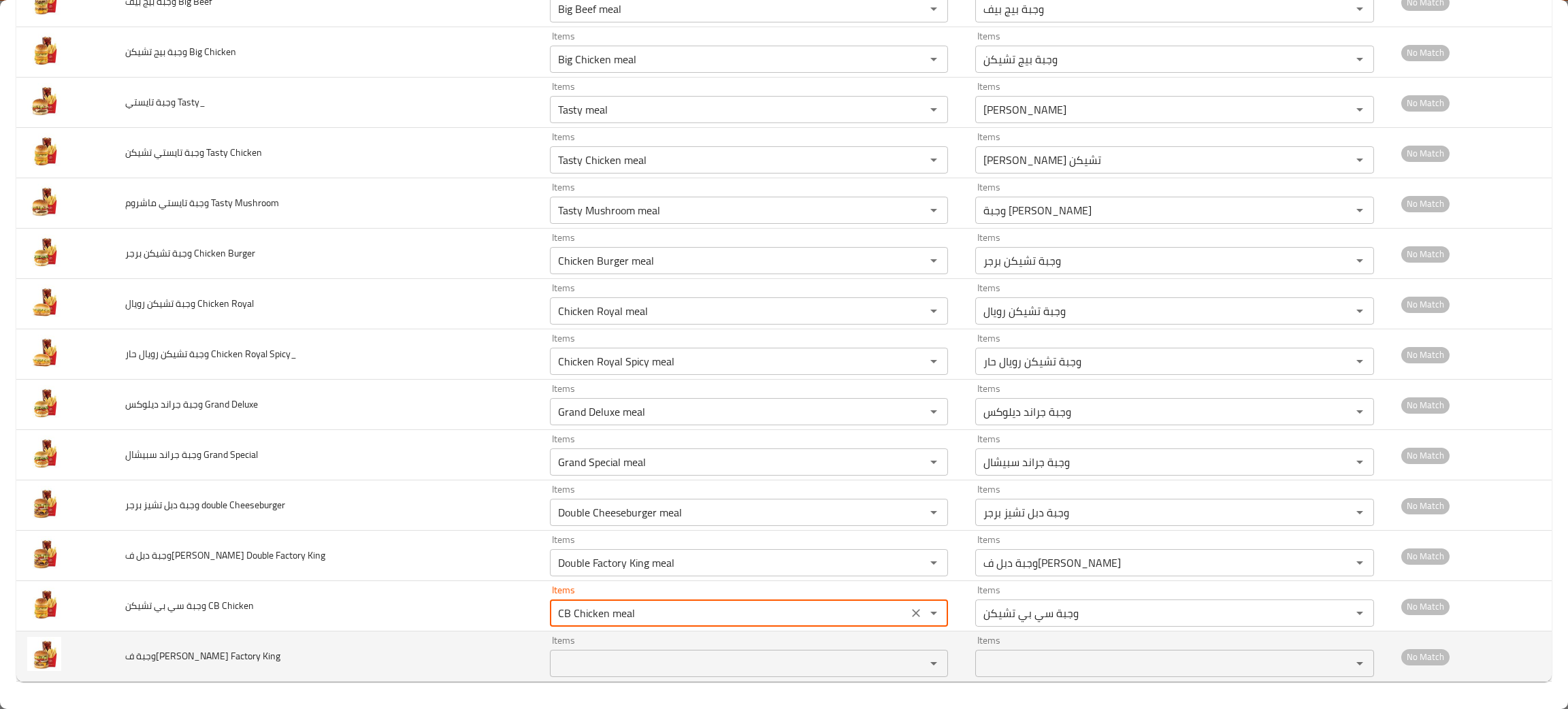
type Chicken "CB Chicken meal"
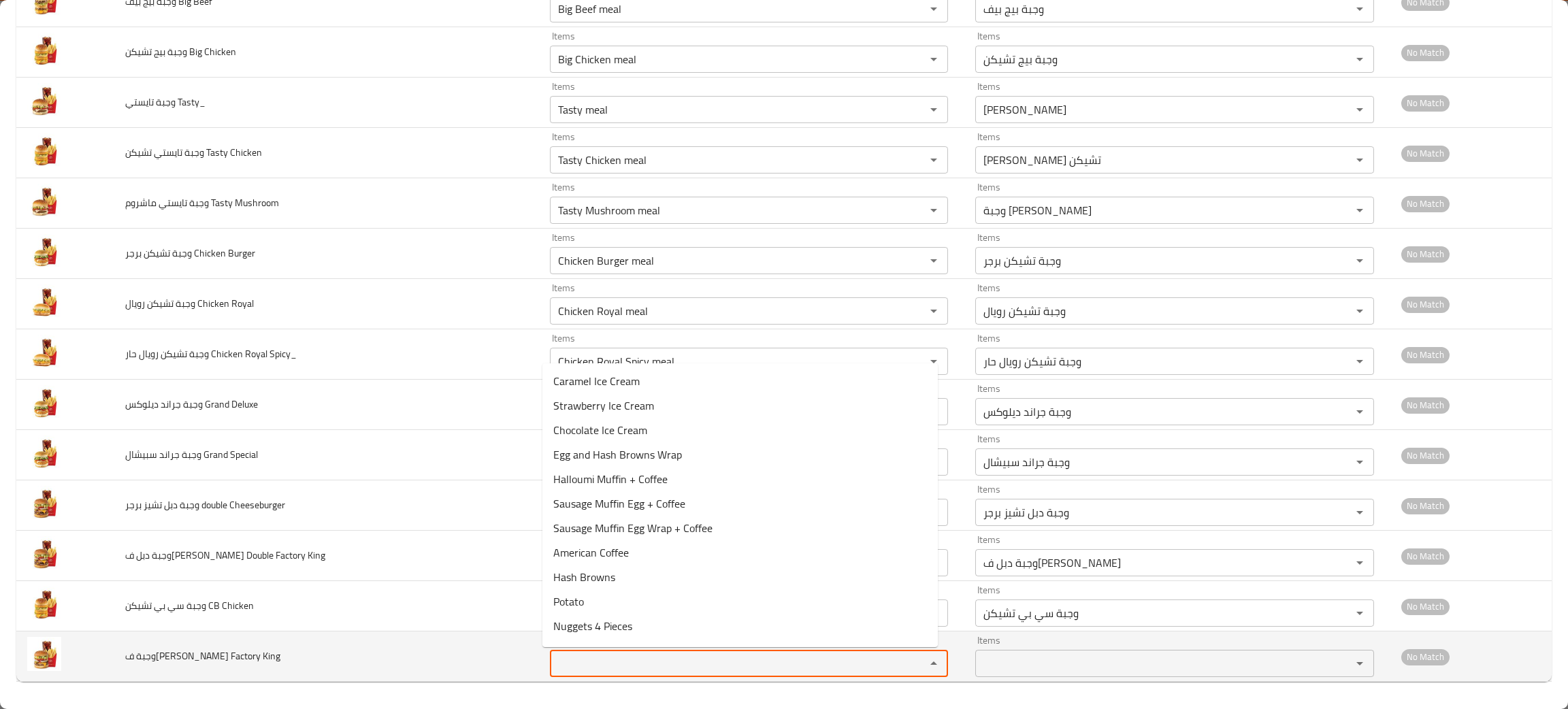
click at [575, 664] on King "Items" at bounding box center [729, 663] width 350 height 19
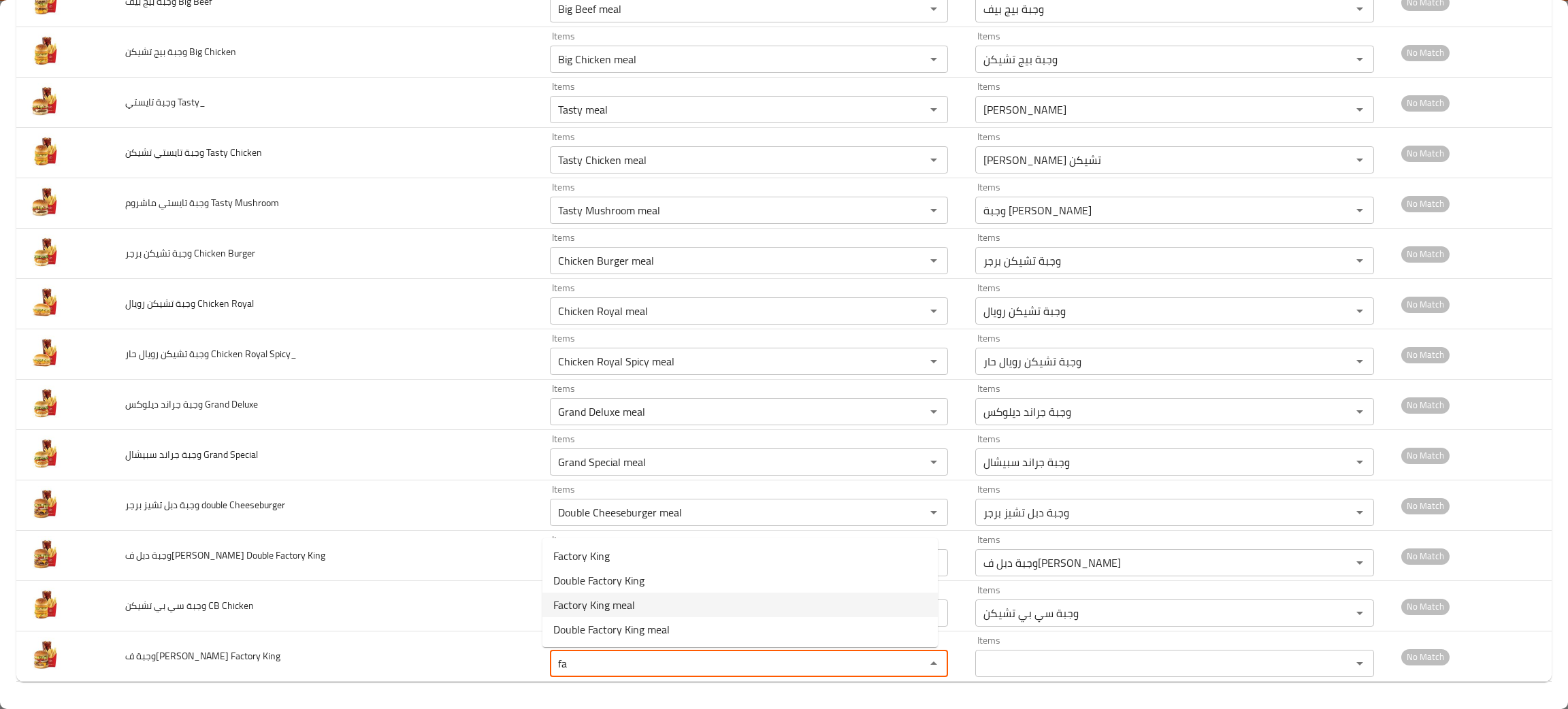
click at [576, 600] on span "Factory King meal" at bounding box center [594, 605] width 82 height 16
type King "Factory King meal"
type King-ar "وجبة ف[PERSON_NAME]"
type King "Factory King meal"
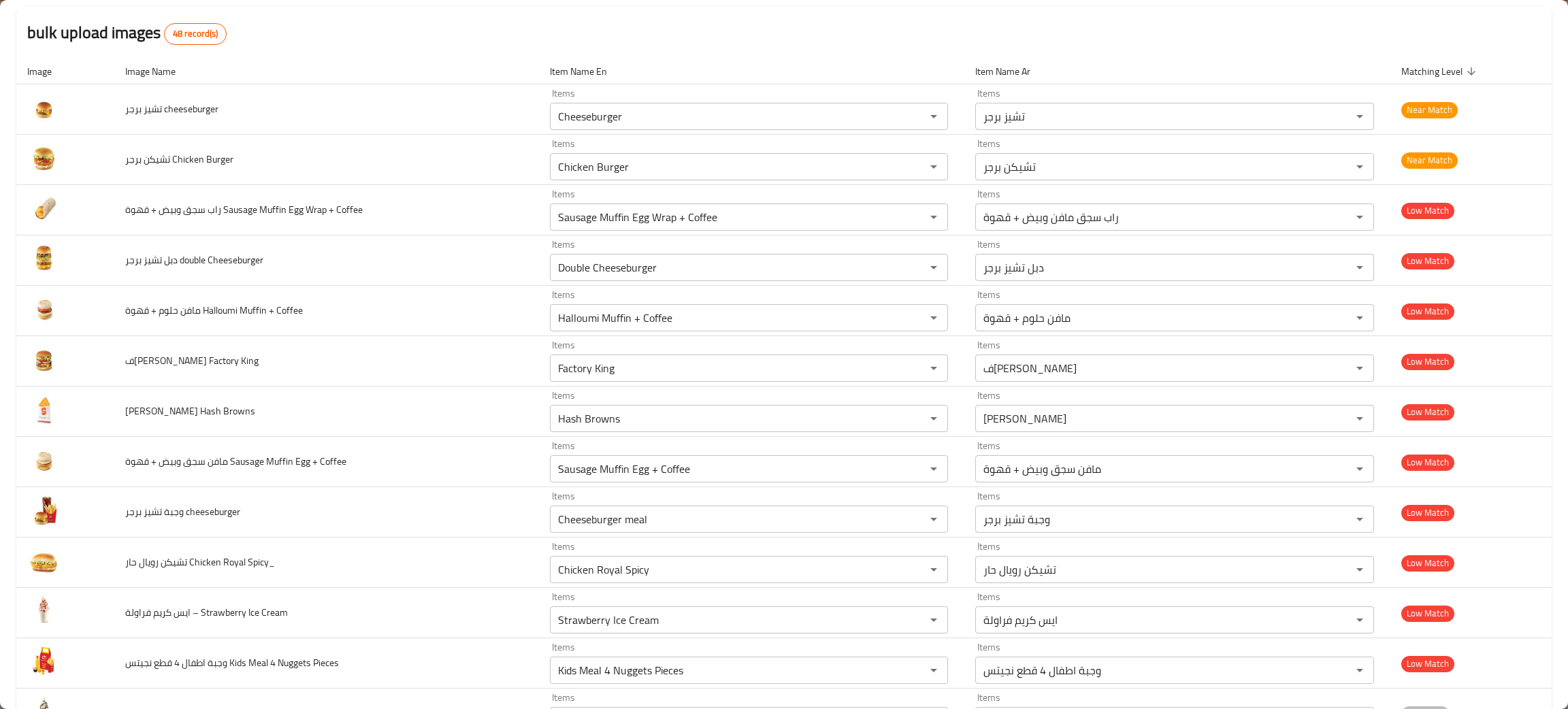
scroll to position [0, 0]
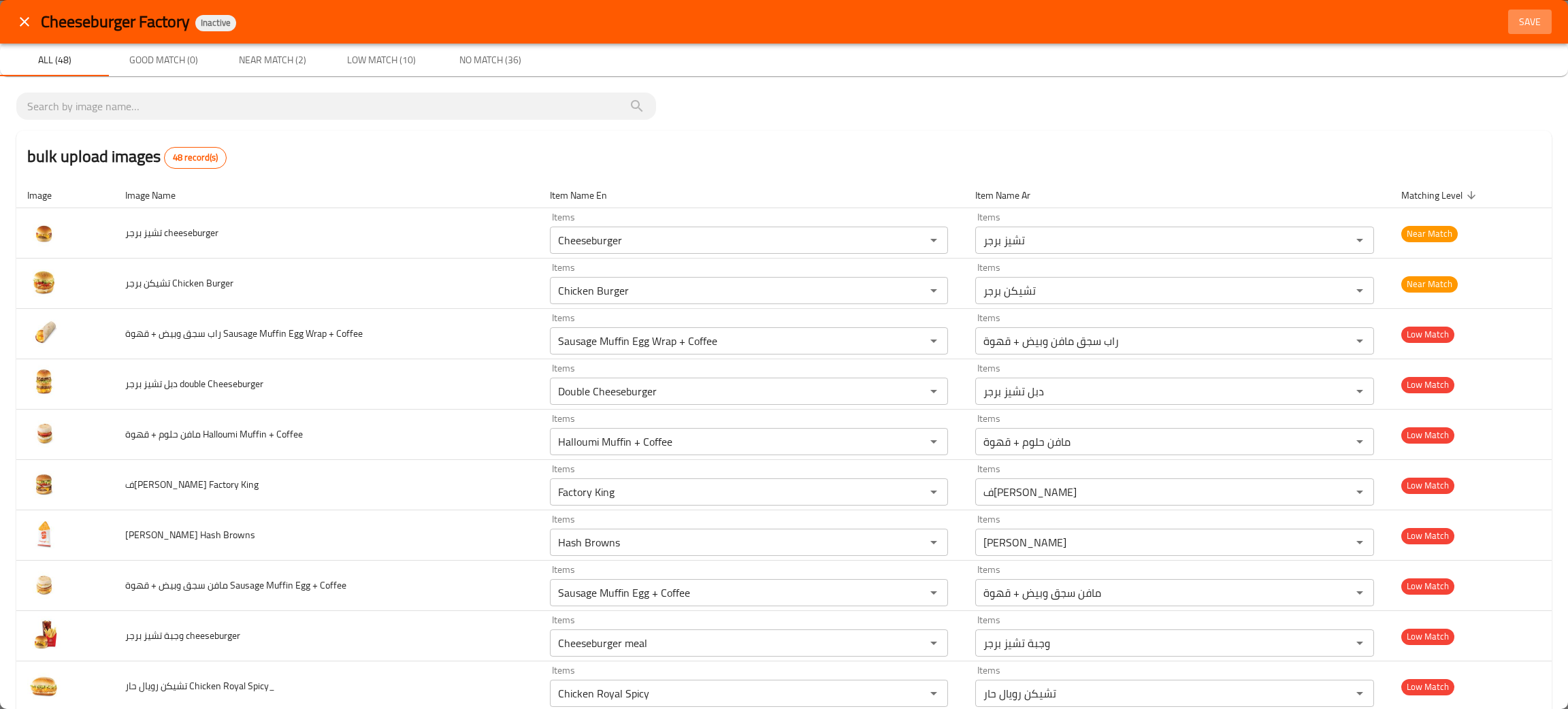
click at [1516, 21] on span "Save" at bounding box center [1530, 21] width 33 height 17
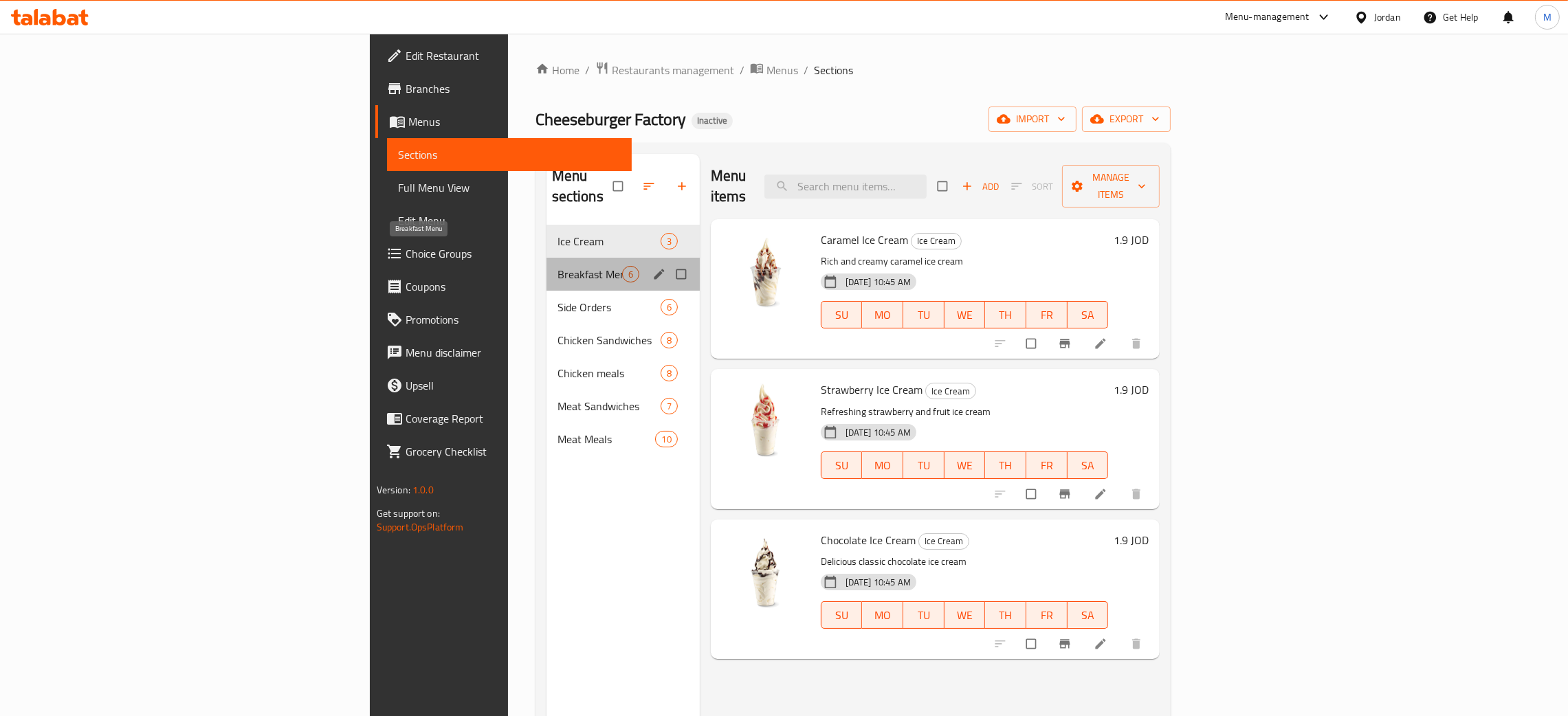
click at [557, 266] on span "Breakfast Menu" at bounding box center [590, 274] width 65 height 16
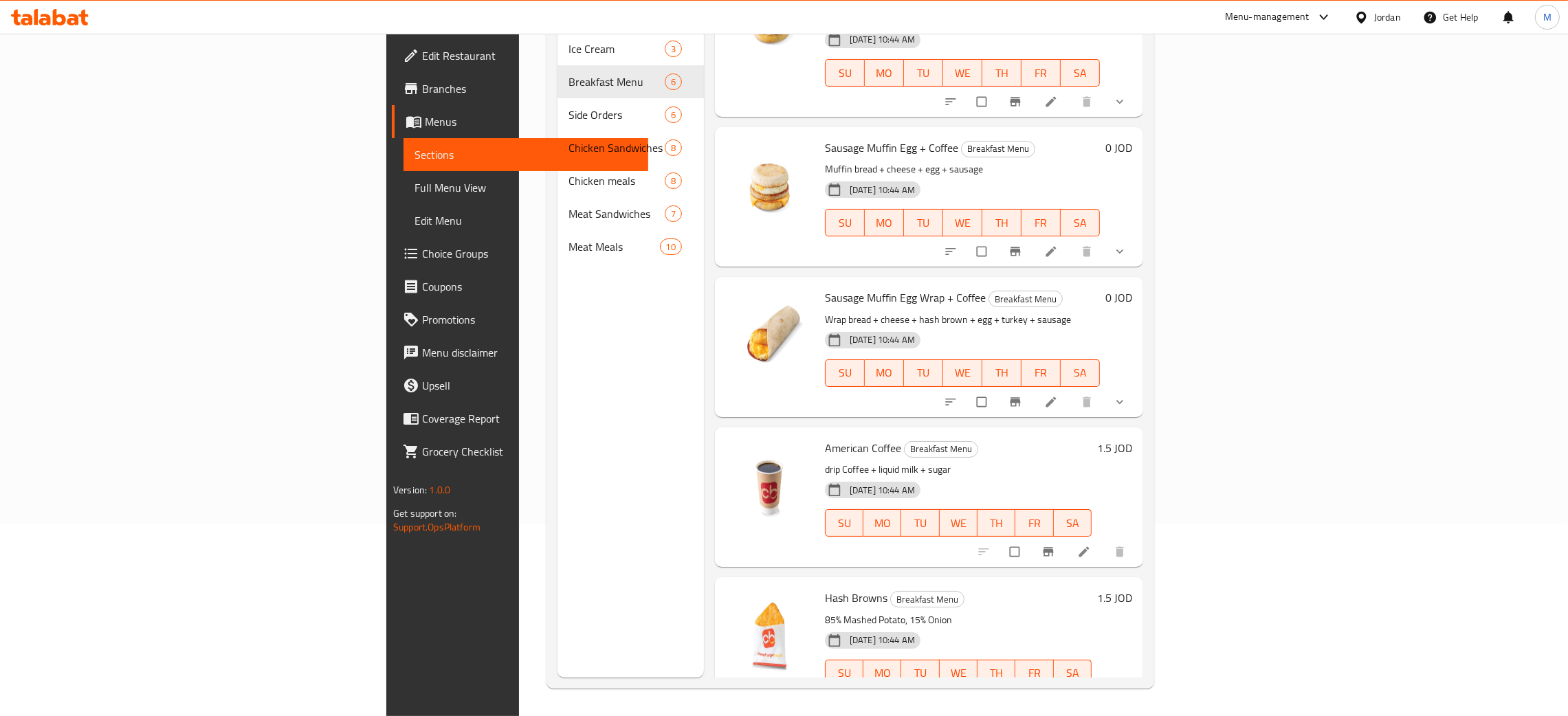
scroll to position [194, 0]
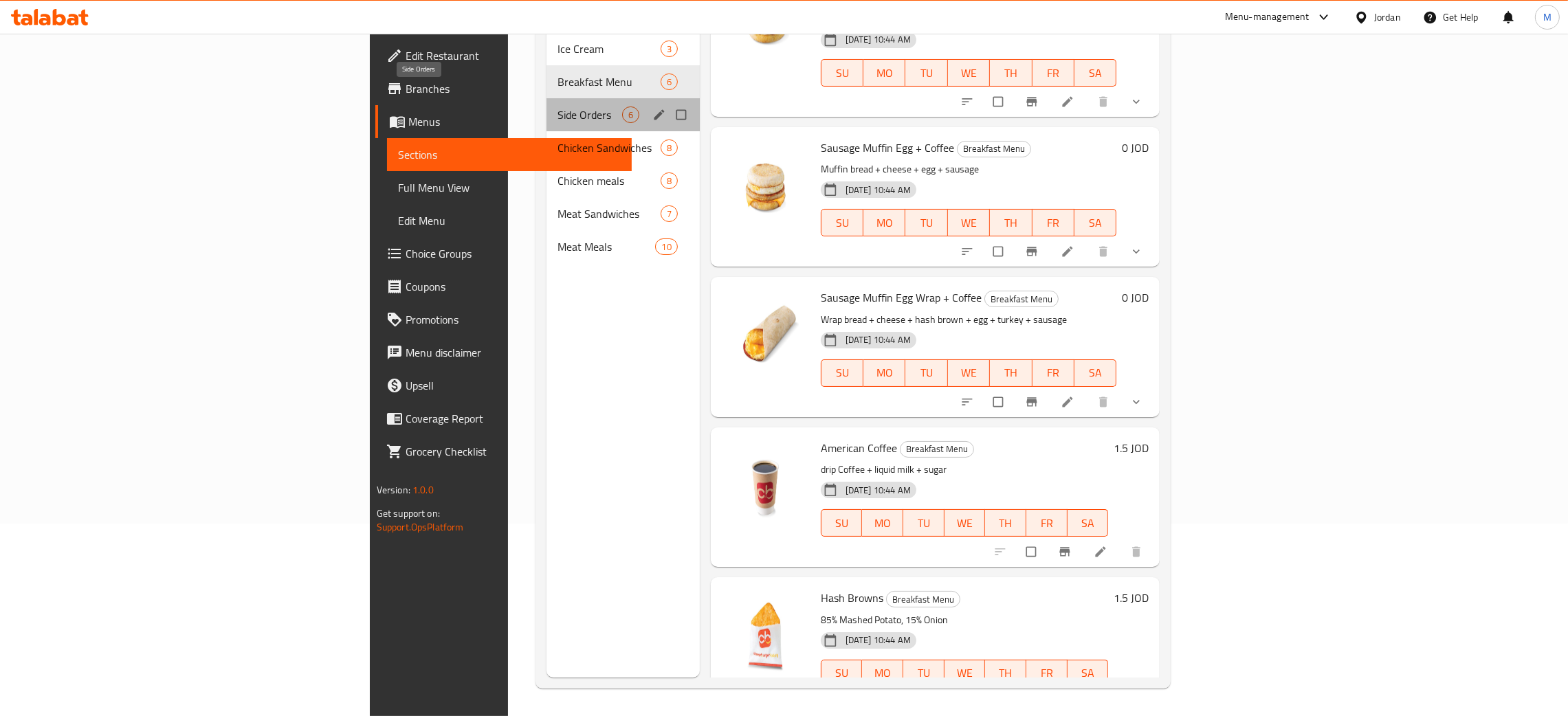
click at [557, 107] on span "Side Orders" at bounding box center [590, 115] width 65 height 16
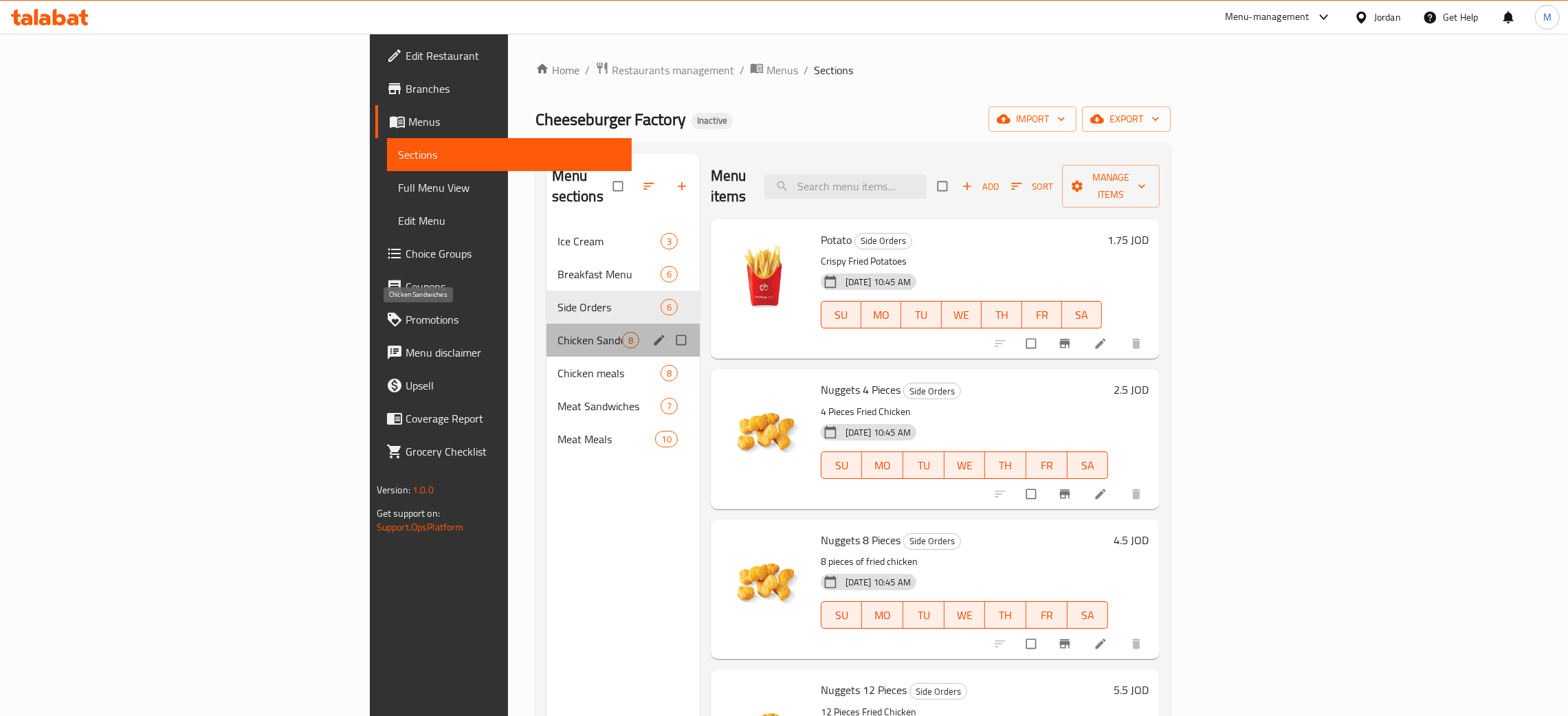
click at [557, 332] on span "Chicken Sandwiches" at bounding box center [590, 340] width 65 height 16
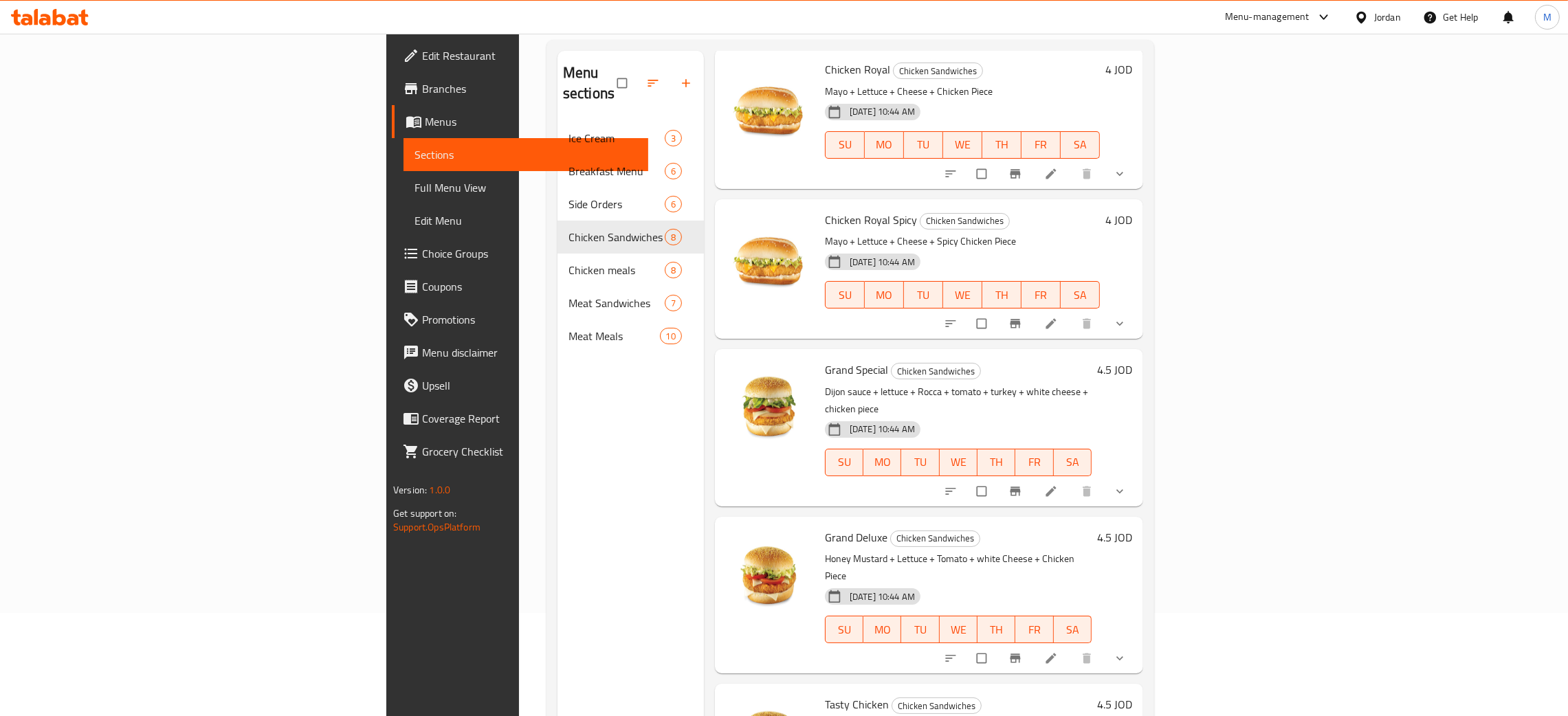
scroll to position [194, 0]
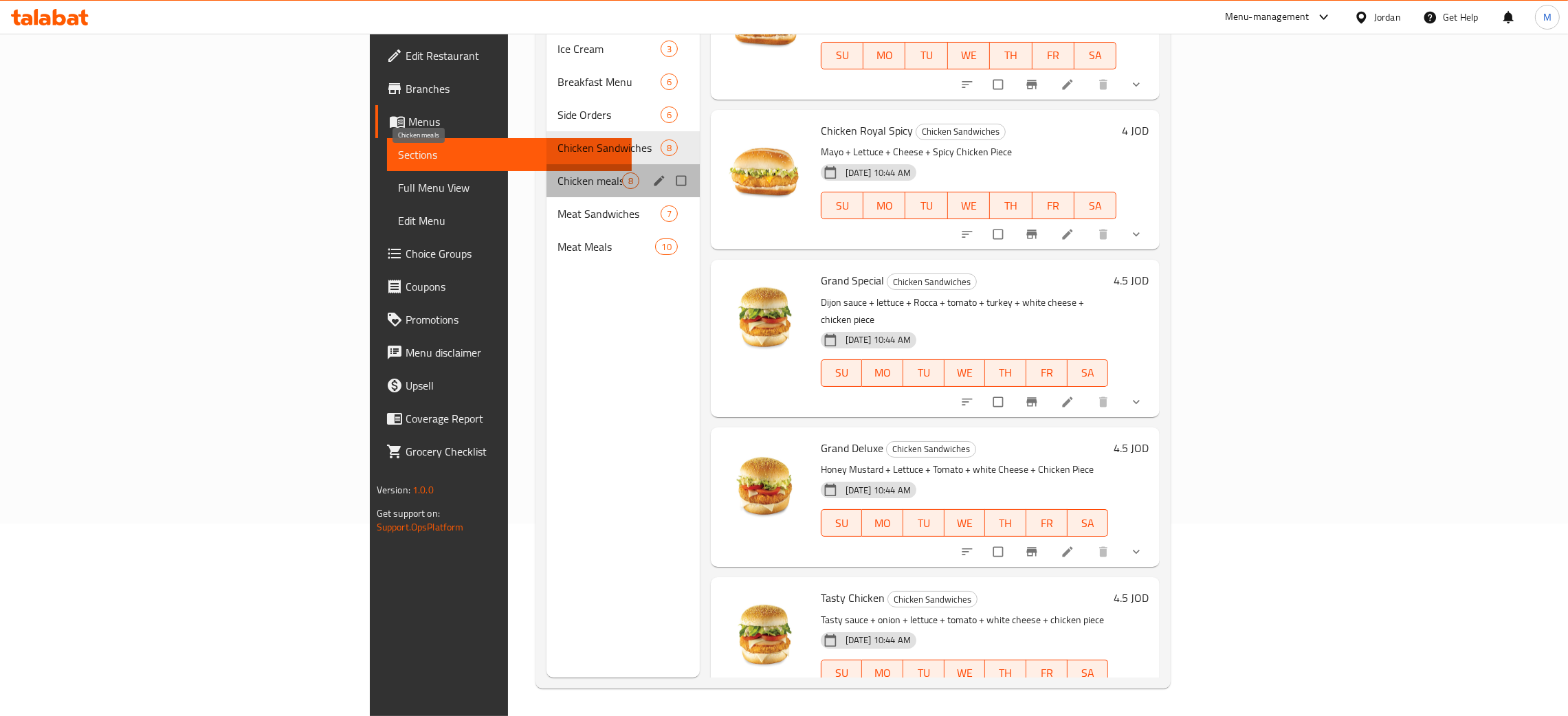
click at [557, 172] on span "Chicken meals" at bounding box center [590, 180] width 65 height 16
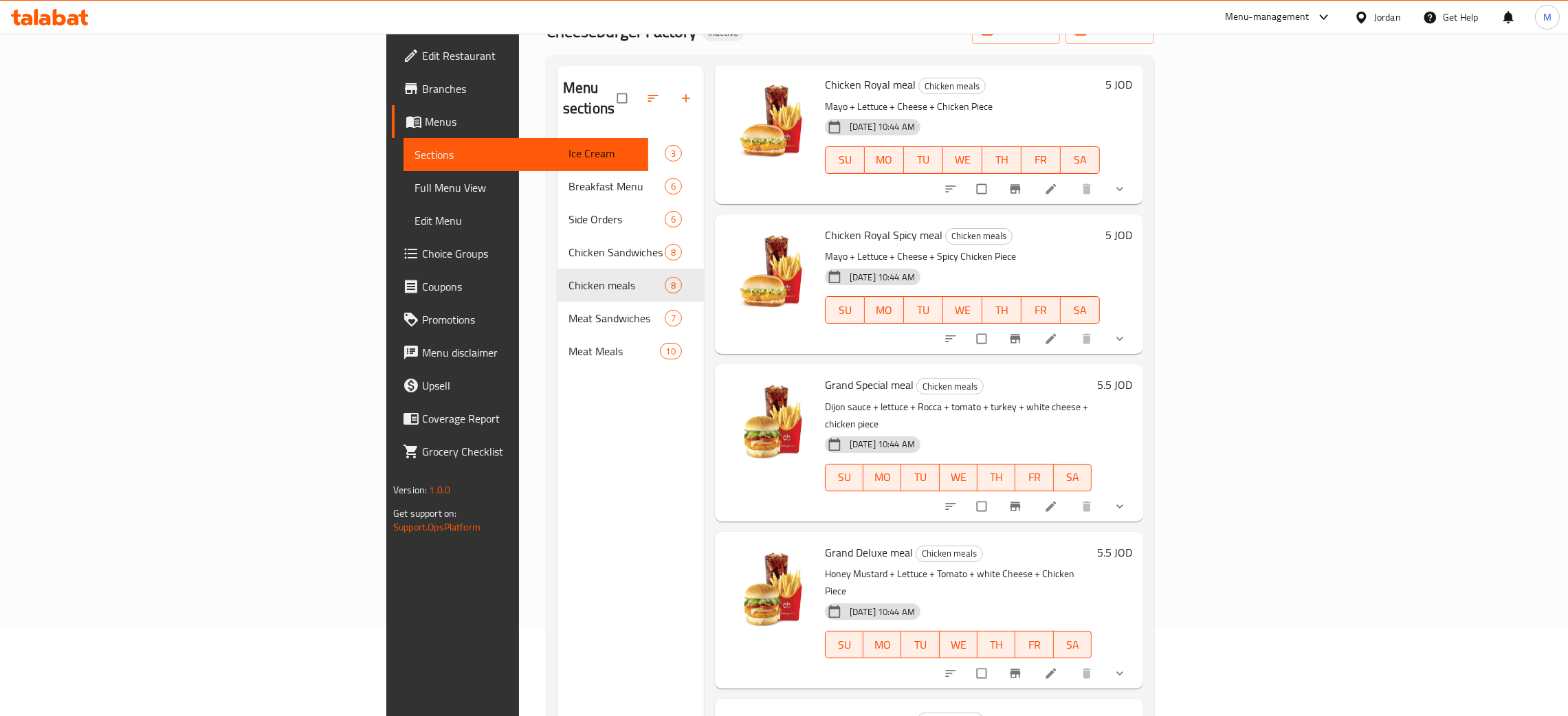
scroll to position [194, 0]
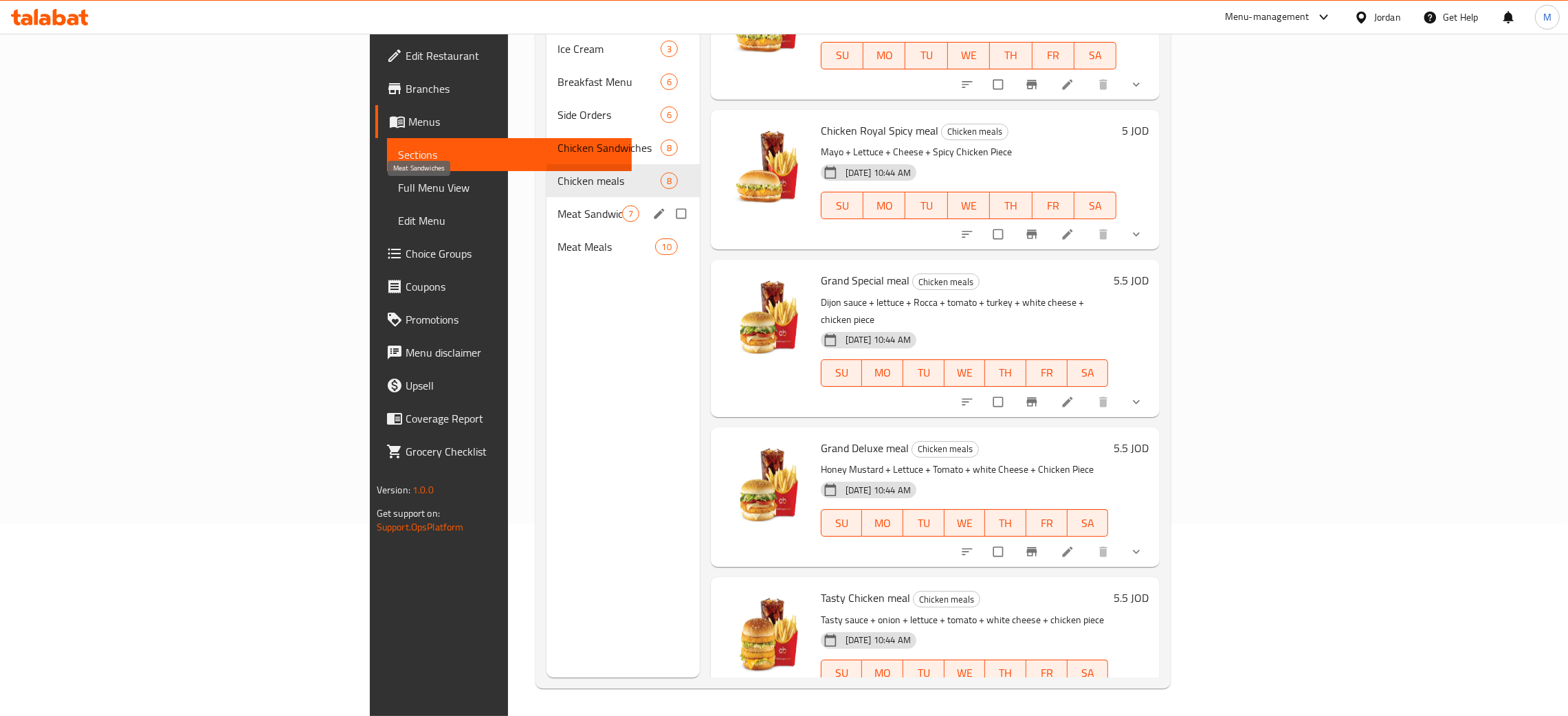
click at [557, 205] on span "Meat Sandwiches" at bounding box center [590, 213] width 65 height 16
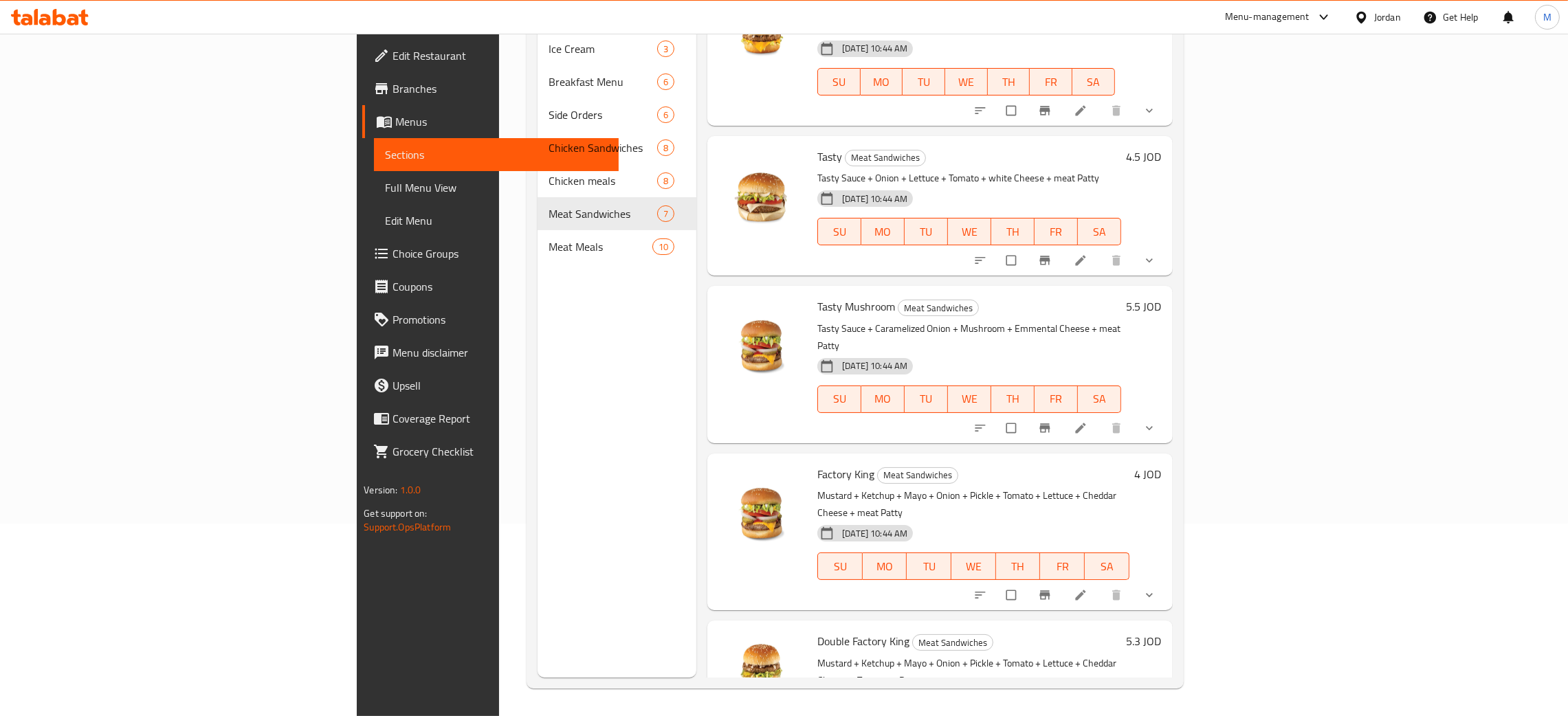
scroll to position [368, 0]
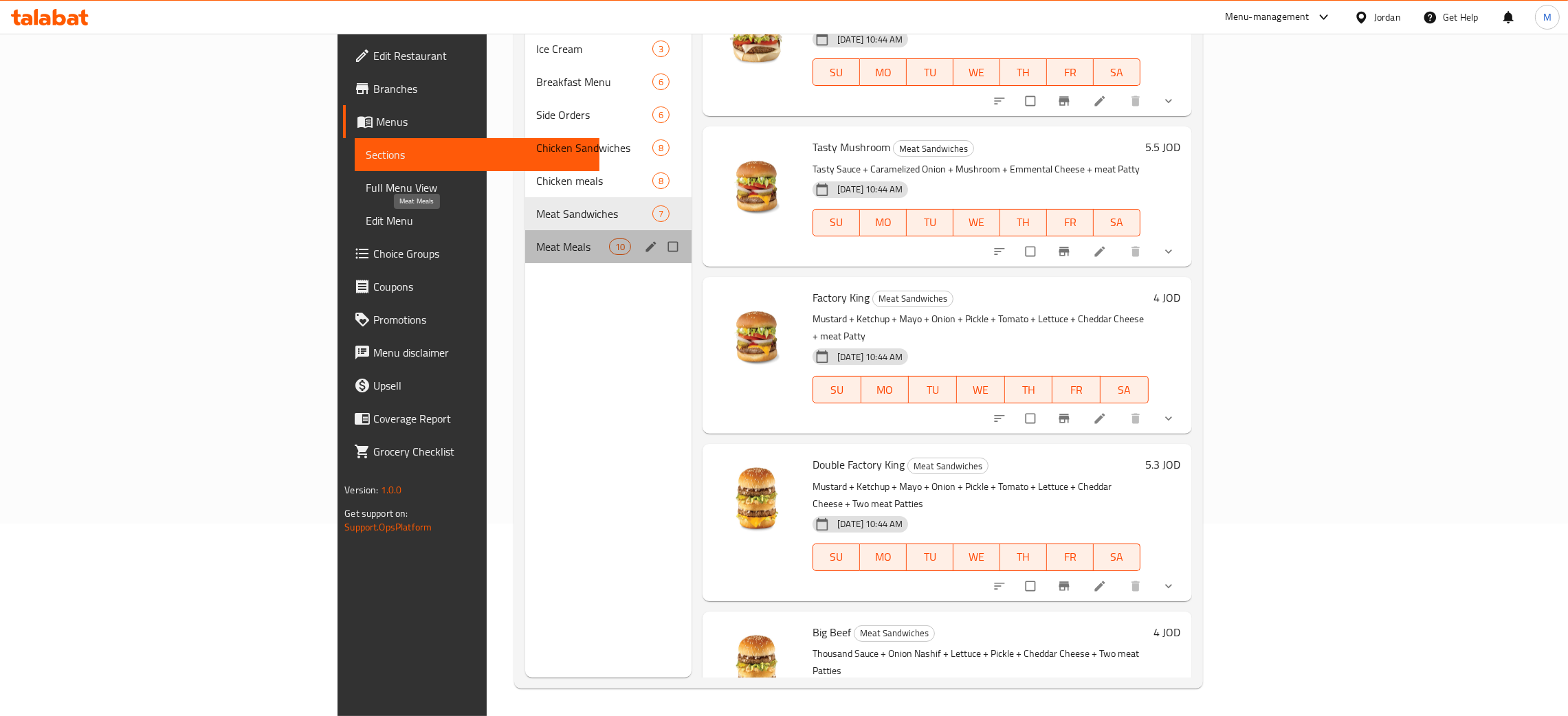
click at [536, 239] on span "Meat Meals" at bounding box center [572, 247] width 73 height 16
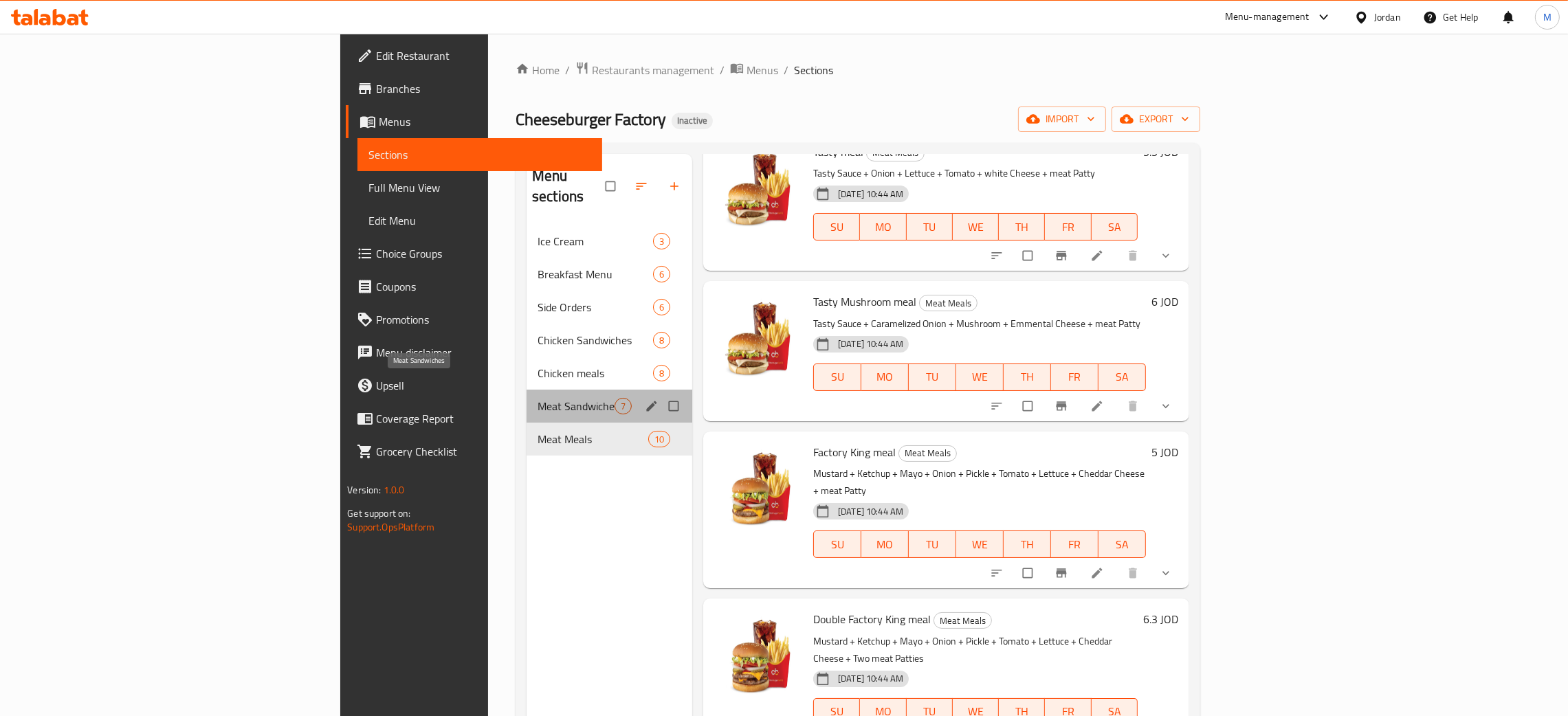
click at [537, 398] on span "Meat Sandwiches" at bounding box center [575, 406] width 77 height 16
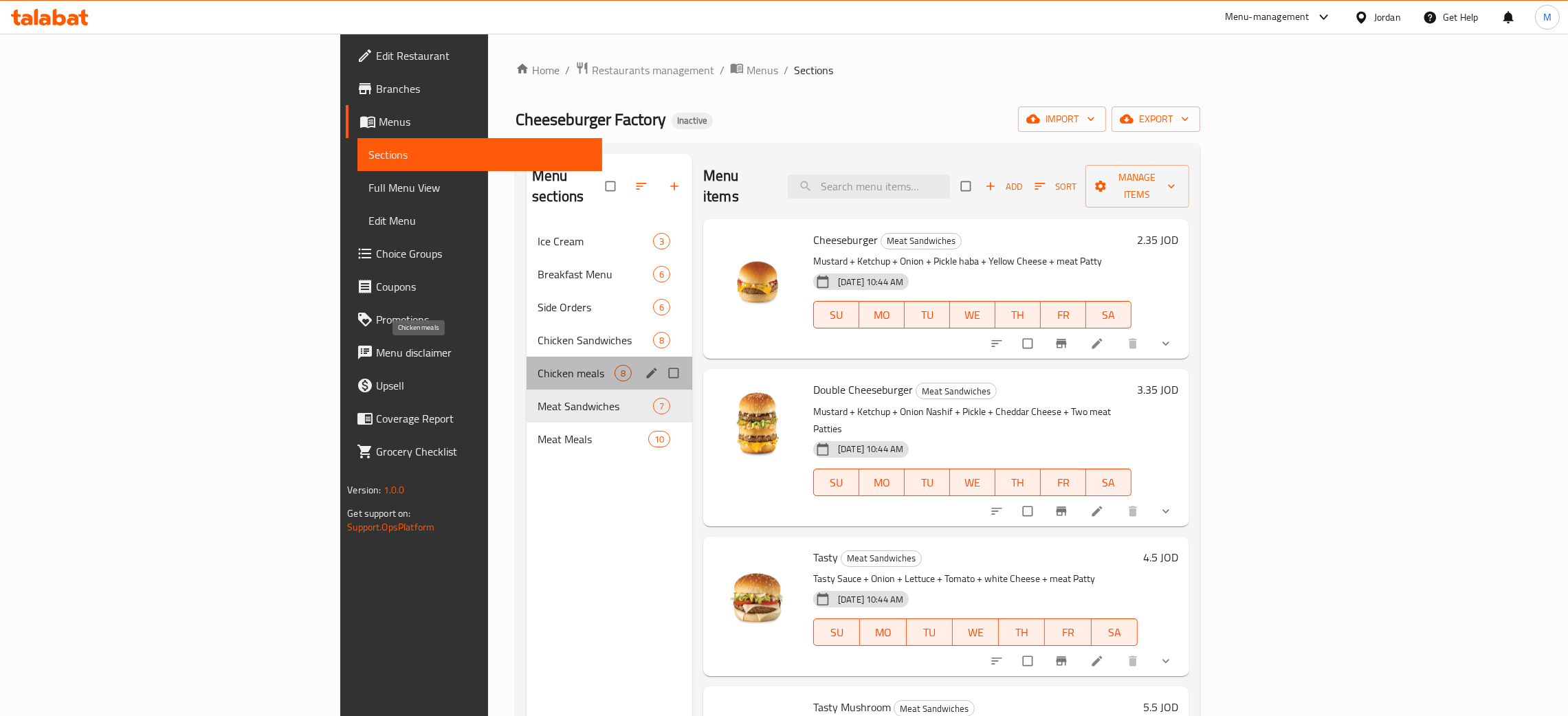
click at [537, 365] on span "Chicken meals" at bounding box center [575, 373] width 77 height 16
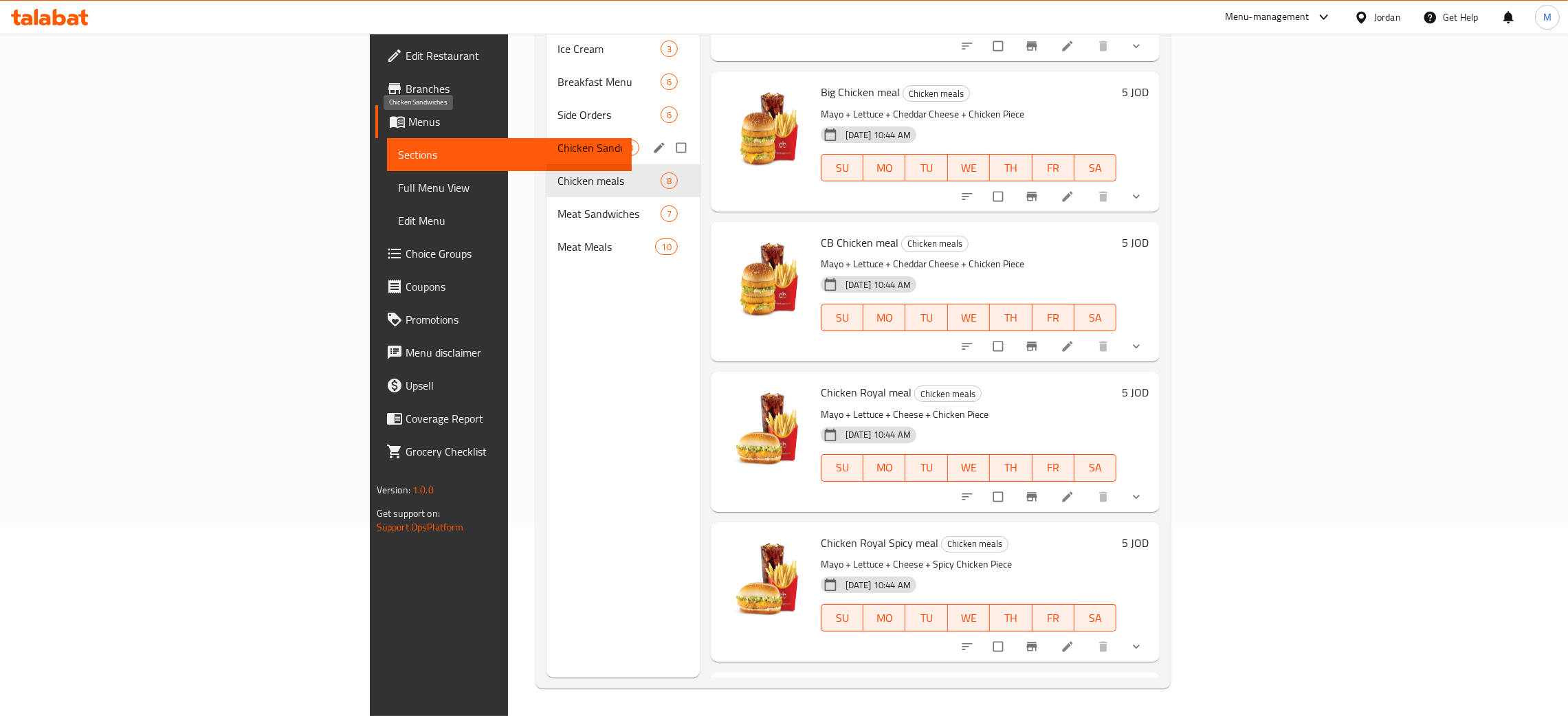
click at [557, 139] on span "Chicken Sandwiches" at bounding box center [590, 148] width 65 height 16
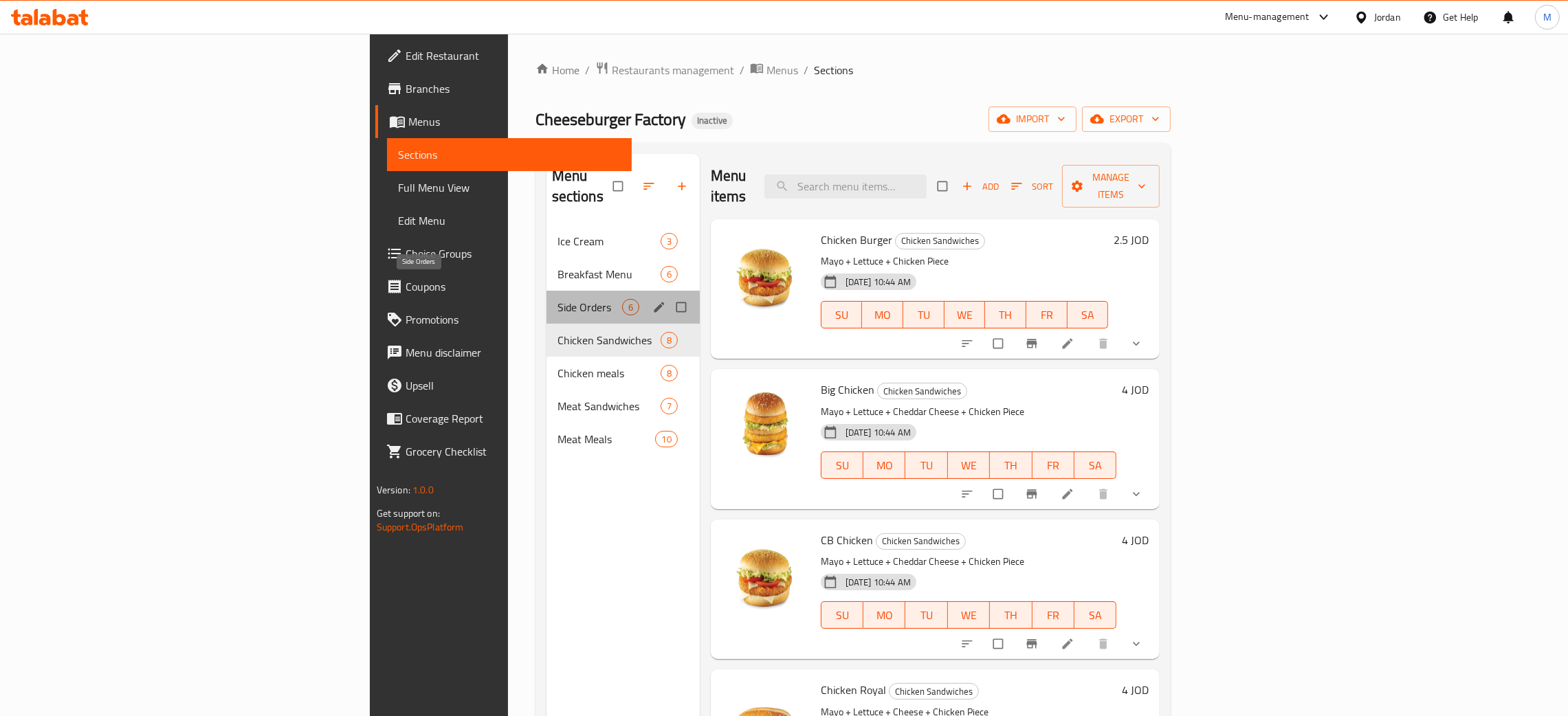
click at [557, 299] on span "Side Orders" at bounding box center [590, 307] width 65 height 16
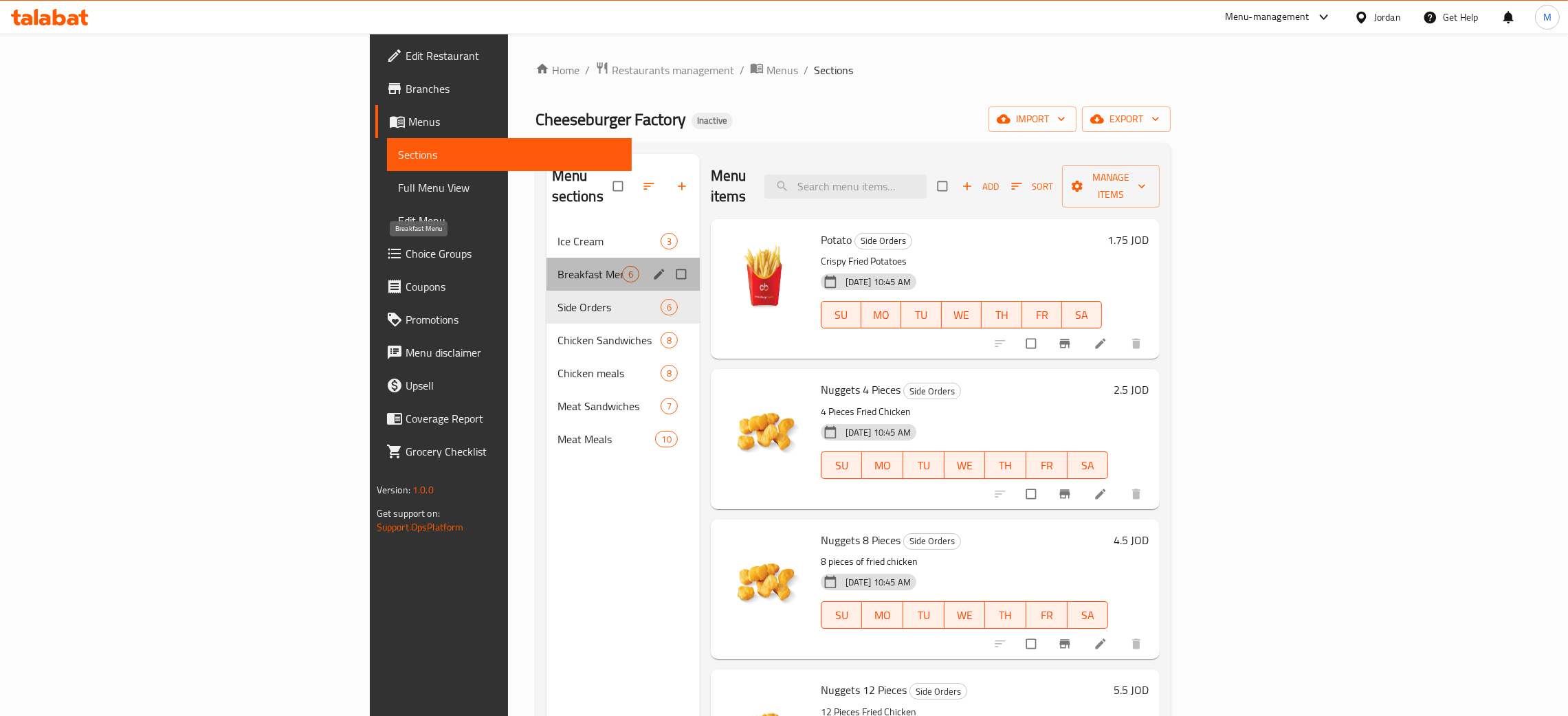
click at [557, 266] on span "Breakfast Menu" at bounding box center [590, 274] width 65 height 16
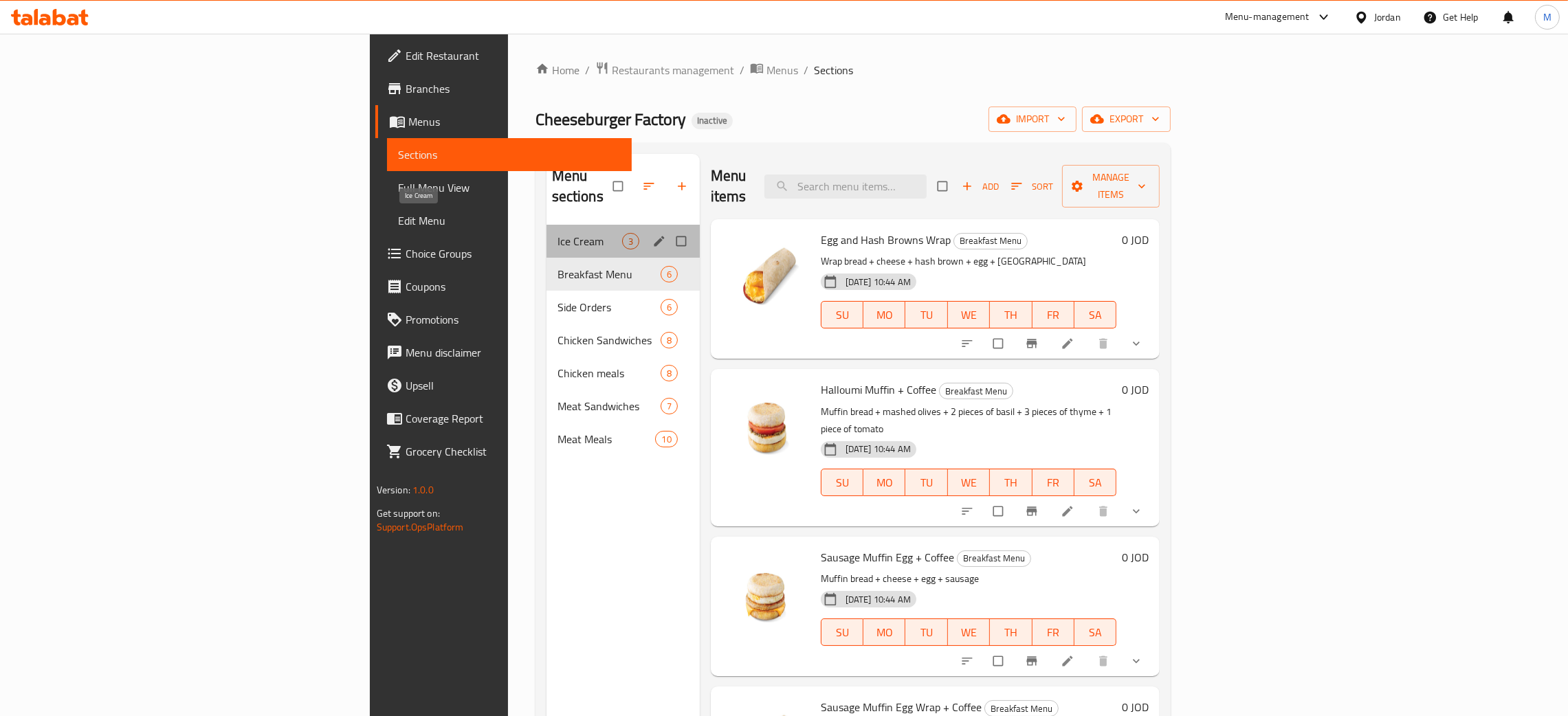
click at [557, 233] on span "Ice Cream" at bounding box center [590, 241] width 65 height 16
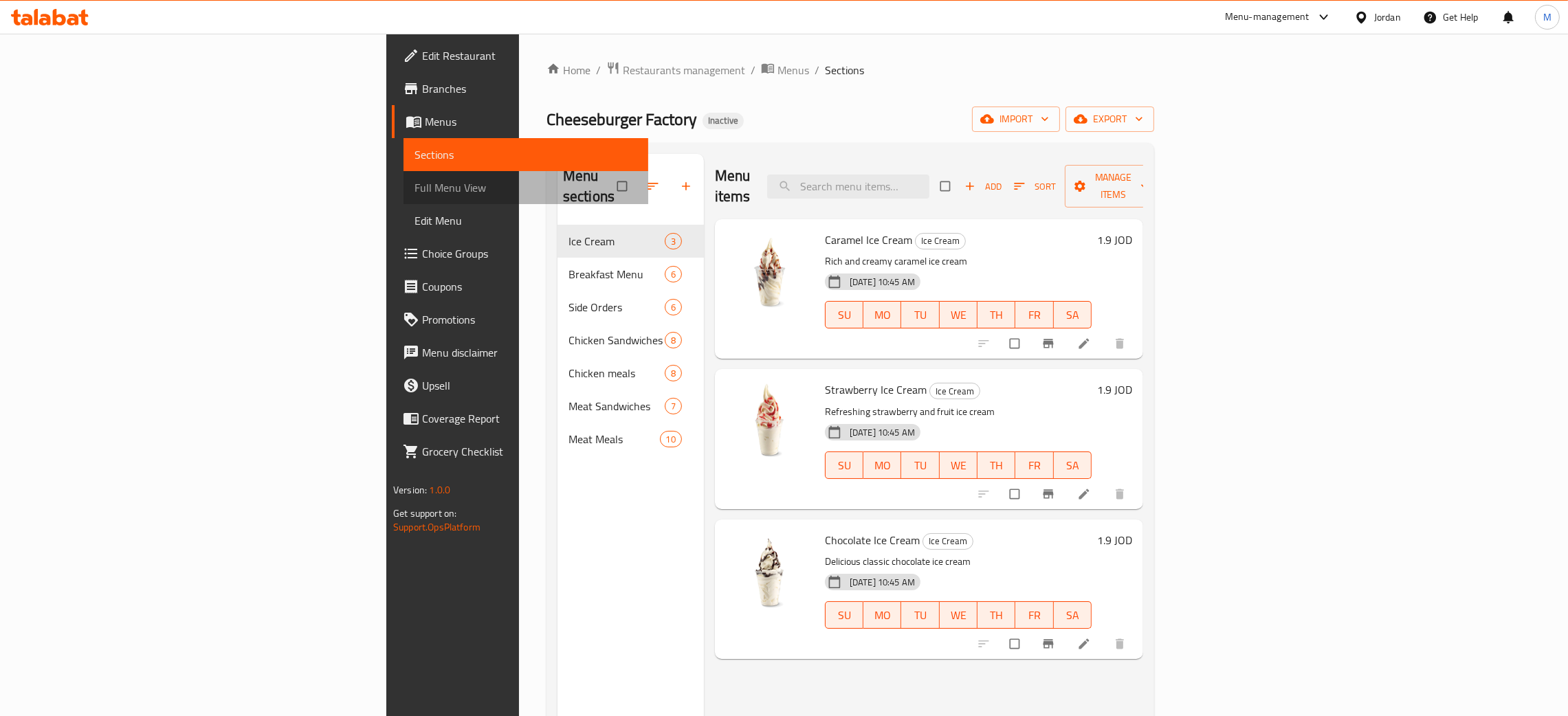
click at [414, 184] on span "Full Menu View" at bounding box center [525, 187] width 222 height 16
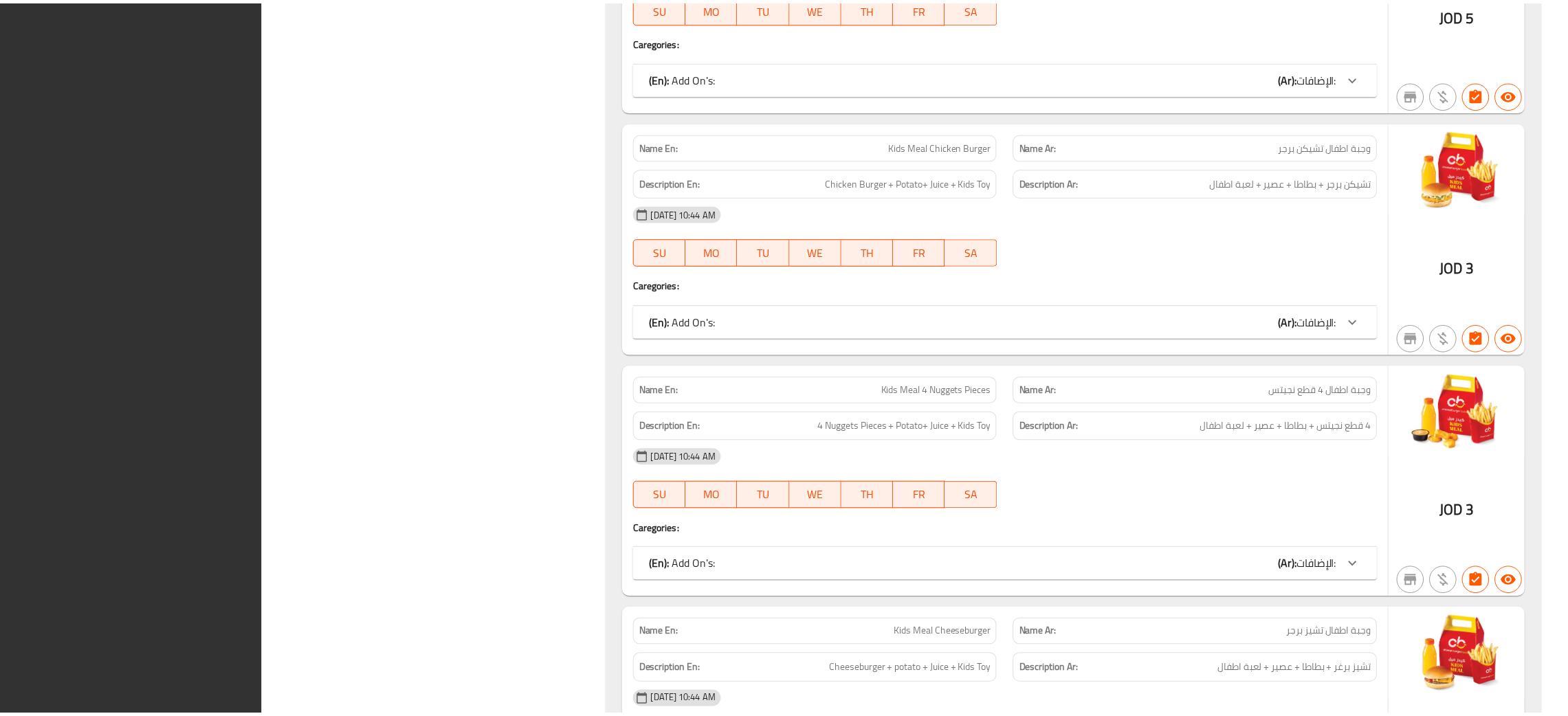
scroll to position [11170, 0]
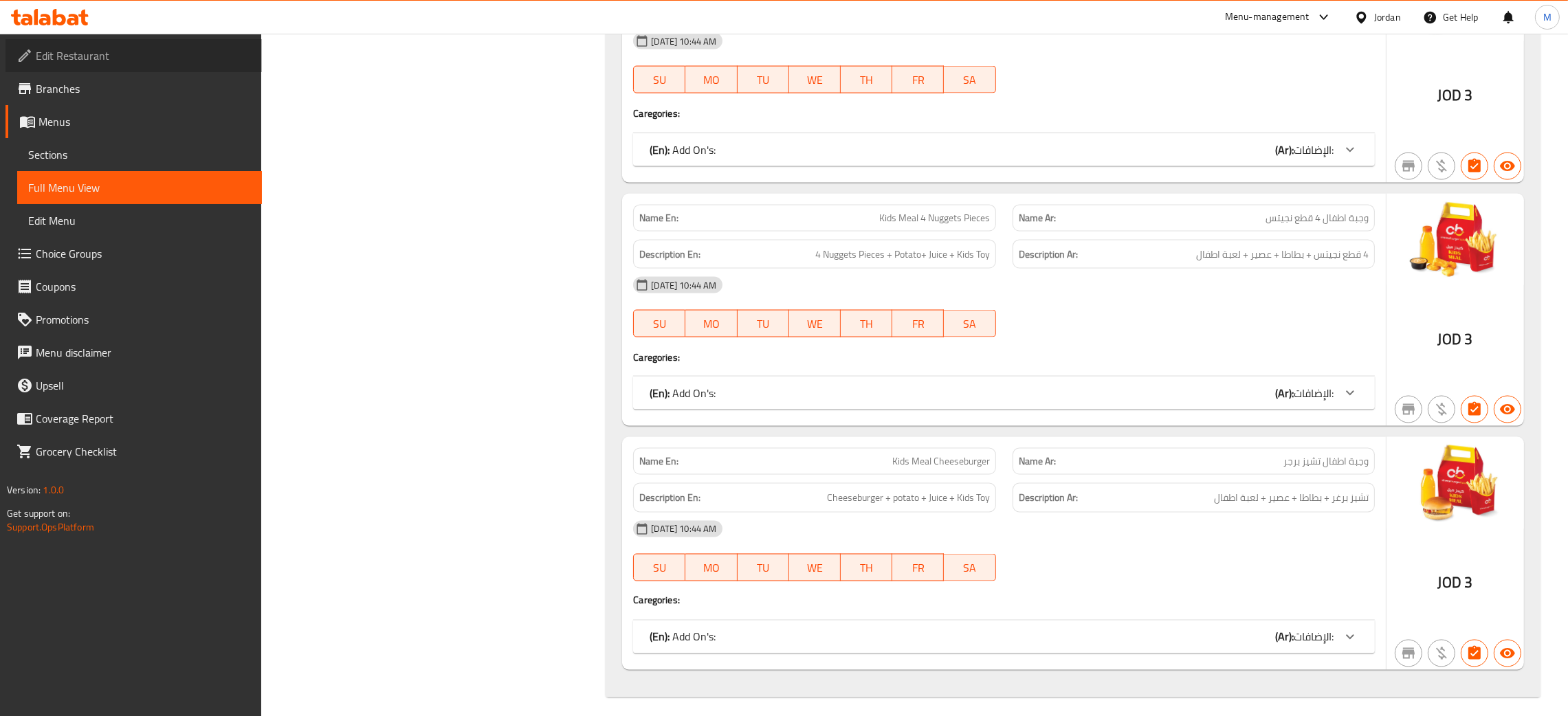
click at [85, 54] on span "Edit Restaurant" at bounding box center [143, 56] width 215 height 16
